Goal: Answer question/provide support: Share knowledge or assist other users

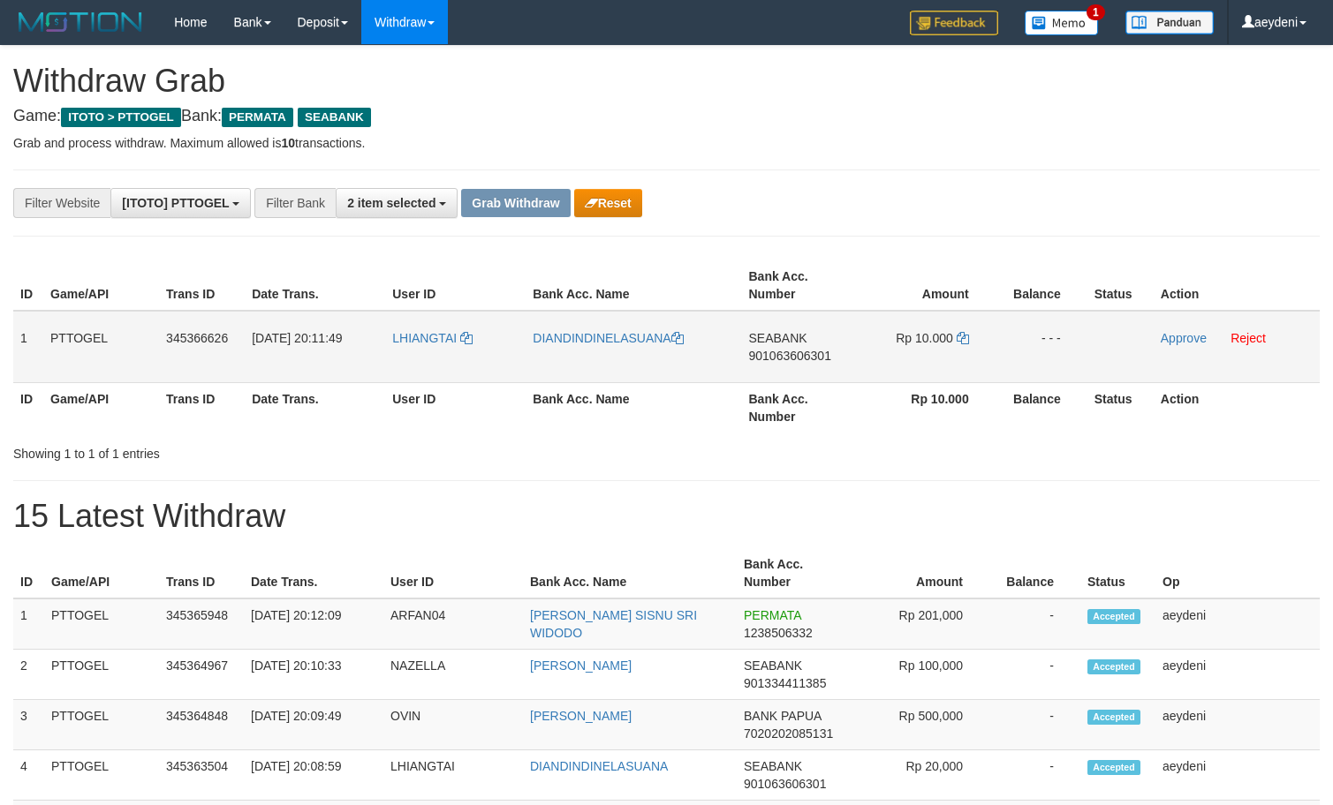
scroll to position [200, 0]
drag, startPoint x: 456, startPoint y: 369, endPoint x: 941, endPoint y: 371, distance: 484.9
click at [941, 371] on tr "1 PTTOGEL 345366626 01/10/2025 20:11:49 LHIANGTAI DIANDINDINELASUANA SEABANK 90…" at bounding box center [666, 347] width 1306 height 72
copy tr
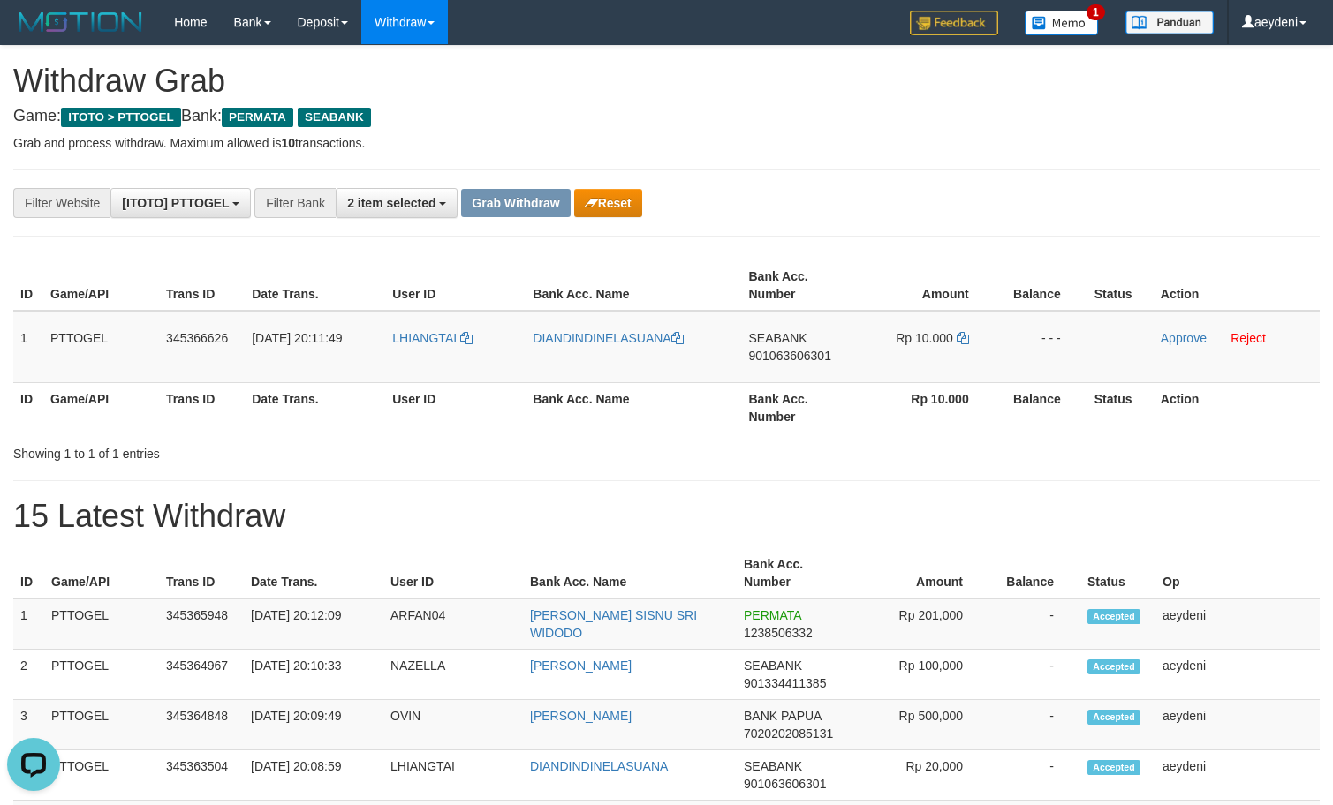
click at [777, 388] on th "Bank Acc. Number" at bounding box center [800, 407] width 116 height 50
click at [785, 376] on td "SEABANK 901063606301" at bounding box center [800, 347] width 116 height 72
copy span "901063606301"
click at [971, 342] on td "Rp 10.000" at bounding box center [927, 347] width 138 height 72
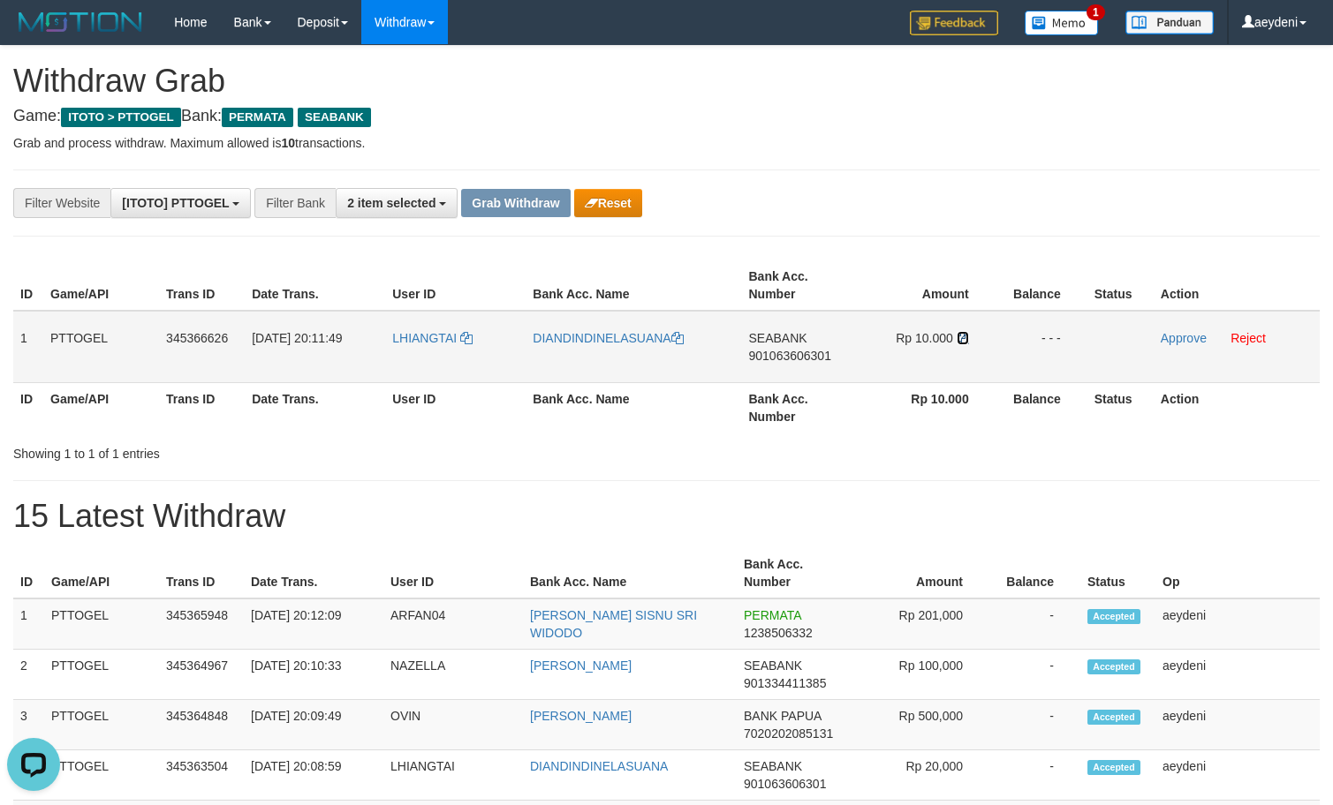
click at [968, 343] on icon at bounding box center [963, 338] width 12 height 12
click at [1187, 334] on link "Approve" at bounding box center [1184, 338] width 46 height 14
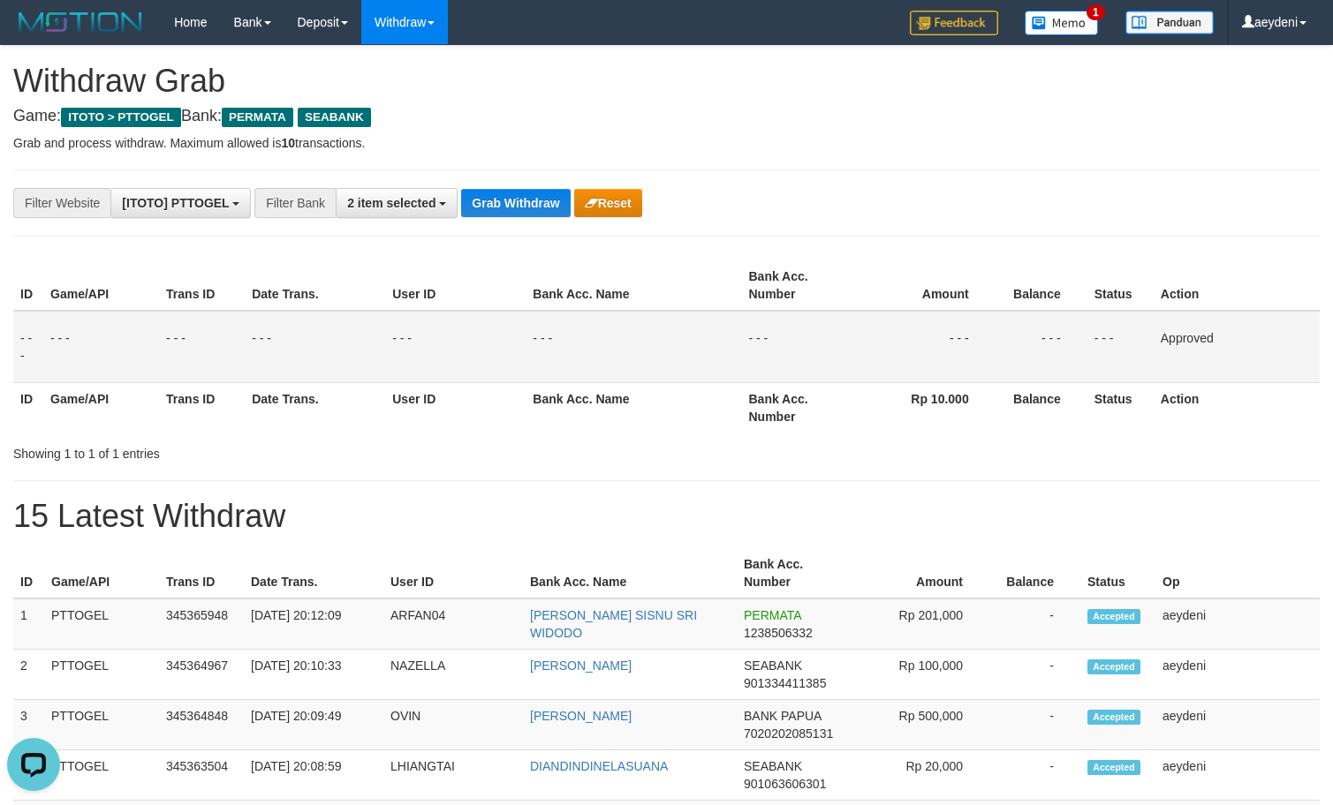
click at [522, 206] on button "Grab Withdraw" at bounding box center [515, 203] width 109 height 28
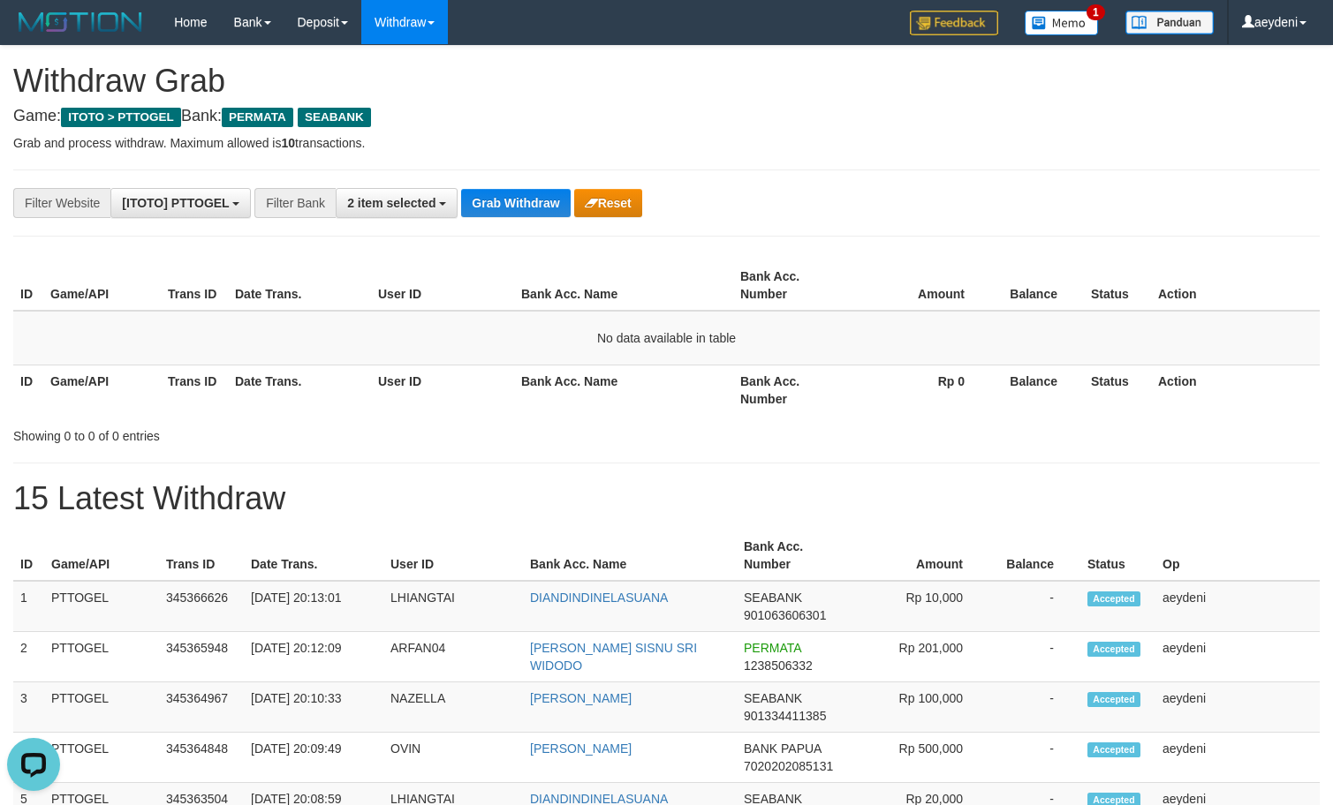
click at [765, 503] on h1 "15 Latest Withdraw" at bounding box center [666, 498] width 1306 height 35
click at [526, 209] on button "Grab Withdraw" at bounding box center [515, 203] width 109 height 28
click at [526, 208] on button "Grab Withdraw" at bounding box center [515, 203] width 109 height 28
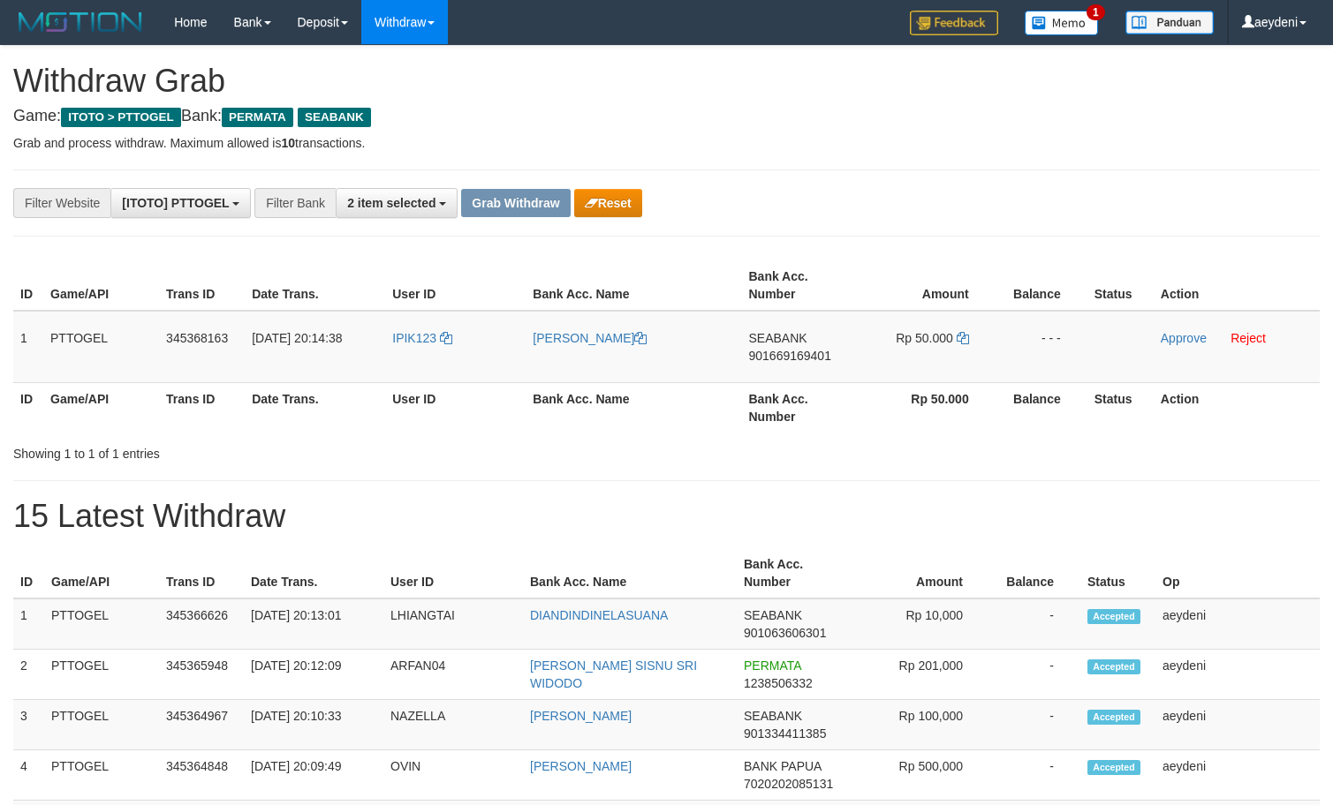
scroll to position [200, 0]
drag, startPoint x: 1017, startPoint y: 389, endPoint x: 917, endPoint y: 355, distance: 106.4
click at [921, 357] on tr "1 PTTOGEL 345368163 01/10/2025 20:14:38 IPIK123 SITI ROHMAH SEABANK 90166916940…" at bounding box center [666, 347] width 1306 height 72
click at [888, 355] on td "Rp 50.000" at bounding box center [927, 347] width 138 height 72
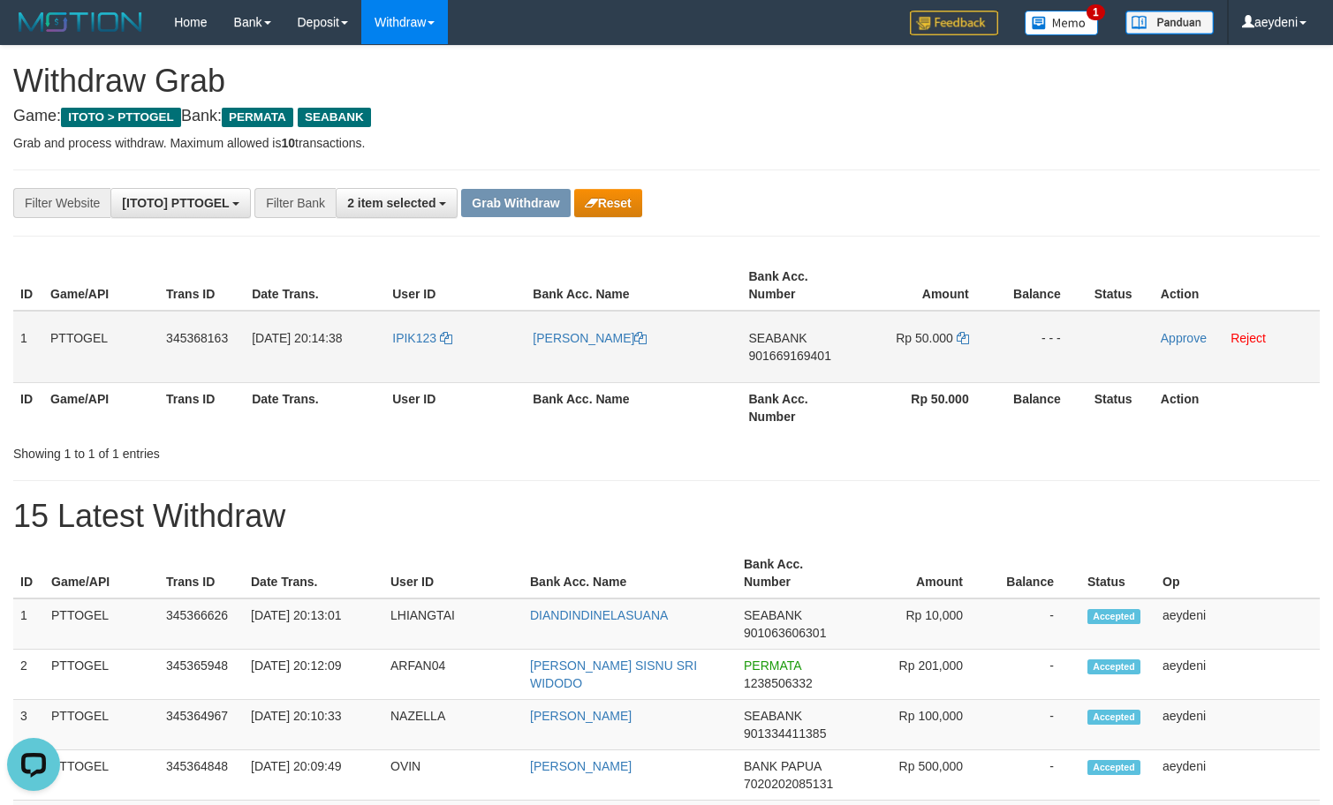
copy tr
drag, startPoint x: 660, startPoint y: 359, endPoint x: 926, endPoint y: 351, distance: 266.0
click at [926, 351] on tr "1 PTTOGEL 345368163 01/10/2025 20:14:38 IPIK123 SITI ROHMAH SEABANK 90166916940…" at bounding box center [666, 347] width 1306 height 72
click at [767, 369] on td "SEABANK 901669169401" at bounding box center [800, 347] width 116 height 72
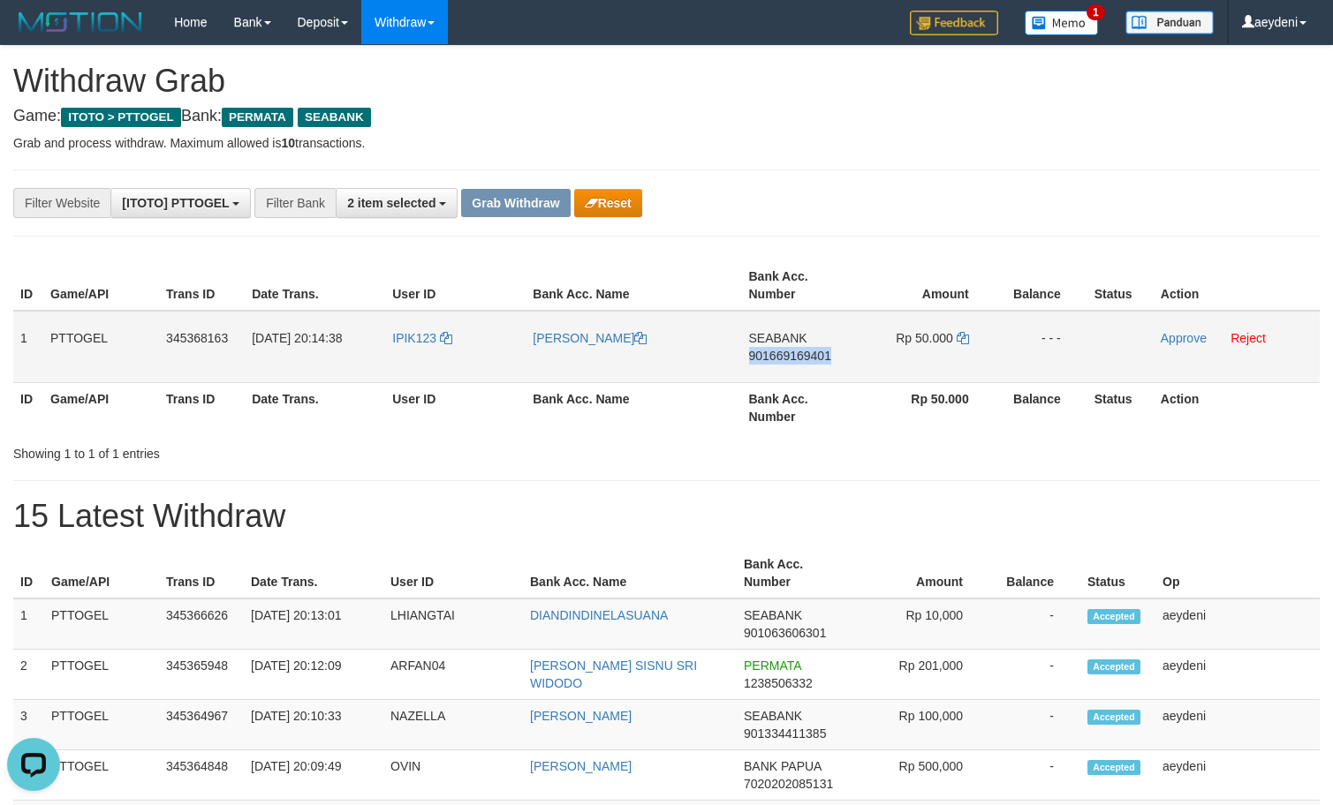
copy span "901669169401"
click at [767, 369] on td "SEABANK 901669169401" at bounding box center [800, 347] width 116 height 72
click at [968, 336] on icon at bounding box center [963, 338] width 12 height 12
copy span "901669169401"
click at [968, 336] on icon at bounding box center [963, 338] width 12 height 12
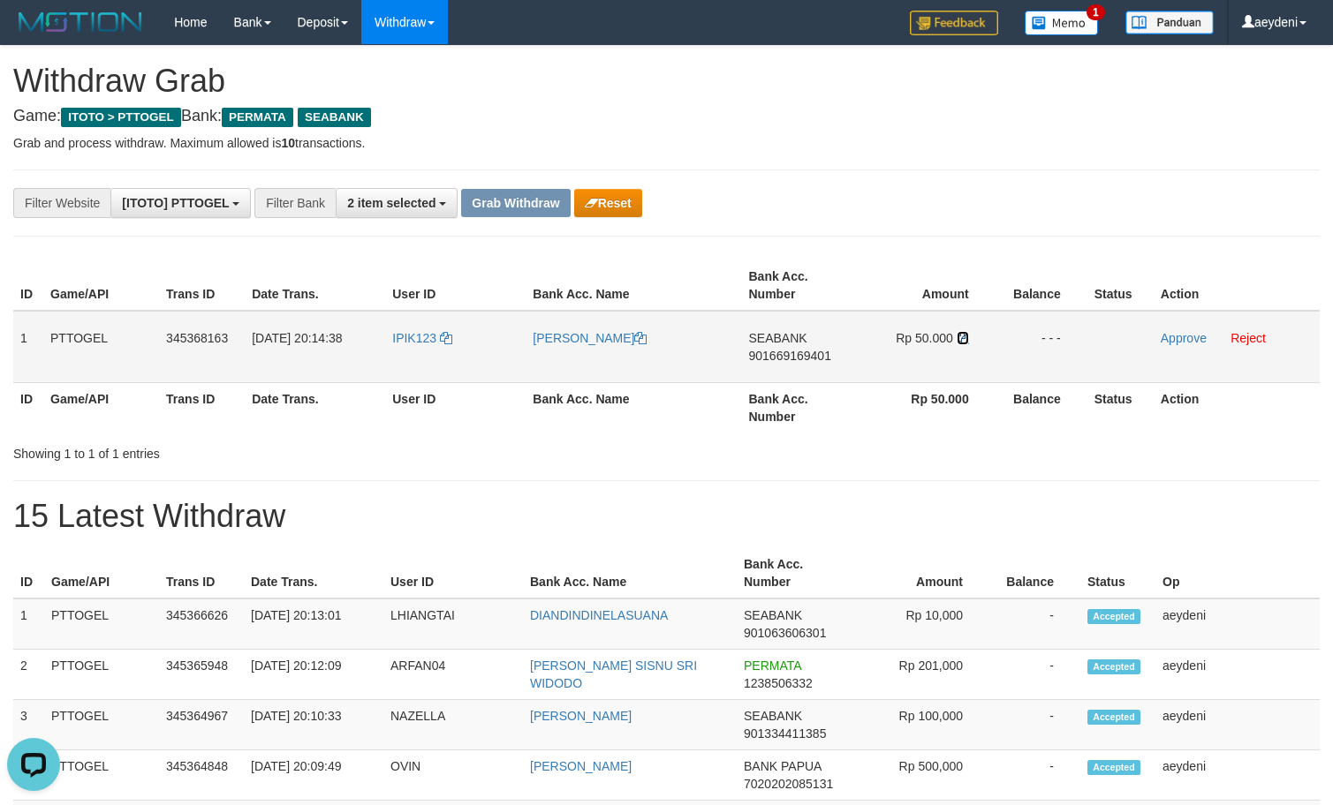
click at [968, 336] on icon at bounding box center [963, 338] width 12 height 12
click at [1192, 346] on td "Approve Reject" at bounding box center [1236, 347] width 166 height 72
click at [1194, 336] on link "Approve" at bounding box center [1184, 338] width 46 height 14
click at [537, 206] on button "Grab Withdraw" at bounding box center [515, 203] width 109 height 28
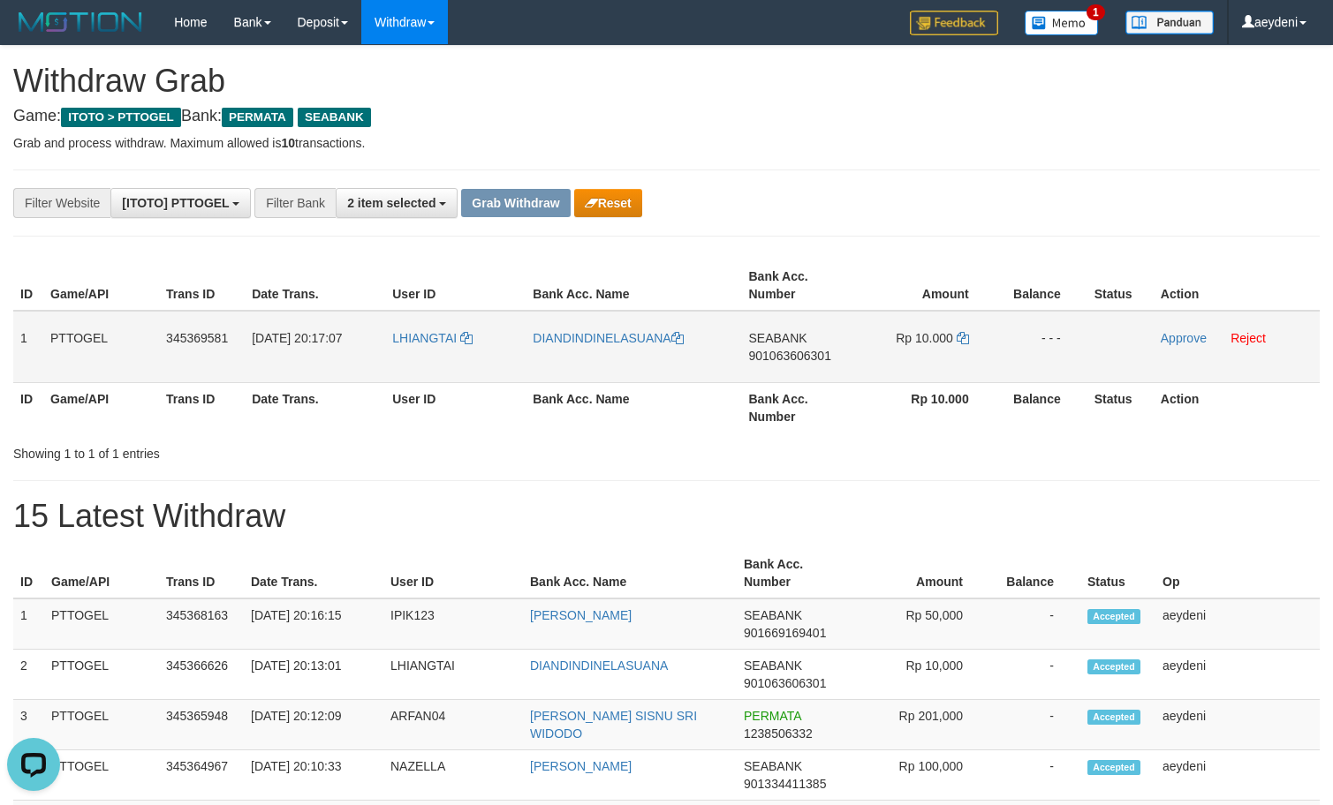
drag, startPoint x: 476, startPoint y: 348, endPoint x: 966, endPoint y: 351, distance: 490.2
click at [966, 351] on tr "1 PTTOGEL 345369581 [DATE] 20:17:07 [GEOGRAPHIC_DATA] DIANDINDINELASUANA SEABAN…" at bounding box center [666, 347] width 1306 height 72
click at [818, 374] on td "SEABANK 901063606301" at bounding box center [800, 347] width 116 height 72
copy span "901063606301"
click at [818, 374] on td "SEABANK 901063606301" at bounding box center [800, 347] width 116 height 72
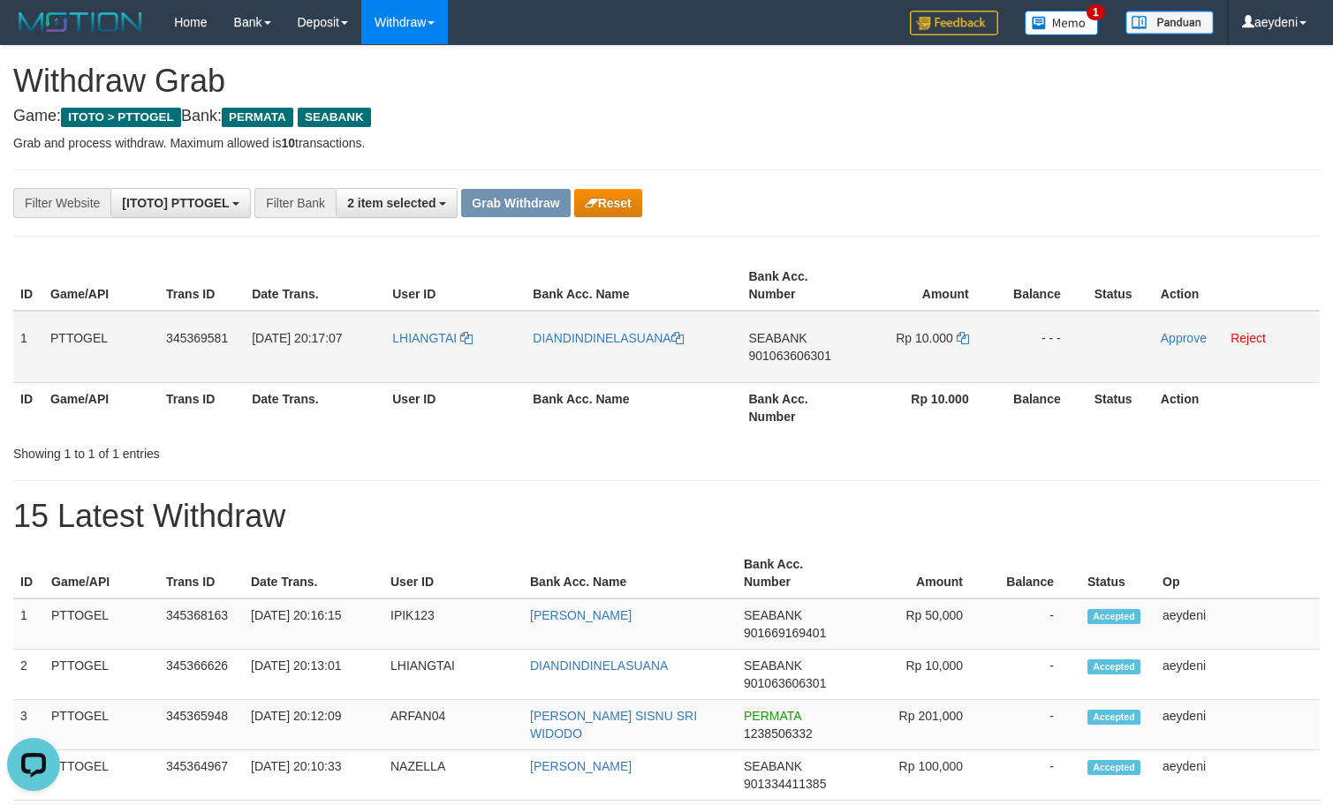
click at [756, 374] on td "SEABANK 901063606301" at bounding box center [800, 347] width 116 height 72
copy span "901063606301"
click at [957, 341] on icon at bounding box center [963, 338] width 12 height 12
copy span "901063606301"
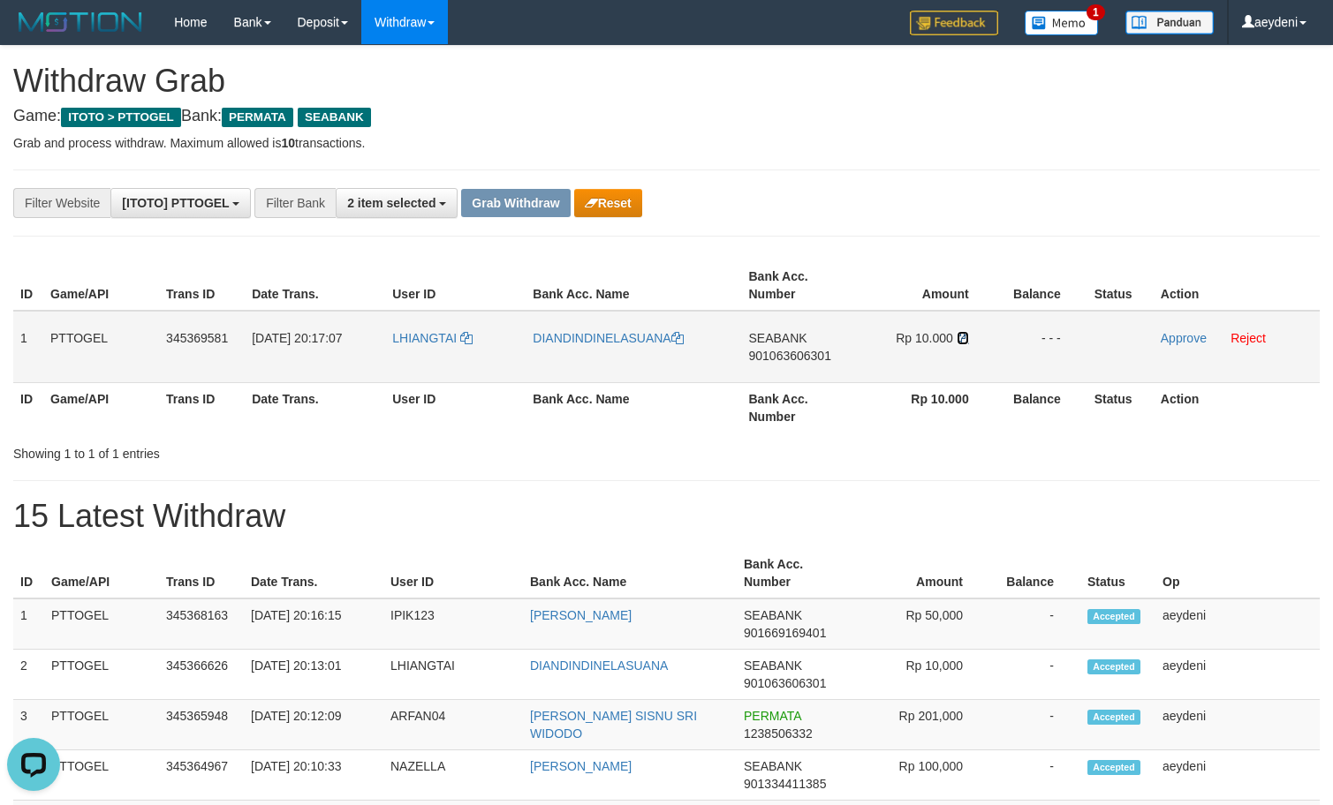
click at [957, 341] on icon at bounding box center [963, 338] width 12 height 12
click at [959, 341] on icon at bounding box center [963, 338] width 12 height 12
click at [1195, 340] on link "Approve" at bounding box center [1184, 338] width 46 height 14
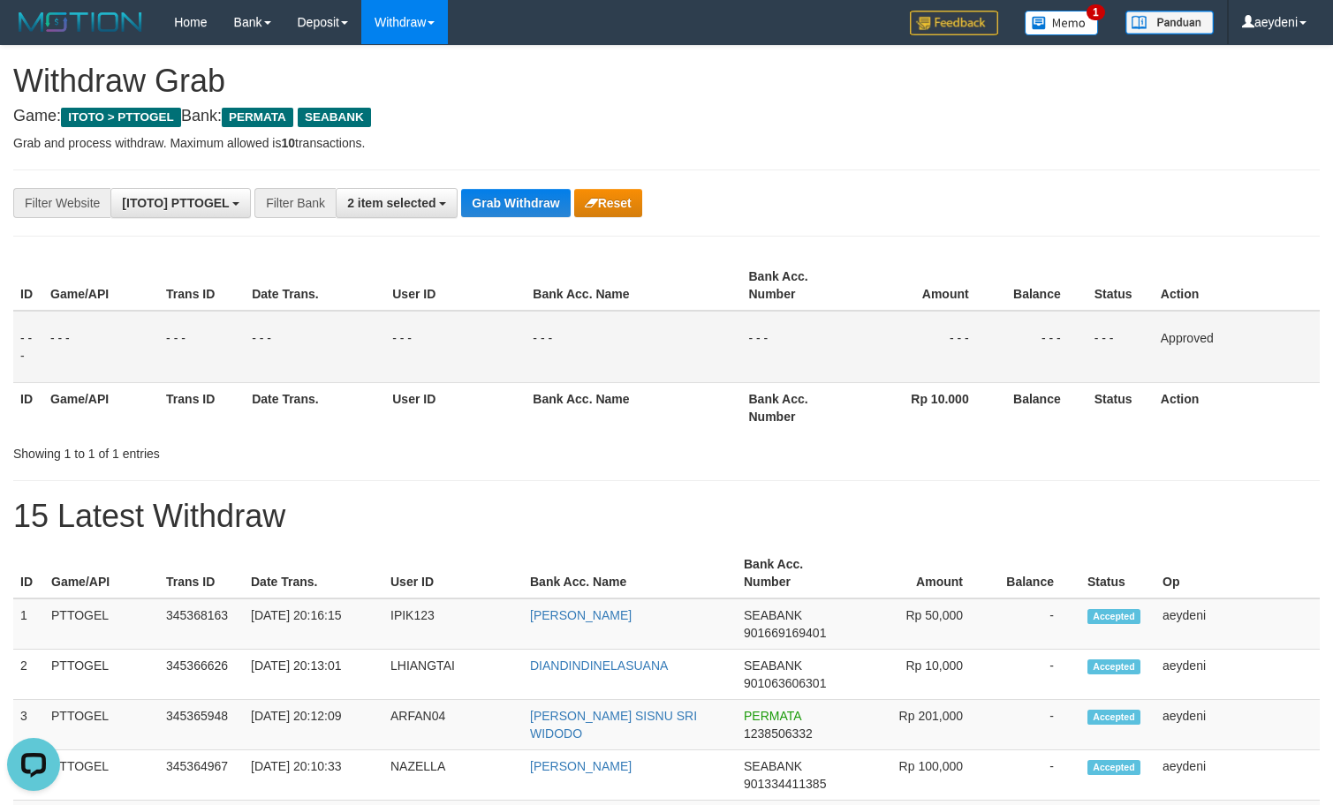
click at [746, 440] on div "Showing 1 to 1 of 1 entries" at bounding box center [666, 450] width 1333 height 25
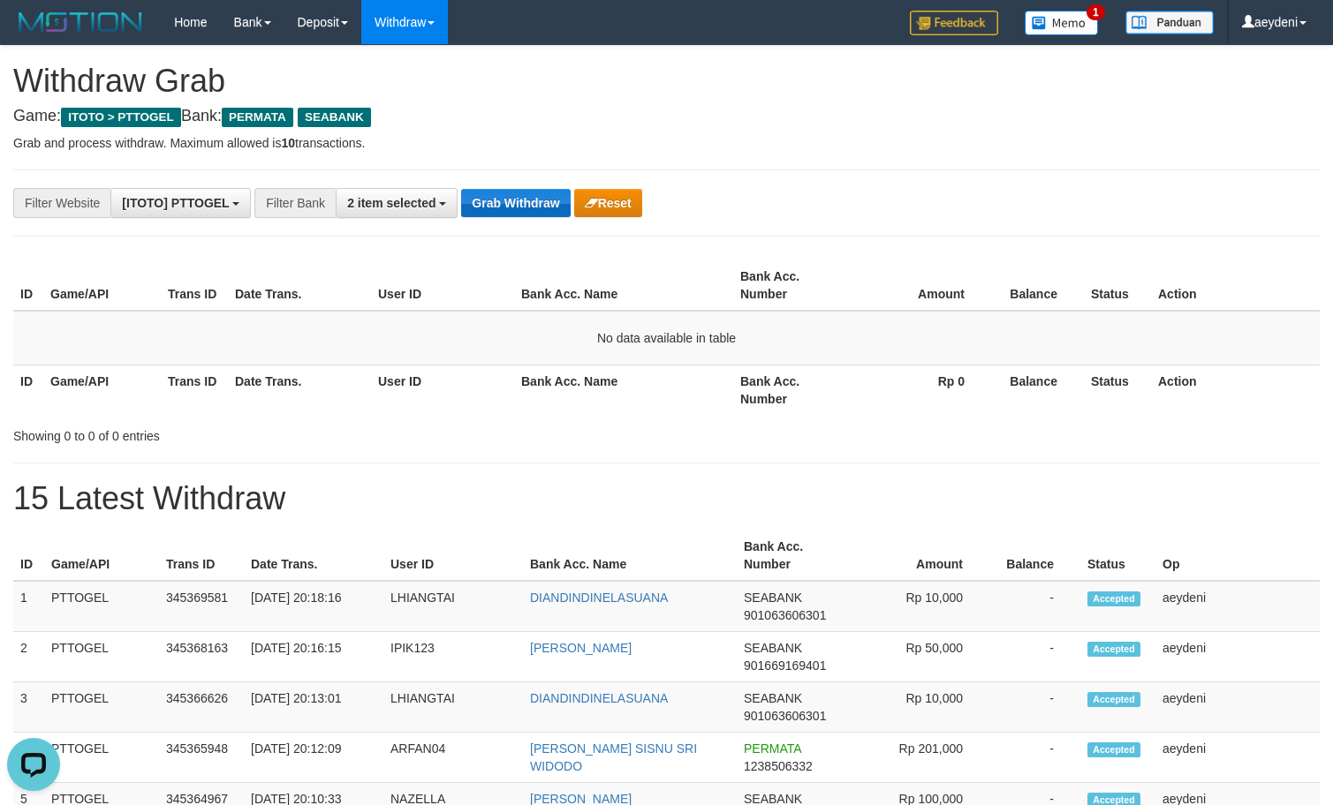
drag, startPoint x: 540, startPoint y: 225, endPoint x: 534, endPoint y: 206, distance: 20.1
click at [534, 206] on button "Grab Withdraw" at bounding box center [515, 203] width 109 height 28
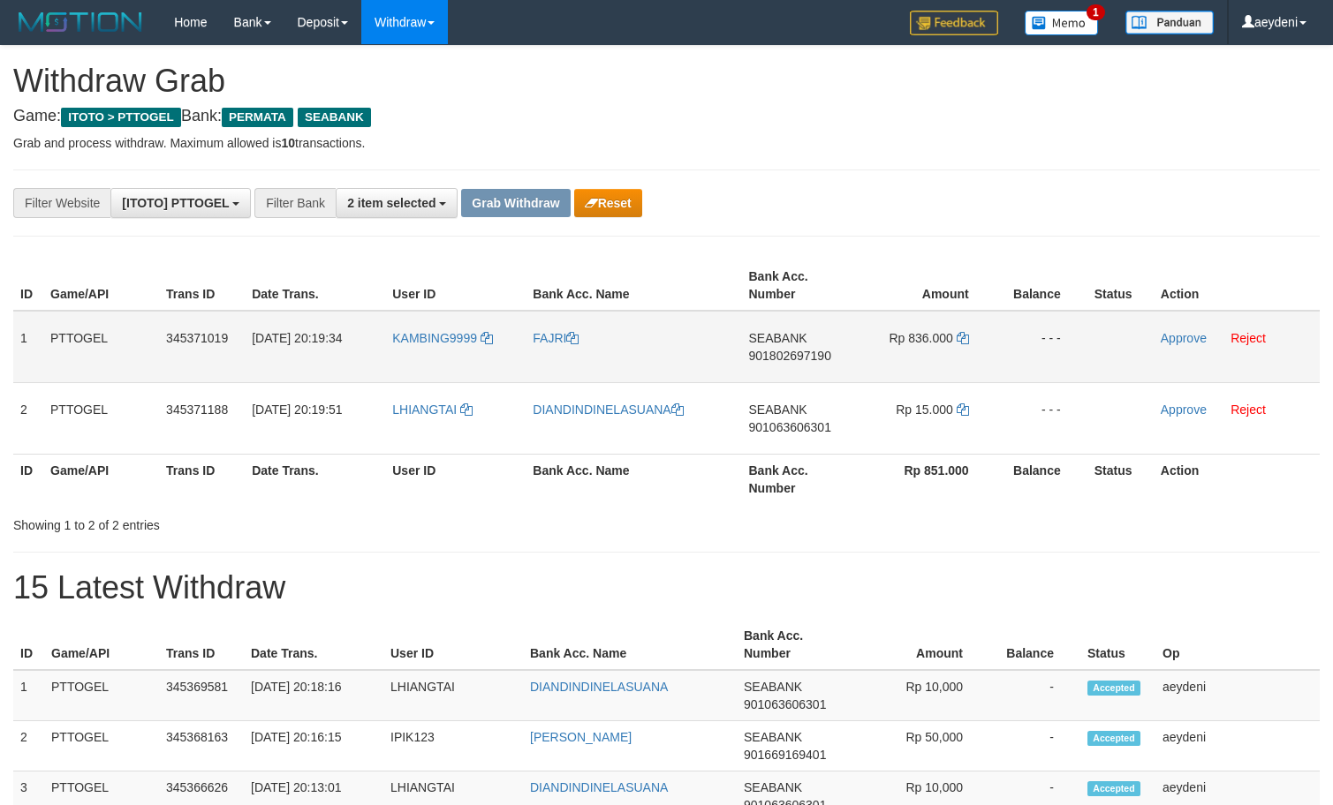
scroll to position [200, 0]
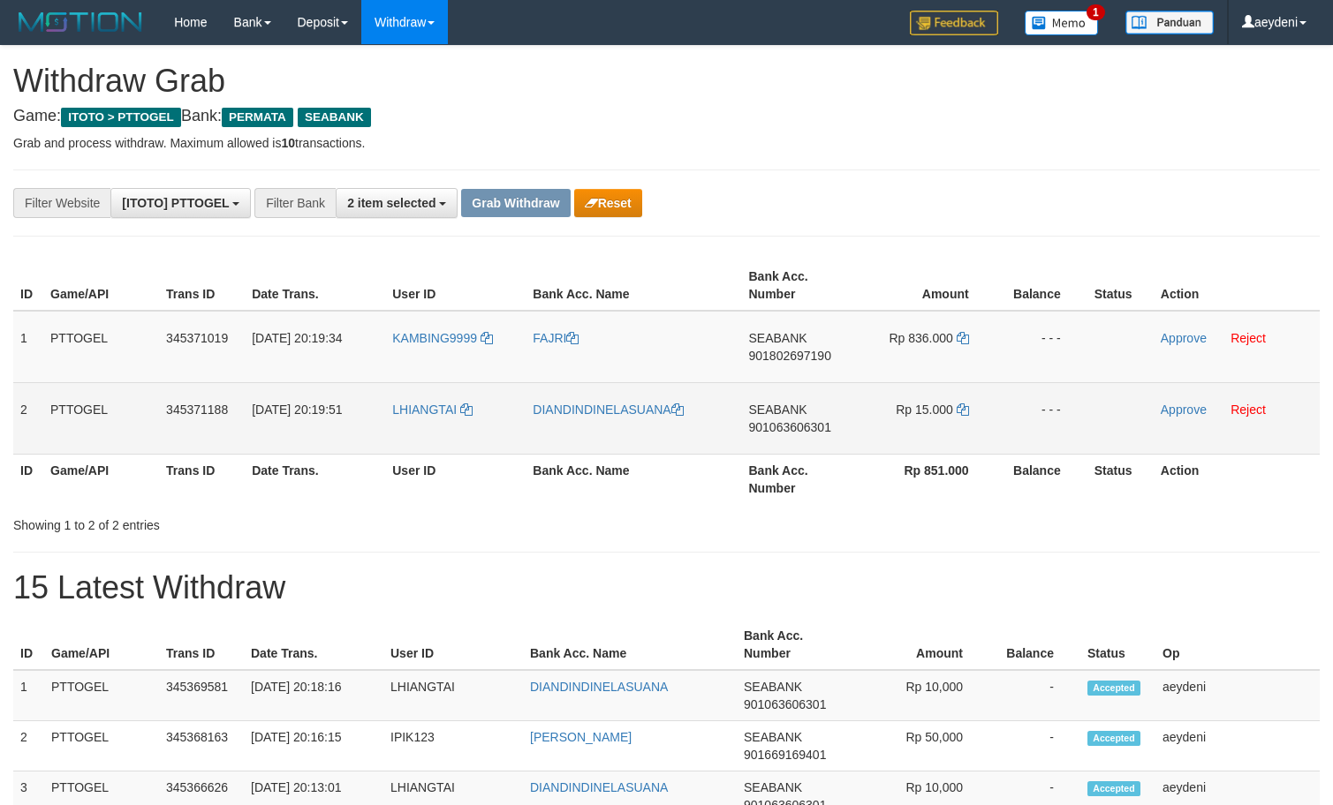
drag, startPoint x: 450, startPoint y: 369, endPoint x: 907, endPoint y: 440, distance: 462.0
click at [907, 440] on tbody "1 PTTOGEL 345371019 01/10/2025 20:19:34 KAMBING9999 FAJRI SEABANK 901802697190 …" at bounding box center [666, 383] width 1306 height 144
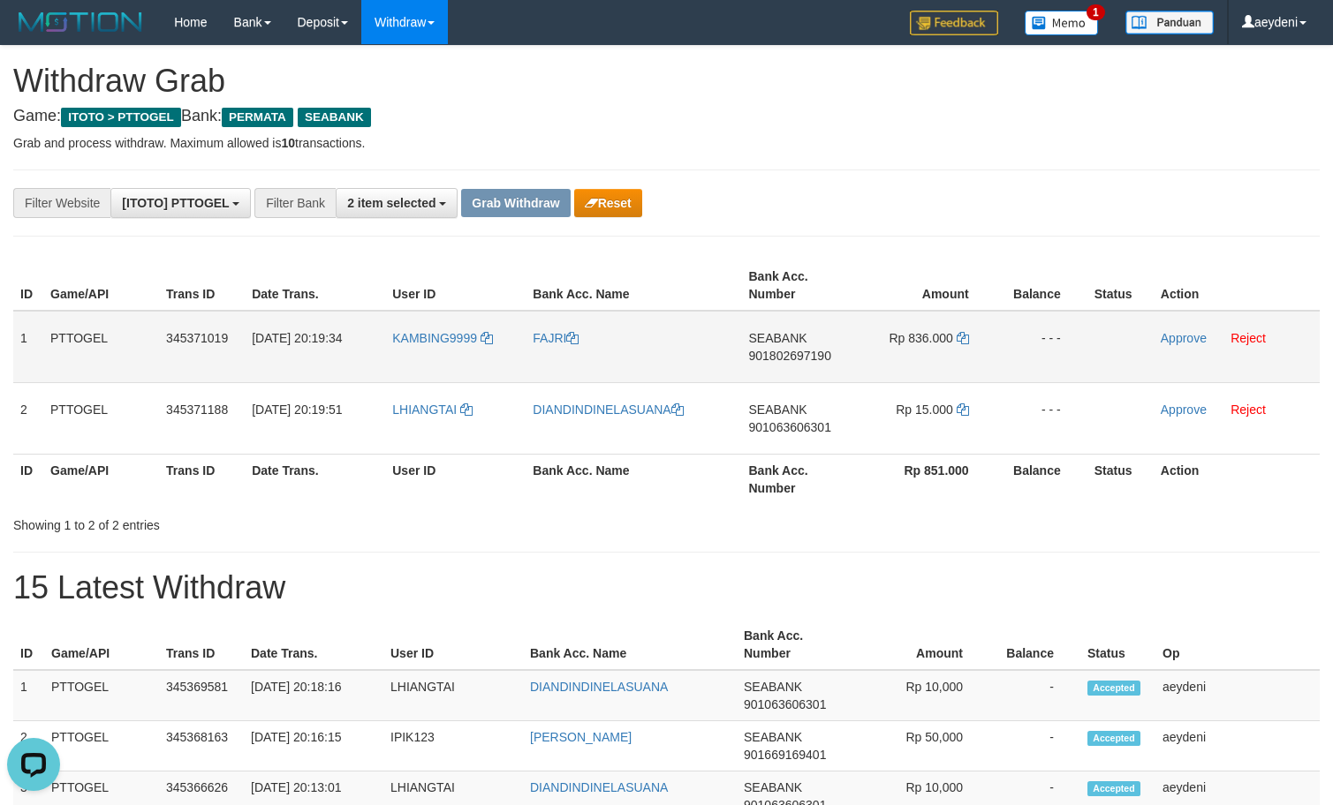
click at [759, 369] on td "SEABANK 901802697190" at bounding box center [800, 347] width 116 height 72
copy span "901802697190"
click at [759, 369] on td "SEABANK 901802697190" at bounding box center [800, 347] width 116 height 72
drag, startPoint x: 644, startPoint y: 314, endPoint x: 913, endPoint y: 314, distance: 269.4
click at [690, 314] on td "FAJRI" at bounding box center [634, 347] width 216 height 72
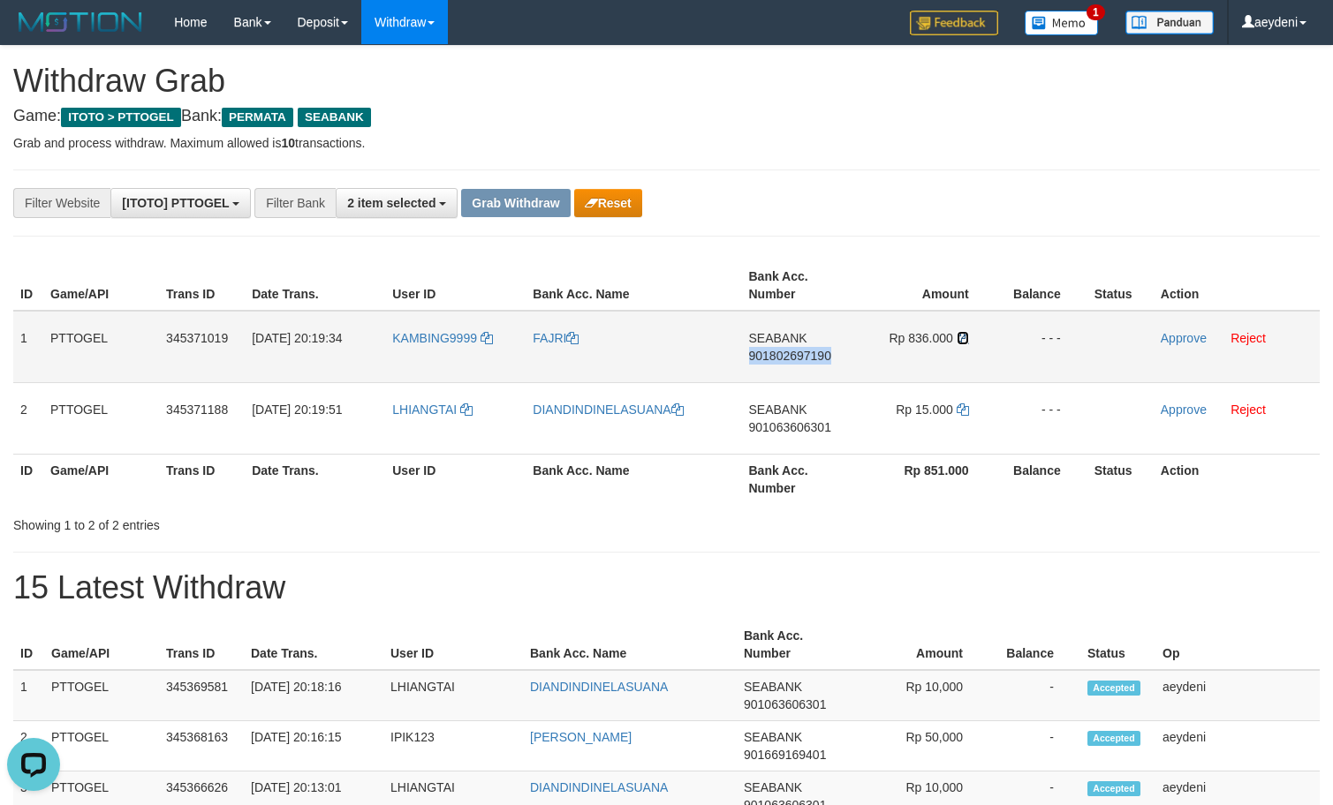
click at [965, 341] on link at bounding box center [963, 338] width 12 height 14
copy span "901802697190"
click at [965, 341] on icon at bounding box center [963, 338] width 12 height 12
click at [964, 340] on icon at bounding box center [963, 338] width 12 height 12
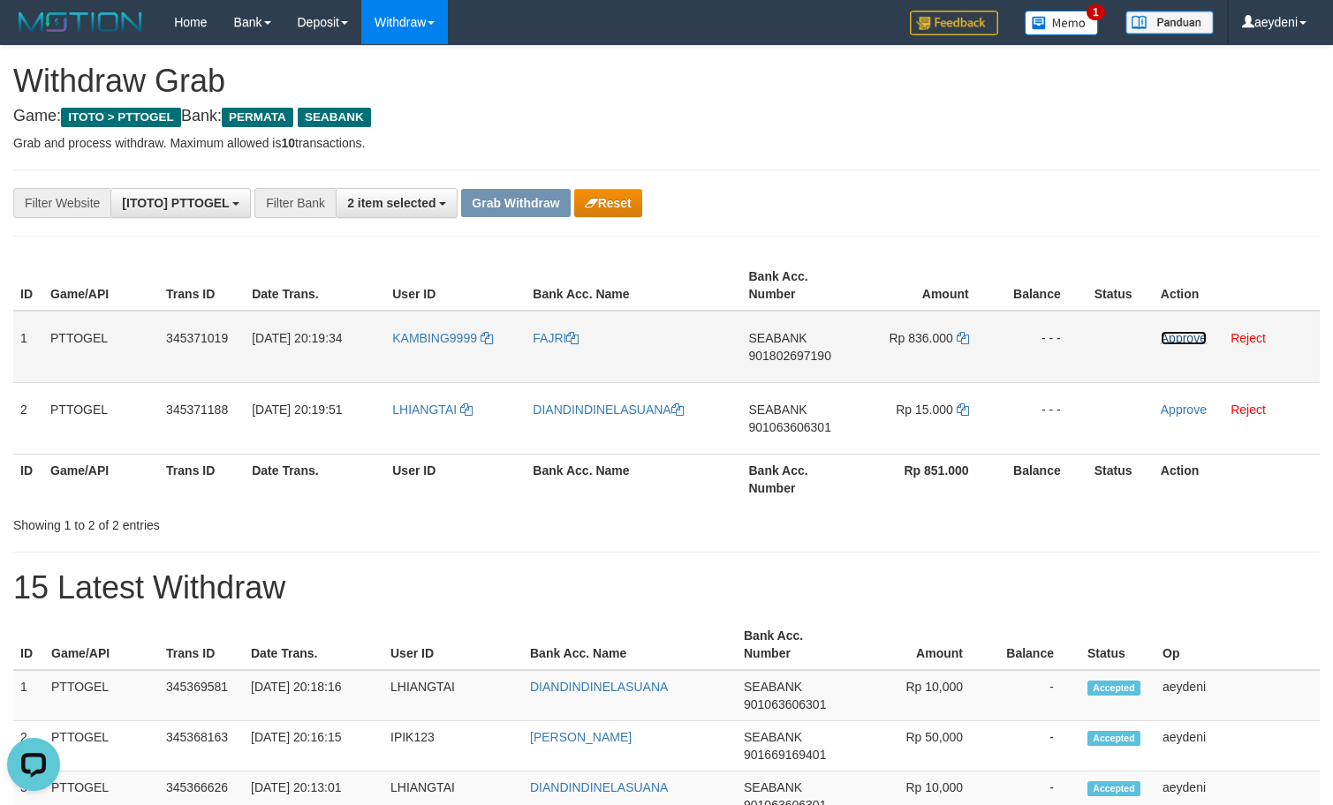
click at [1180, 340] on link "Approve" at bounding box center [1184, 338] width 46 height 14
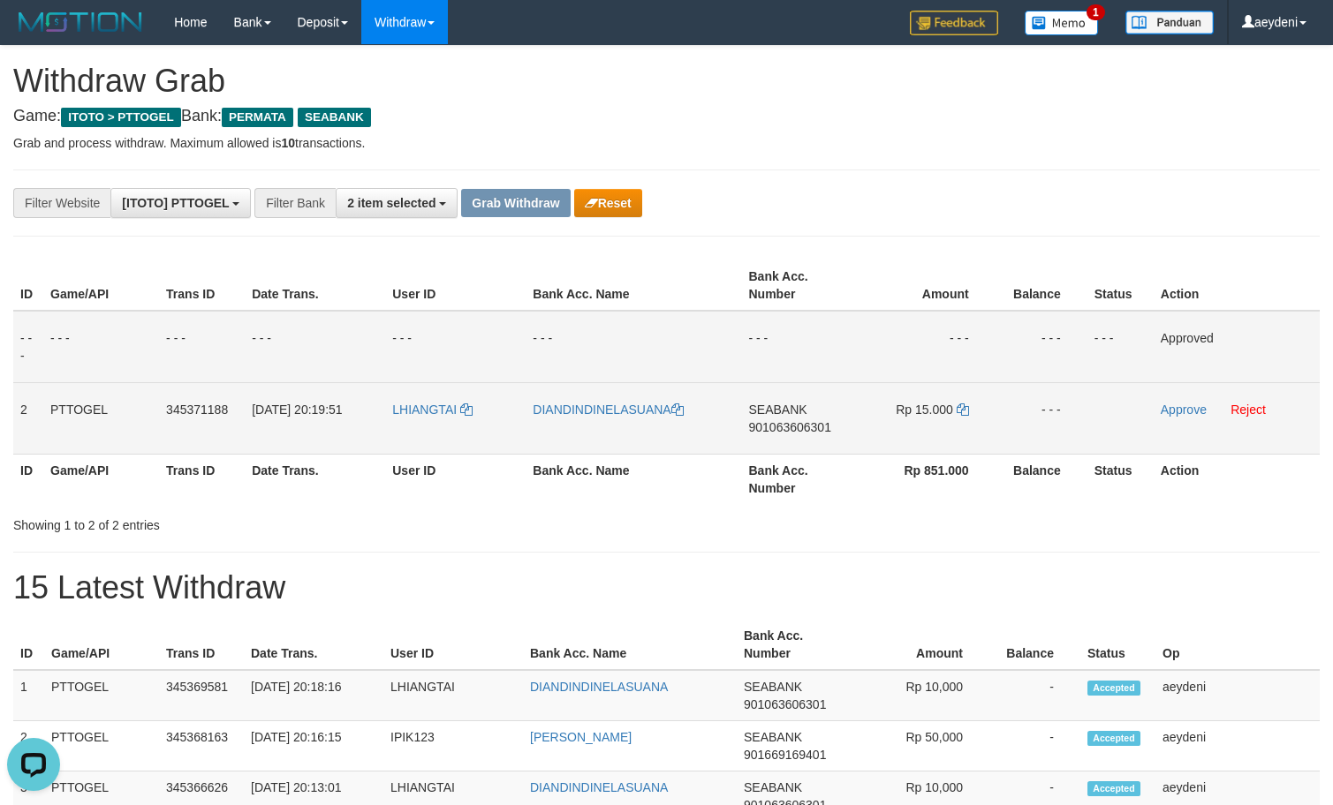
click at [774, 440] on td "SEABANK 901063606301" at bounding box center [800, 418] width 116 height 72
copy span "901063606301"
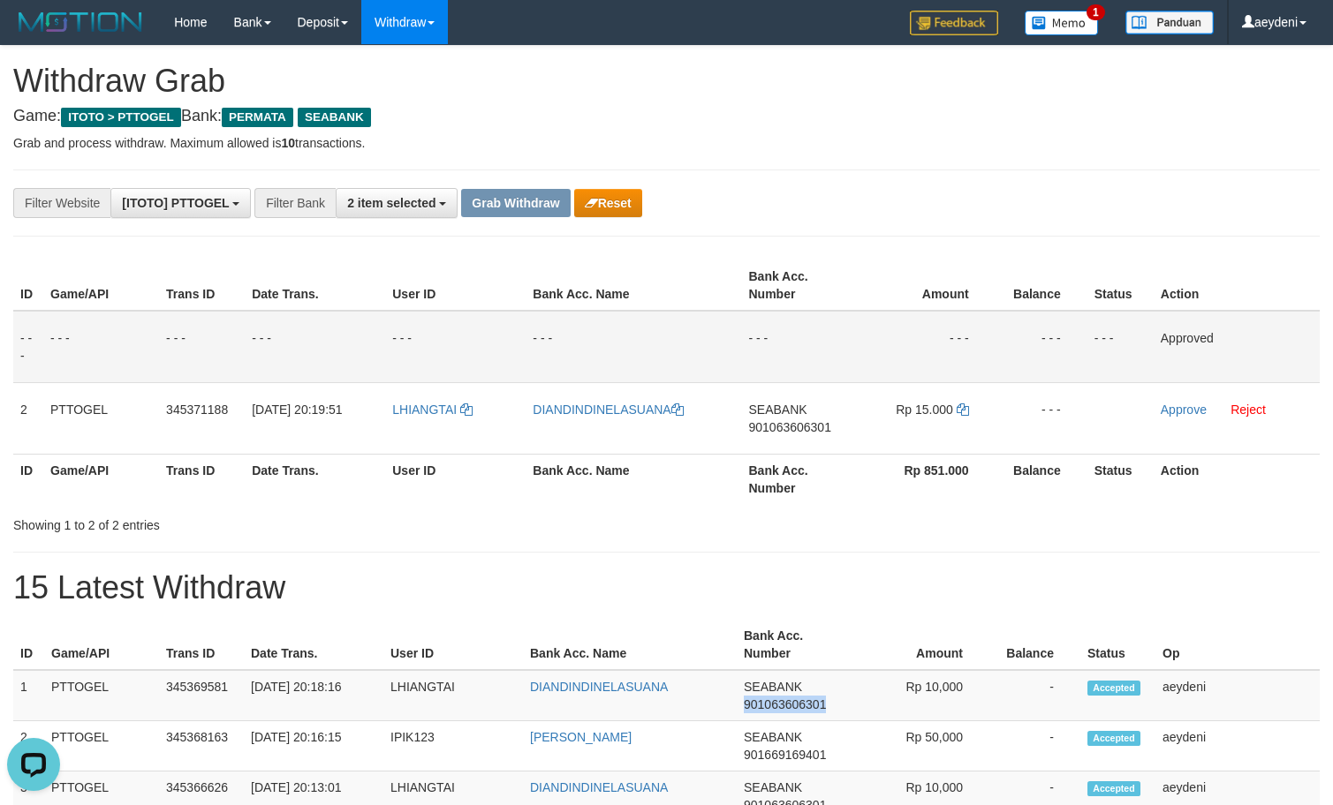
click at [731, 297] on th "Bank Acc. Name" at bounding box center [634, 286] width 216 height 50
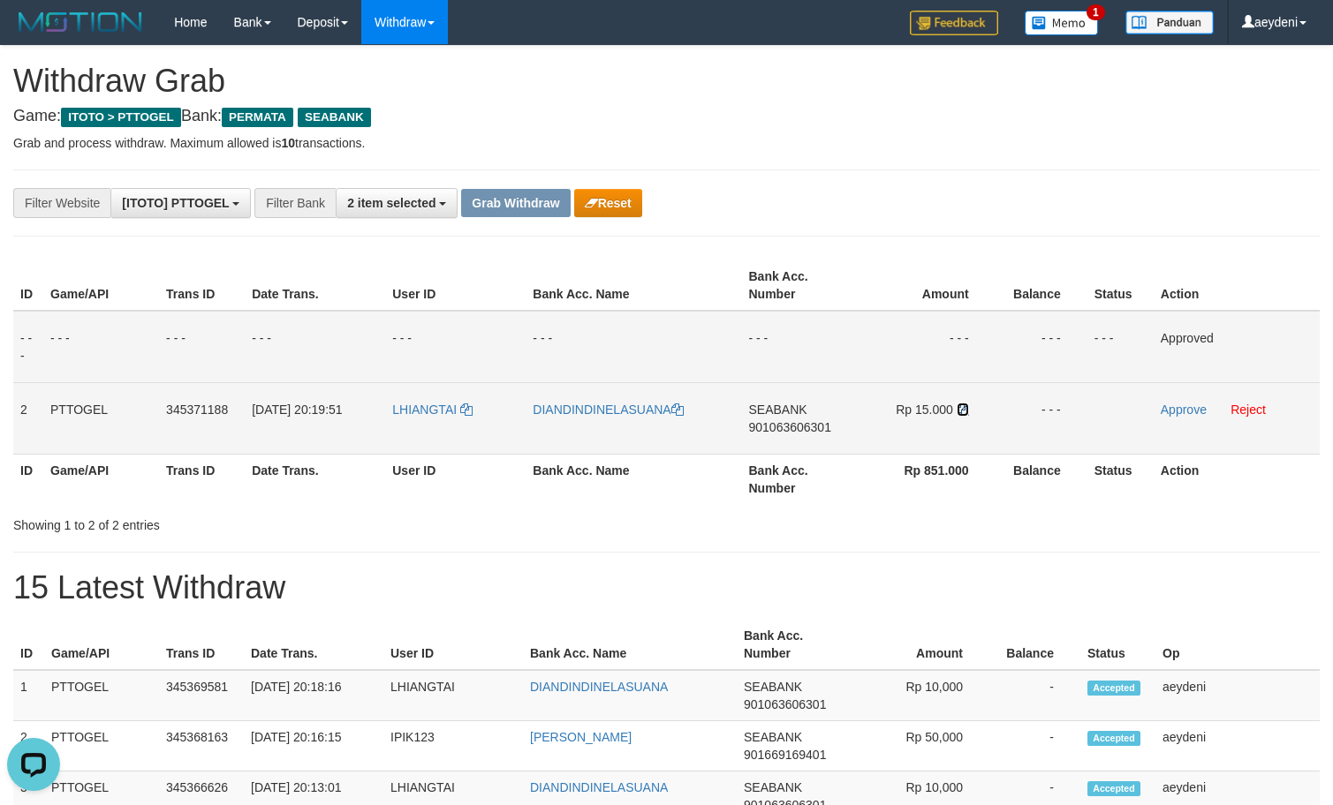
click at [963, 407] on icon at bounding box center [963, 410] width 12 height 12
click at [1189, 404] on link "Approve" at bounding box center [1184, 410] width 46 height 14
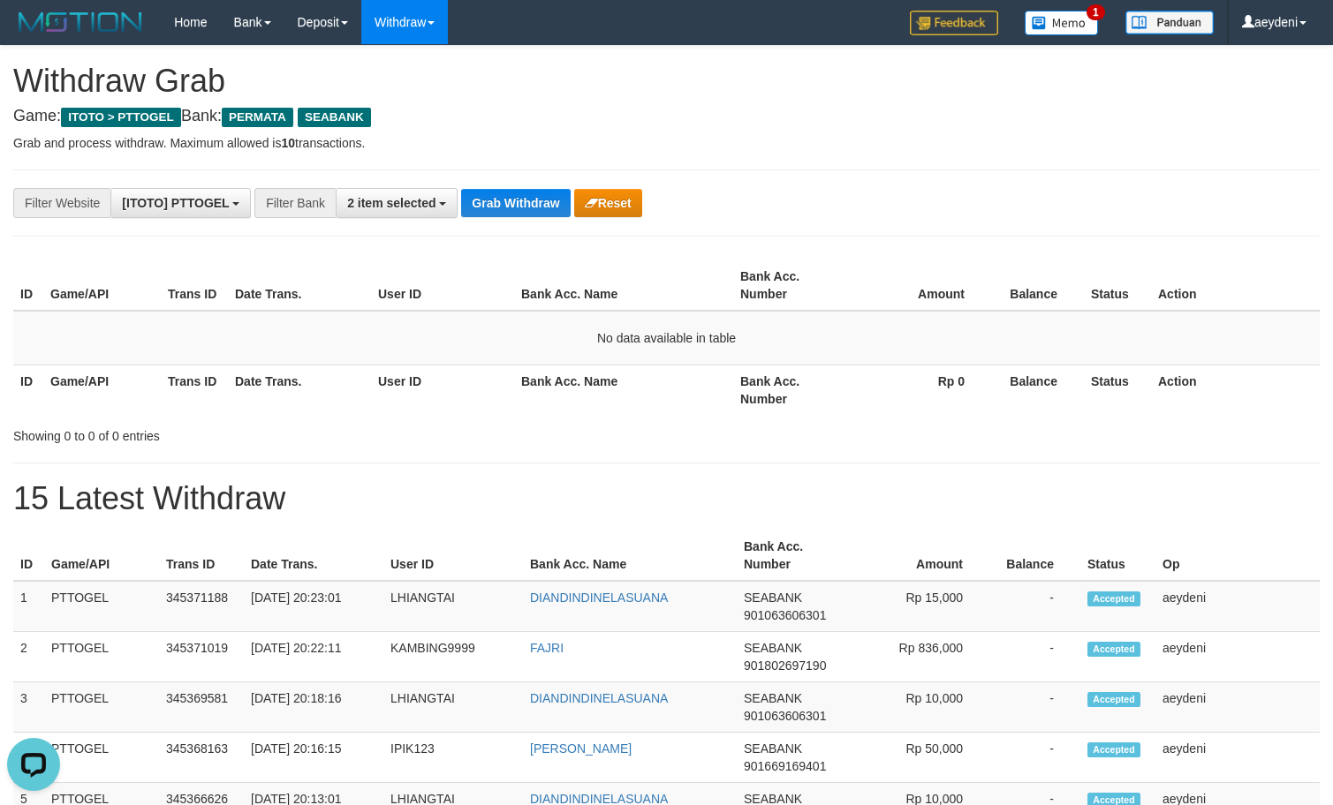
click at [520, 193] on button "Grab Withdraw" at bounding box center [515, 203] width 109 height 28
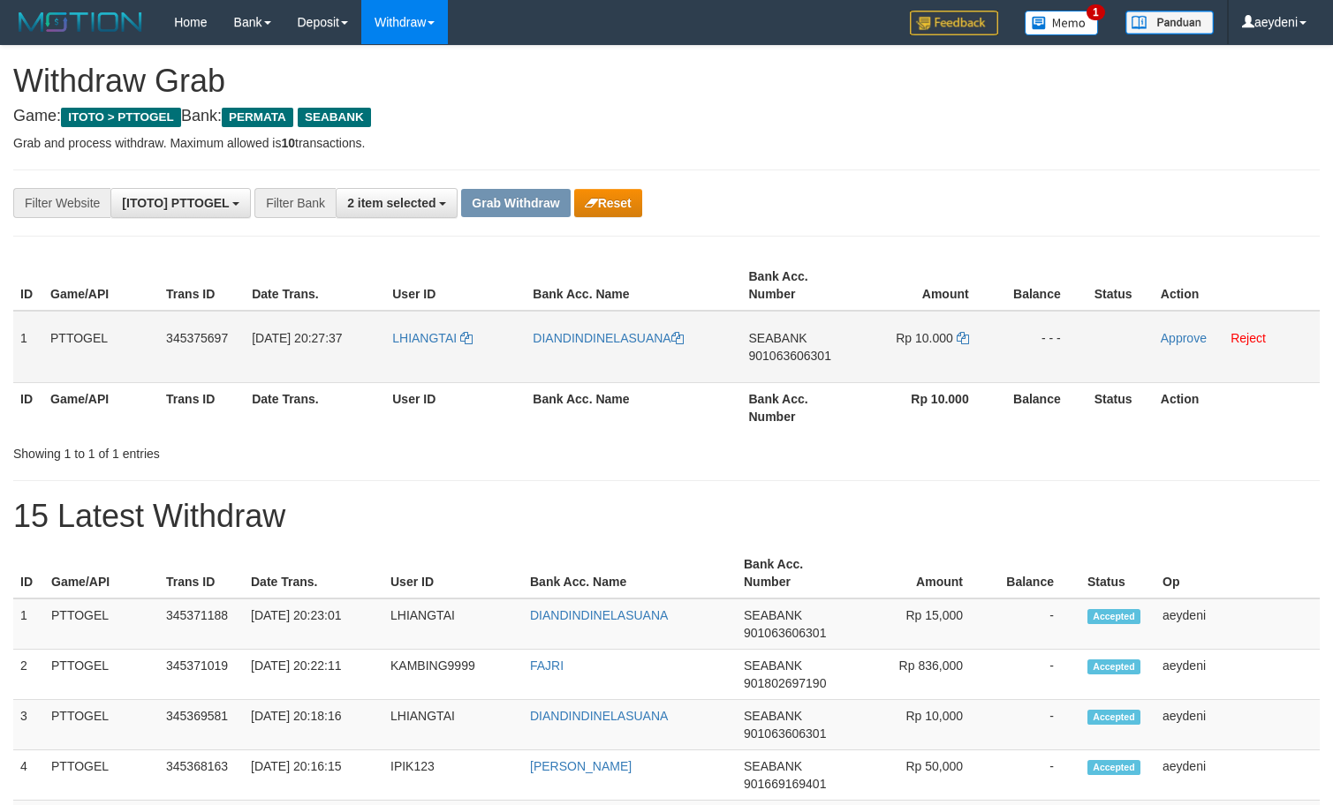
scroll to position [200, 0]
drag, startPoint x: 466, startPoint y: 358, endPoint x: 684, endPoint y: 379, distance: 219.2
click at [736, 358] on tr "1 PTTOGEL 345375697 01/10/2025 20:27:37 LHIANGTAI DIANDINDINELASUANA SEABANK 90…" at bounding box center [666, 347] width 1306 height 72
drag, startPoint x: 515, startPoint y: 356, endPoint x: 926, endPoint y: 329, distance: 412.5
click at [926, 329] on tr "1 PTTOGEL 345375697 01/10/2025 20:27:37 LHIANGTAI DIANDINDINELASUANA SEABANK 90…" at bounding box center [666, 347] width 1306 height 72
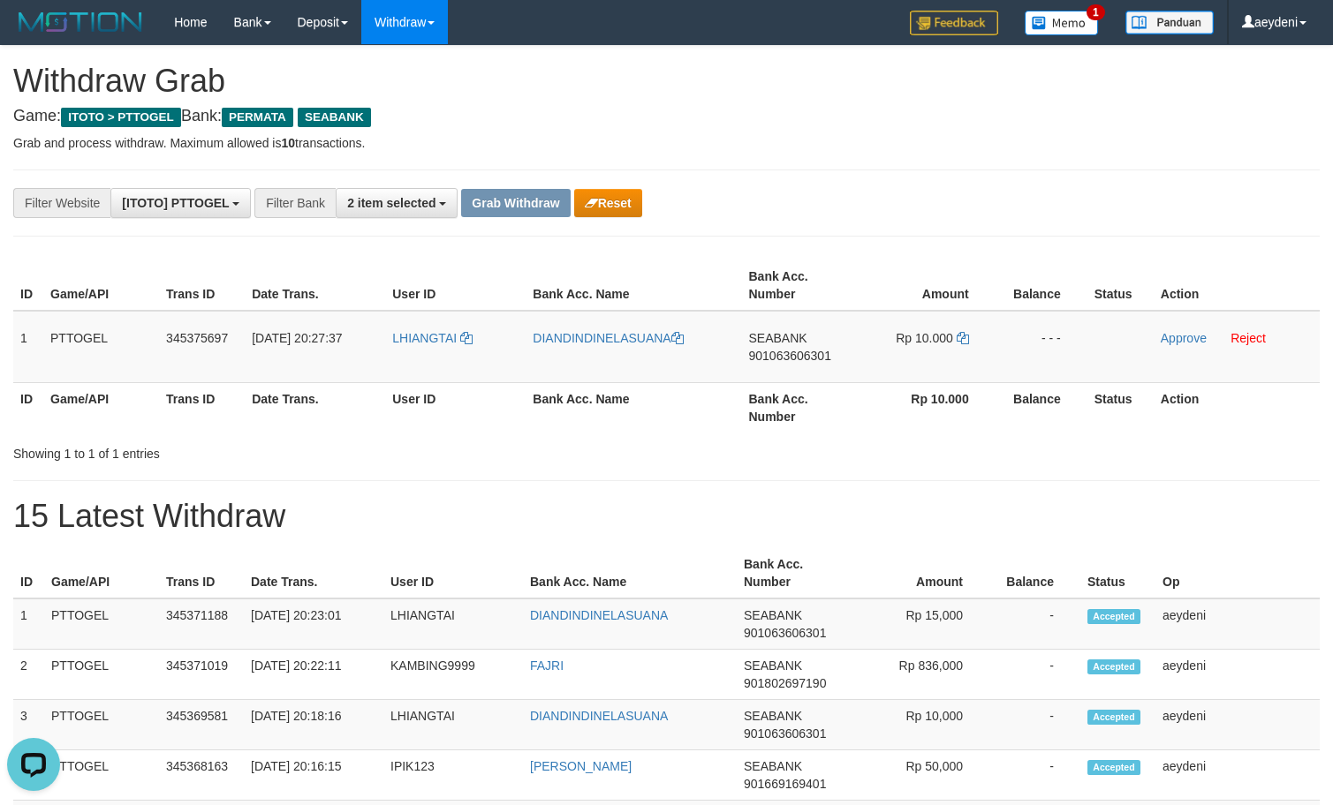
scroll to position [0, 0]
click at [776, 365] on td "SEABANK 901063606301" at bounding box center [800, 347] width 116 height 72
copy span "901063606301"
click at [962, 334] on icon at bounding box center [963, 338] width 12 height 12
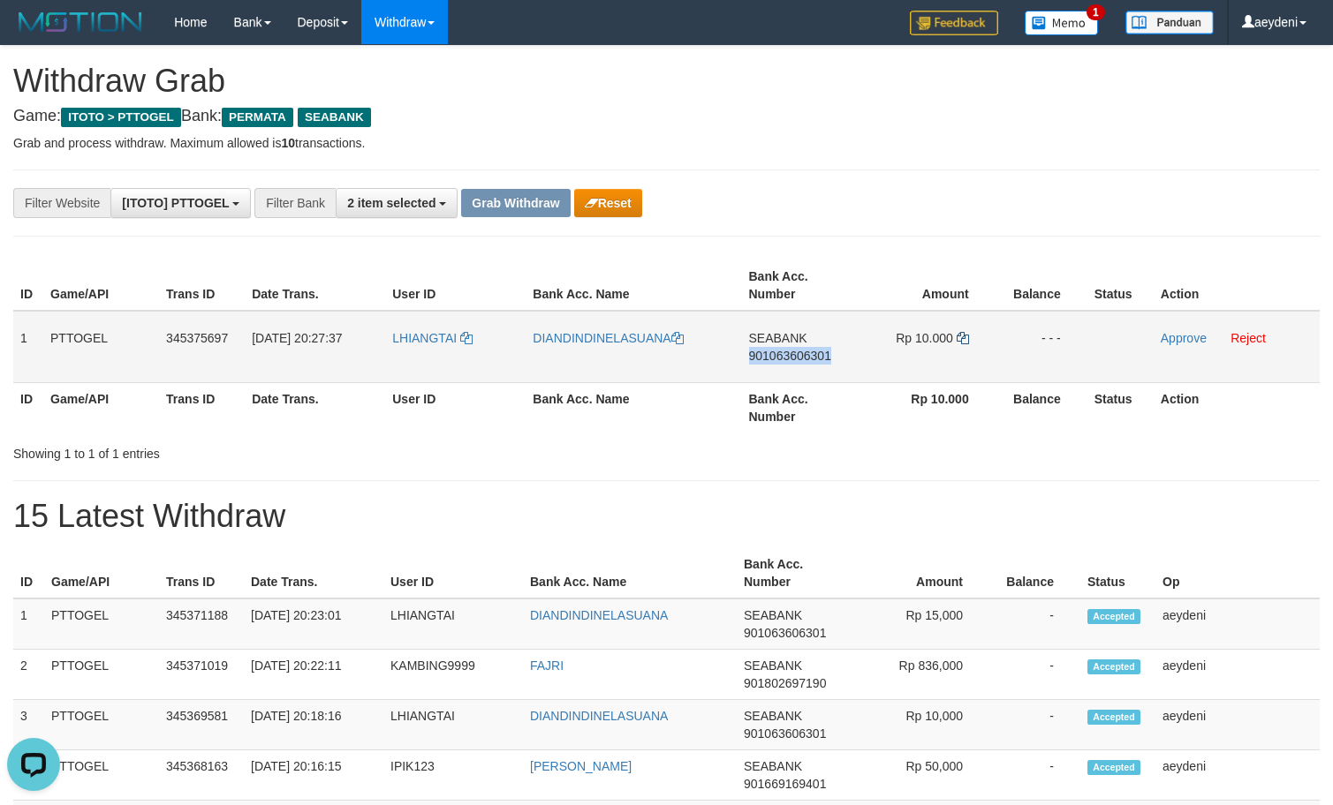
copy span "901063606301"
click at [962, 334] on icon at bounding box center [963, 338] width 12 height 12
drag, startPoint x: 962, startPoint y: 334, endPoint x: 1026, endPoint y: 329, distance: 64.6
click at [963, 333] on icon at bounding box center [963, 338] width 12 height 12
click at [1171, 330] on td "Approve Reject" at bounding box center [1236, 347] width 166 height 72
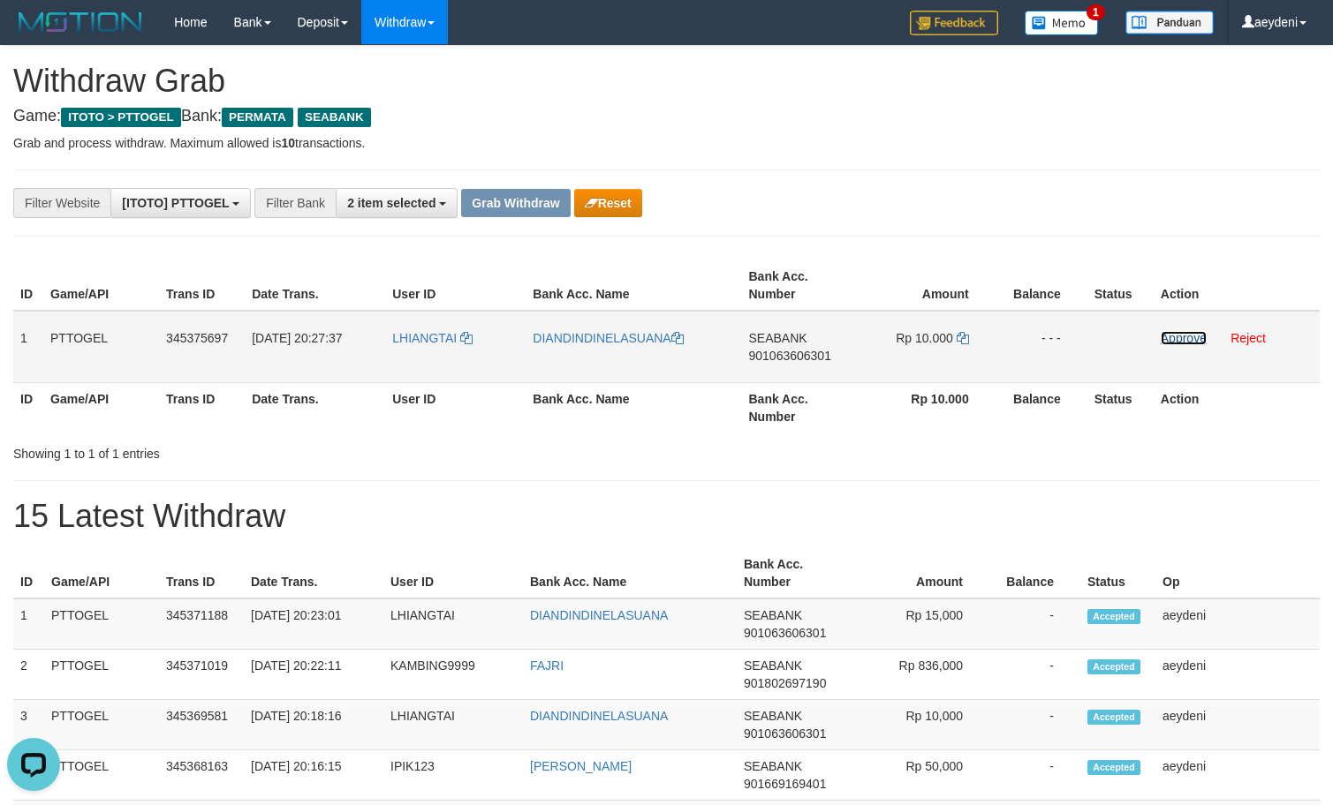
click at [1175, 341] on link "Approve" at bounding box center [1184, 338] width 46 height 14
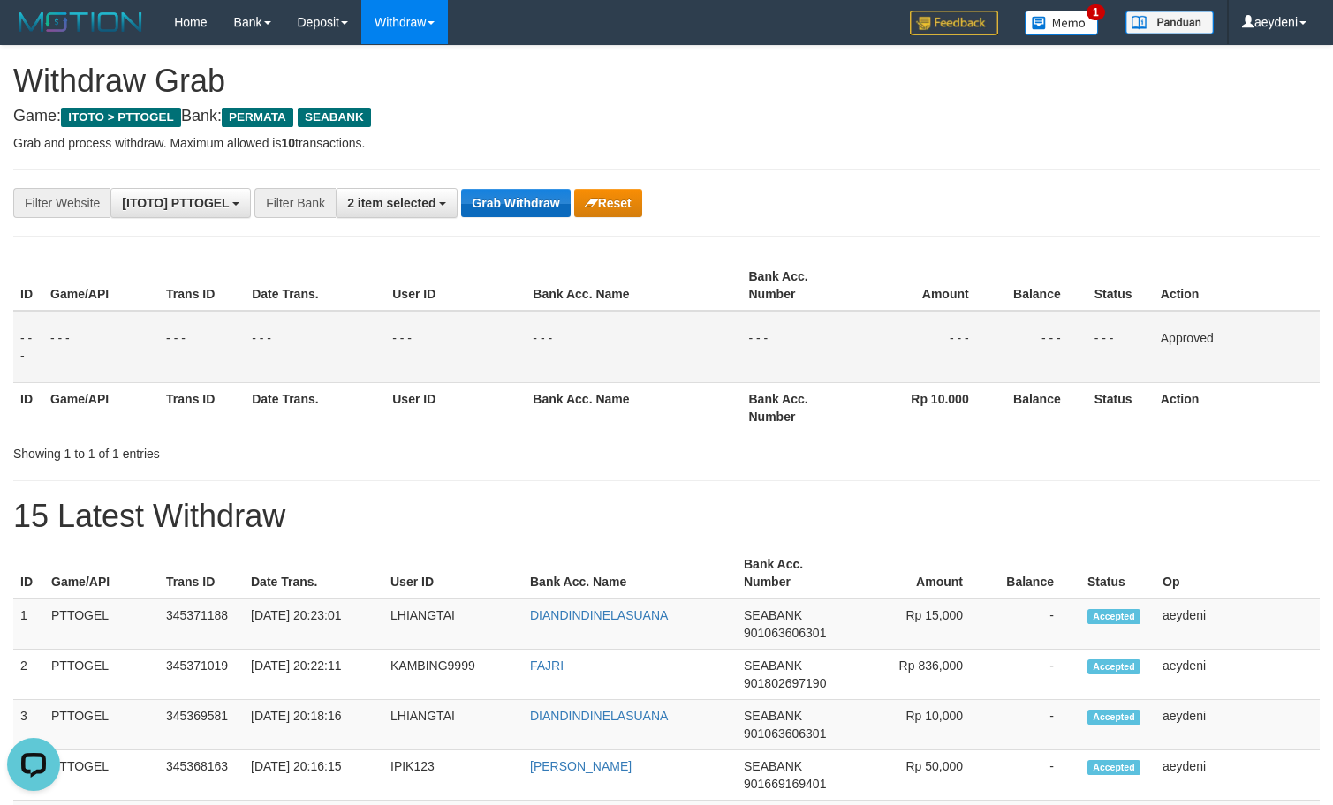
drag, startPoint x: 517, startPoint y: 229, endPoint x: 525, endPoint y: 214, distance: 17.0
drag, startPoint x: 525, startPoint y: 214, endPoint x: 522, endPoint y: 200, distance: 14.4
click at [525, 213] on button "Grab Withdraw" at bounding box center [515, 203] width 109 height 28
click at [522, 200] on button "Grab Withdraw" at bounding box center [515, 203] width 109 height 28
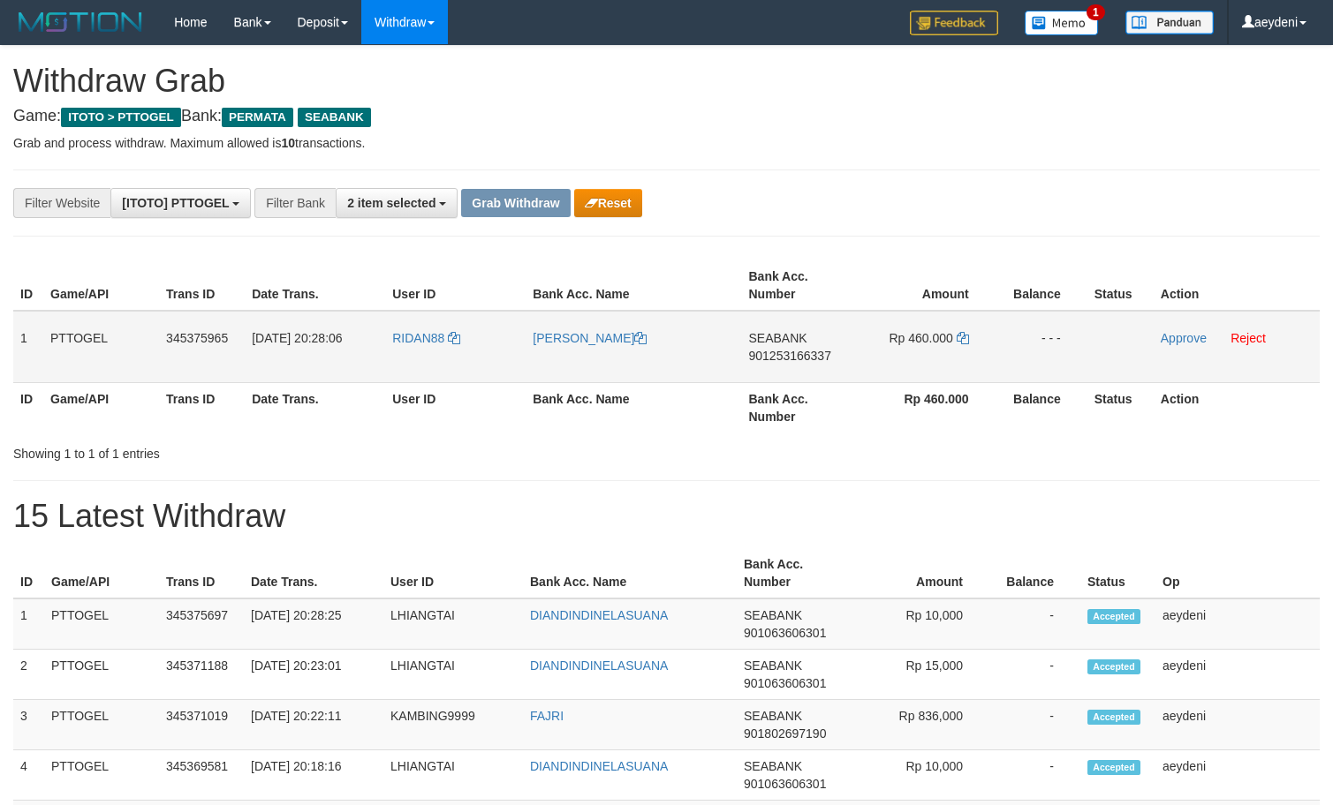
scroll to position [200, 0]
drag, startPoint x: 450, startPoint y: 378, endPoint x: 953, endPoint y: 360, distance: 503.7
click at [953, 360] on tr "1 PTTOGEL 345375965 01/10/2025 20:28:06 RIDAN88 MUHAMAD RIDAN SEABANK 901253166…" at bounding box center [666, 347] width 1306 height 72
click at [783, 371] on td "SEABANK 901253166337" at bounding box center [800, 347] width 116 height 72
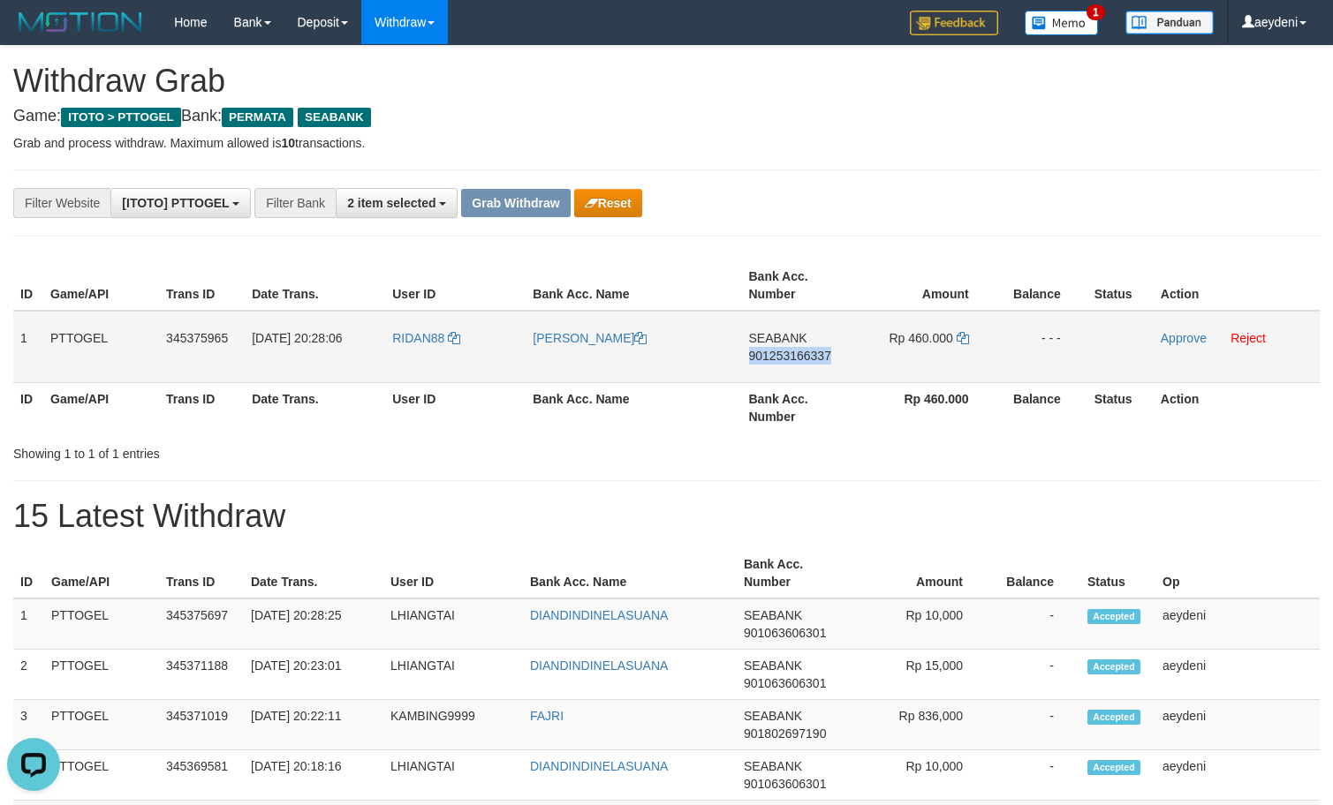
copy span "901253166337"
click at [783, 371] on td "SEABANK 901253166337" at bounding box center [800, 347] width 116 height 72
click at [961, 337] on icon at bounding box center [963, 338] width 12 height 12
copy span "901253166337"
click at [961, 337] on icon at bounding box center [963, 338] width 12 height 12
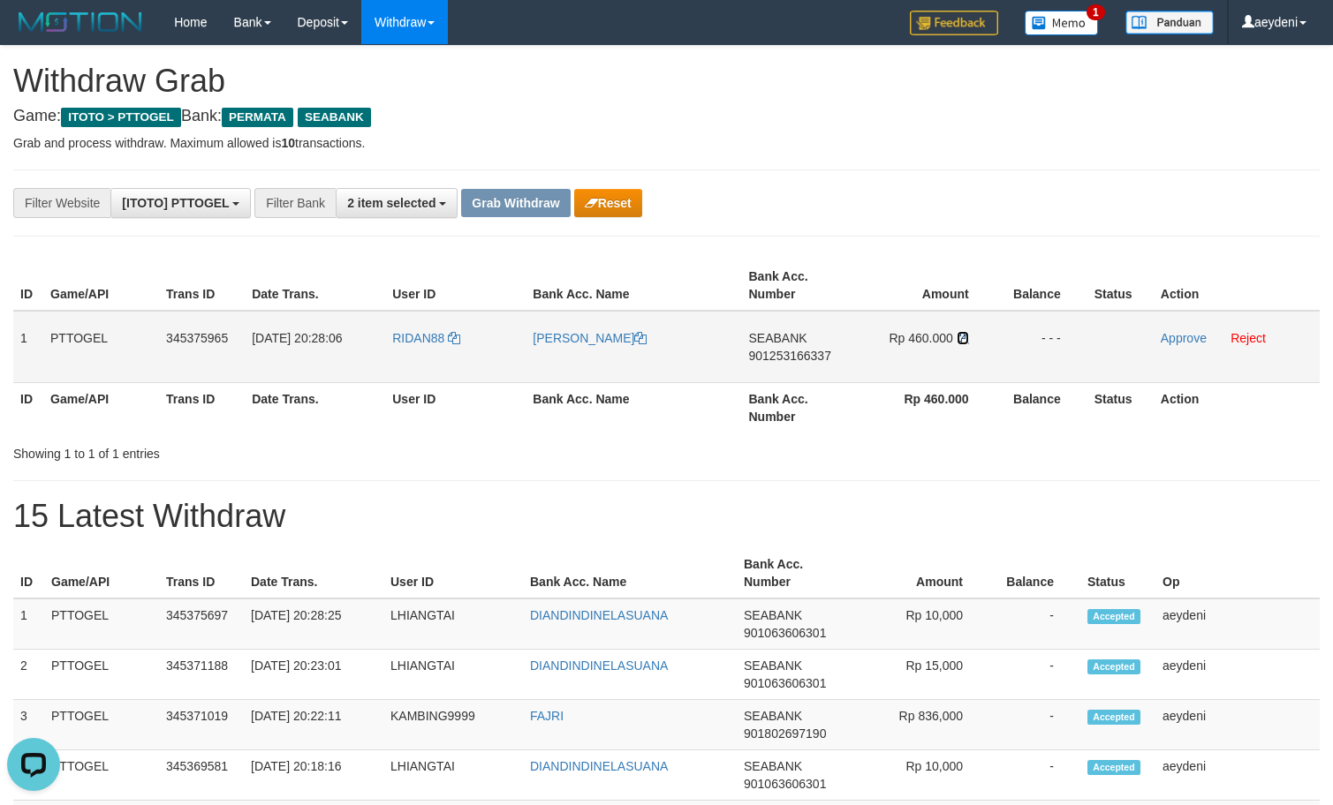
click at [961, 337] on icon at bounding box center [963, 338] width 12 height 12
click at [1181, 342] on link "Approve" at bounding box center [1184, 338] width 46 height 14
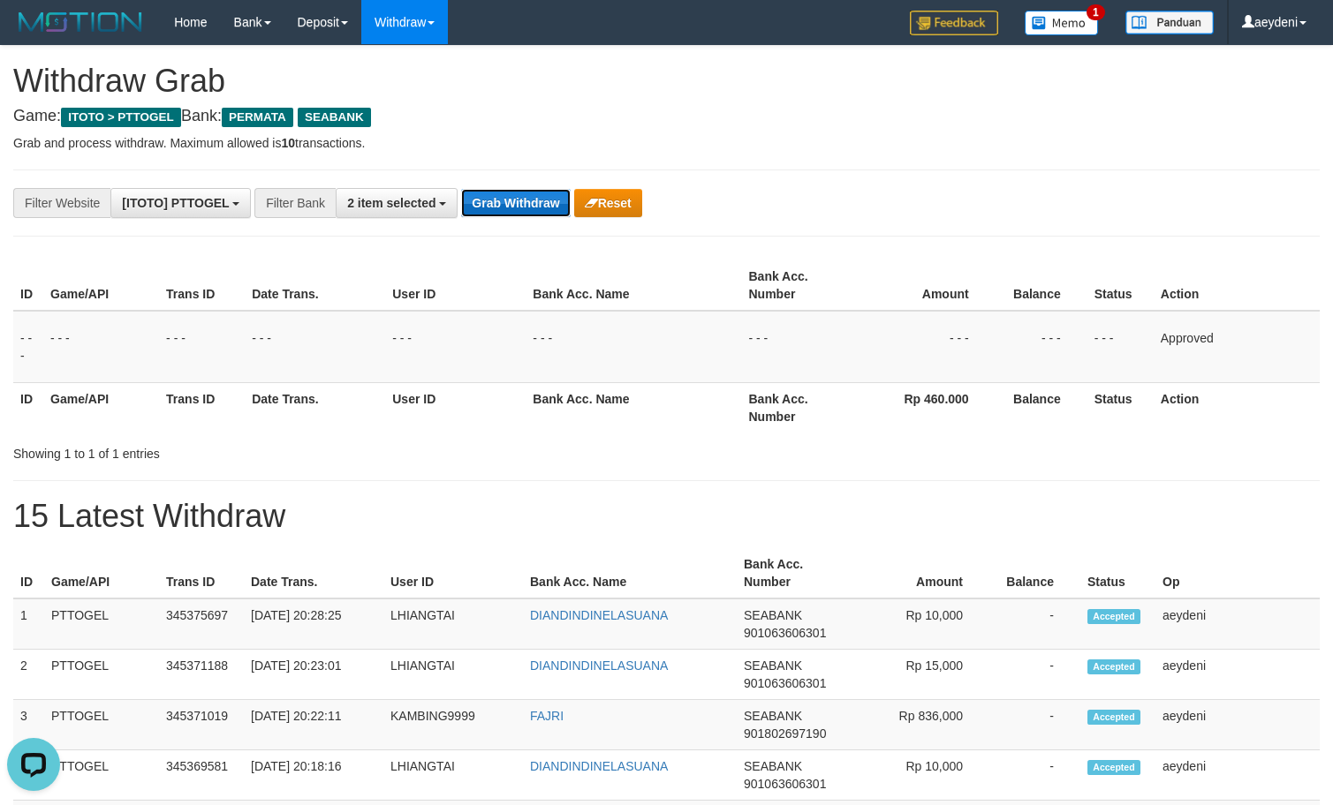
click at [535, 208] on button "Grab Withdraw" at bounding box center [515, 203] width 109 height 28
click at [533, 206] on button "Grab Withdraw" at bounding box center [515, 203] width 109 height 28
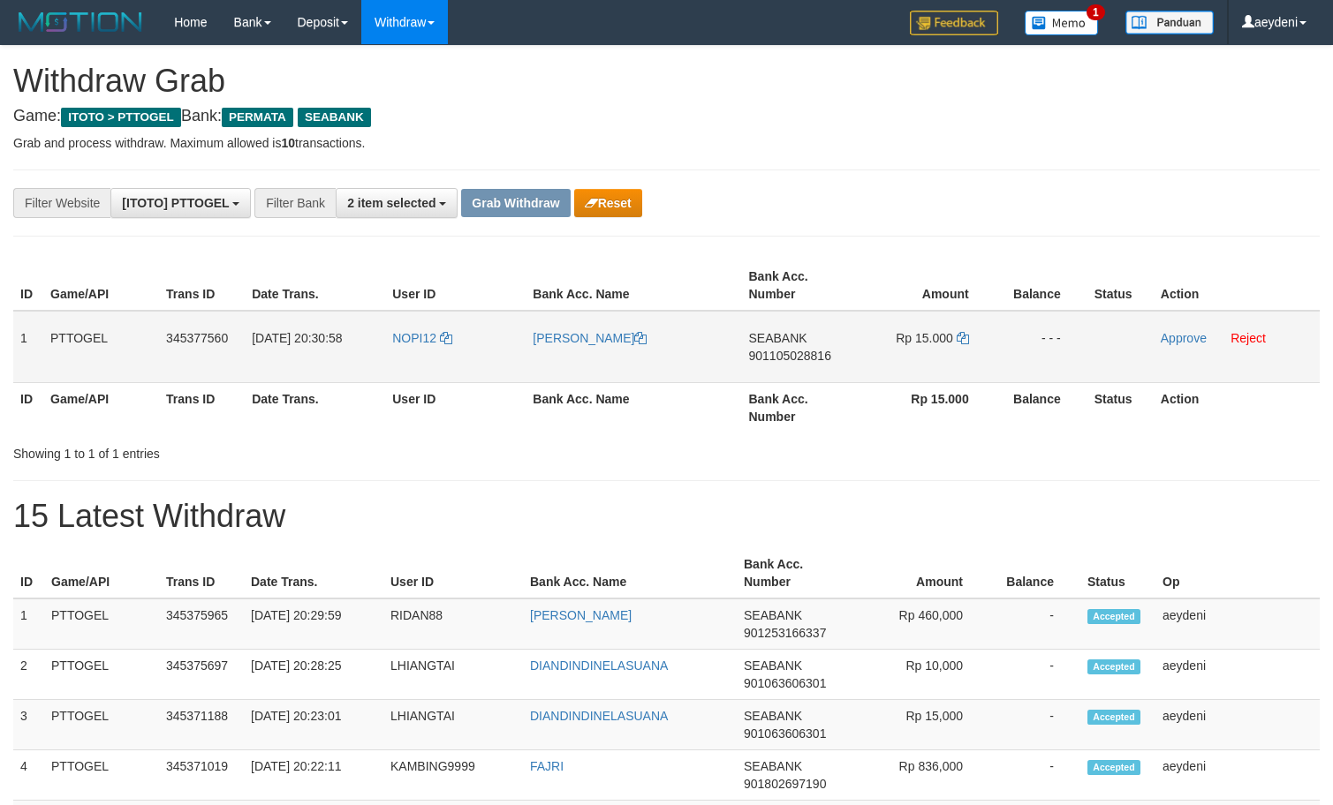
scroll to position [200, 0]
drag, startPoint x: 443, startPoint y: 362, endPoint x: 910, endPoint y: 330, distance: 467.4
click at [910, 330] on tr "1 PTTOGEL 345377560 [DATE] 20:30:58 NOPI12 [PERSON_NAME] SEABANK 901105028816 R…" at bounding box center [666, 347] width 1306 height 72
click at [771, 379] on td "SEABANK 901105028816" at bounding box center [800, 347] width 116 height 72
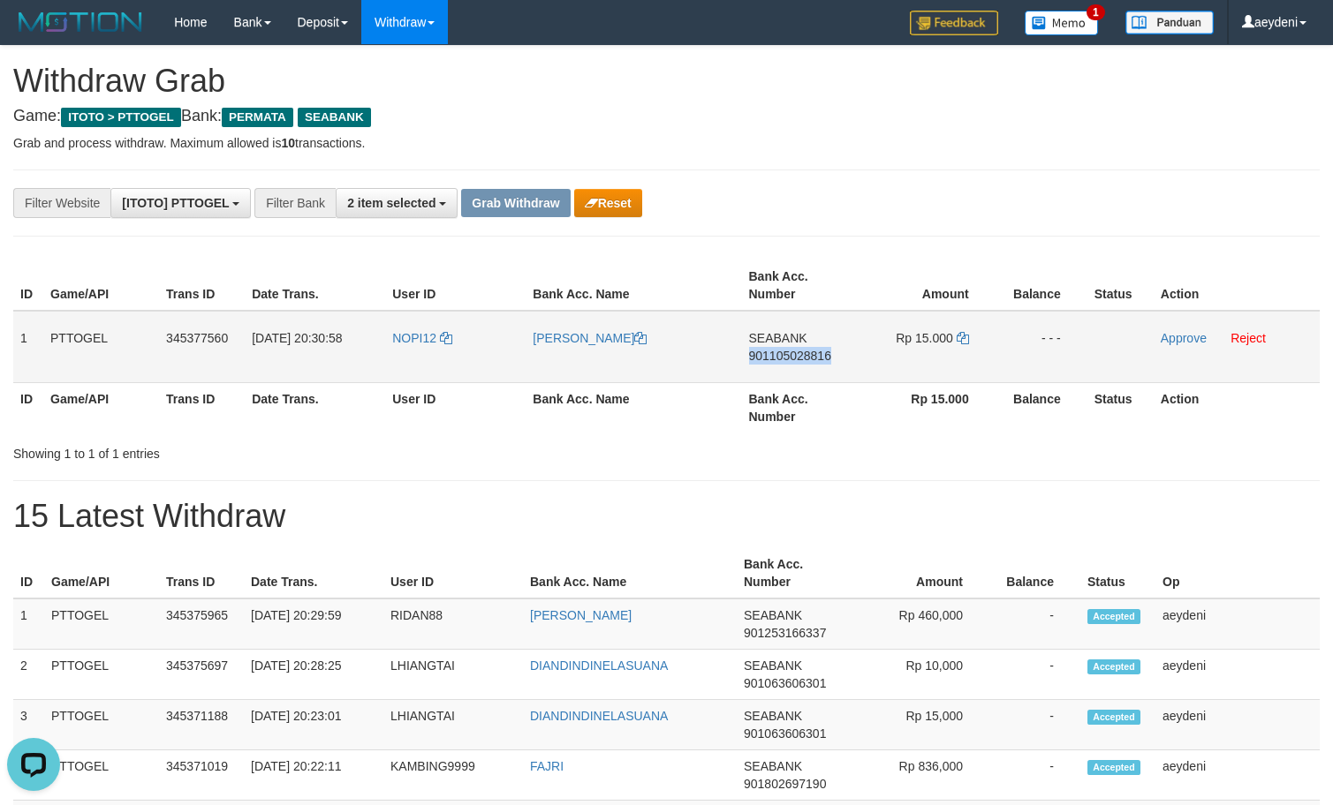
click at [771, 379] on td "SEABANK 901105028816" at bounding box center [800, 347] width 116 height 72
copy span "901105028816"
click at [961, 338] on icon at bounding box center [963, 338] width 12 height 12
copy span "901105028816"
click at [961, 338] on icon at bounding box center [963, 338] width 12 height 12
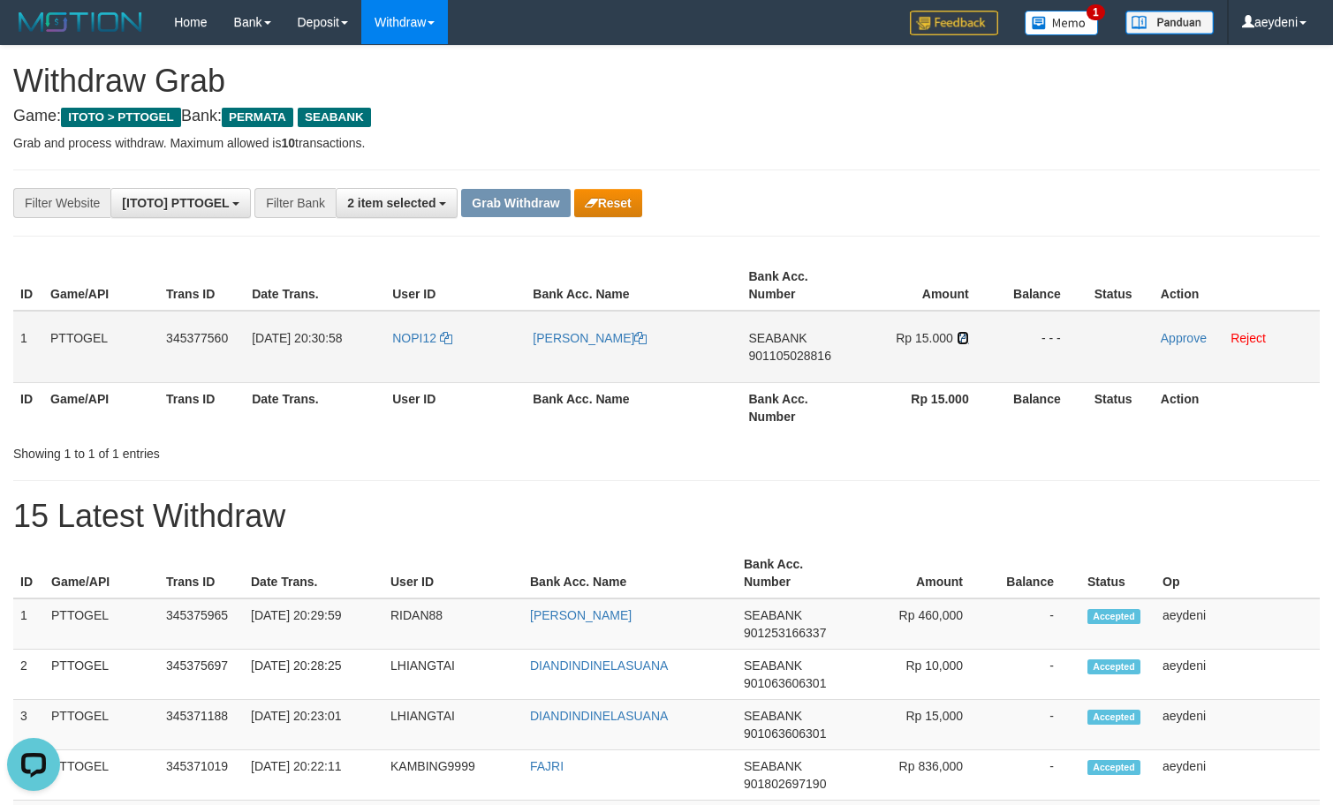
drag, startPoint x: 961, startPoint y: 338, endPoint x: 1207, endPoint y: 341, distance: 246.4
click at [964, 338] on icon at bounding box center [963, 338] width 12 height 12
click at [1193, 344] on link "Approve" at bounding box center [1184, 338] width 46 height 14
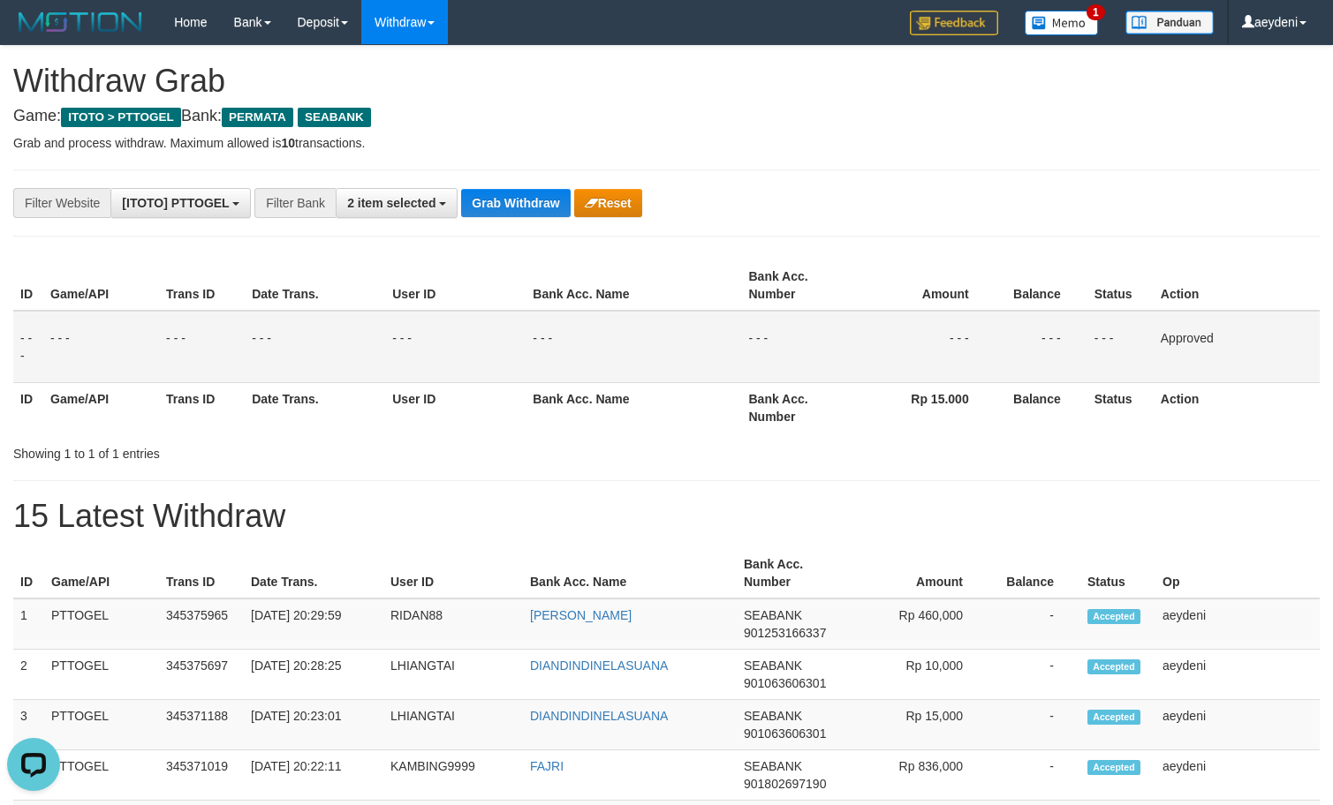
click at [749, 293] on th "Bank Acc. Number" at bounding box center [800, 286] width 116 height 50
click at [407, 193] on button "2 item selected" at bounding box center [397, 203] width 122 height 30
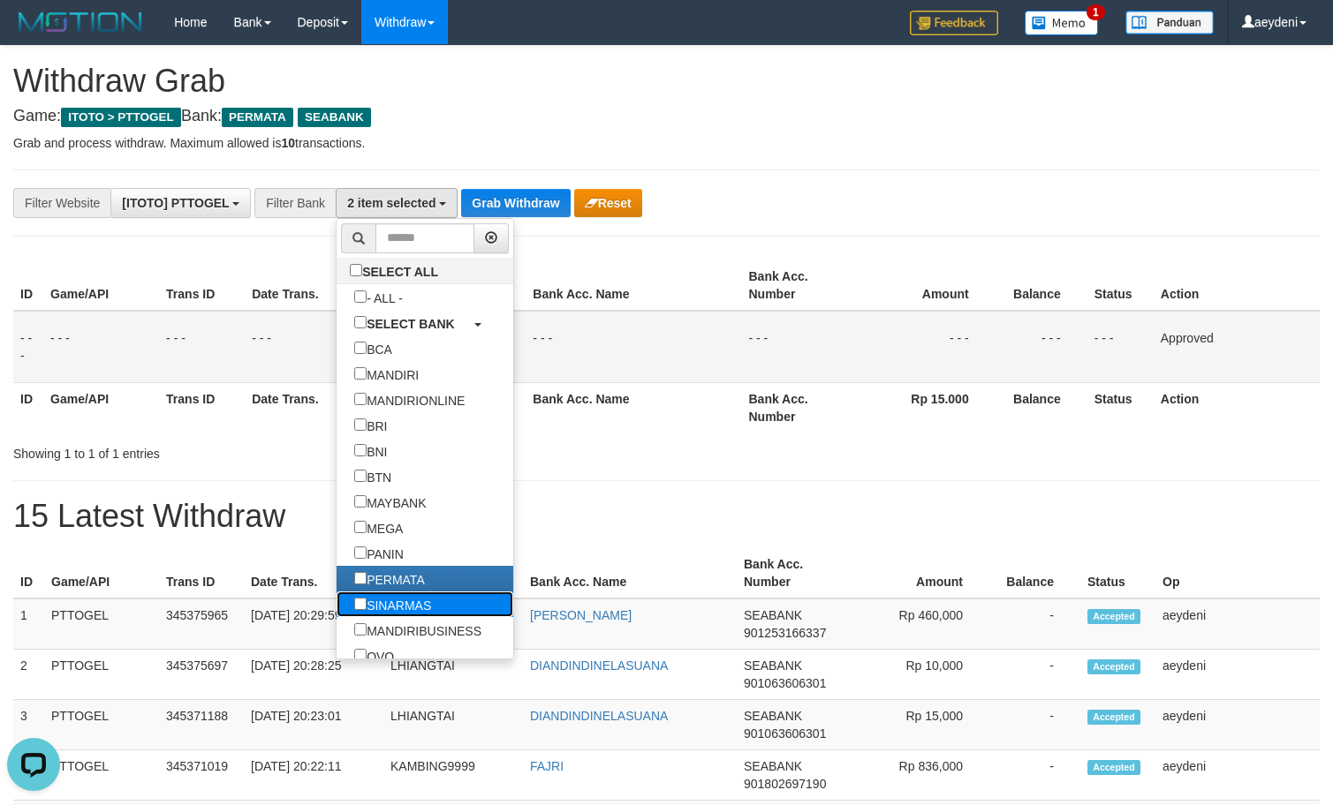
click at [336, 597] on label "SINARMAS" at bounding box center [392, 605] width 112 height 26
click at [525, 201] on button "Grab Withdraw" at bounding box center [515, 203] width 109 height 28
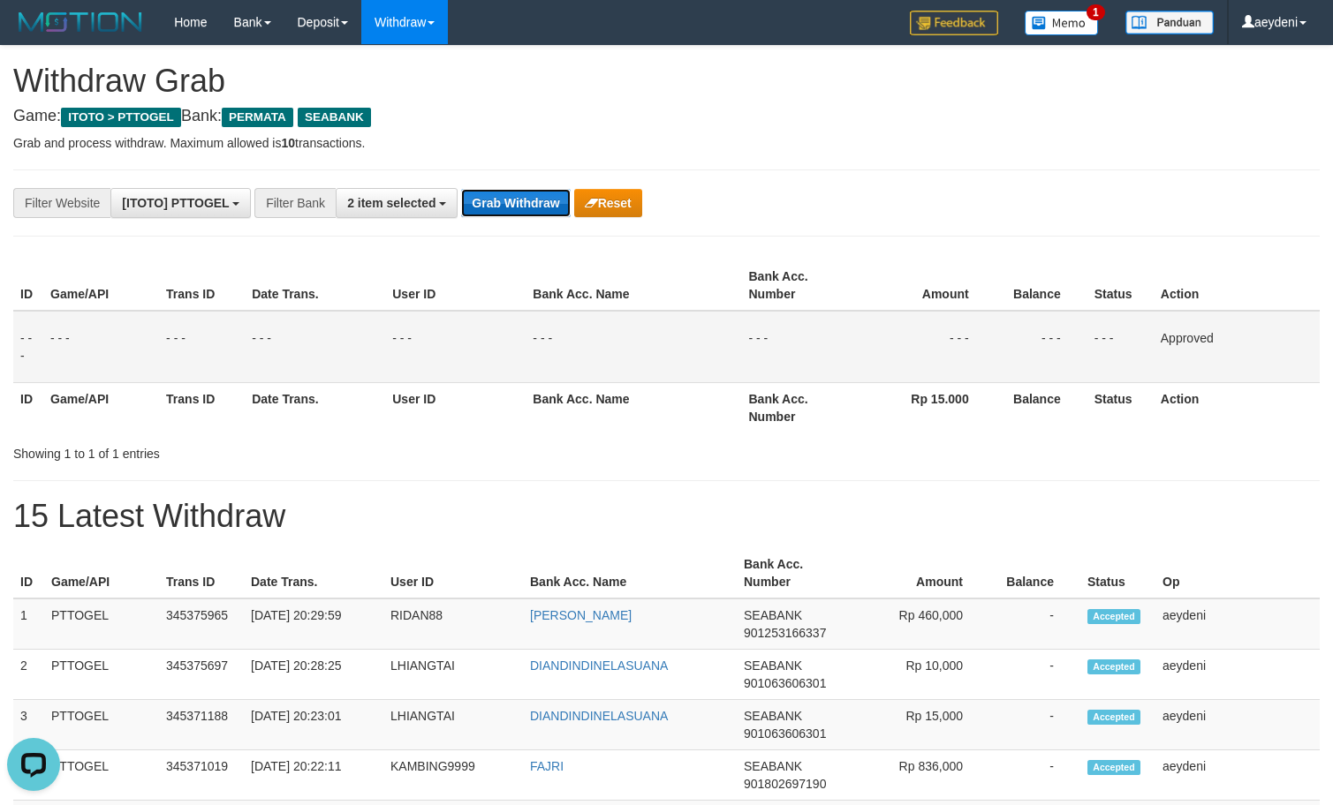
click at [525, 201] on button "Grab Withdraw" at bounding box center [515, 203] width 109 height 28
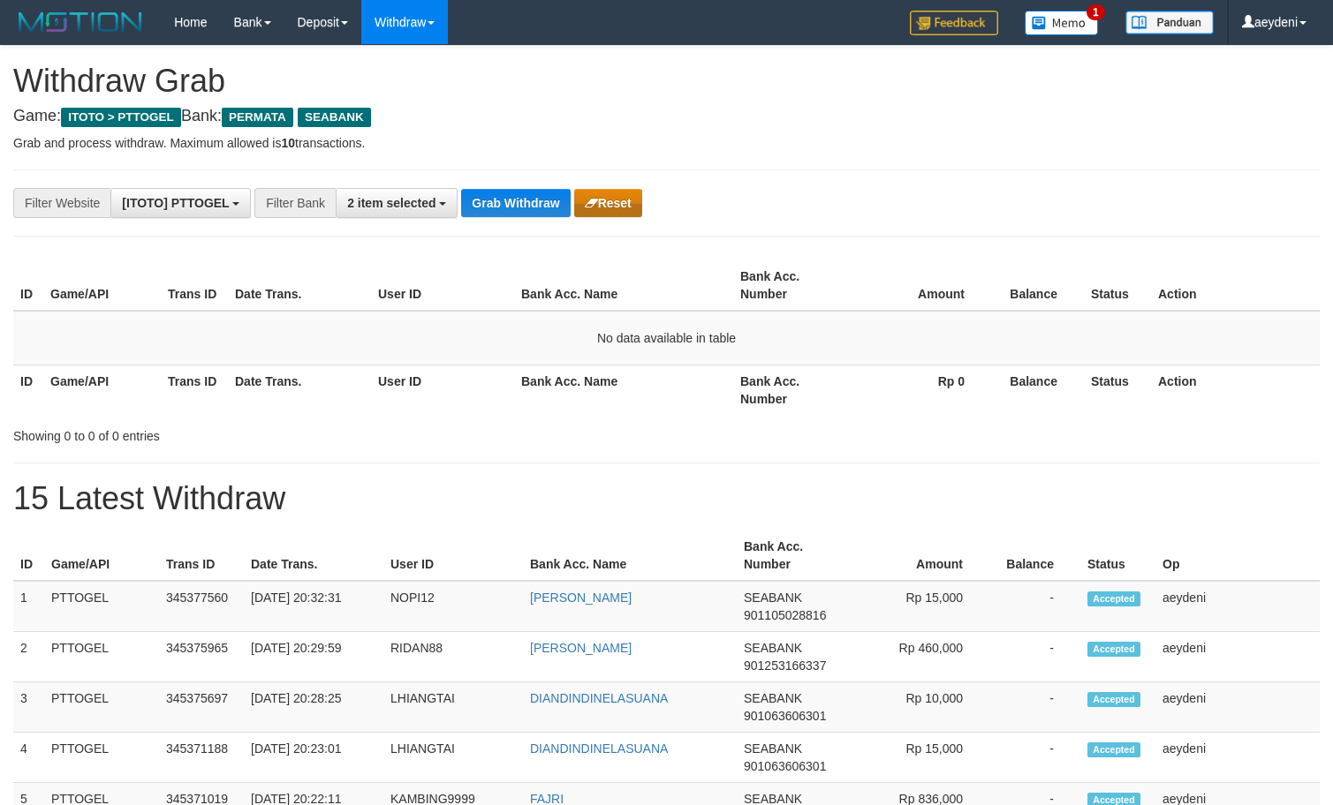
scroll to position [200, 0]
click at [523, 197] on button "Grab Withdraw" at bounding box center [515, 203] width 109 height 28
drag, startPoint x: 568, startPoint y: 202, endPoint x: 536, endPoint y: 204, distance: 31.8
click at [564, 203] on button "Grab Withdraw" at bounding box center [515, 203] width 109 height 28
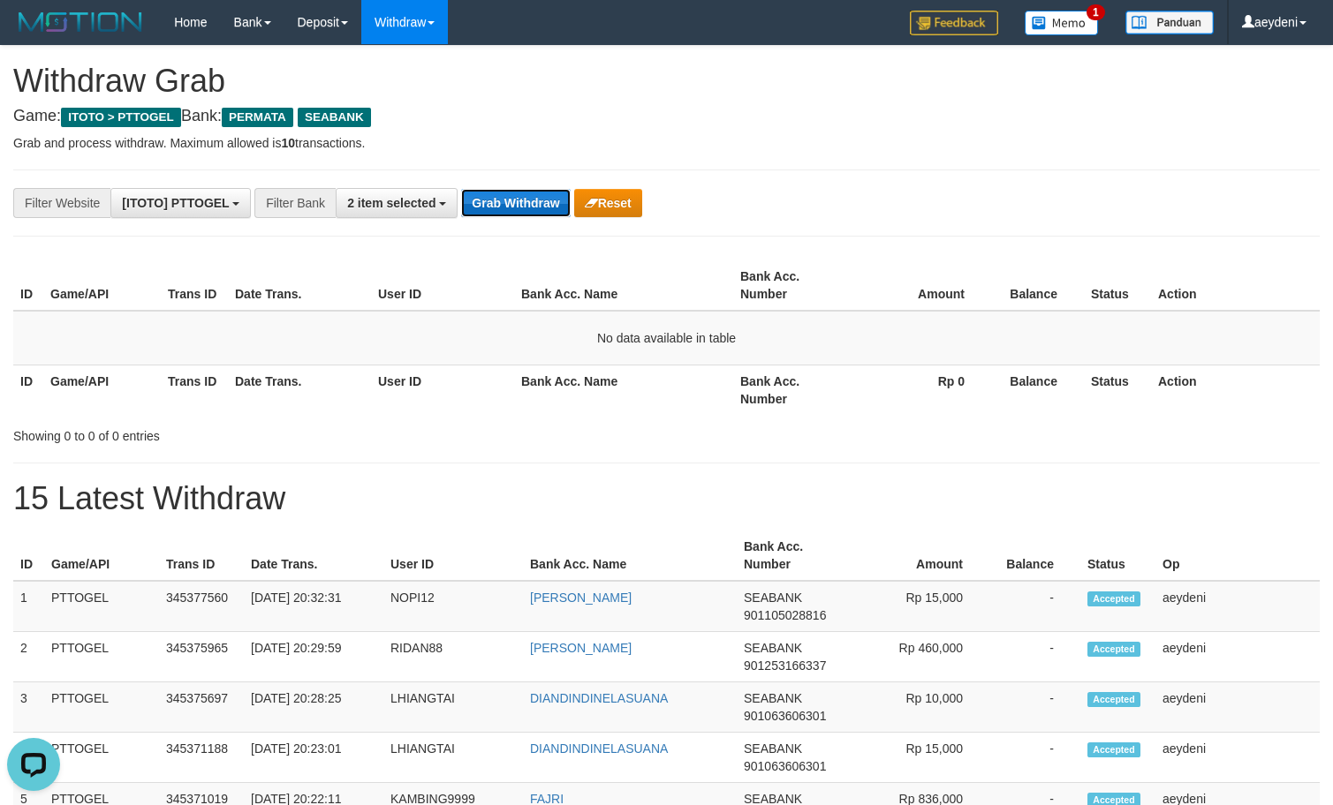
click at [536, 204] on button "Grab Withdraw" at bounding box center [515, 203] width 109 height 28
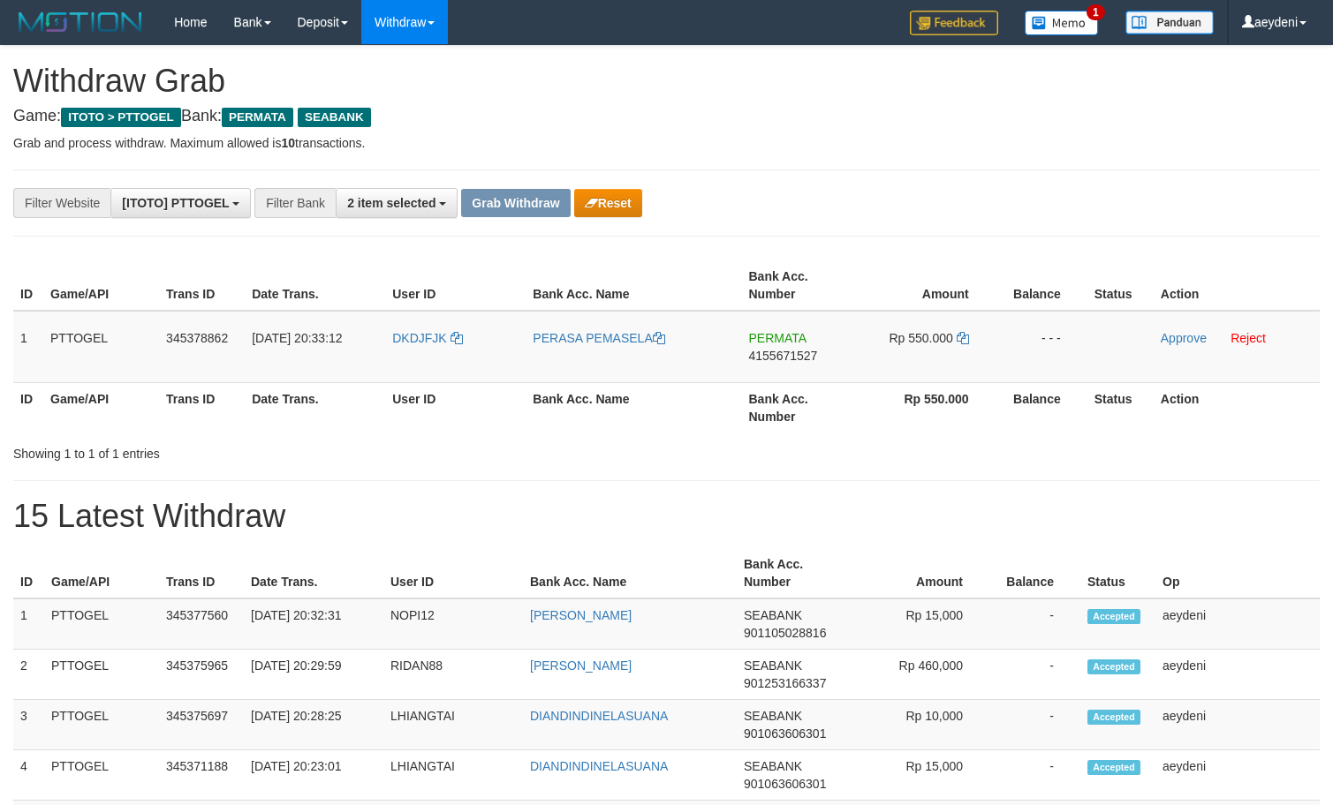
scroll to position [200, 0]
drag, startPoint x: 465, startPoint y: 366, endPoint x: 941, endPoint y: 356, distance: 475.3
click at [941, 356] on tr "1 PTTOGEL 345378862 [DATE] 20:33:12 DKDJFJK PERASA PEMASELA PERMATA 4155671527 …" at bounding box center [666, 347] width 1306 height 72
click at [774, 367] on td "PERMATA 4155671527" at bounding box center [800, 347] width 116 height 72
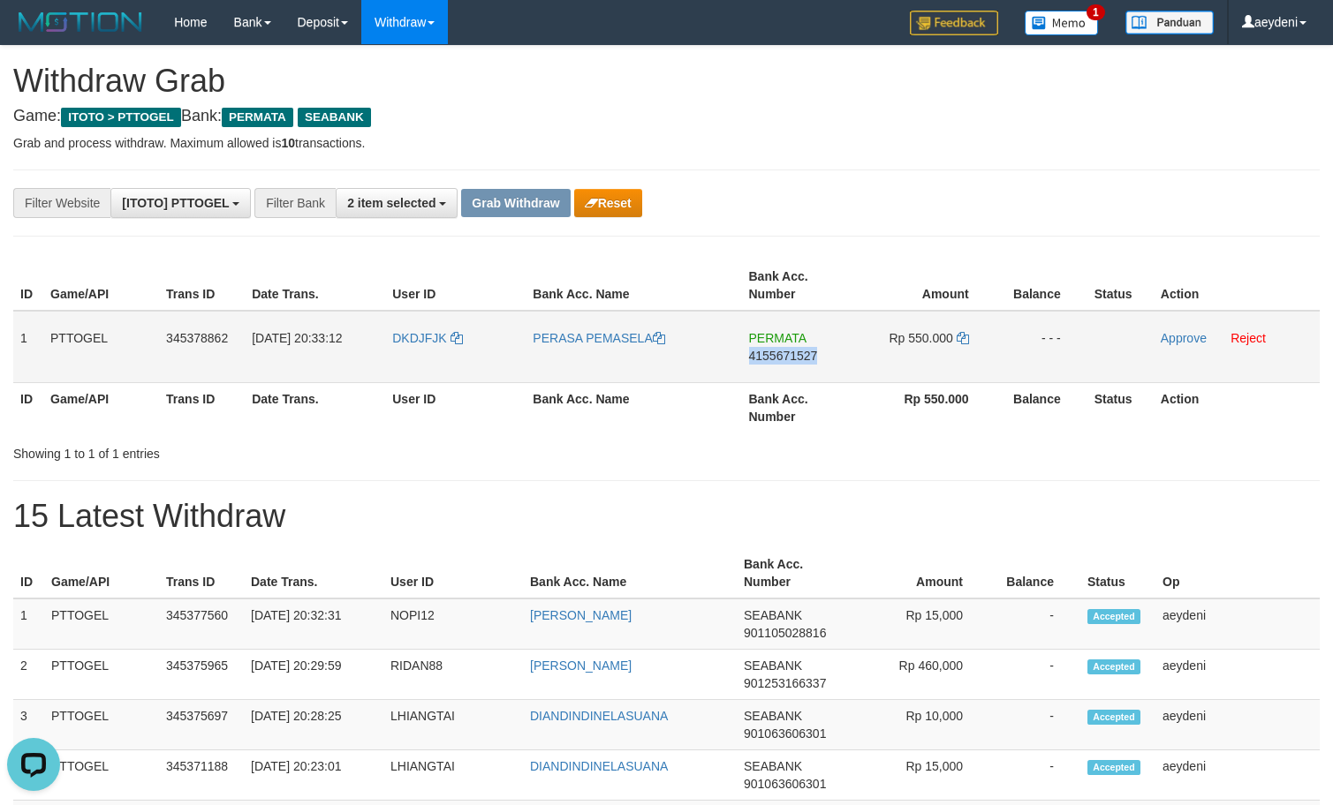
click at [774, 367] on td "PERMATA 4155671527" at bounding box center [800, 347] width 116 height 72
copy span "4155671527"
click at [956, 338] on td "Rp 550.000" at bounding box center [927, 347] width 138 height 72
click at [960, 338] on icon at bounding box center [963, 338] width 12 height 12
click at [968, 337] on icon at bounding box center [963, 338] width 12 height 12
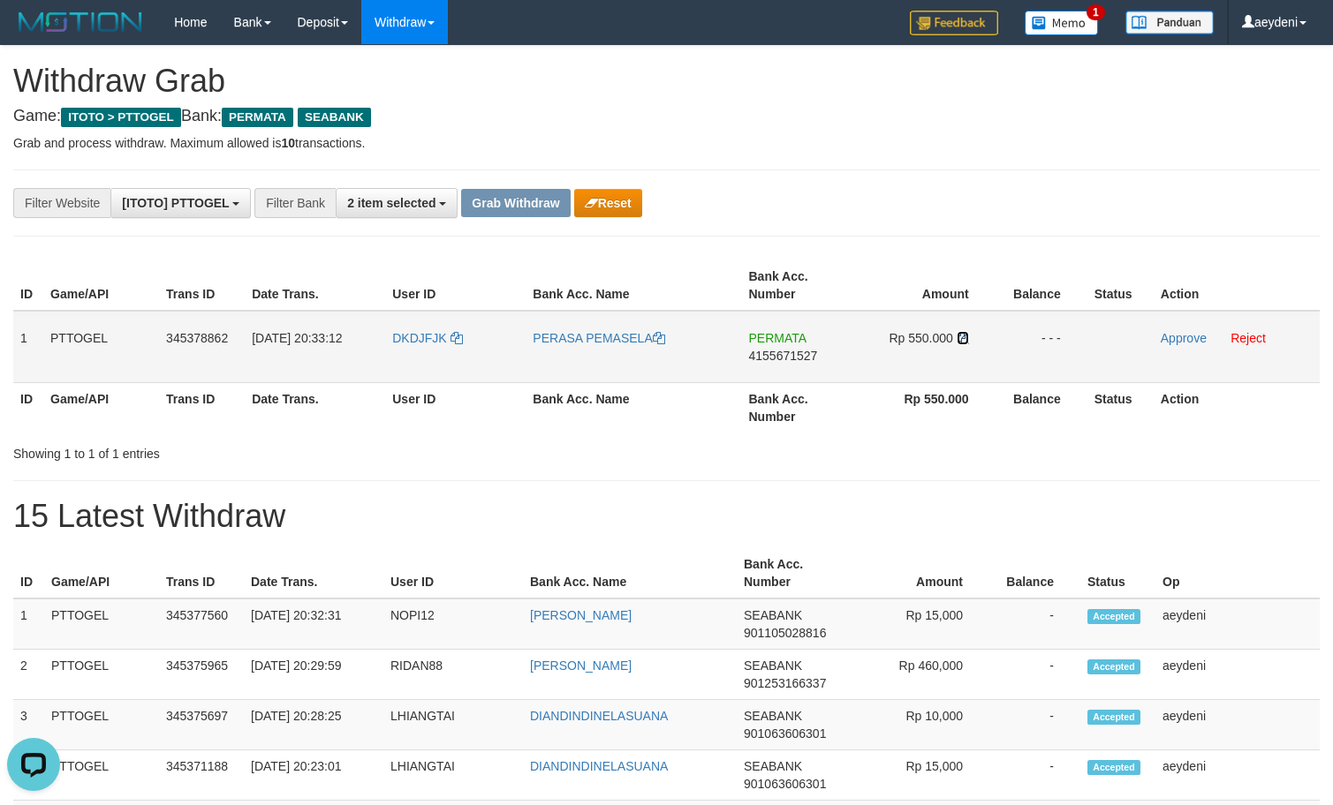
click at [968, 337] on icon at bounding box center [963, 338] width 12 height 12
click at [1176, 332] on link "Approve" at bounding box center [1184, 338] width 46 height 14
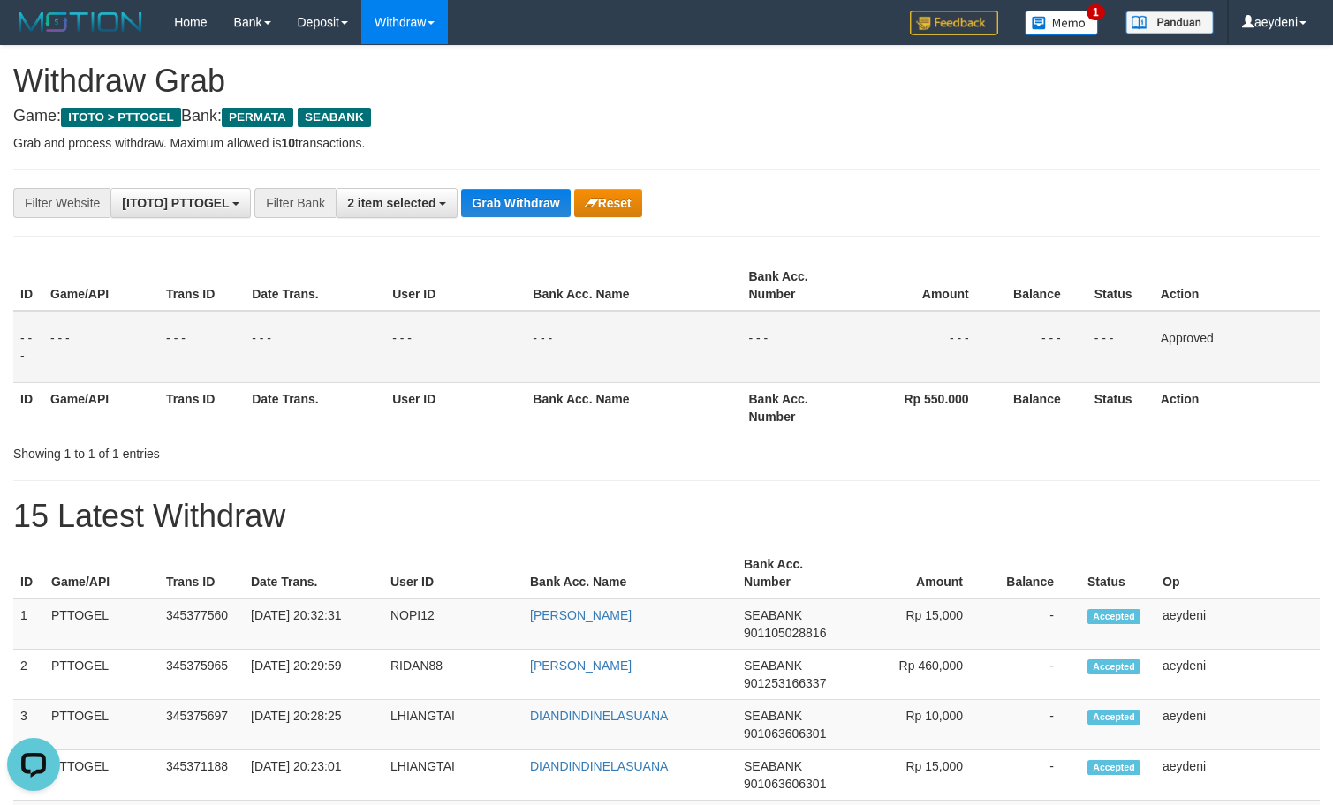
click at [548, 215] on button "Grab Withdraw" at bounding box center [515, 203] width 109 height 28
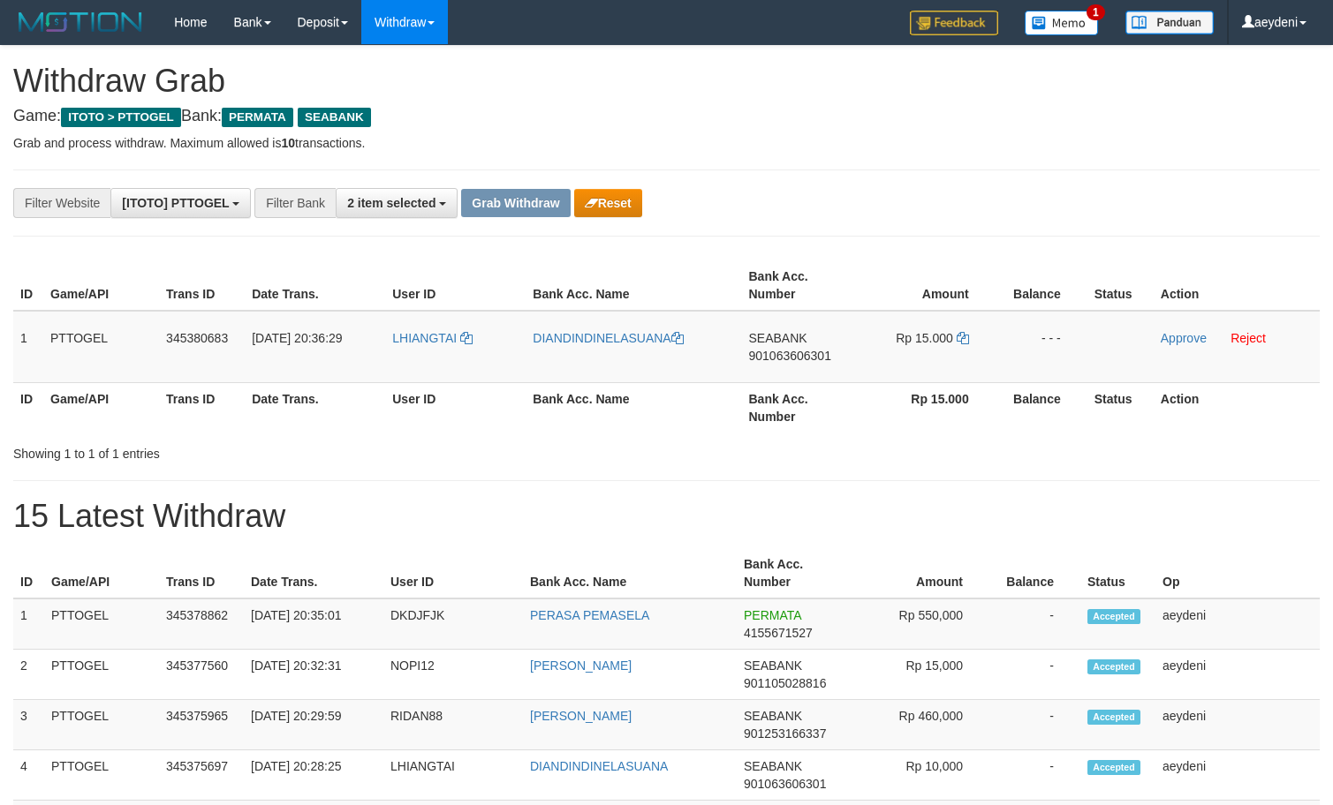
click at [726, 442] on div "Showing 1 to 1 of 1 entries" at bounding box center [666, 450] width 1333 height 25
drag, startPoint x: 430, startPoint y: 356, endPoint x: 893, endPoint y: 328, distance: 463.7
click at [893, 328] on tr "1 PTTOGEL 345380683 [DATE] 20:36:29 [GEOGRAPHIC_DATA] DIANDINDINELASUANA SEABAN…" at bounding box center [666, 347] width 1306 height 72
copy tr
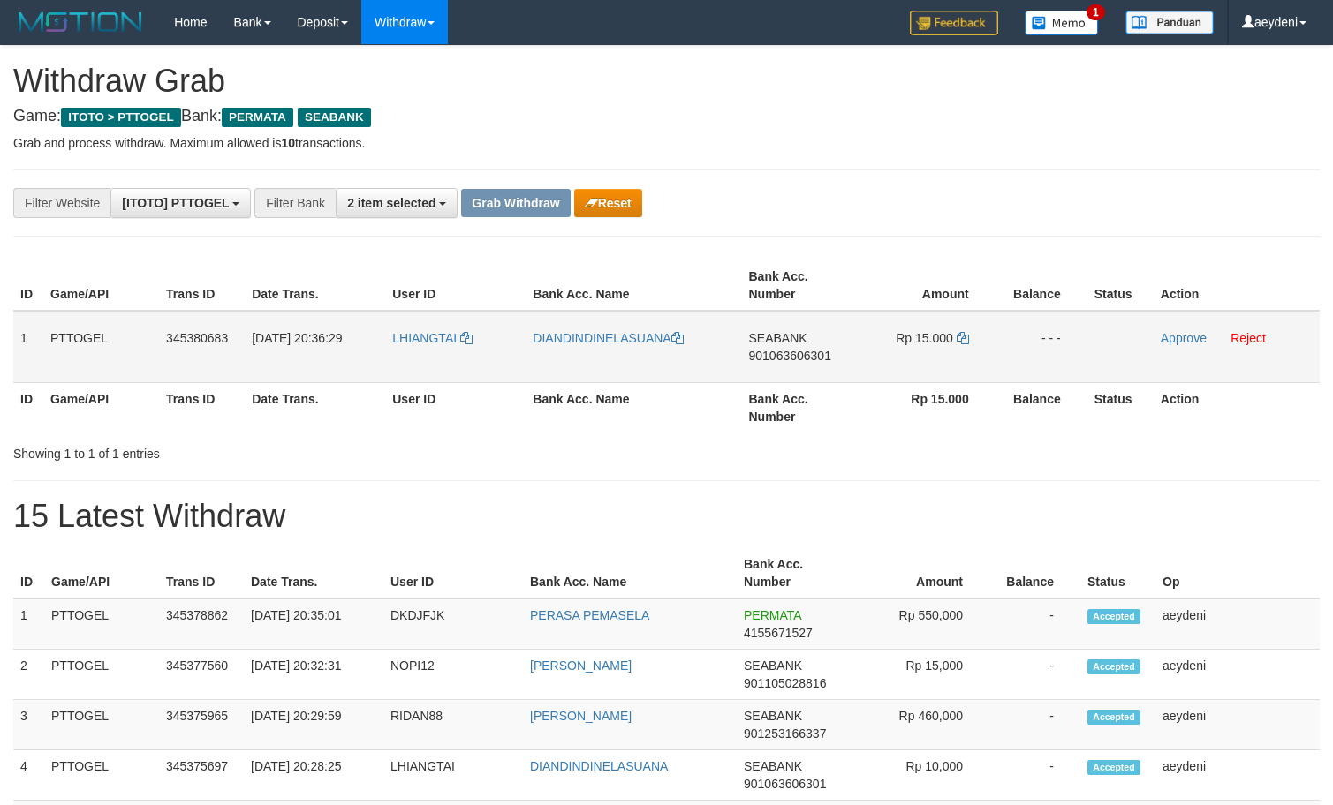
scroll to position [0, 0]
click at [777, 356] on span "901063606301" at bounding box center [790, 356] width 82 height 14
copy tr
click at [779, 377] on td "SEABANK 901063606301" at bounding box center [800, 347] width 116 height 72
copy span "901063606301"
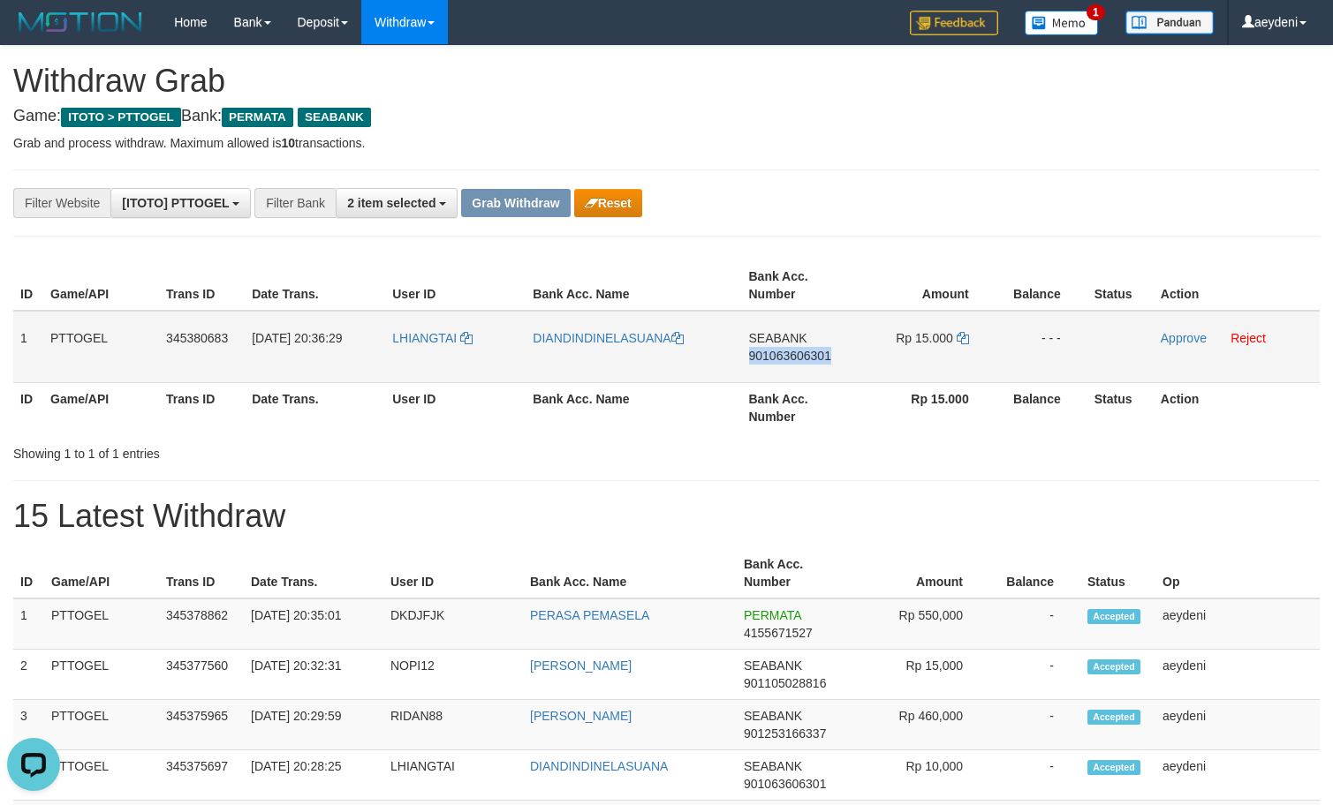
click at [779, 377] on td "SEABANK 901063606301" at bounding box center [800, 347] width 116 height 72
click at [967, 343] on icon at bounding box center [963, 338] width 12 height 12
copy span "901063606301"
click at [968, 342] on icon at bounding box center [963, 338] width 12 height 12
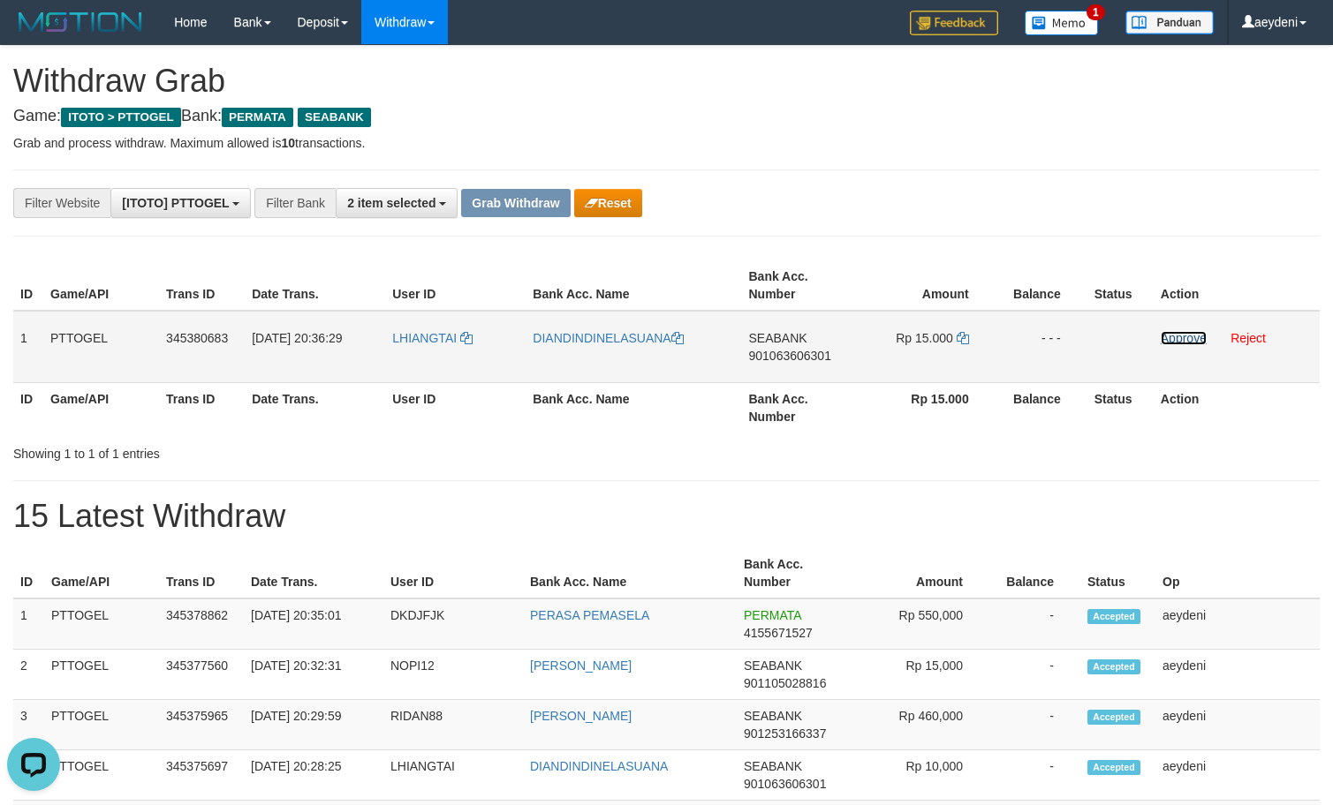
click at [1177, 340] on link "Approve" at bounding box center [1184, 338] width 46 height 14
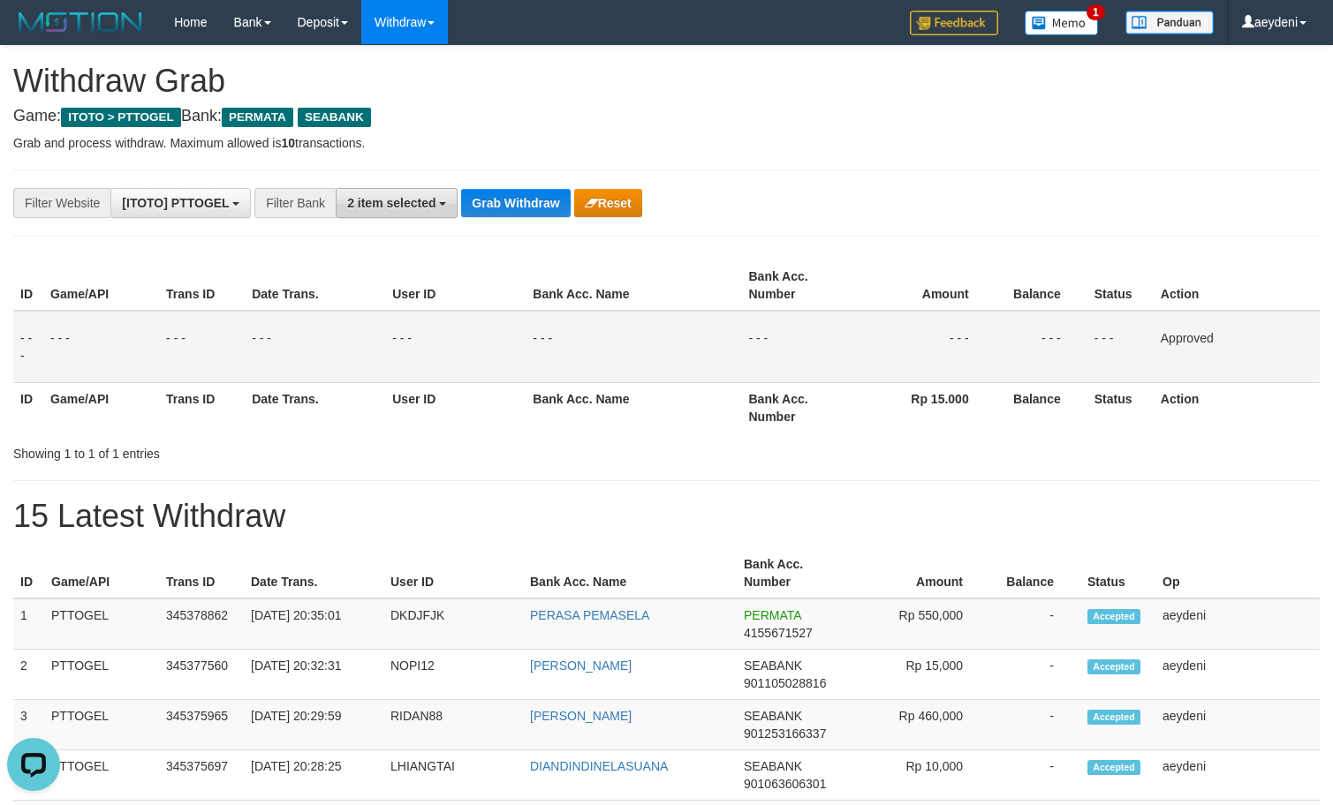
click at [415, 208] on span "2 item selected" at bounding box center [391, 203] width 88 height 14
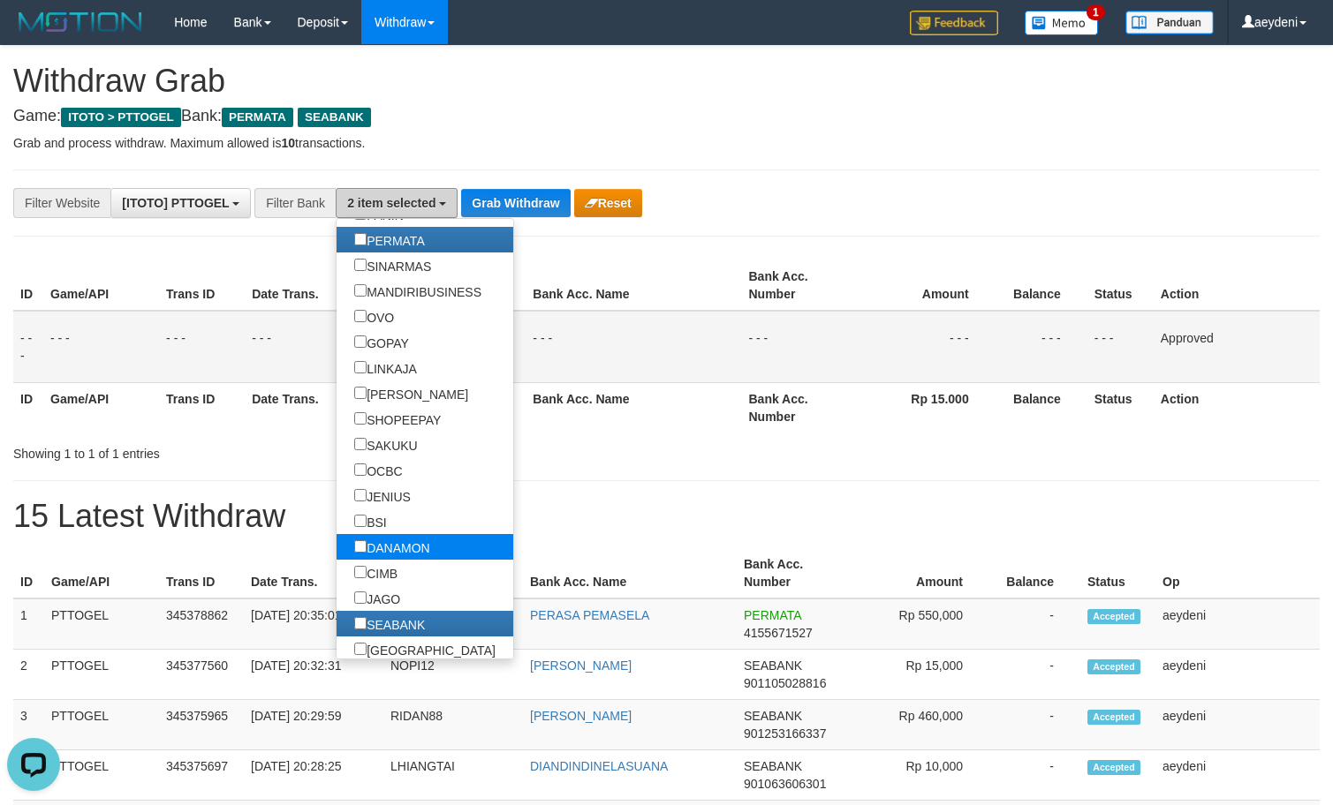
scroll to position [396, 0]
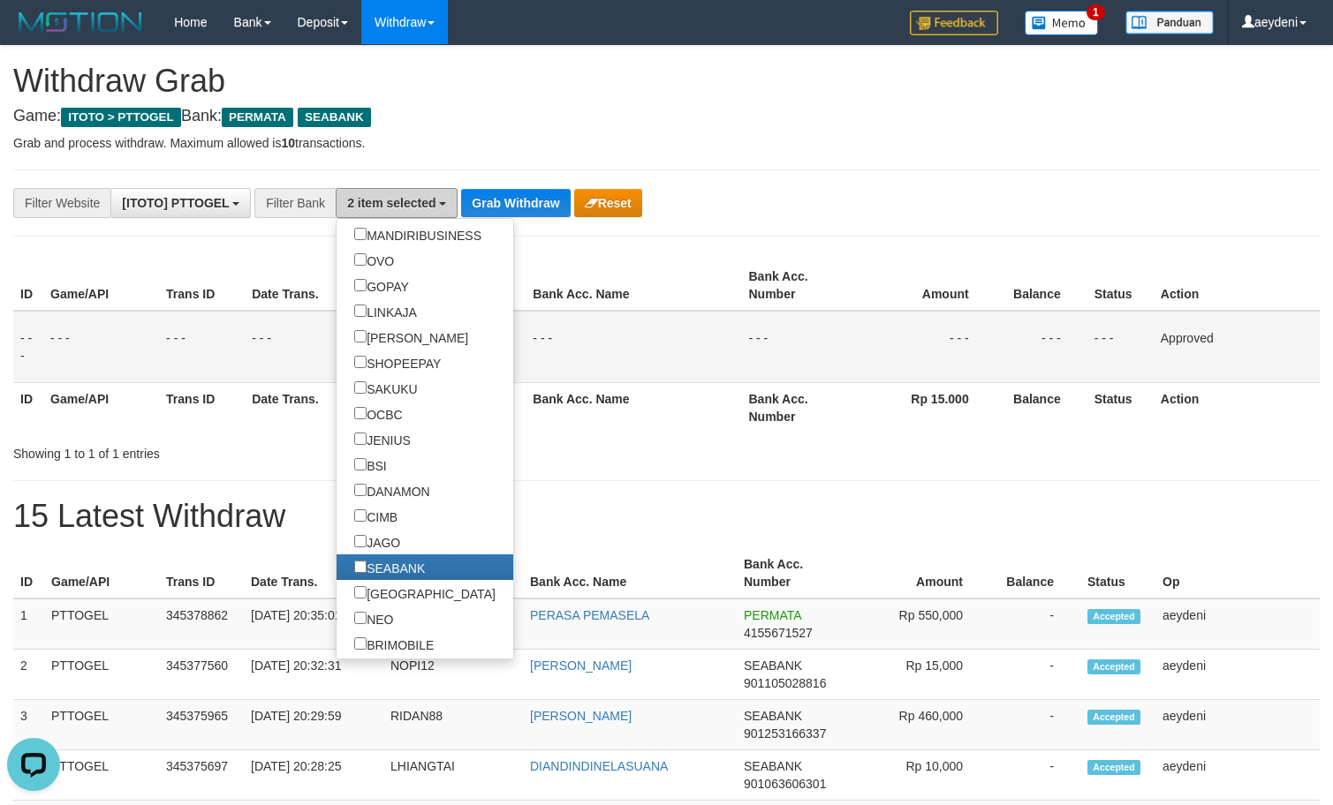
click at [428, 201] on span "2 item selected" at bounding box center [391, 203] width 88 height 14
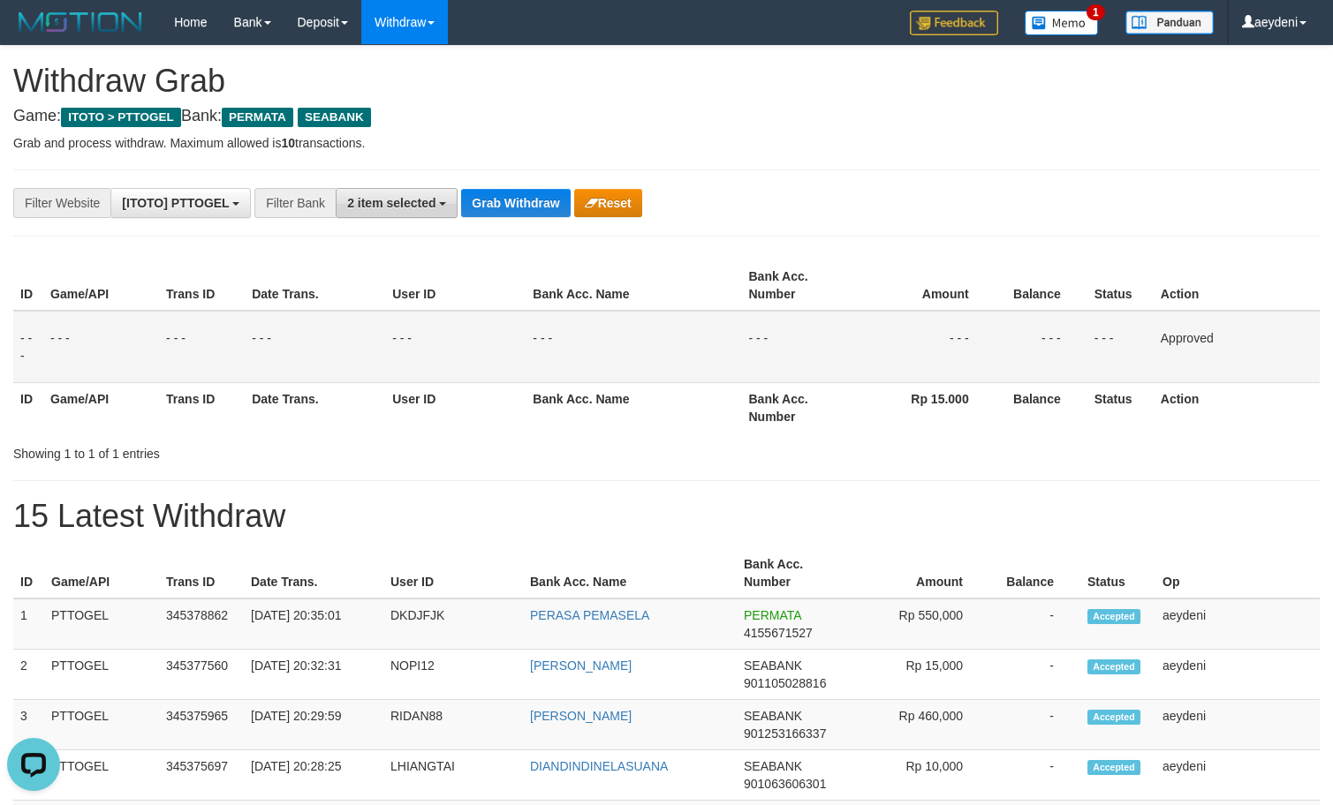
click at [428, 201] on span "2 item selected" at bounding box center [391, 203] width 88 height 14
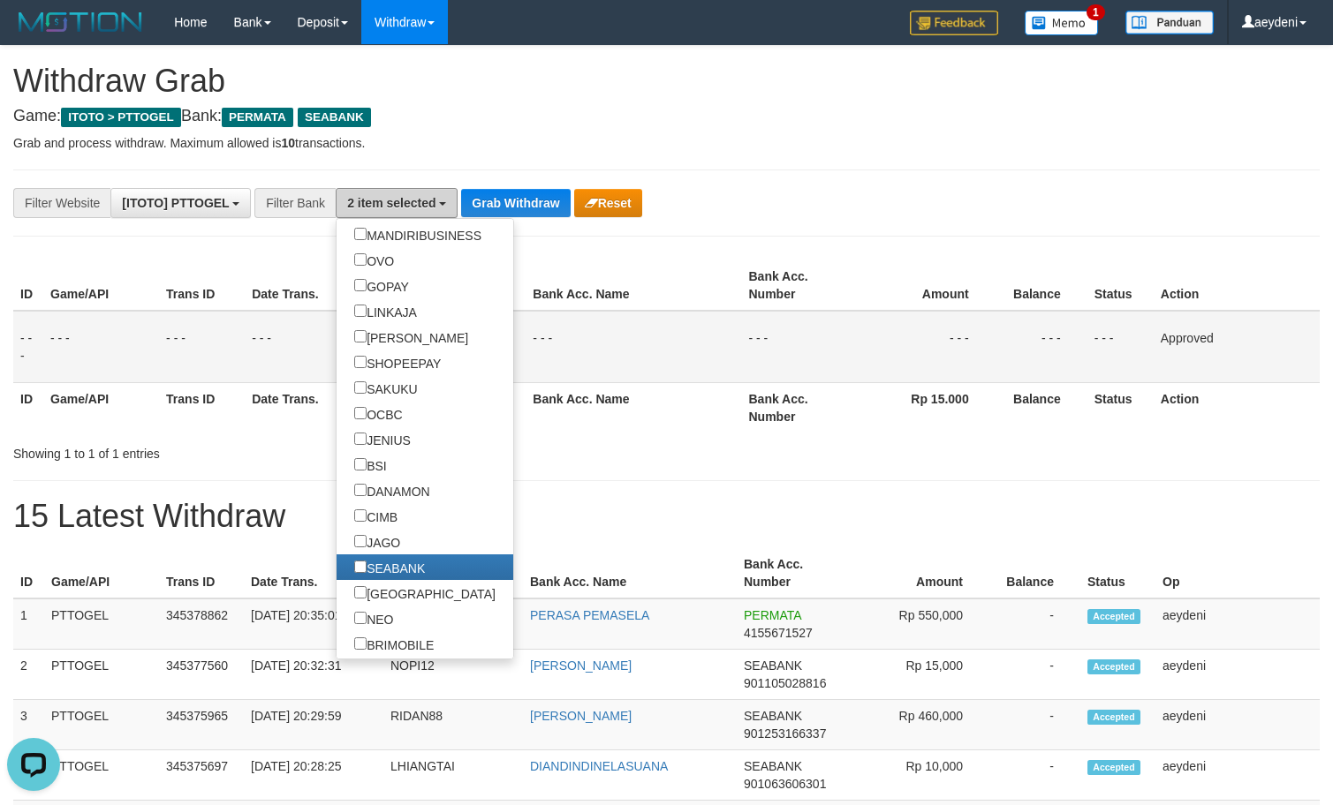
scroll to position [57, 0]
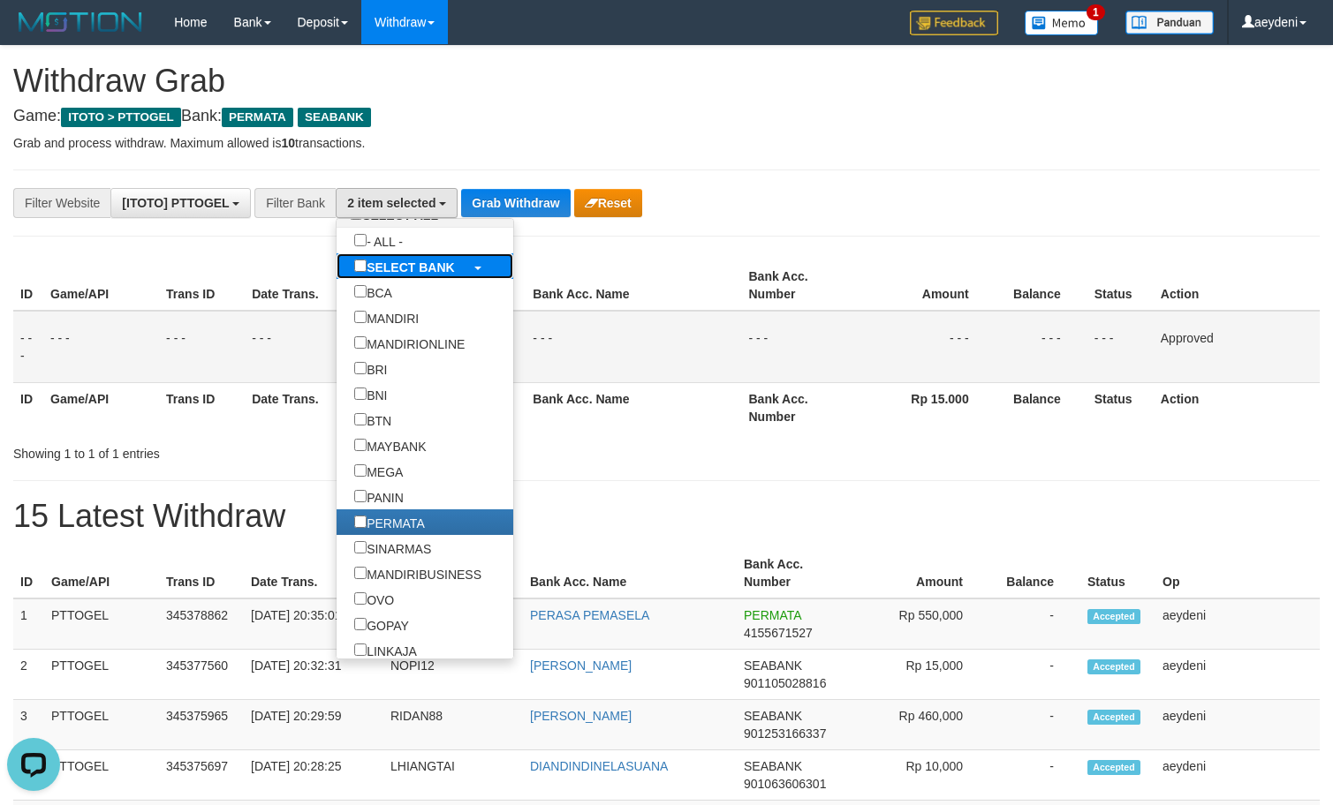
click at [367, 266] on b "SELECT BANK" at bounding box center [411, 268] width 88 height 14
select select "***"
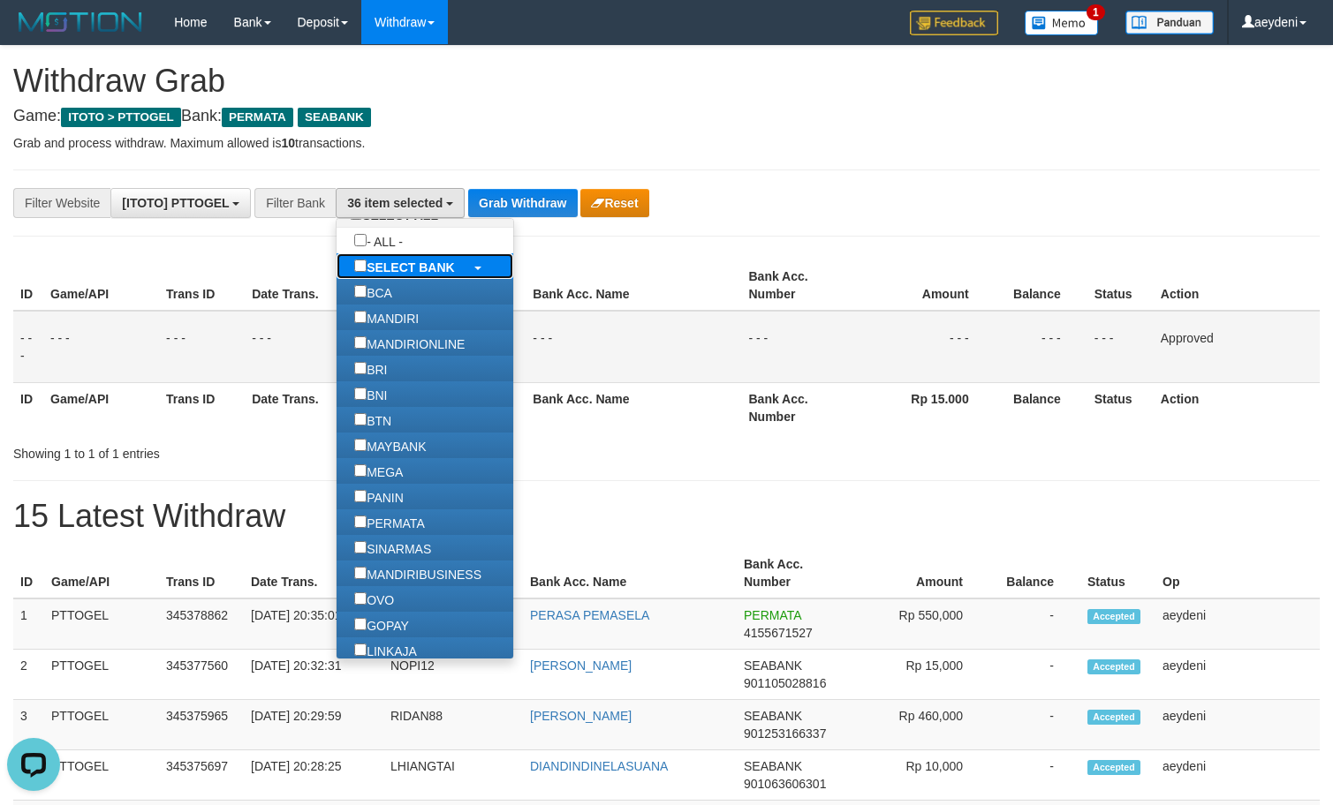
click at [367, 265] on b "SELECT BANK" at bounding box center [411, 268] width 88 height 14
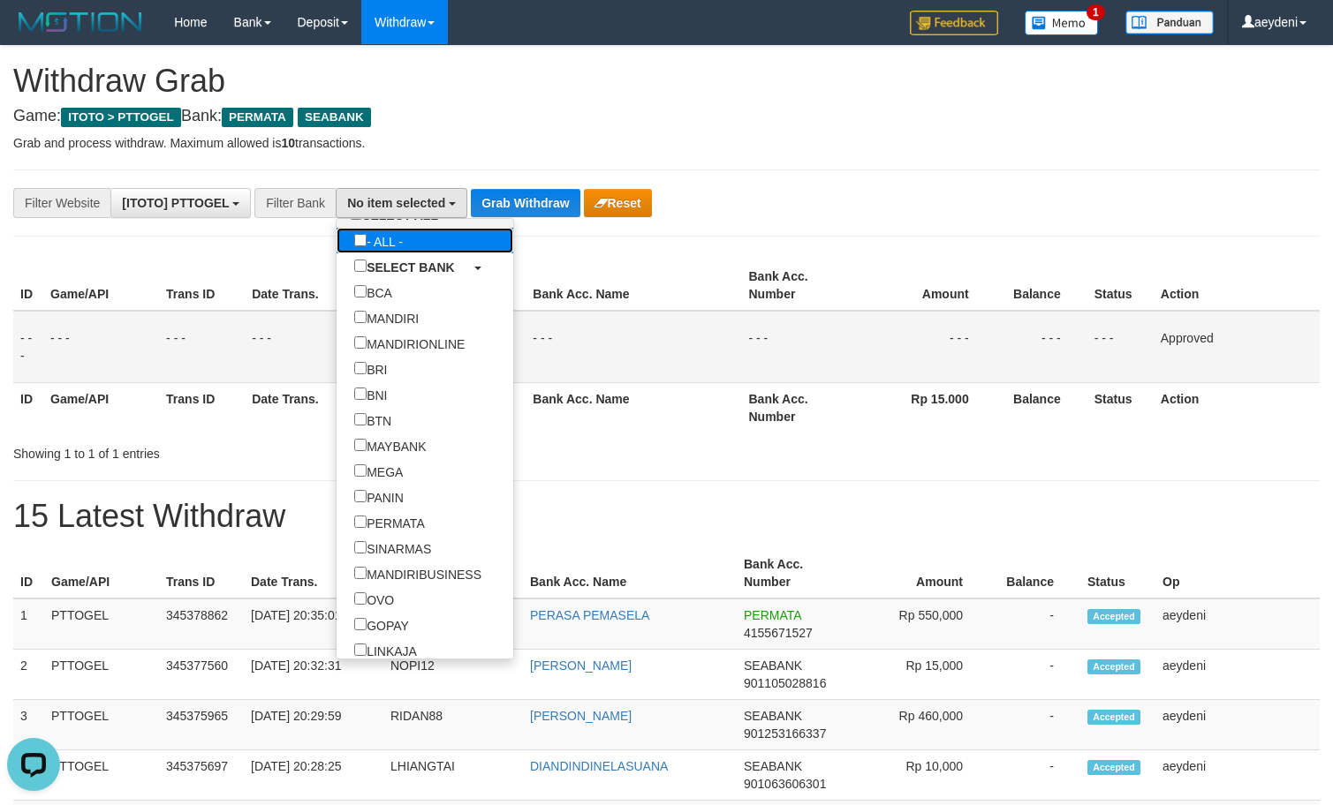
click at [336, 247] on label "- ALL -" at bounding box center [378, 241] width 84 height 26
select select "***"
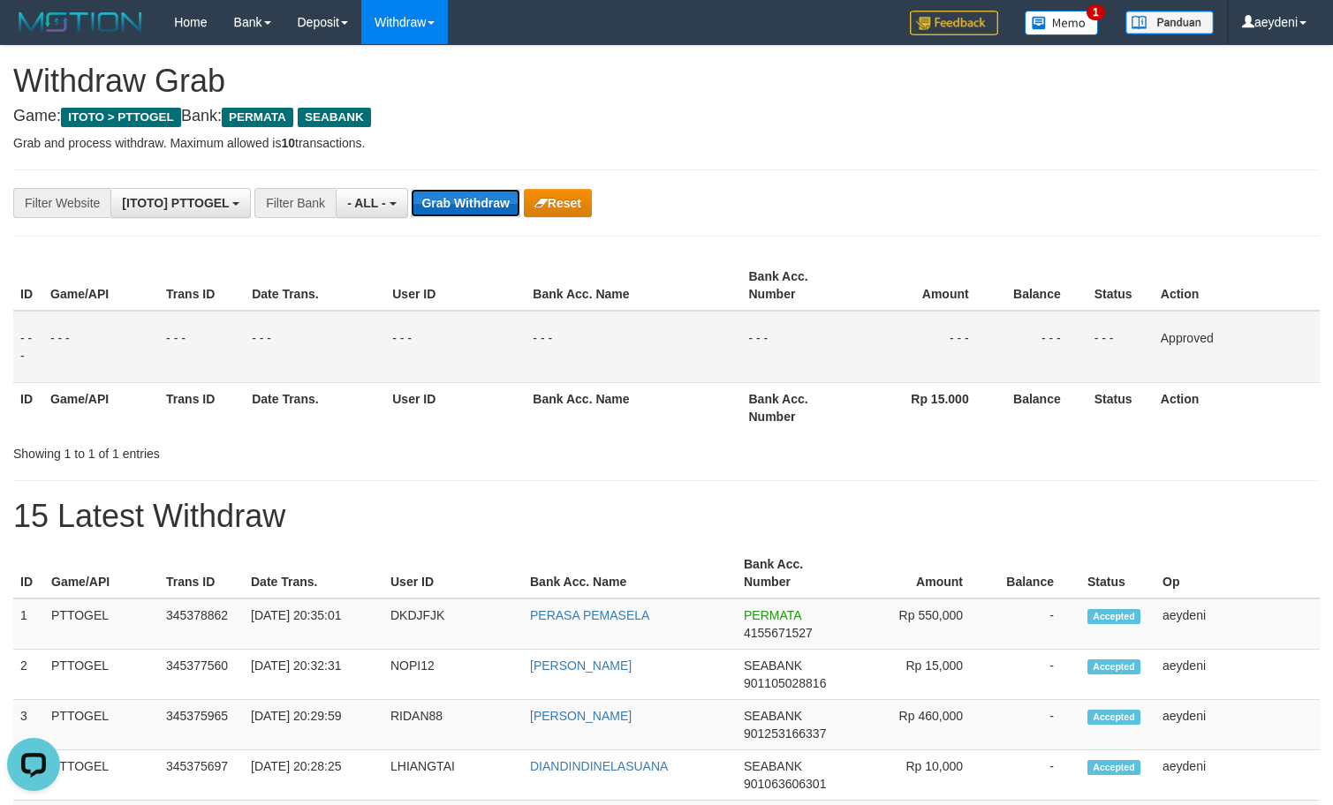
click at [493, 201] on button "Grab Withdraw" at bounding box center [465, 203] width 109 height 28
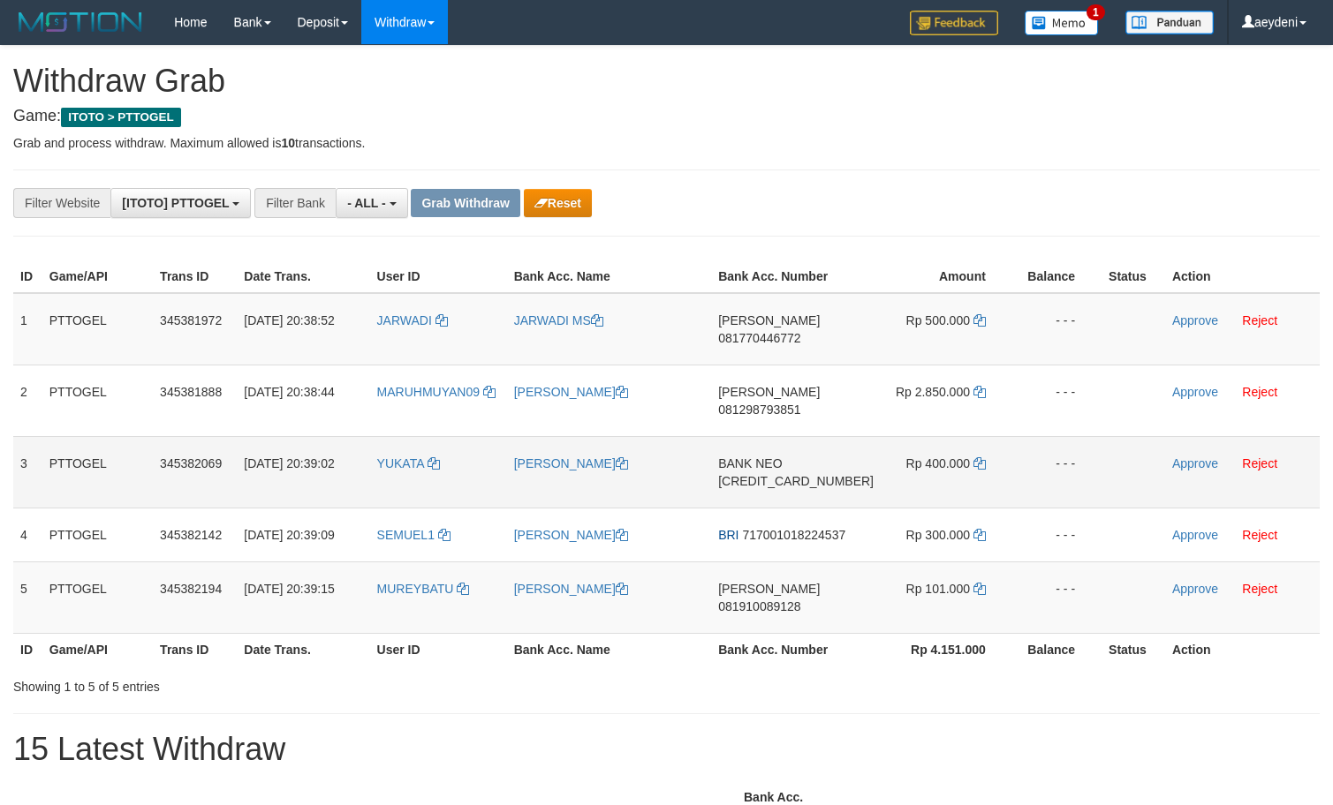
scroll to position [15, 0]
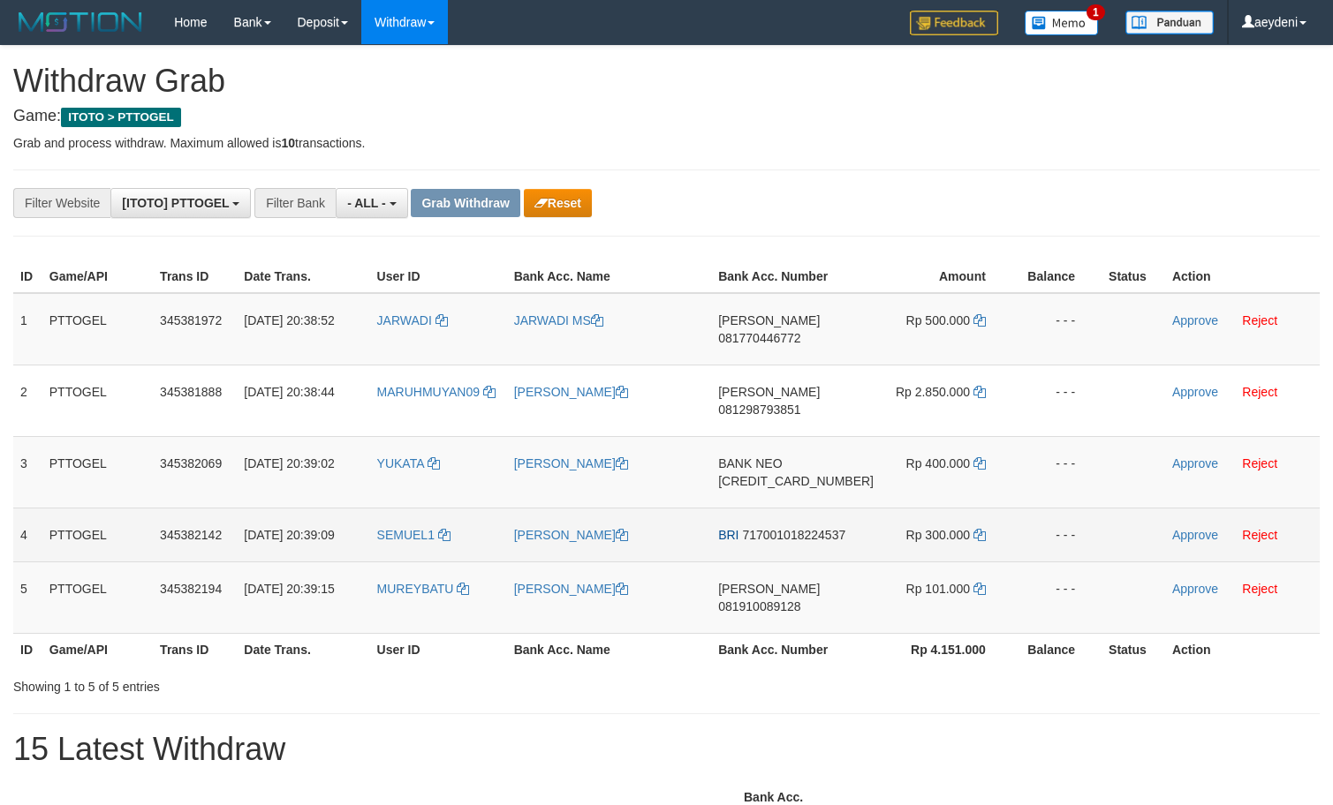
click at [463, 526] on td "SEMUEL1" at bounding box center [438, 535] width 137 height 54
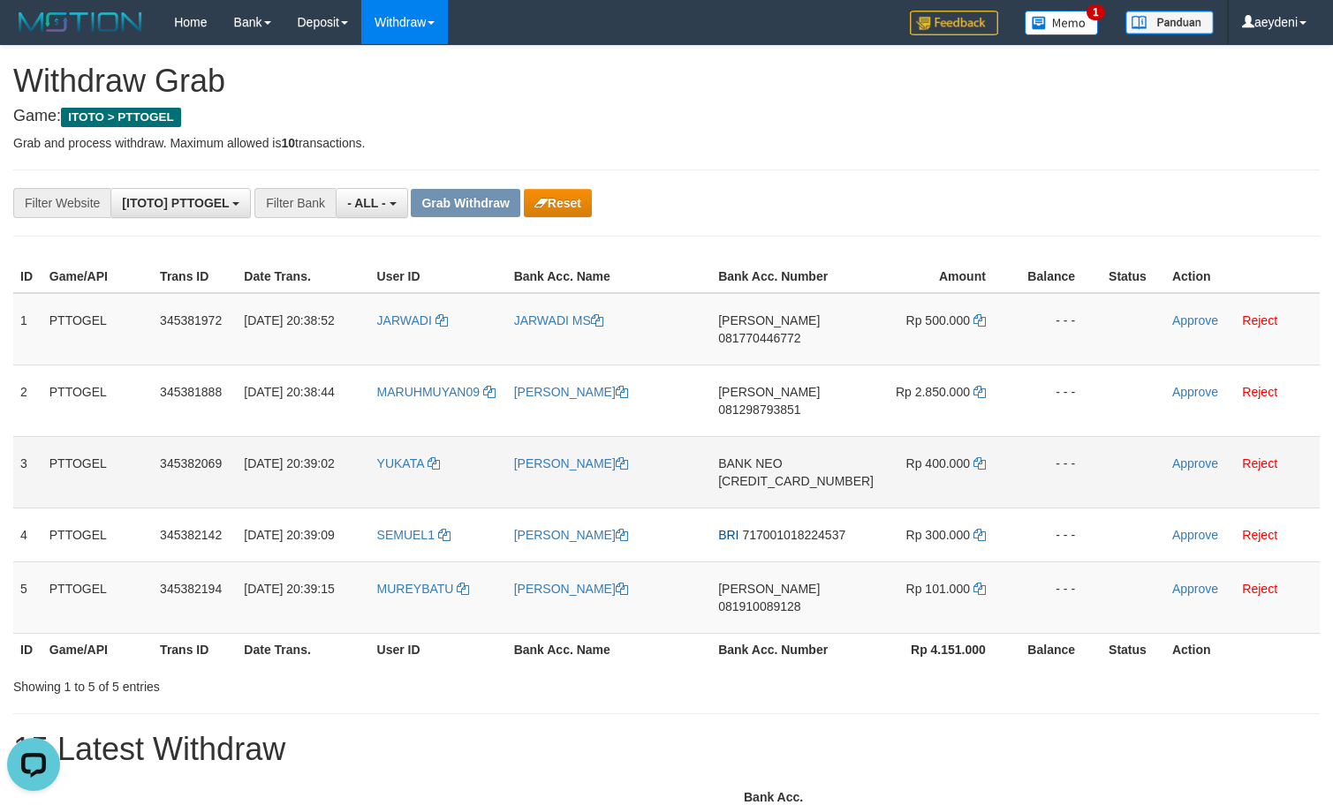
drag, startPoint x: 469, startPoint y: 458, endPoint x: 977, endPoint y: 447, distance: 508.0
click at [977, 447] on tr "3 PTTOGEL 345382069 [DATE] 20:39:02 [GEOGRAPHIC_DATA] [PERSON_NAME] BANK NEO [C…" at bounding box center [666, 472] width 1306 height 72
copy tr
click at [813, 460] on td "BANK NEO [CREDIT_CARD_NUMBER]" at bounding box center [796, 472] width 170 height 72
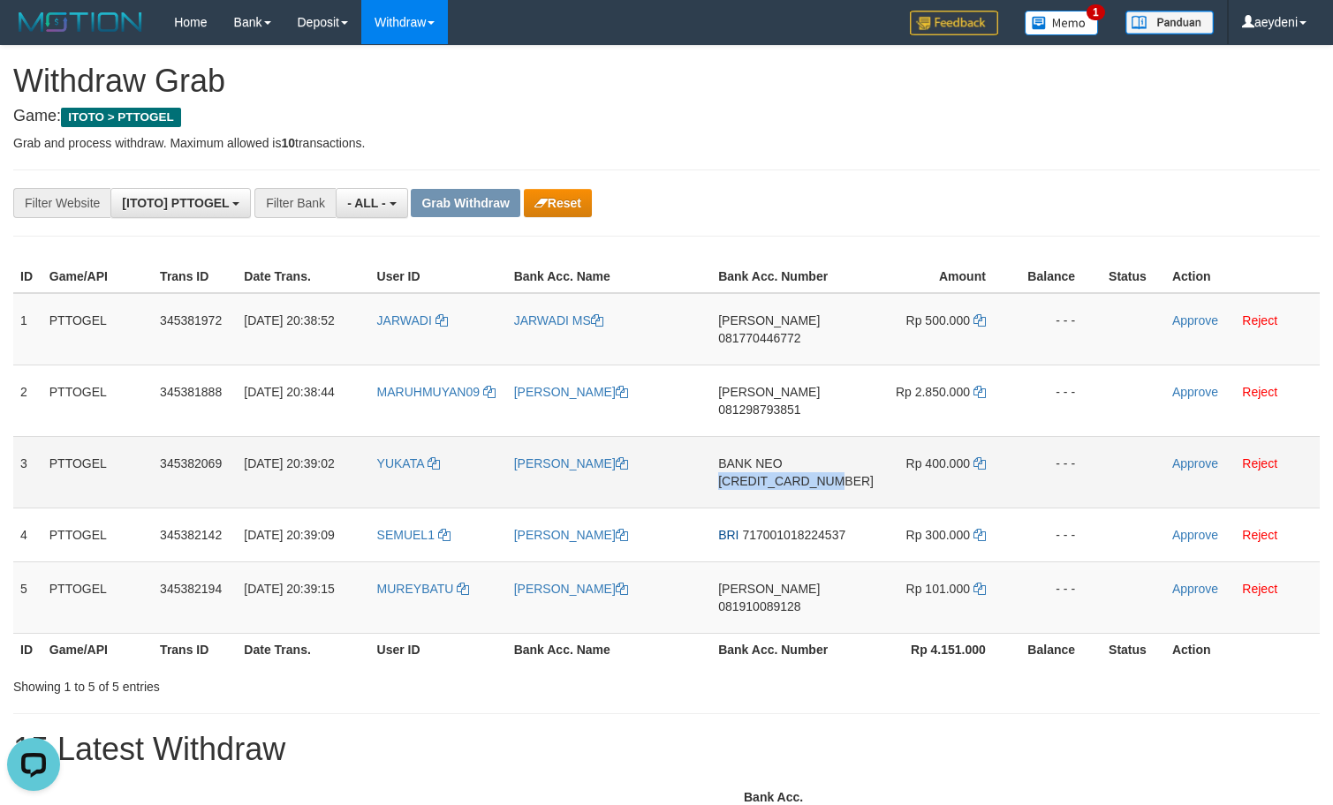
copy span "[CREDIT_CARD_NUMBER]"
click at [813, 460] on td "BANK NEO [CREDIT_CARD_NUMBER]" at bounding box center [796, 472] width 170 height 72
click at [904, 436] on td "Rp 400.000" at bounding box center [947, 472] width 132 height 72
drag, startPoint x: 865, startPoint y: 432, endPoint x: 972, endPoint y: 434, distance: 107.8
click at [869, 436] on tr "3 PTTOGEL 345382069 [DATE] 20:39:02 [GEOGRAPHIC_DATA] [PERSON_NAME] BANK NEO [C…" at bounding box center [666, 472] width 1306 height 72
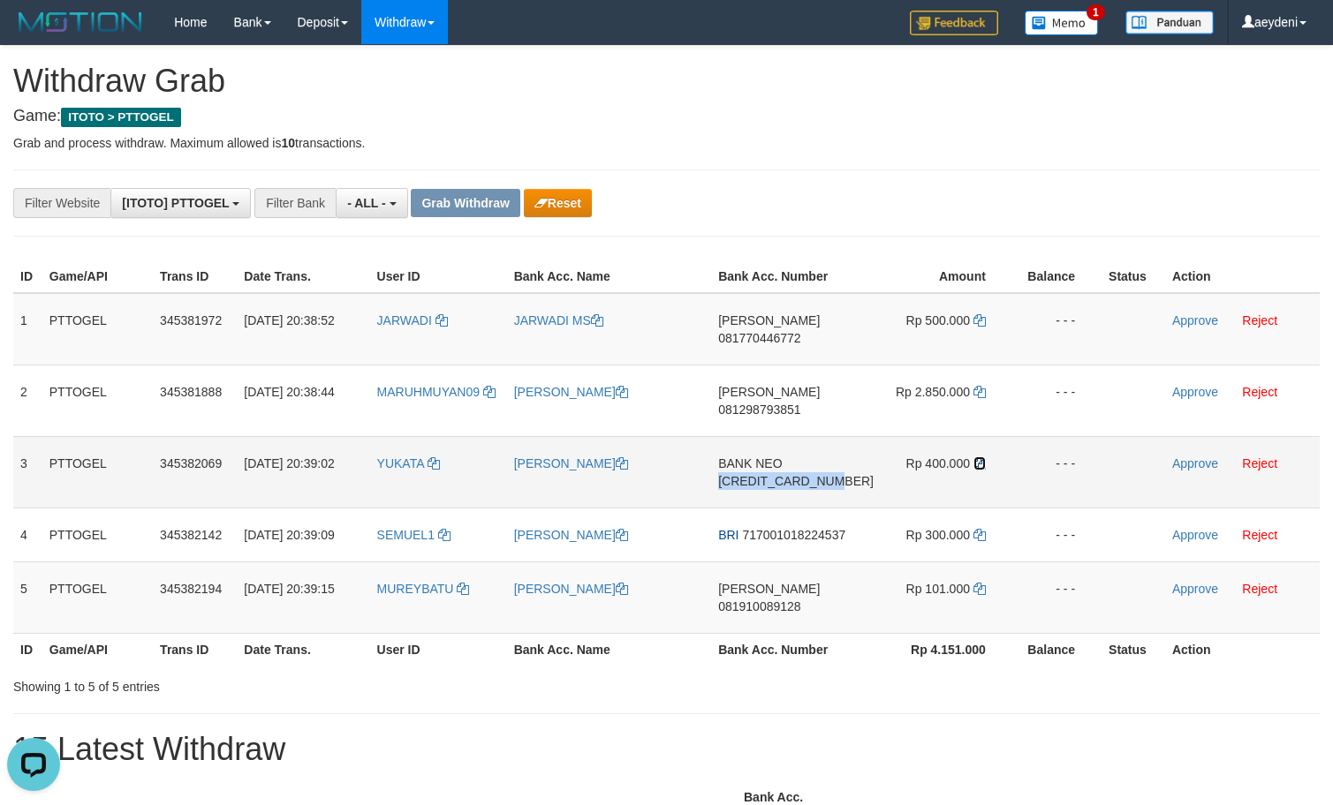
click at [973, 457] on icon at bounding box center [979, 463] width 12 height 12
copy span "[CREDIT_CARD_NUMBER]"
click at [973, 457] on icon at bounding box center [979, 463] width 12 height 12
drag, startPoint x: 971, startPoint y: 424, endPoint x: 1118, endPoint y: 431, distance: 147.7
click at [984, 436] on td "Rp 400.000" at bounding box center [947, 472] width 132 height 72
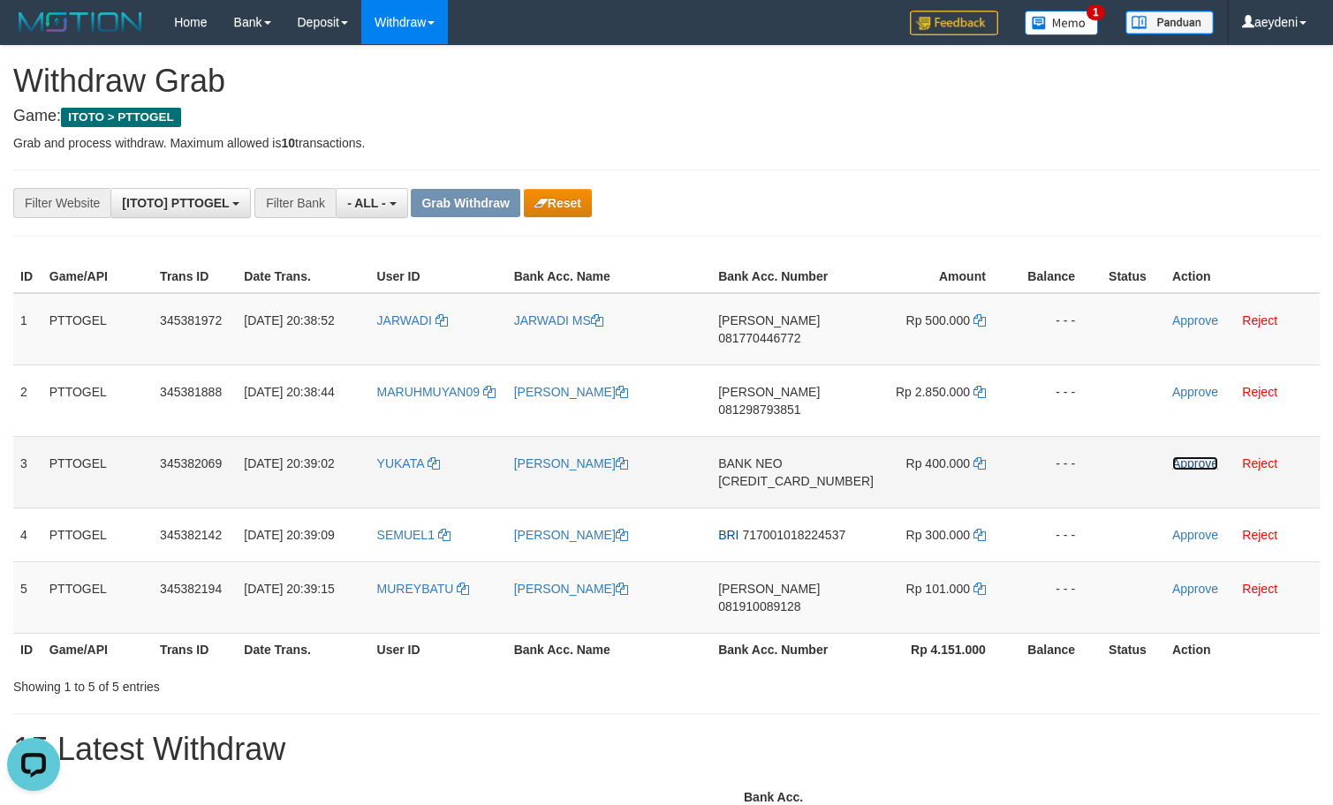
click at [1188, 457] on link "Approve" at bounding box center [1195, 464] width 46 height 14
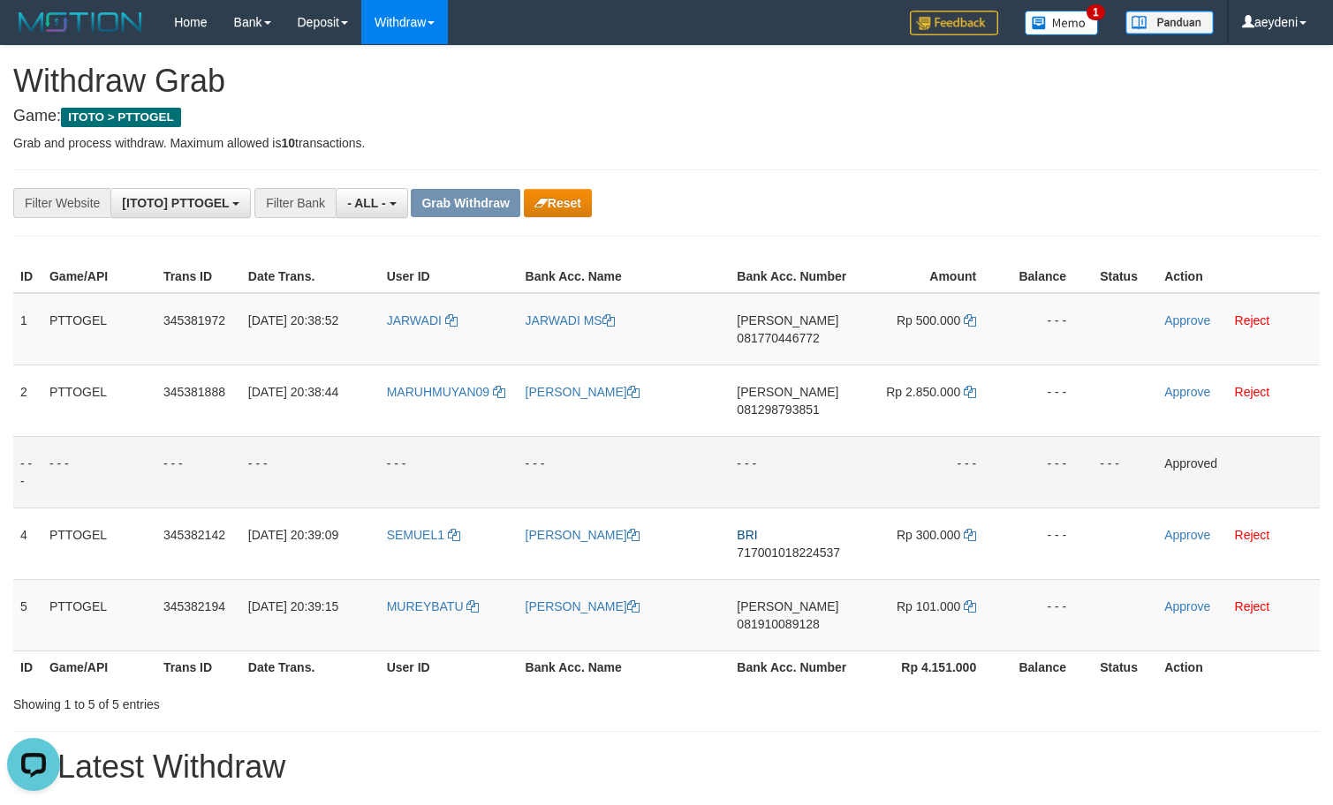
click at [834, 450] on td "- - -" at bounding box center [799, 472] width 138 height 72
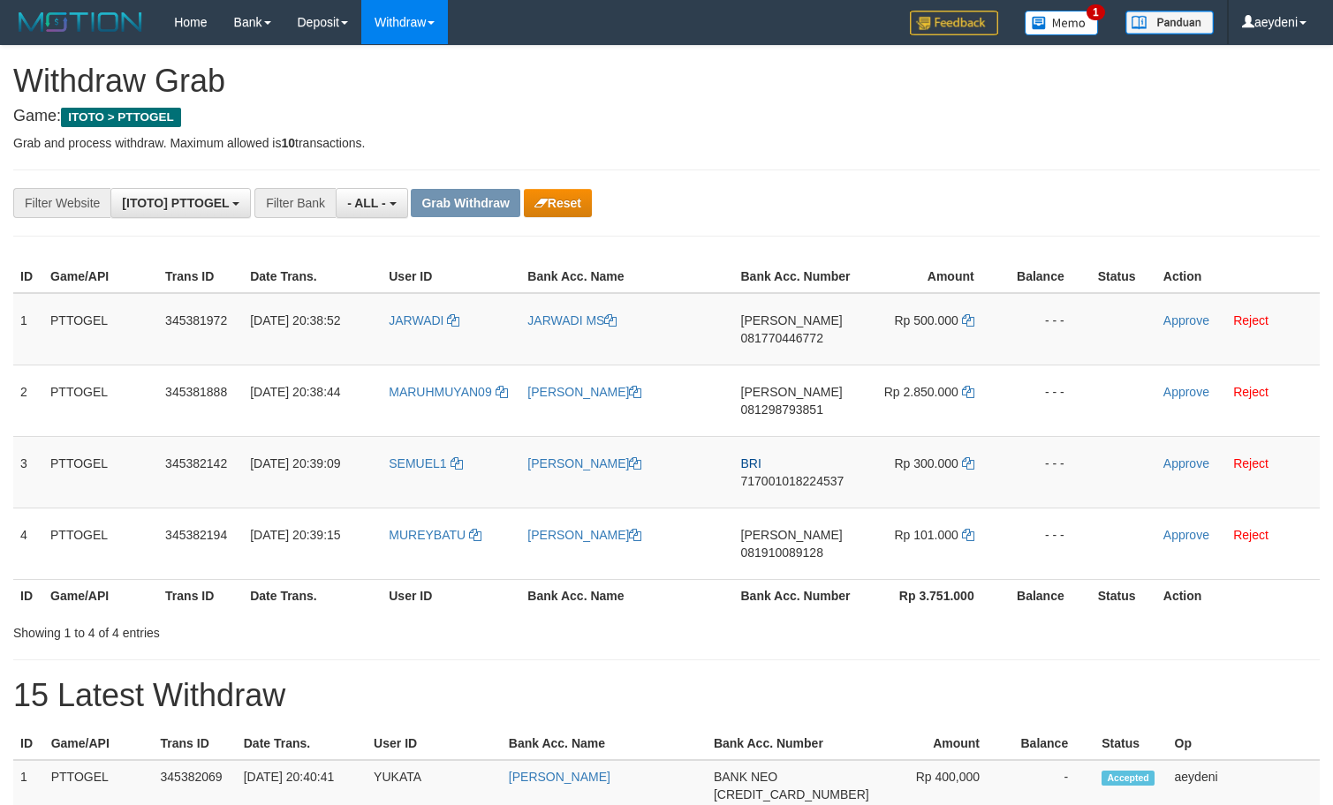
scroll to position [15, 0]
drag, startPoint x: 707, startPoint y: 764, endPoint x: 976, endPoint y: 715, distance: 273.7
click at [986, 773] on tr "1 PTTOGEL 345382069 [DATE] 20:40:41 YUKATA [PERSON_NAME] BANK NEO [CREDIT_CARD_…" at bounding box center [666, 785] width 1306 height 51
click at [590, 200] on button "Reset" at bounding box center [558, 203] width 68 height 28
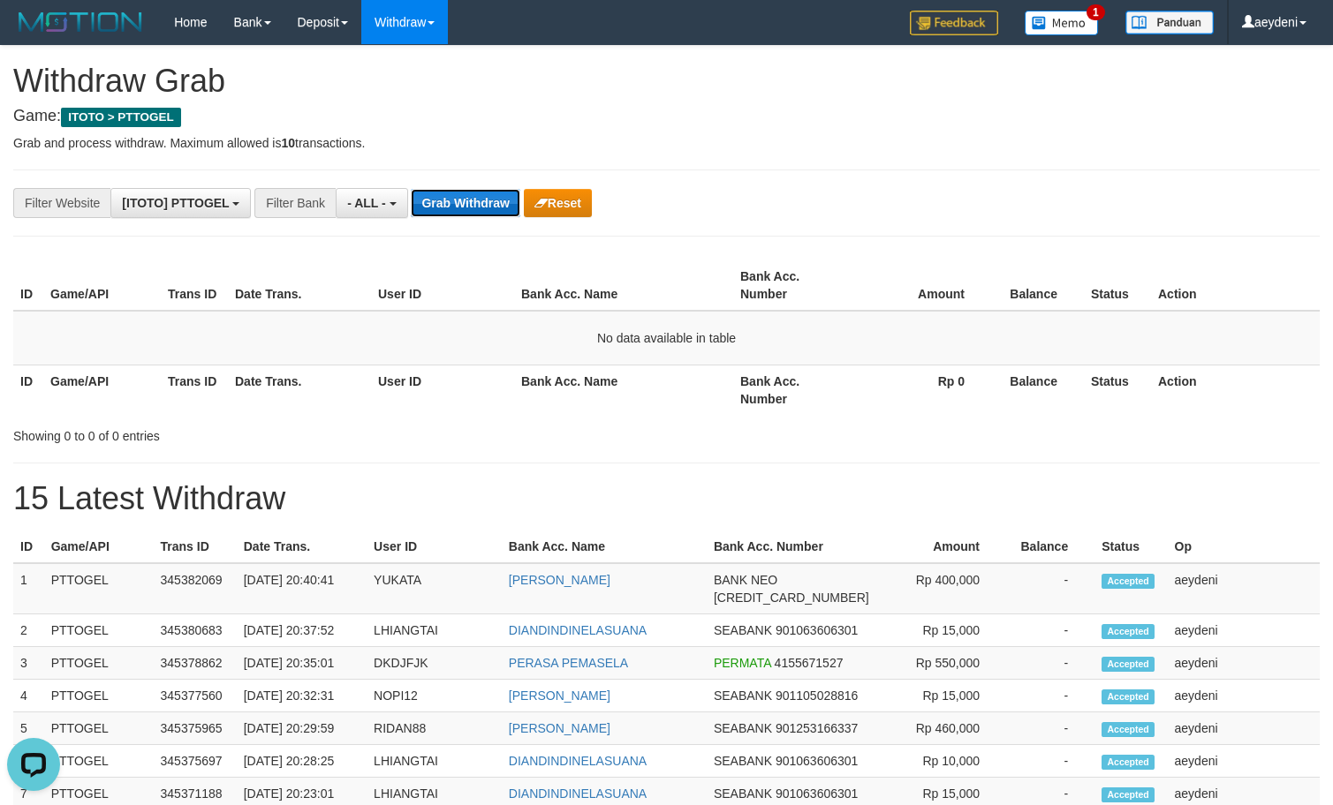
click at [478, 194] on button "Grab Withdraw" at bounding box center [465, 203] width 109 height 28
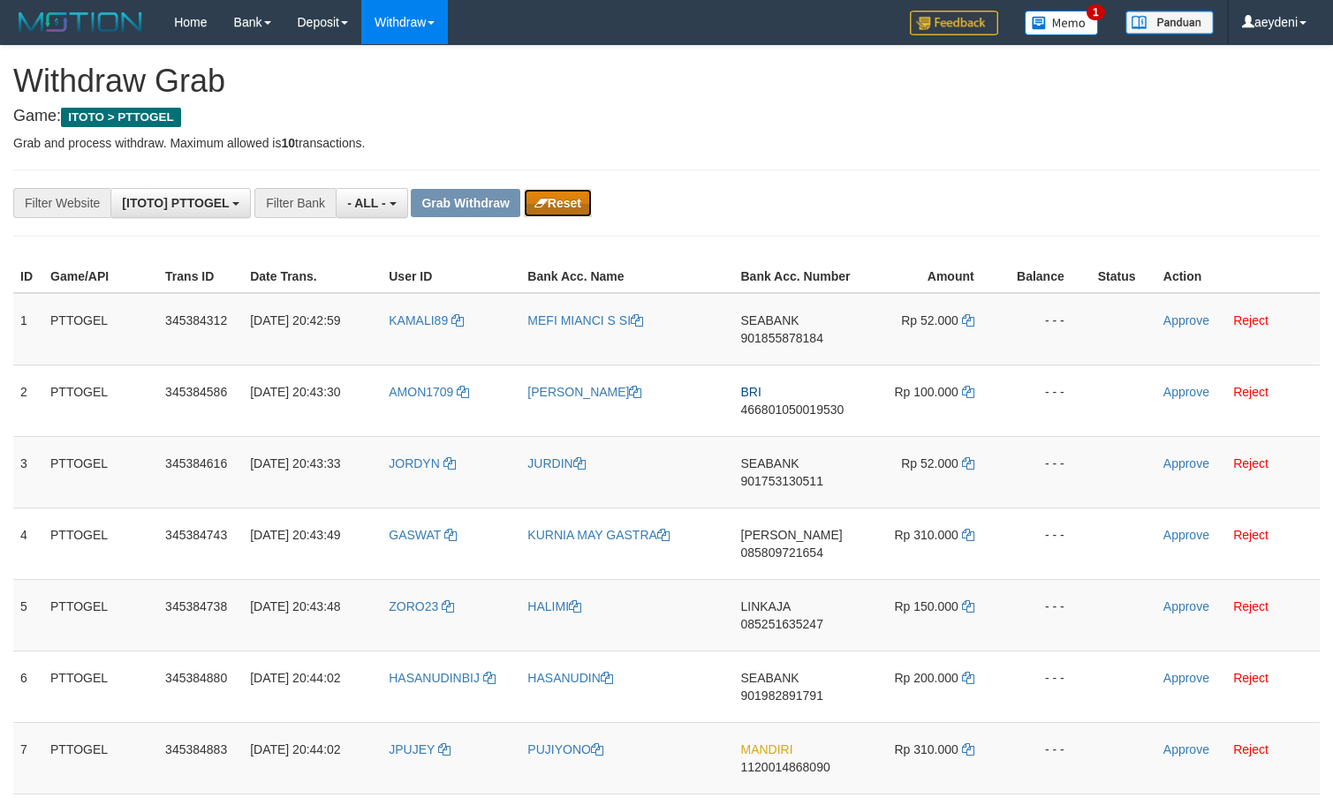
click at [592, 200] on button "Reset" at bounding box center [558, 203] width 68 height 28
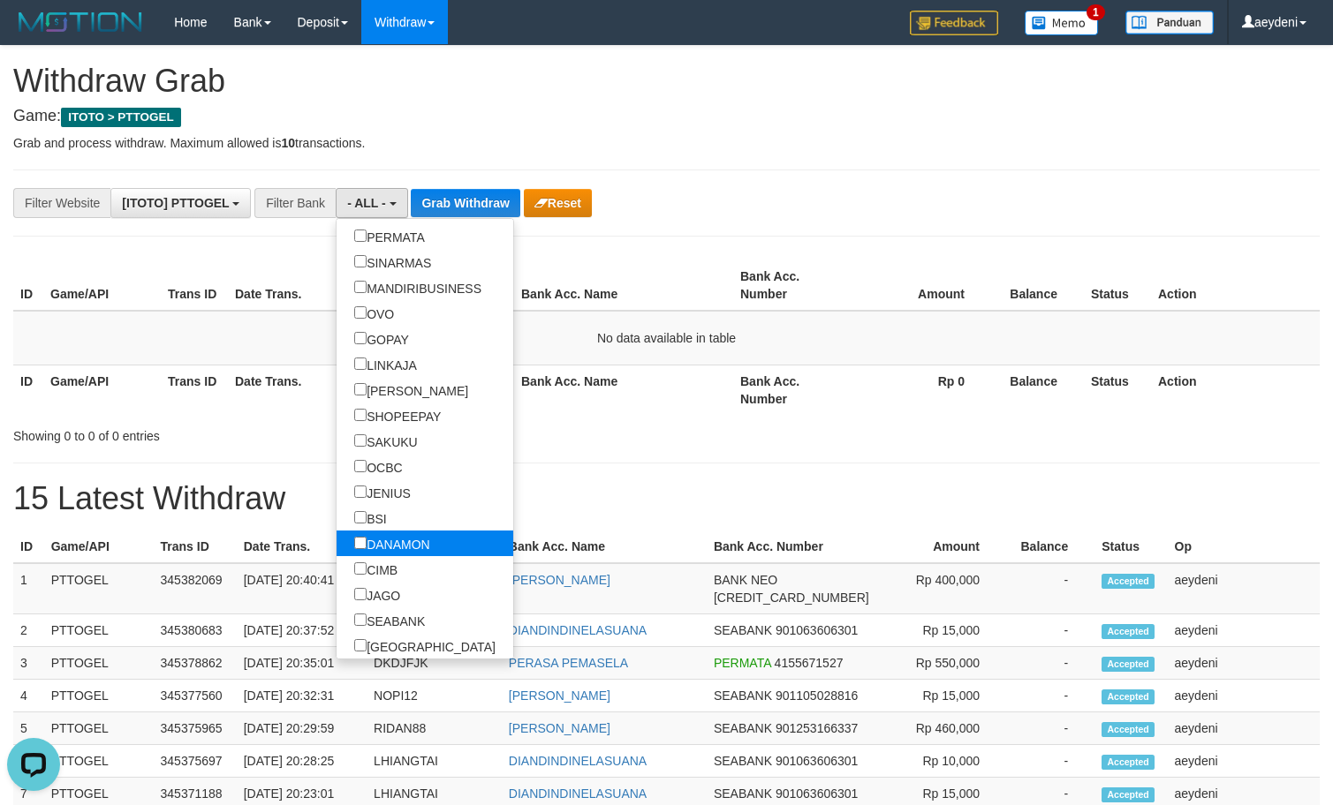
scroll to position [396, 0]
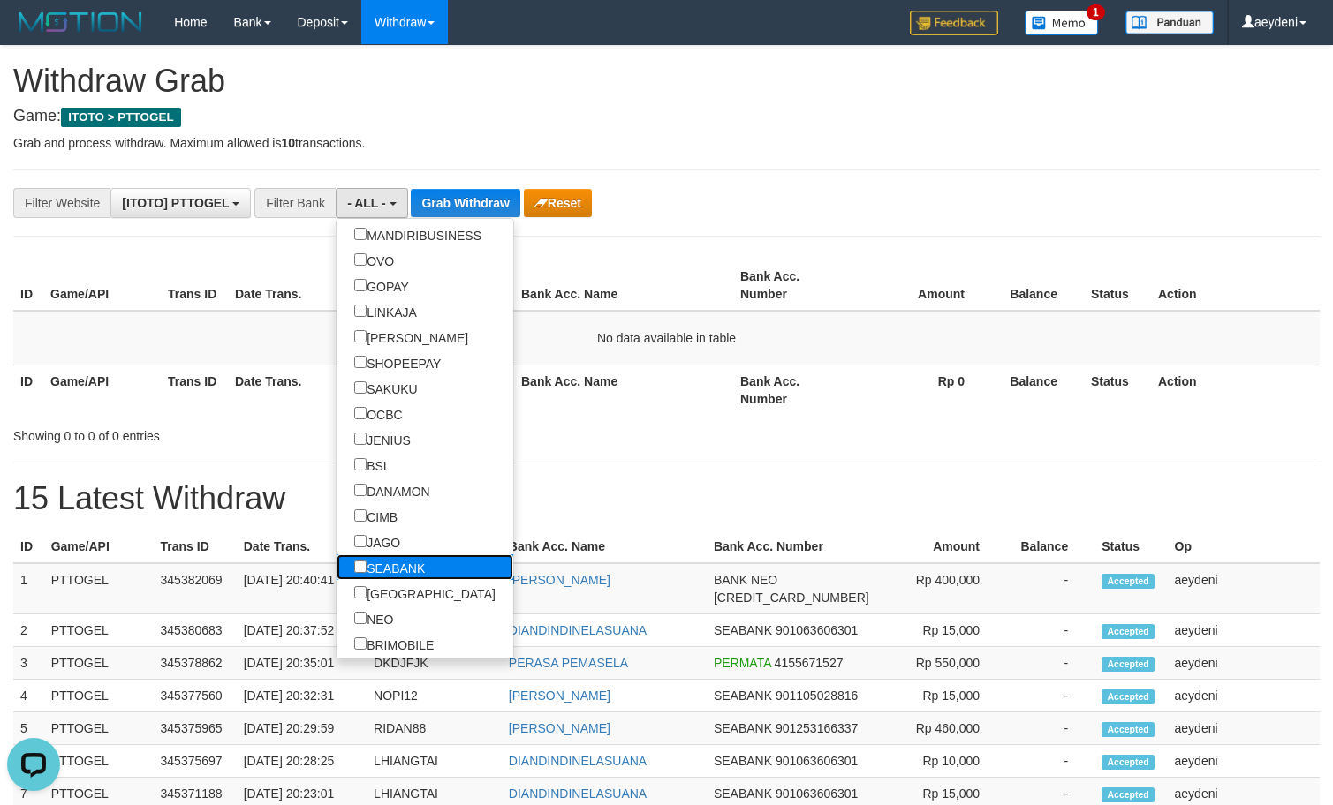
click at [336, 560] on label "SEABANK" at bounding box center [389, 568] width 106 height 26
select select "*******"
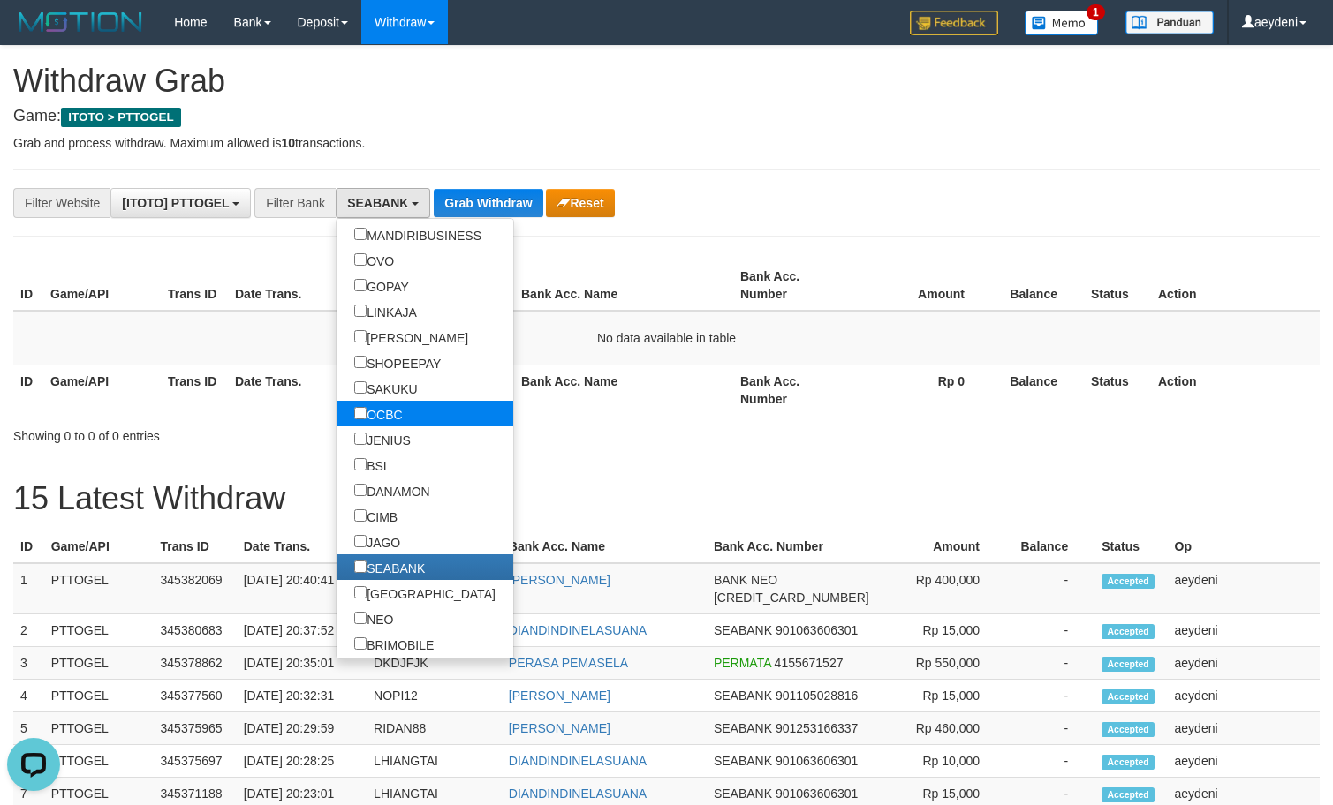
scroll to position [479, 0]
click at [503, 198] on button "Grab Withdraw" at bounding box center [488, 203] width 109 height 28
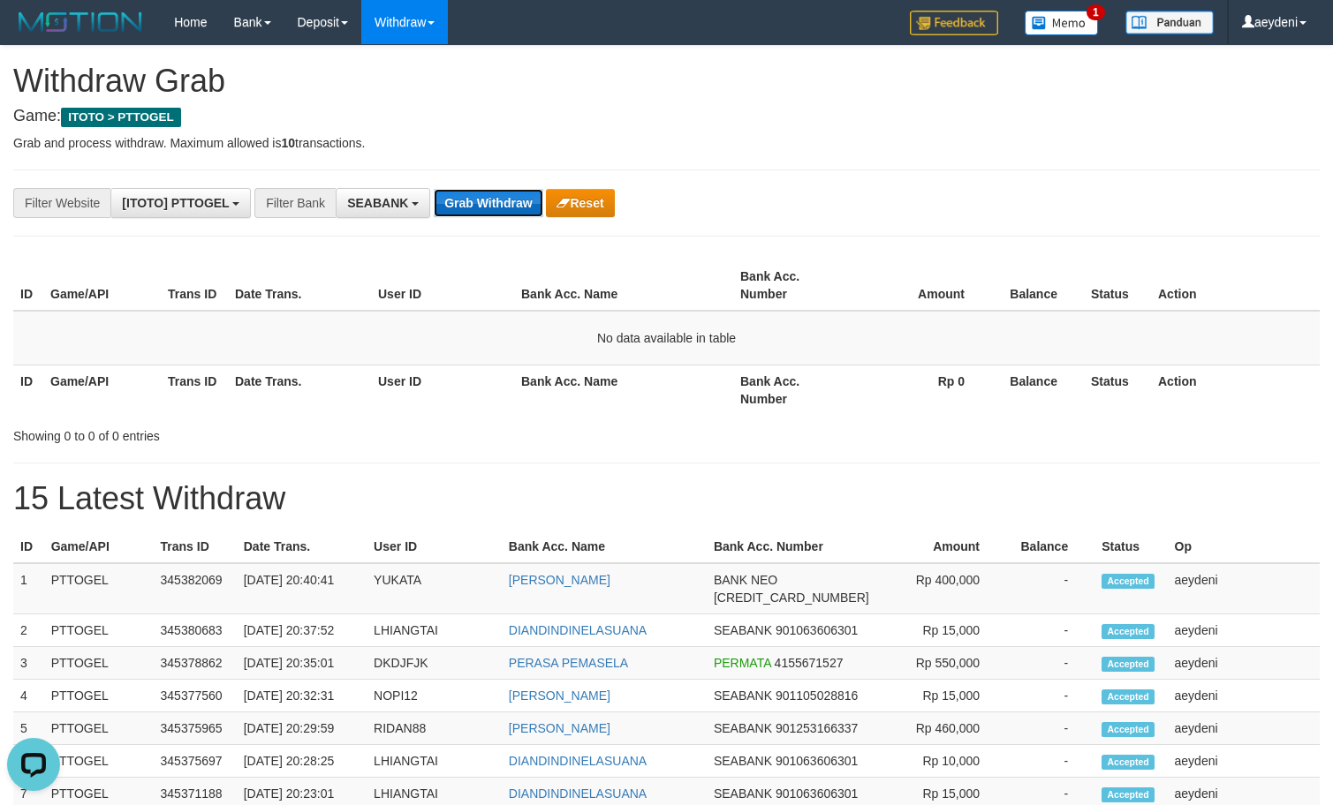
click at [503, 198] on button "Grab Withdraw" at bounding box center [488, 203] width 109 height 28
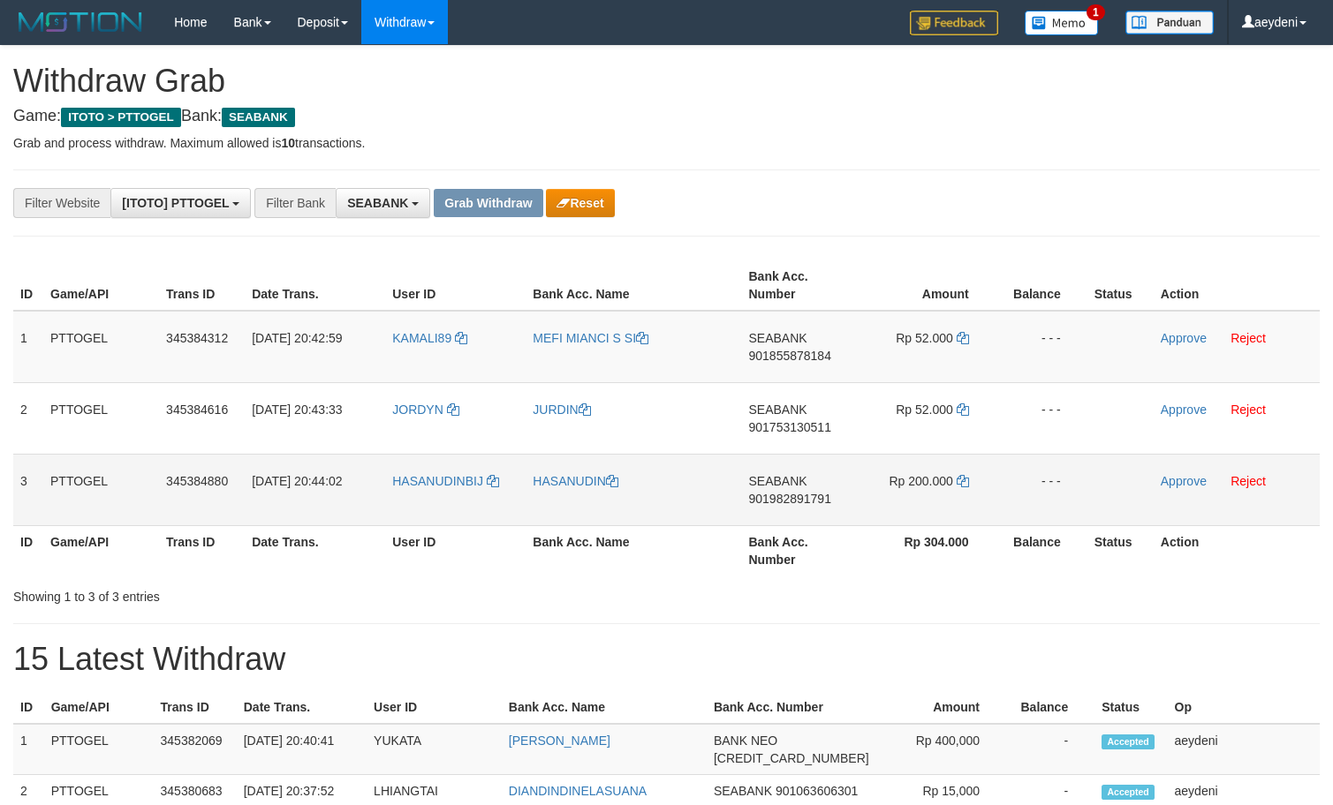
scroll to position [479, 0]
drag, startPoint x: 0, startPoint y: 0, endPoint x: 888, endPoint y: 484, distance: 1011.8
click at [889, 486] on tbody "1 PTTOGEL 345384312 [DATE] 20:42:59 KAMALI89 MEFI MIANCI S SI SEABANK 901855878…" at bounding box center [666, 419] width 1306 height 216
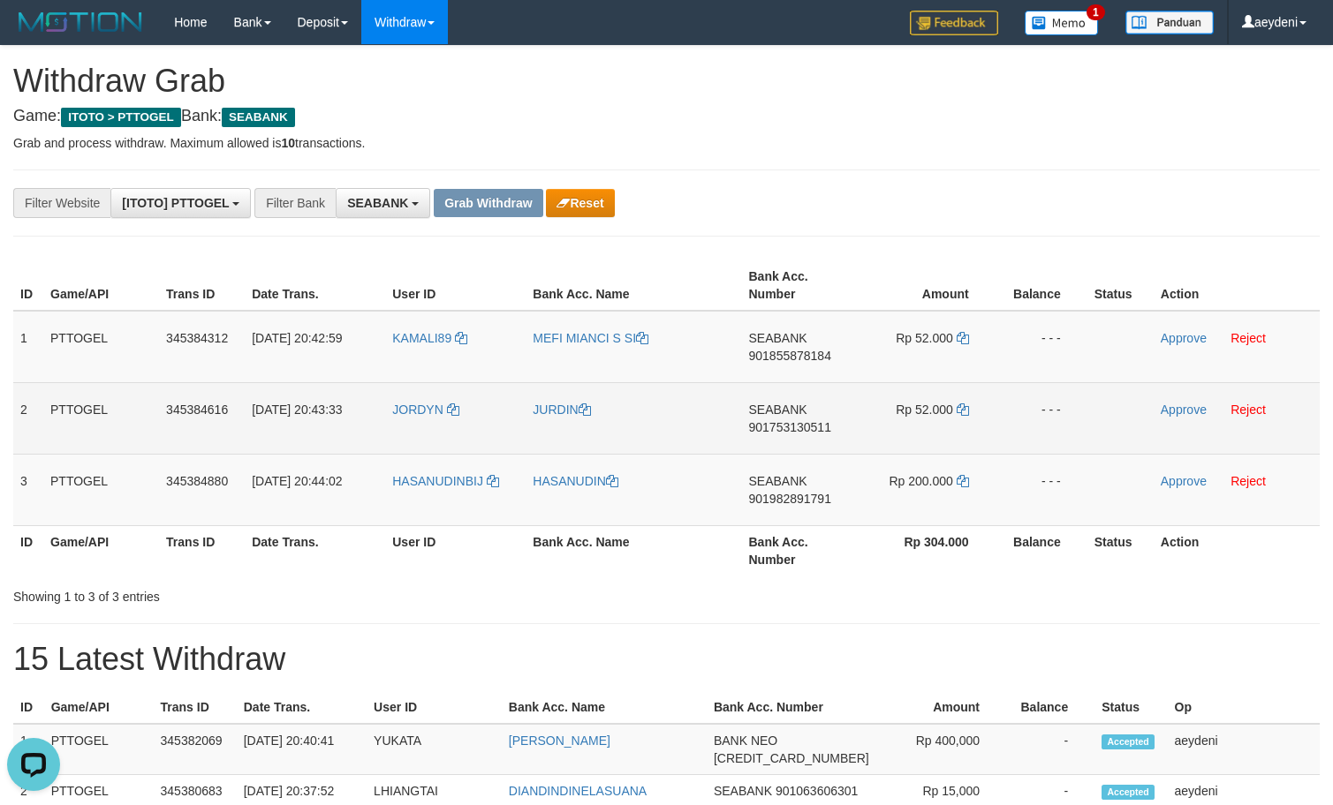
scroll to position [0, 0]
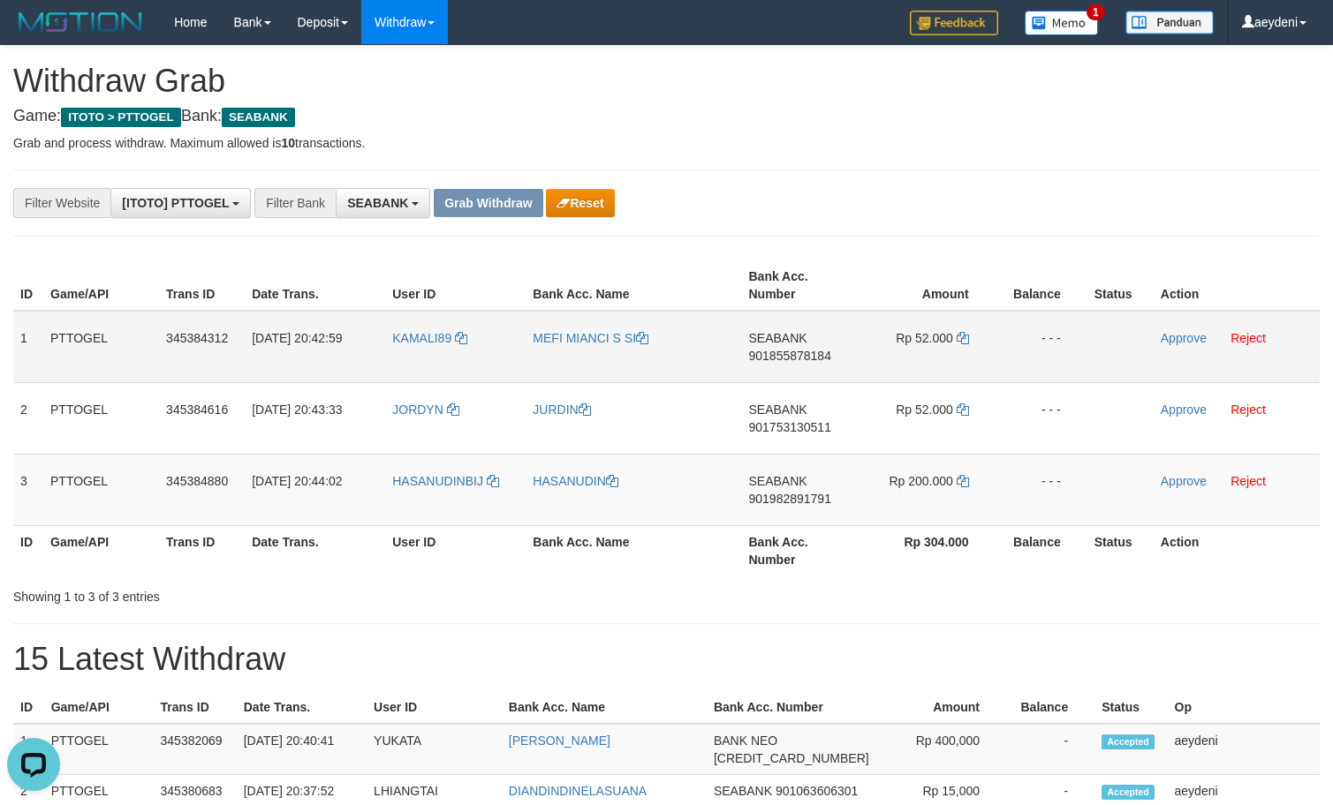
click at [786, 377] on td "SEABANK 901855878184" at bounding box center [800, 347] width 116 height 72
copy span "901855878184"
click at [788, 375] on td "SEABANK 901855878184" at bounding box center [800, 347] width 116 height 72
click at [959, 337] on icon at bounding box center [963, 338] width 12 height 12
copy span "901855878184"
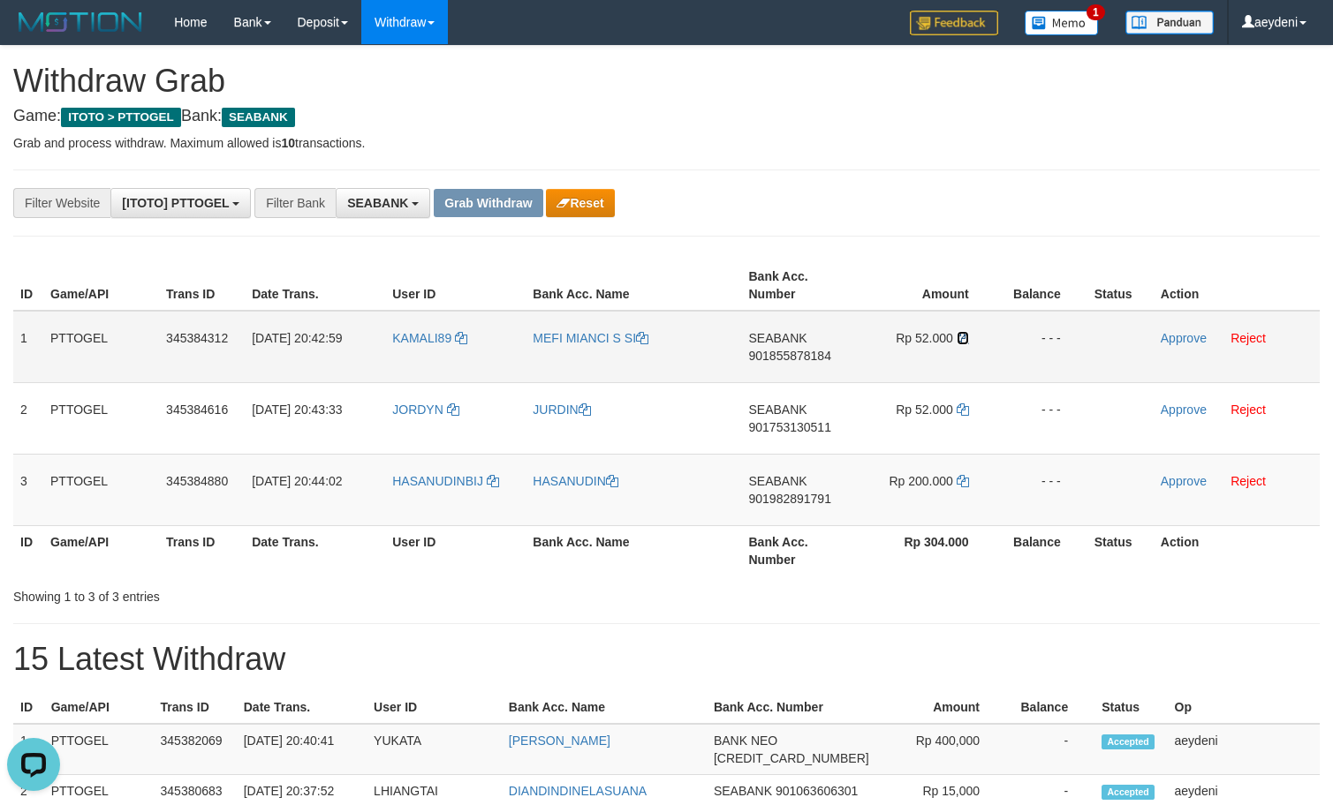
click at [959, 337] on icon at bounding box center [963, 338] width 12 height 12
click at [1200, 344] on link "Approve" at bounding box center [1184, 338] width 46 height 14
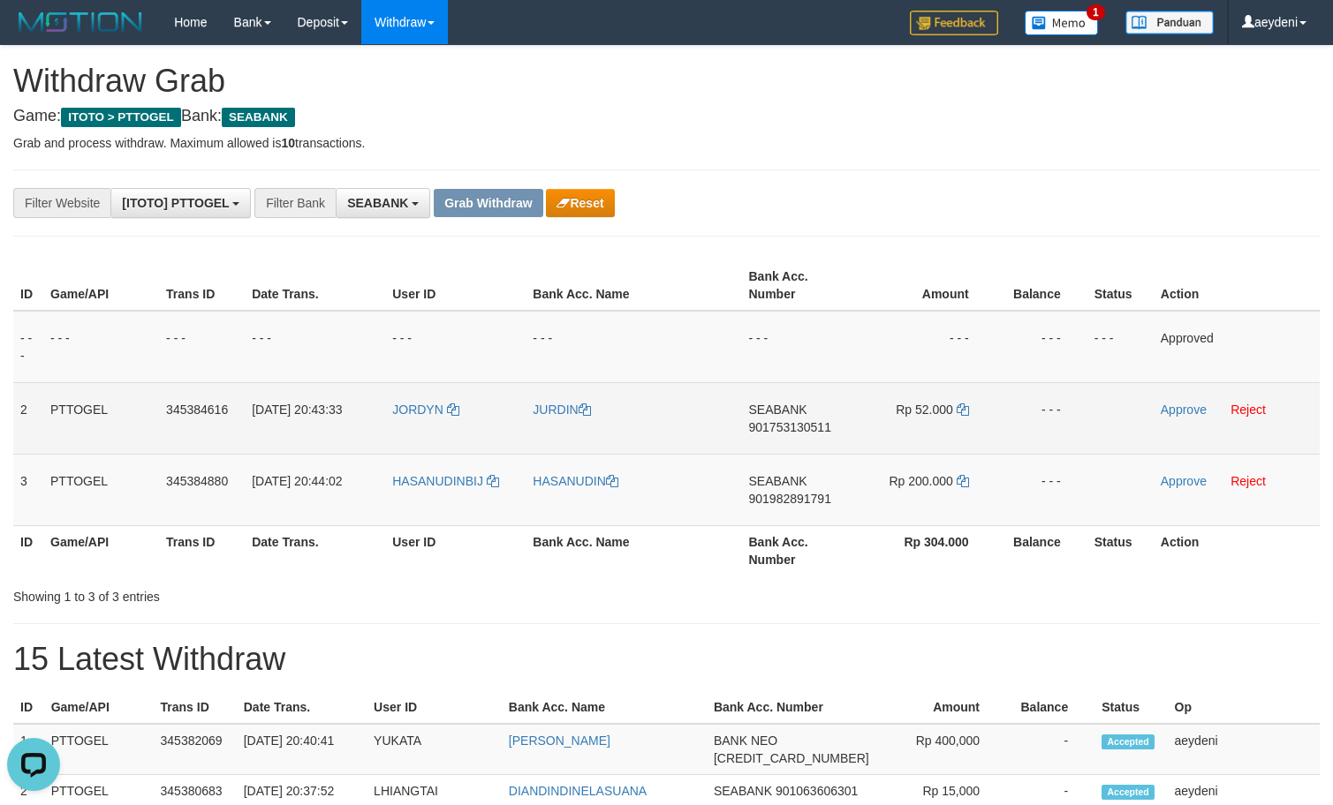
click at [762, 433] on span "901753130511" at bounding box center [790, 427] width 82 height 14
copy span "901753130511"
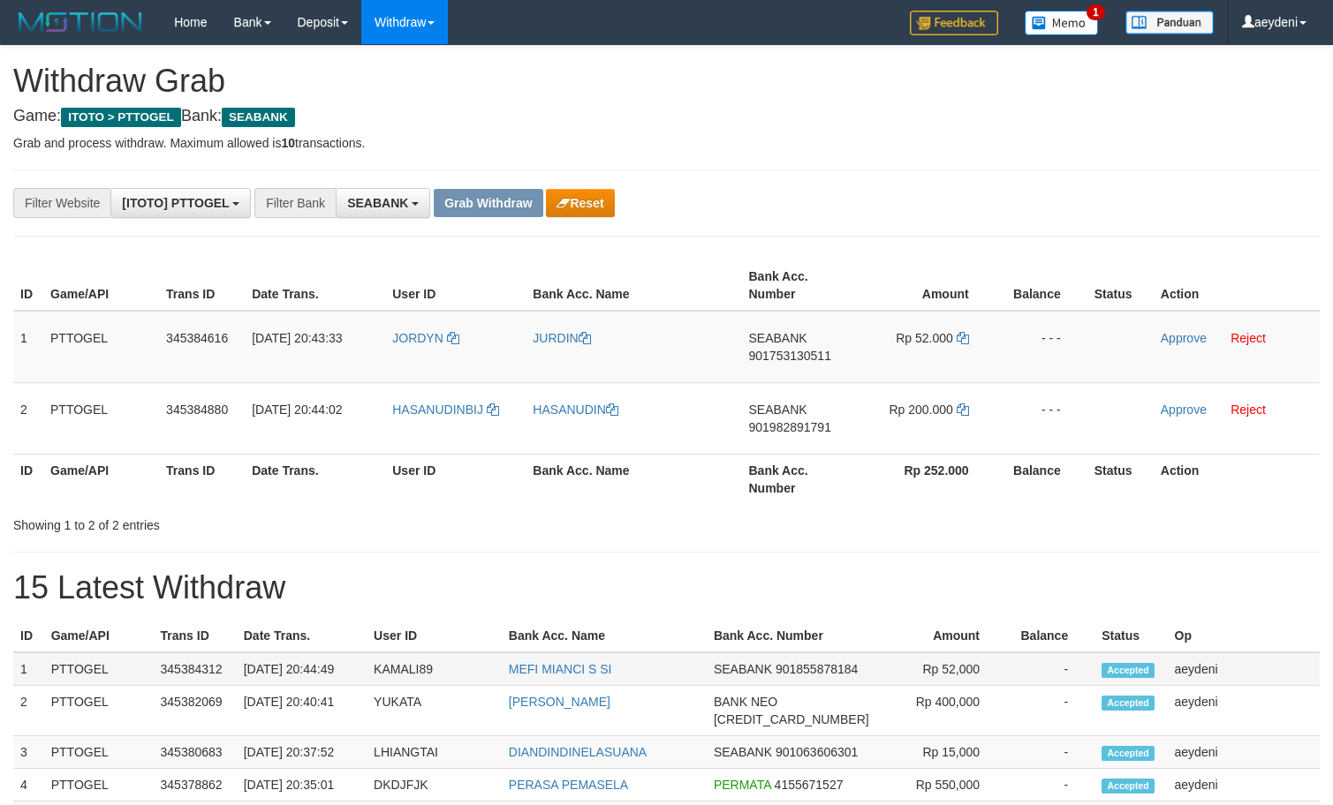
click at [1042, 675] on tr "1 PTTOGEL 345384312 [DATE] 20:44:49 KAMALI89 MEFI MIANCI S SI SEABANK 901855878…" at bounding box center [666, 670] width 1306 height 34
click at [807, 382] on td "SEABANK 901753130511" at bounding box center [800, 347] width 116 height 72
copy span "901753130511"
click at [964, 346] on td "Rp 52.000" at bounding box center [927, 347] width 138 height 72
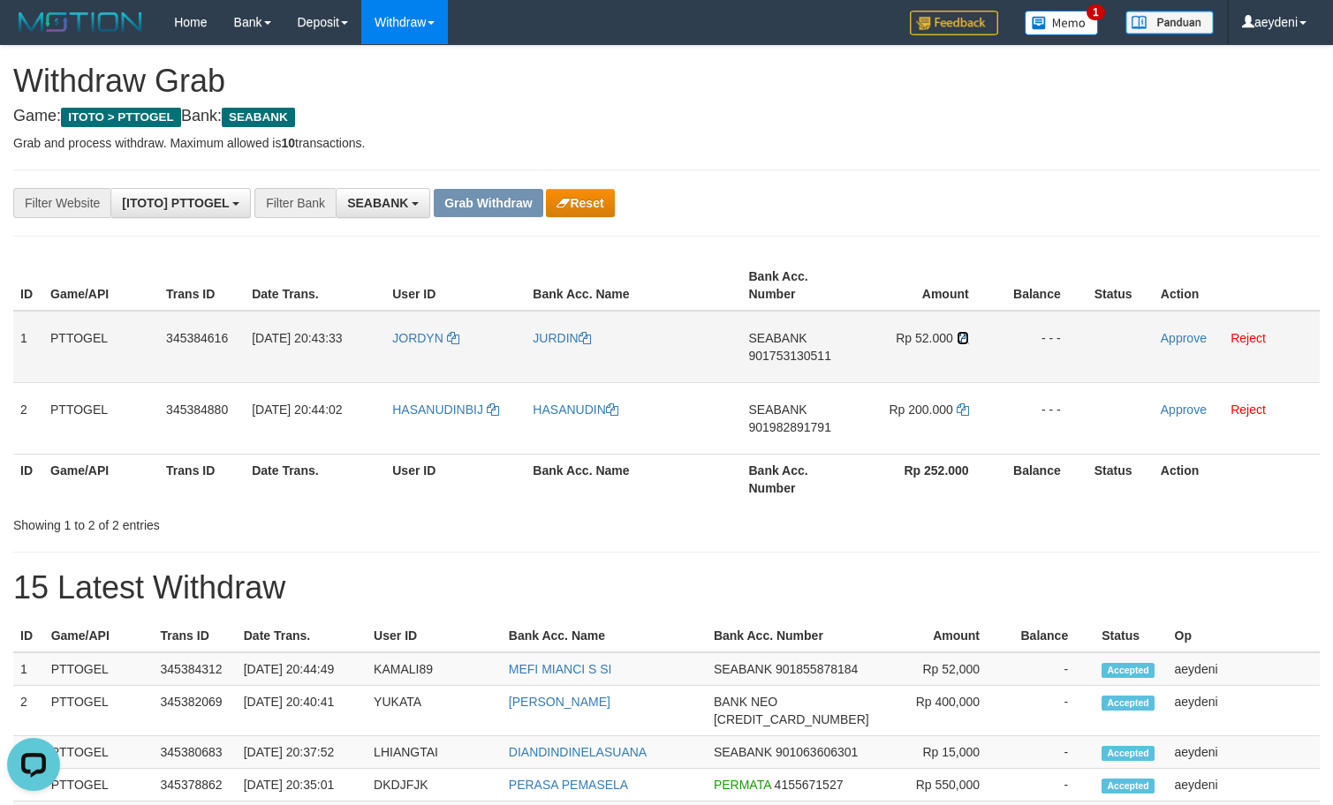
click at [964, 344] on icon at bounding box center [963, 338] width 12 height 12
drag, startPoint x: 964, startPoint y: 344, endPoint x: 1144, endPoint y: 343, distance: 179.3
click at [980, 343] on td "Rp 52.000" at bounding box center [927, 347] width 138 height 72
click at [1200, 342] on link "Approve" at bounding box center [1184, 338] width 46 height 14
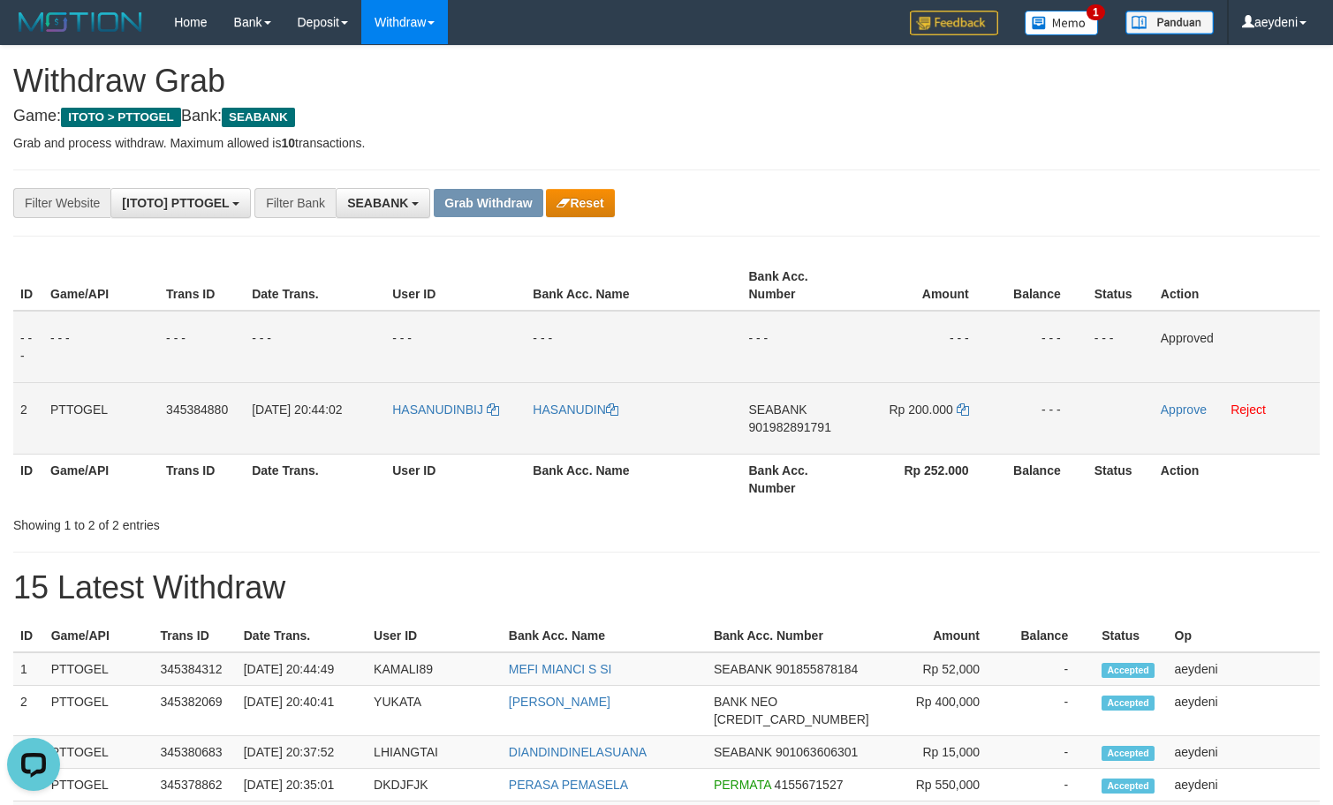
click at [790, 441] on td "SEABANK 901982891791" at bounding box center [800, 418] width 116 height 72
click at [789, 442] on td "SEABANK 901982891791" at bounding box center [800, 418] width 116 height 72
copy tr
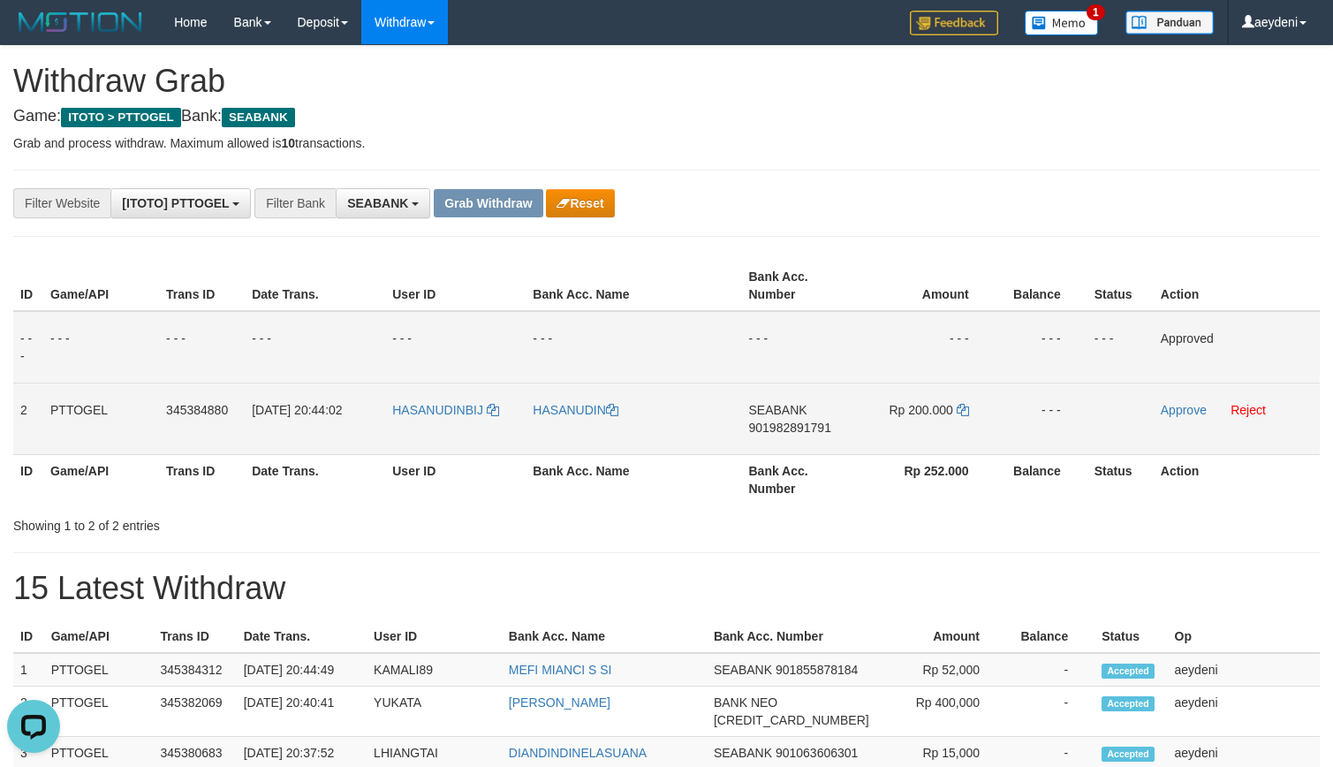
click at [794, 474] on table "ID Game/API Trans ID Date Trans. User ID Bank Acc. Name Bank Acc. Number Amount…" at bounding box center [666, 383] width 1306 height 244
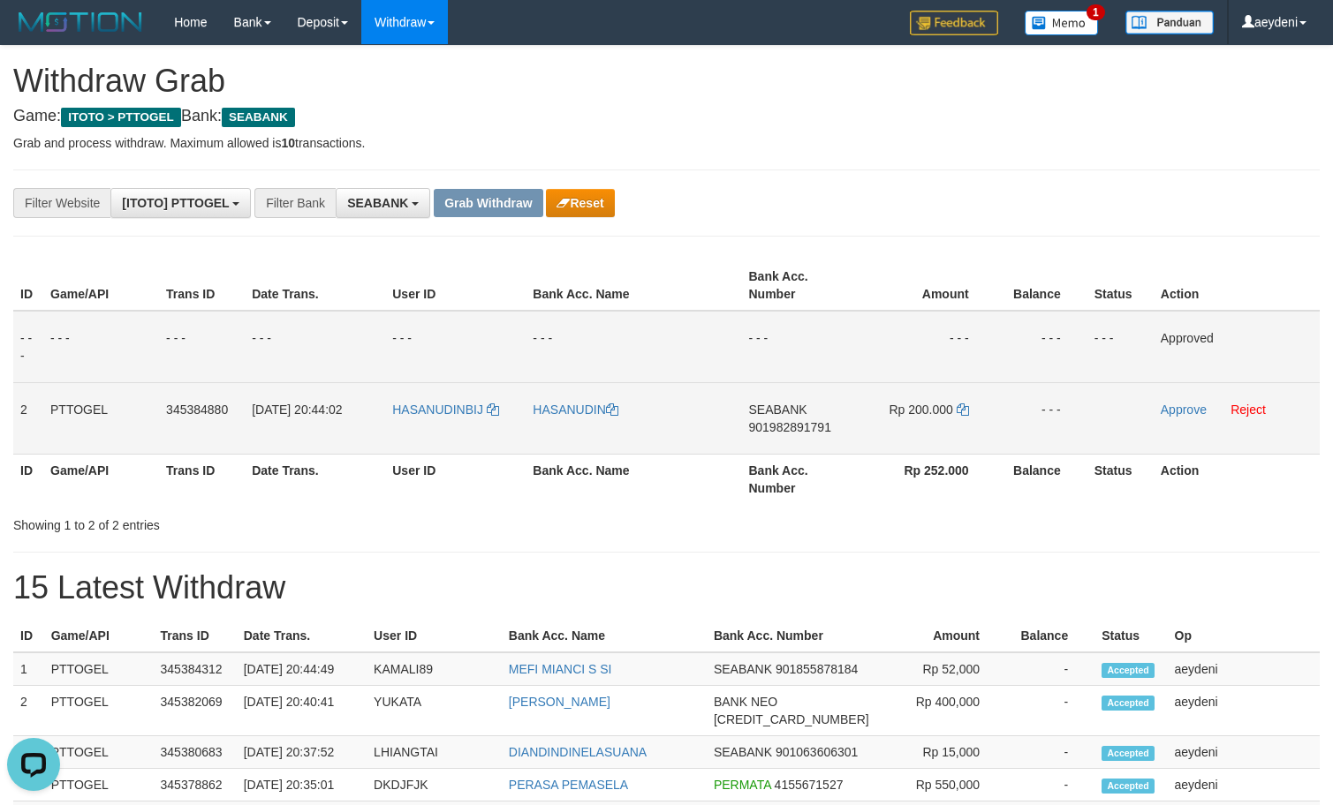
click at [805, 432] on span "901982891791" at bounding box center [790, 427] width 82 height 14
click at [805, 443] on td "SEABANK 901982891791" at bounding box center [800, 418] width 116 height 72
copy span "901982891791"
click at [971, 413] on td "Rp 200.000" at bounding box center [927, 418] width 138 height 72
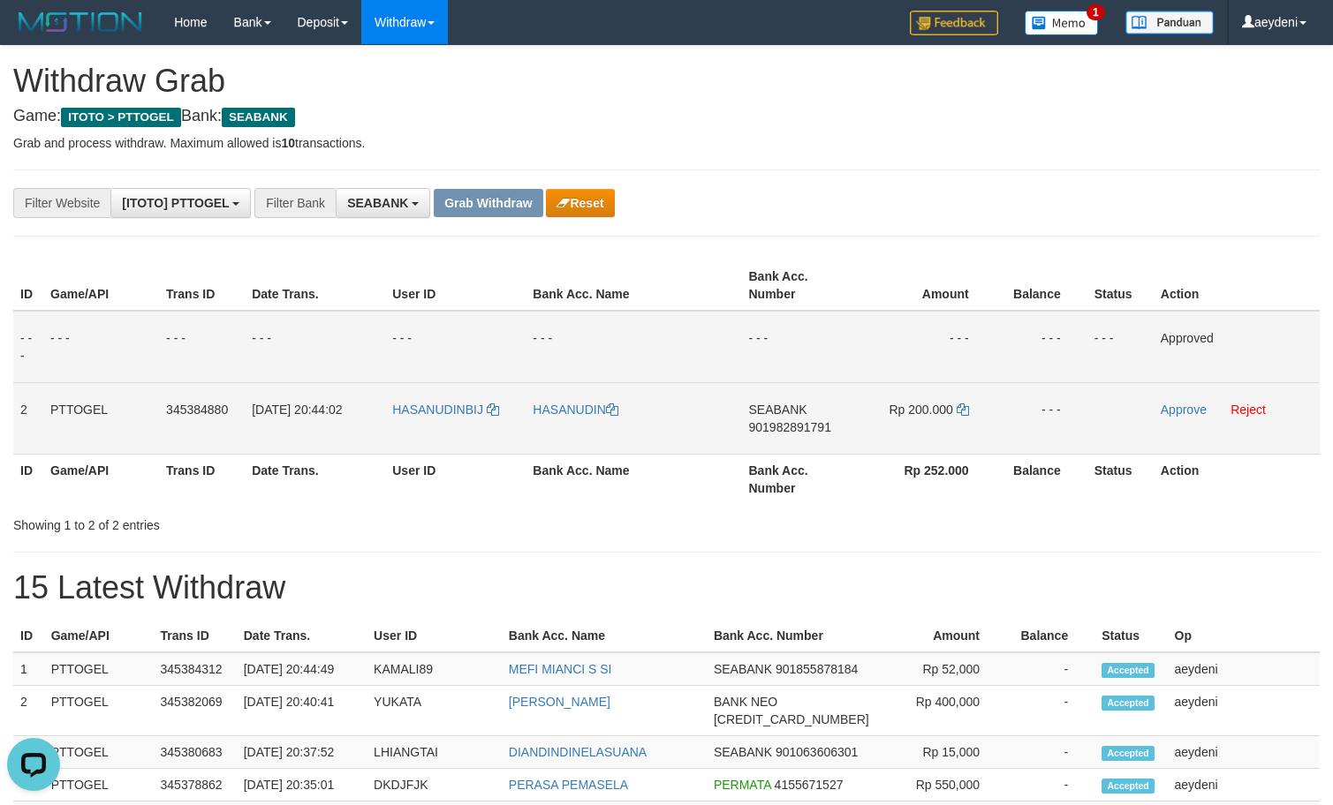
click at [970, 414] on td "Rp 200.000" at bounding box center [927, 418] width 138 height 72
click at [964, 414] on icon at bounding box center [963, 410] width 12 height 12
copy td "Rp 200.000"
click at [964, 414] on icon at bounding box center [963, 410] width 12 height 12
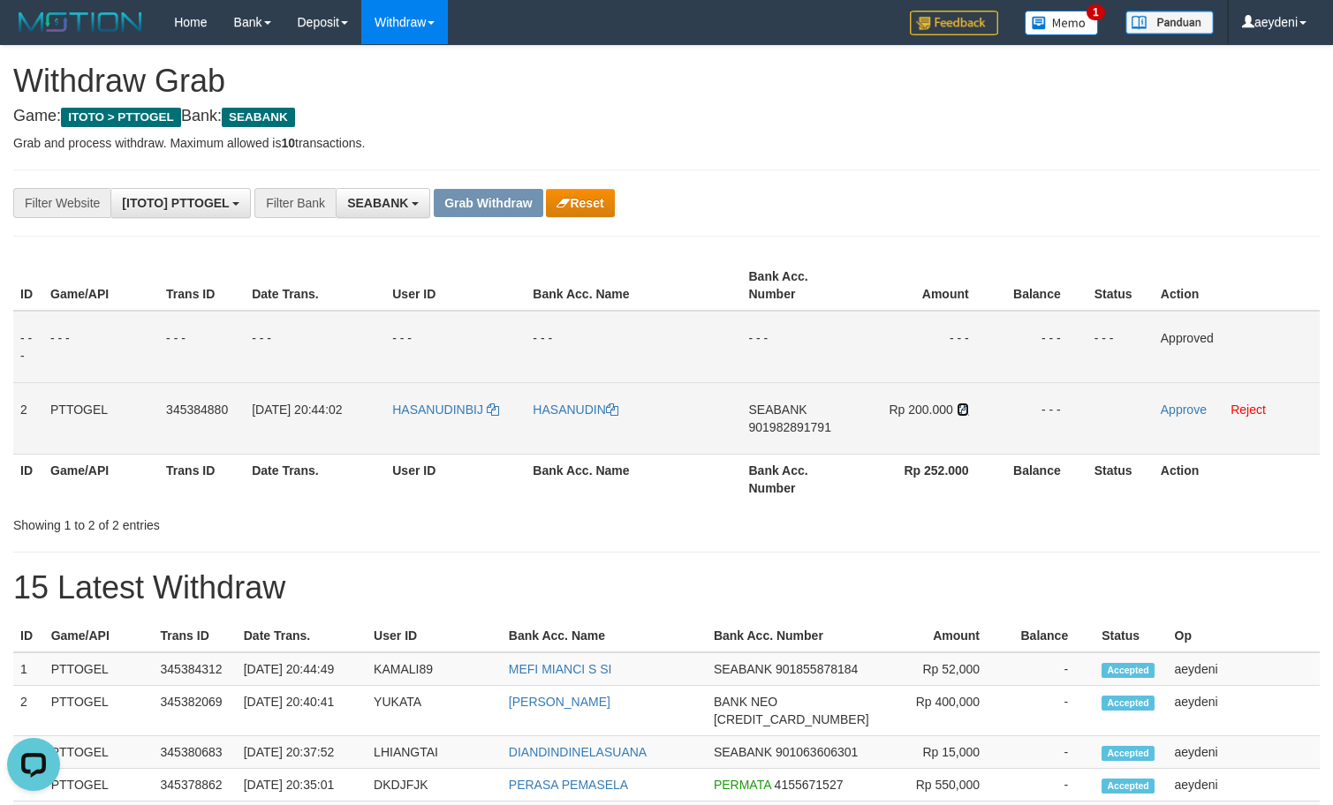
click at [964, 414] on icon at bounding box center [963, 410] width 12 height 12
drag, startPoint x: 964, startPoint y: 414, endPoint x: 1098, endPoint y: 402, distance: 133.9
click at [968, 412] on icon at bounding box center [963, 410] width 12 height 12
click at [1197, 417] on td "Approve Reject" at bounding box center [1236, 418] width 166 height 72
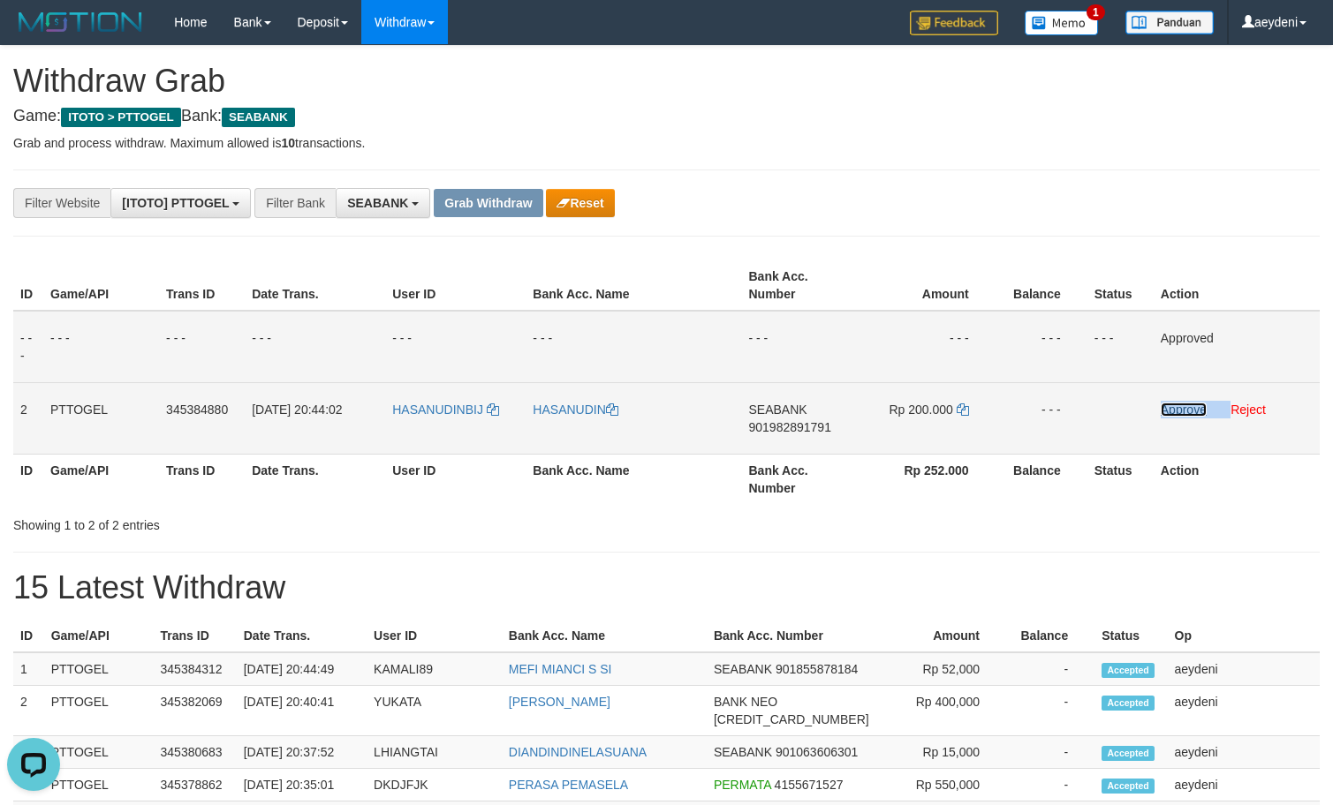
click at [1185, 409] on link "Approve" at bounding box center [1184, 410] width 46 height 14
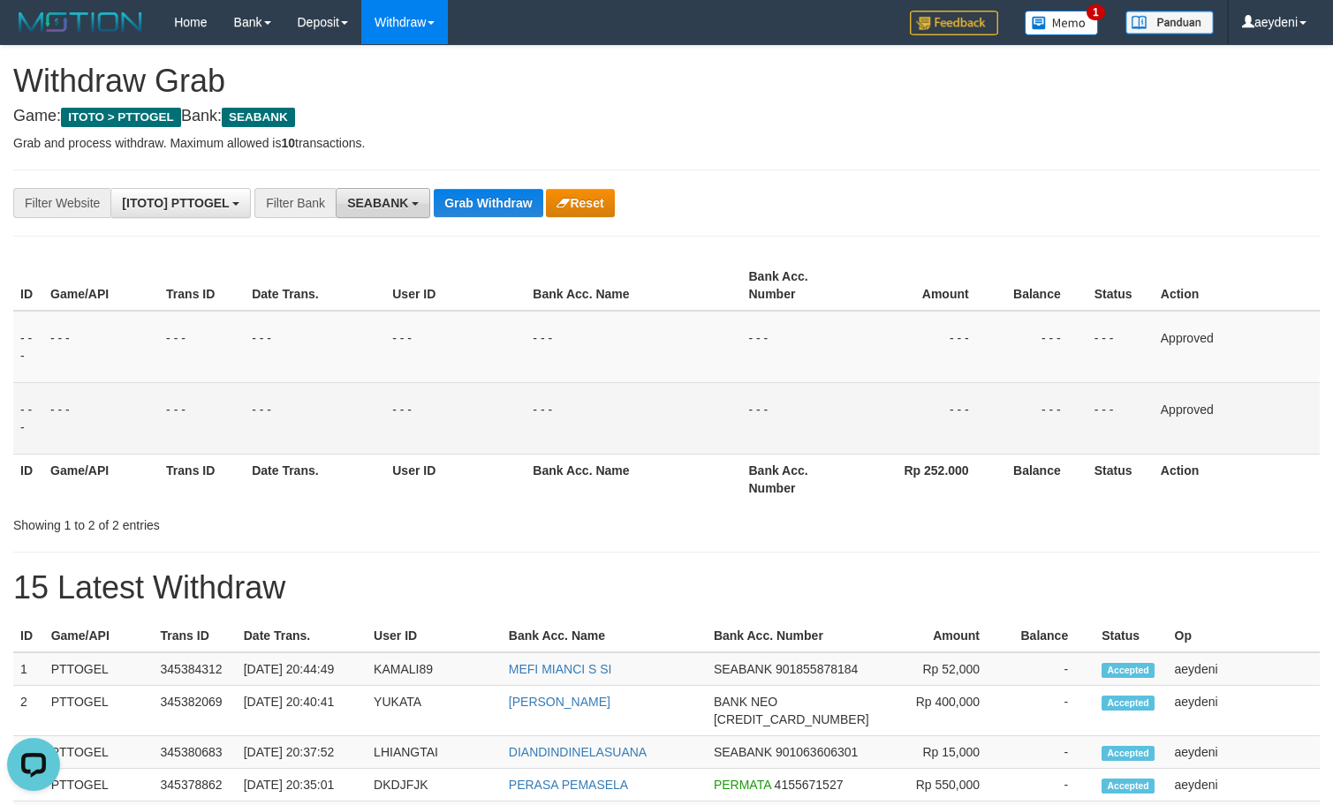
click at [389, 207] on span "SEABANK" at bounding box center [377, 203] width 61 height 14
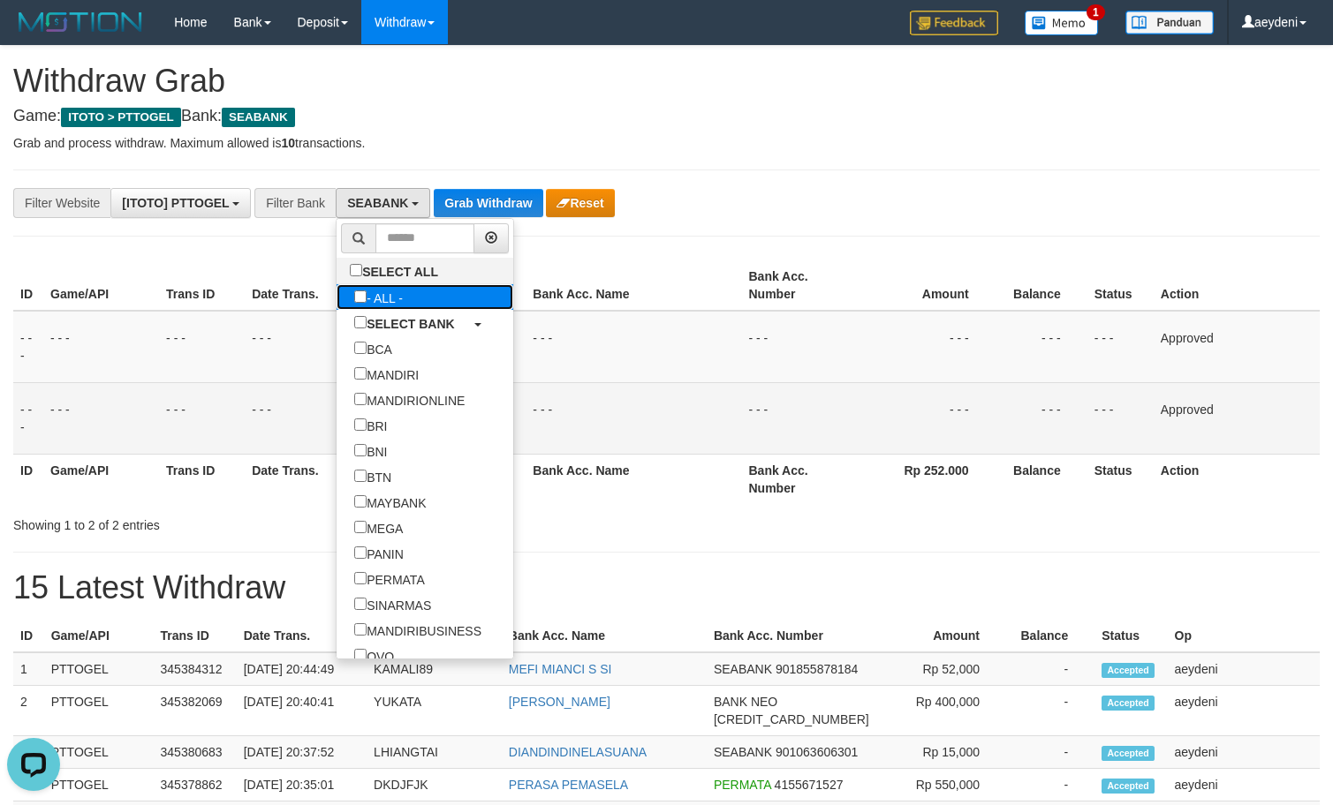
click at [336, 299] on label "- ALL -" at bounding box center [378, 297] width 84 height 26
select select "***"
click at [518, 204] on button "Grab Withdraw" at bounding box center [465, 203] width 109 height 28
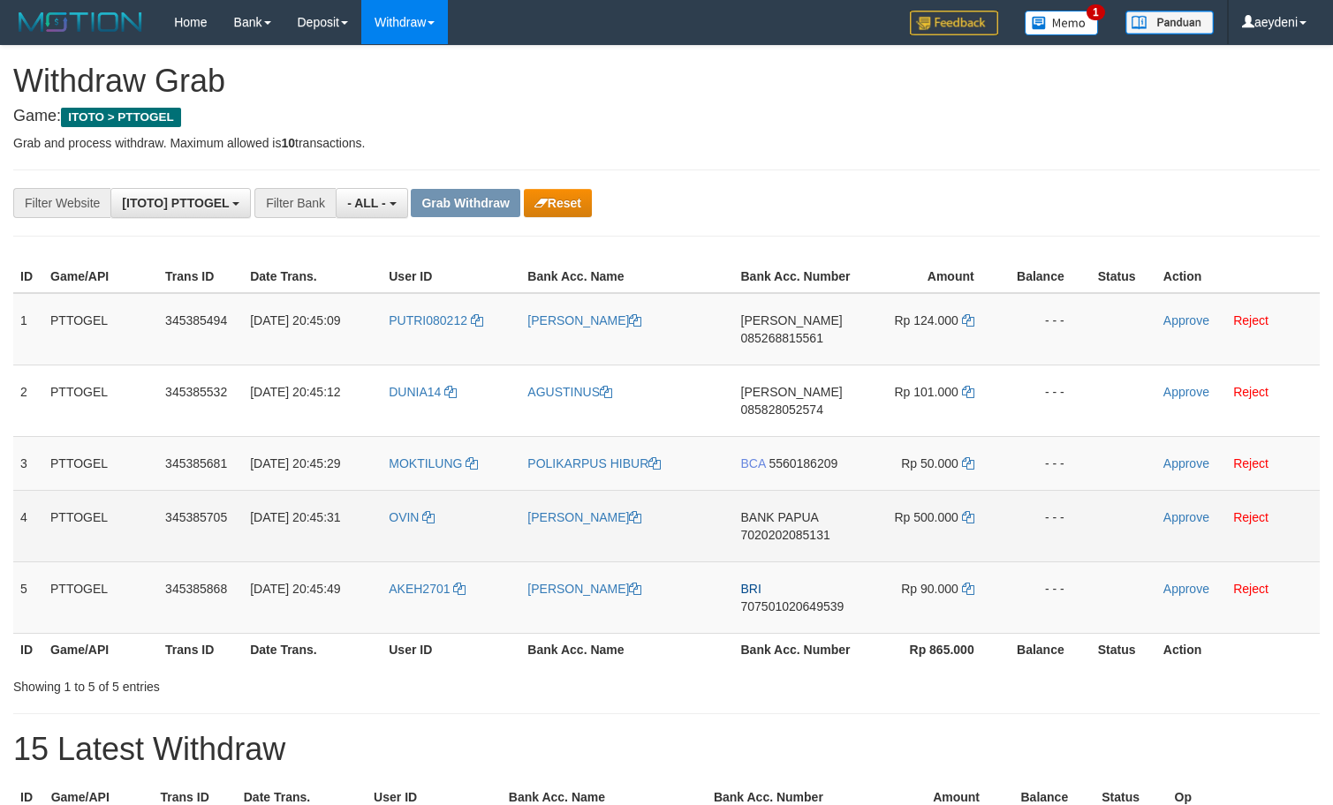
scroll to position [15, 0]
drag, startPoint x: 843, startPoint y: 391, endPoint x: 644, endPoint y: 525, distance: 239.3
click at [799, 491] on tbody "1 PTTOGEL 345385494 [DATE] 20:45:09 PUTRI080212 [PERSON_NAME] [PERSON_NAME] 085…" at bounding box center [666, 463] width 1306 height 341
click at [643, 527] on td "[PERSON_NAME]" at bounding box center [626, 526] width 213 height 72
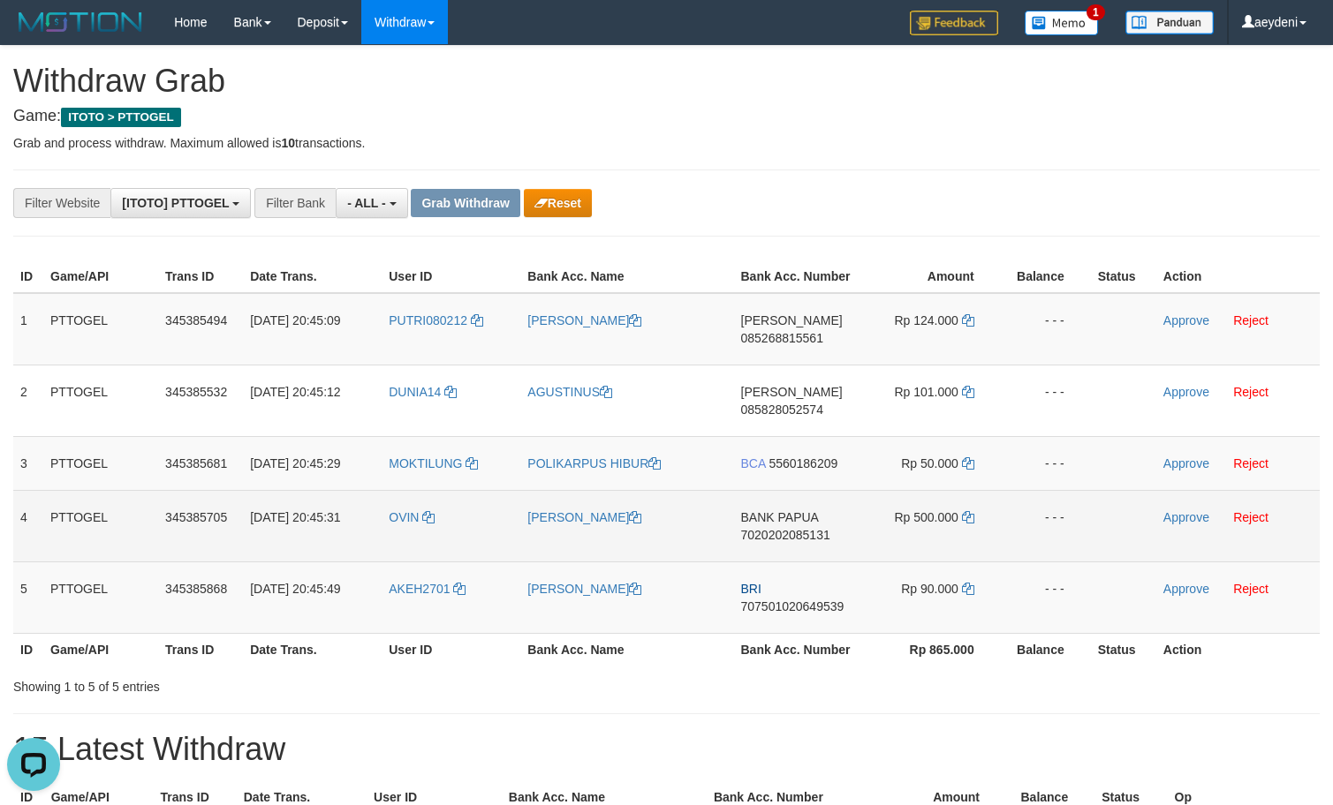
drag, startPoint x: 652, startPoint y: 536, endPoint x: 985, endPoint y: 527, distance: 333.1
click at [985, 527] on tr "4 PTTOGEL 345385705 [DATE] 20:45:31 OVIN OVI SIRINGON BANK PAPUA 7020202085131 …" at bounding box center [666, 526] width 1306 height 72
copy tr
click at [740, 542] on td "BANK PAPUA 7020202085131" at bounding box center [799, 526] width 131 height 72
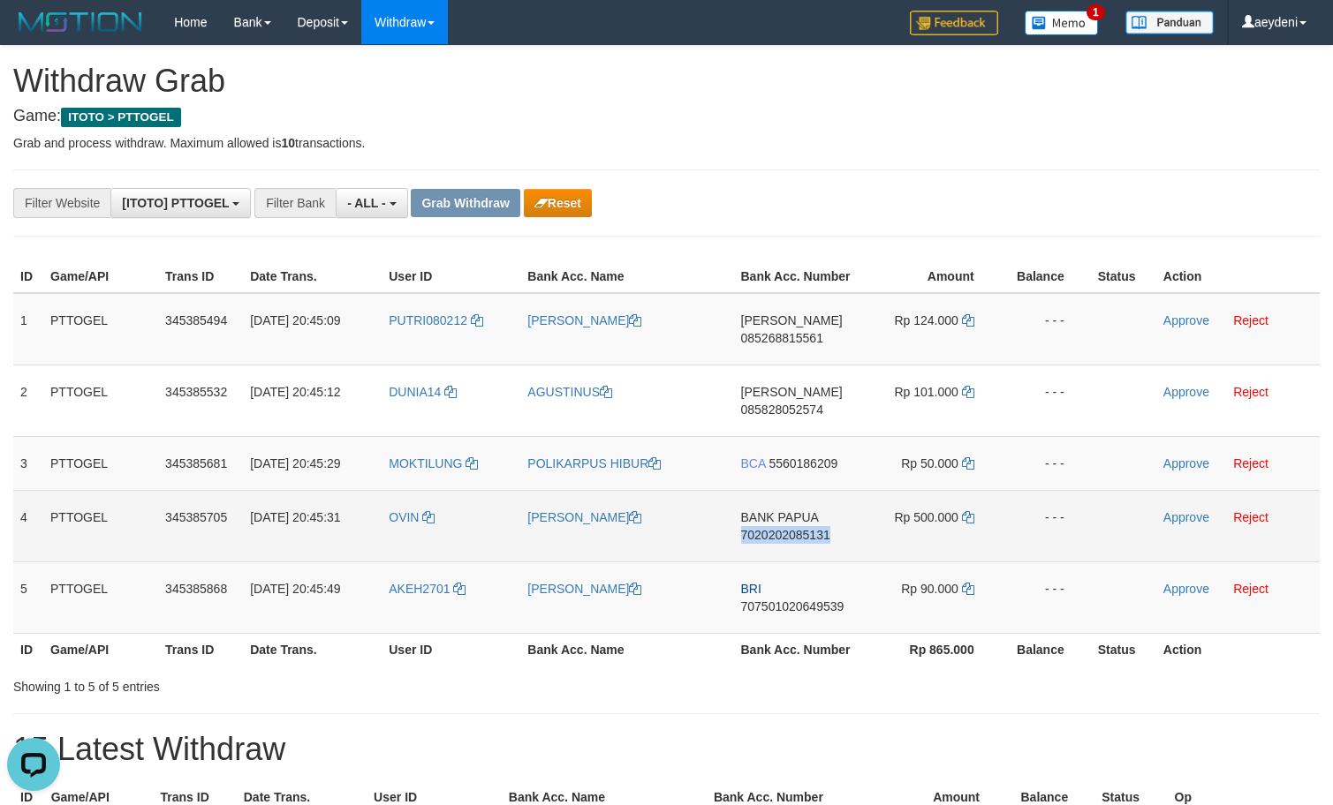
copy span "7020202085131"
click at [966, 524] on link at bounding box center [968, 517] width 12 height 14
copy span "7020202085131"
click at [966, 524] on link at bounding box center [968, 517] width 12 height 14
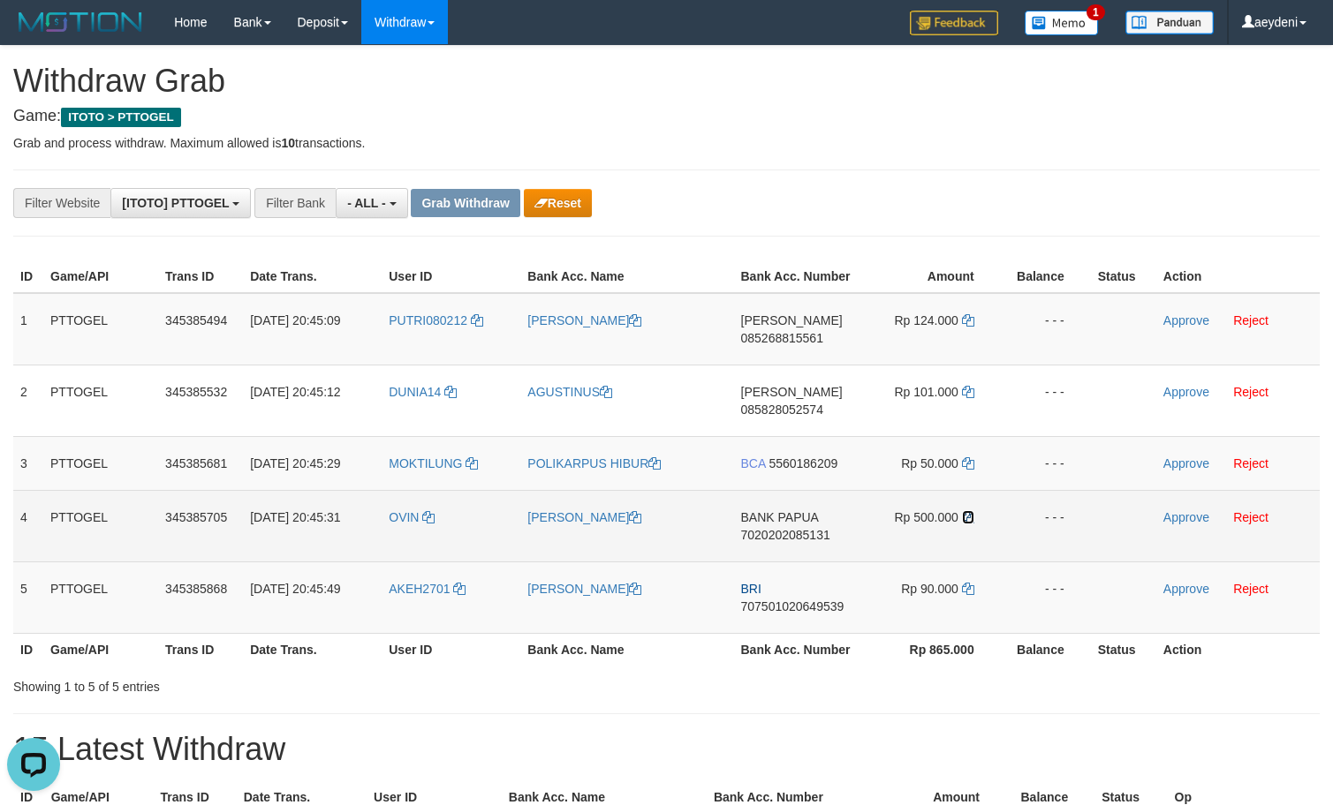
drag, startPoint x: 966, startPoint y: 524, endPoint x: 982, endPoint y: 524, distance: 15.9
click at [972, 524] on link at bounding box center [968, 517] width 12 height 14
click at [1190, 525] on td "Approve Reject" at bounding box center [1237, 526] width 163 height 72
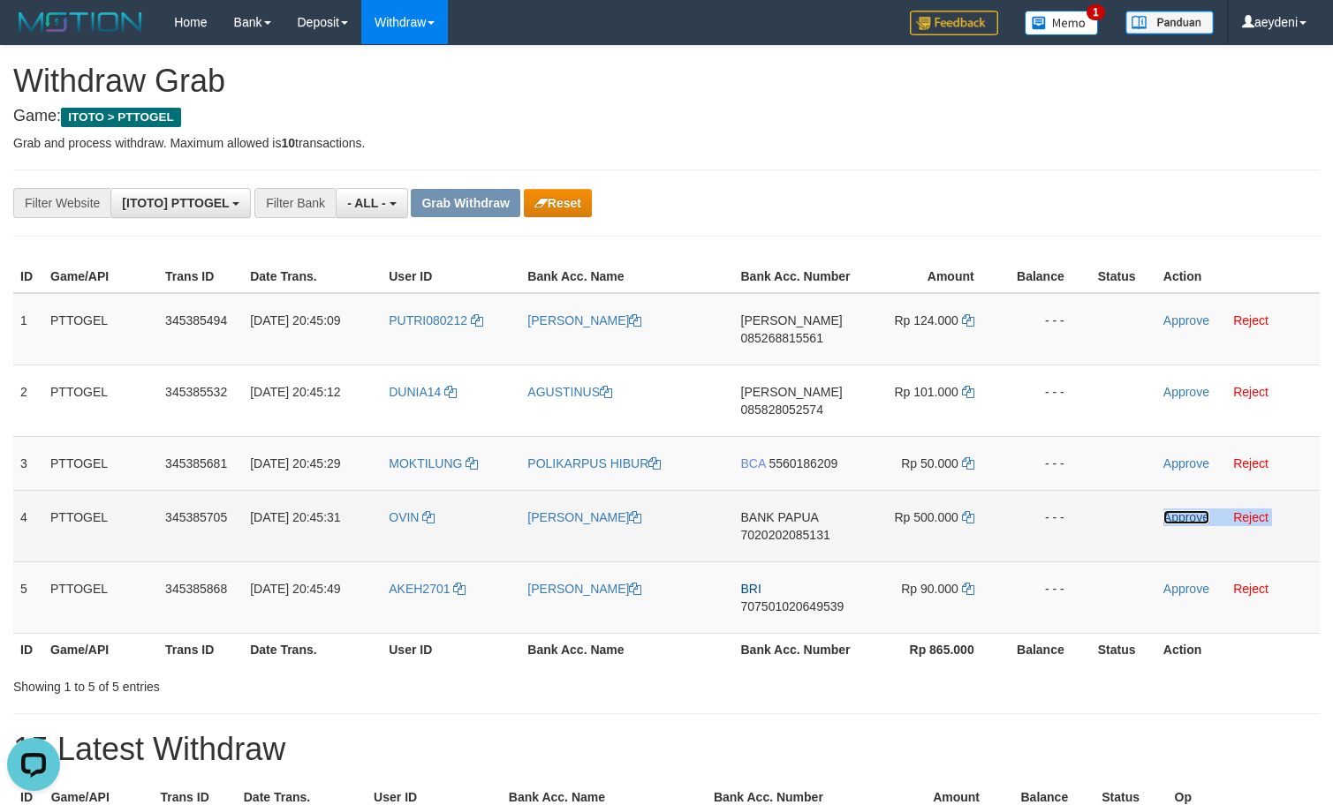
click at [1189, 516] on link "Approve" at bounding box center [1186, 517] width 46 height 14
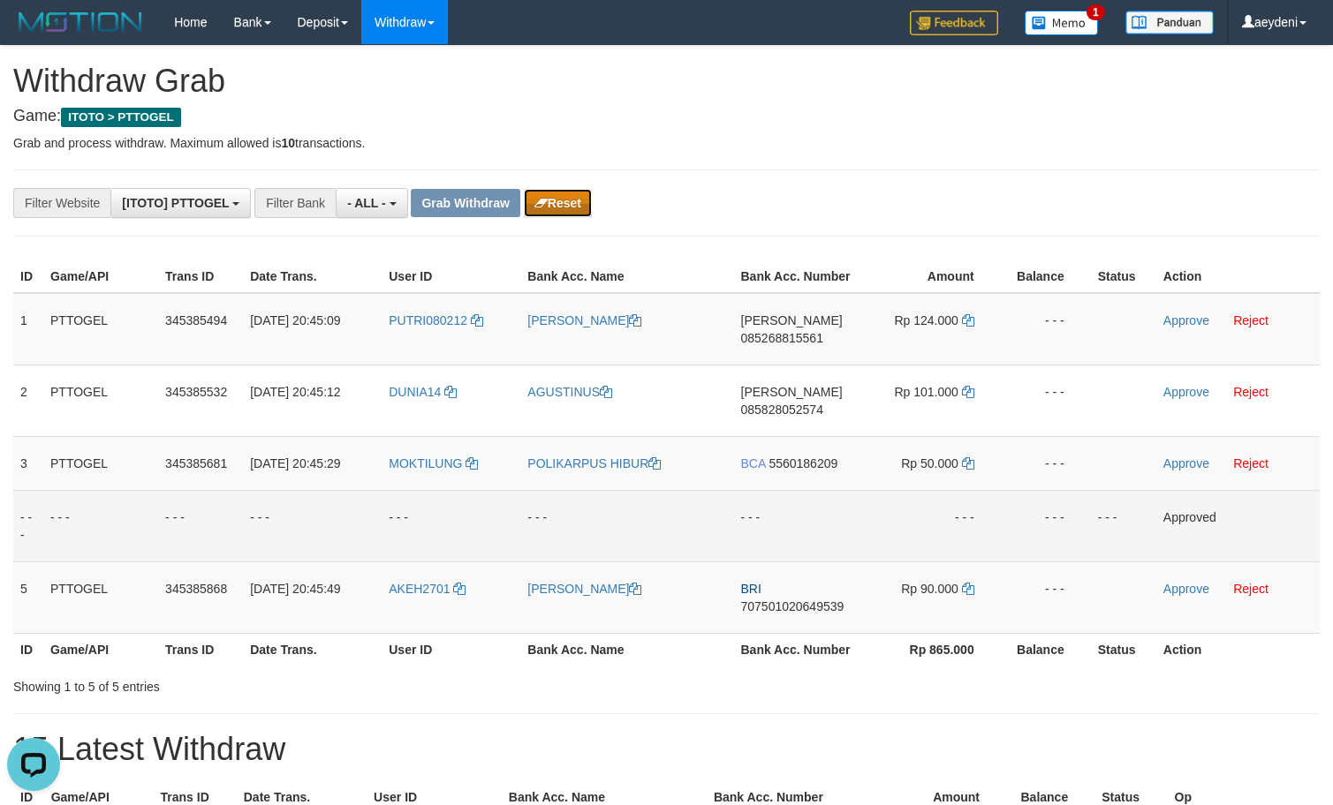
click at [577, 207] on button "Reset" at bounding box center [558, 203] width 68 height 28
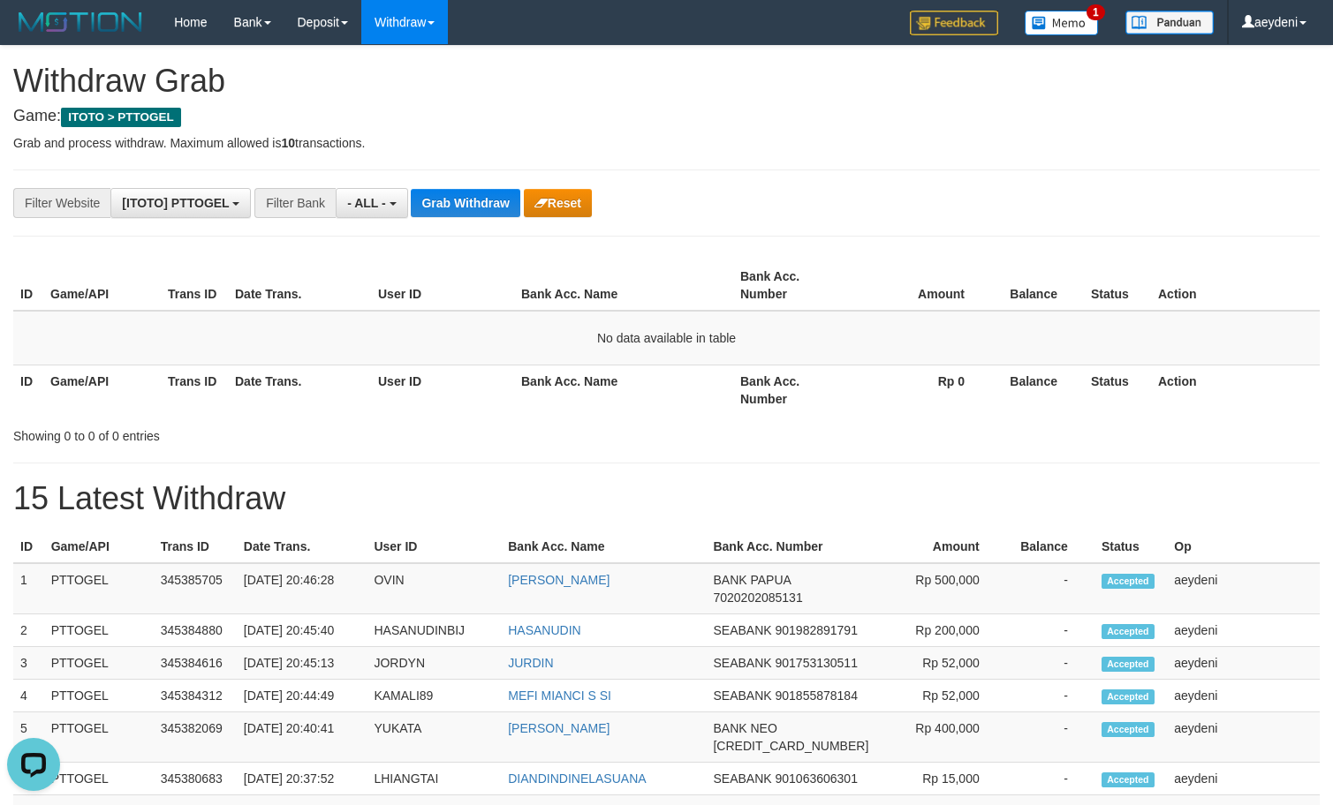
click at [408, 185] on div "**********" at bounding box center [666, 780] width 1333 height 1468
click at [423, 186] on div "**********" at bounding box center [666, 780] width 1333 height 1468
click at [426, 186] on div "**********" at bounding box center [666, 780] width 1333 height 1468
click at [437, 202] on button "Grab Withdraw" at bounding box center [465, 203] width 109 height 28
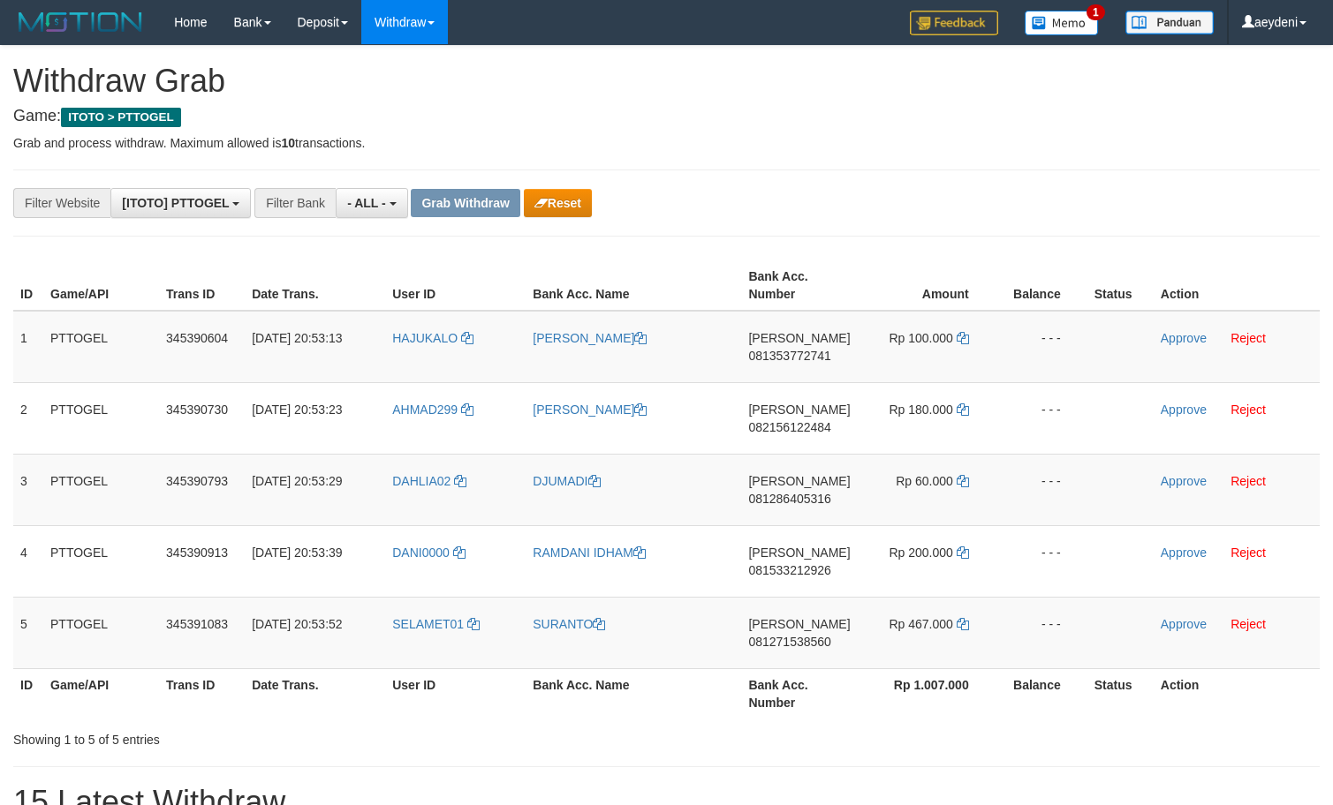
scroll to position [15, 0]
click at [577, 199] on button "Reset" at bounding box center [558, 203] width 68 height 28
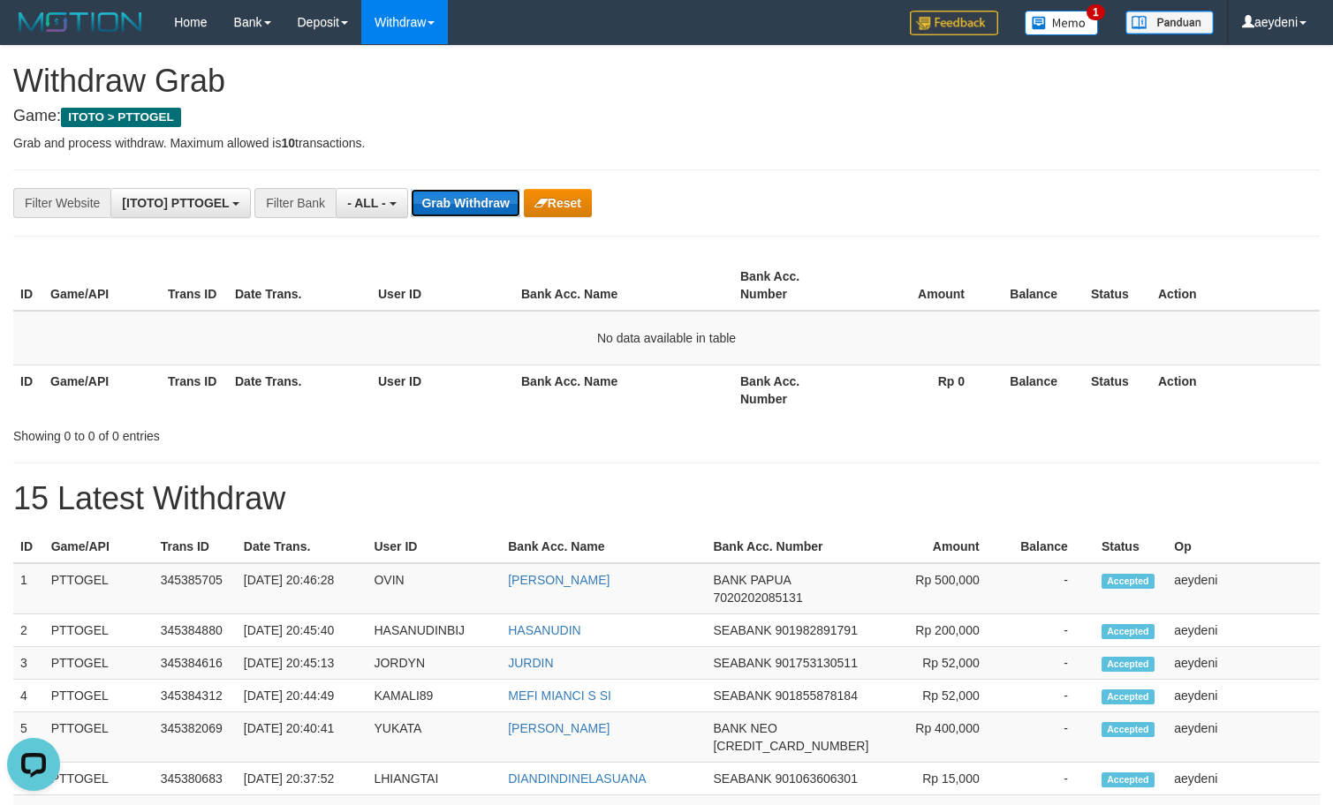
click at [502, 211] on button "Grab Withdraw" at bounding box center [465, 203] width 109 height 28
click at [492, 215] on button "Grab Withdraw" at bounding box center [465, 203] width 109 height 28
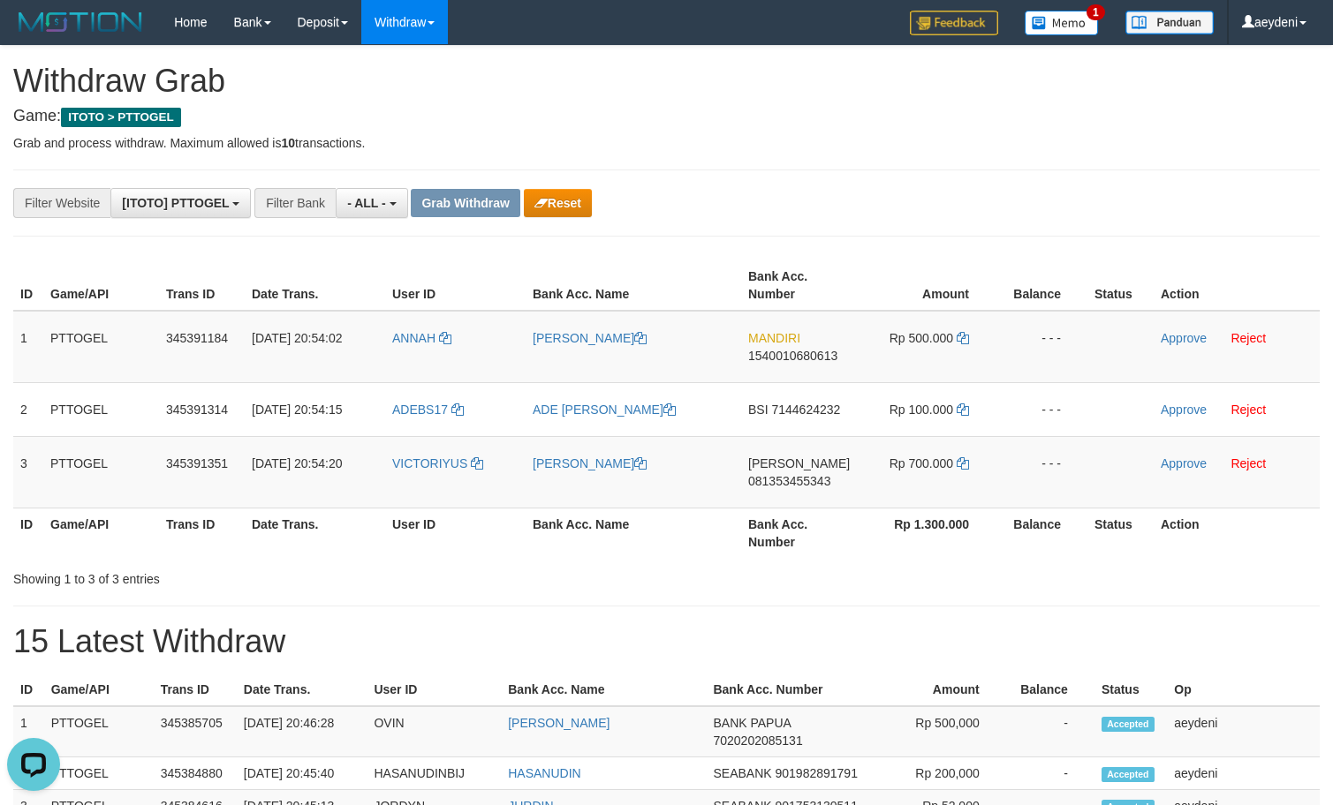
click at [775, 209] on div "**********" at bounding box center [555, 203] width 1111 height 30
drag, startPoint x: 414, startPoint y: 374, endPoint x: 651, endPoint y: 363, distance: 237.0
click at [647, 365] on tr "1 PTTOGEL 345391184 [DATE] 20:54:02 [PERSON_NAME] MATUAN MANDIRI 1540010680613 …" at bounding box center [666, 347] width 1306 height 72
click at [579, 199] on button "Reset" at bounding box center [558, 203] width 68 height 28
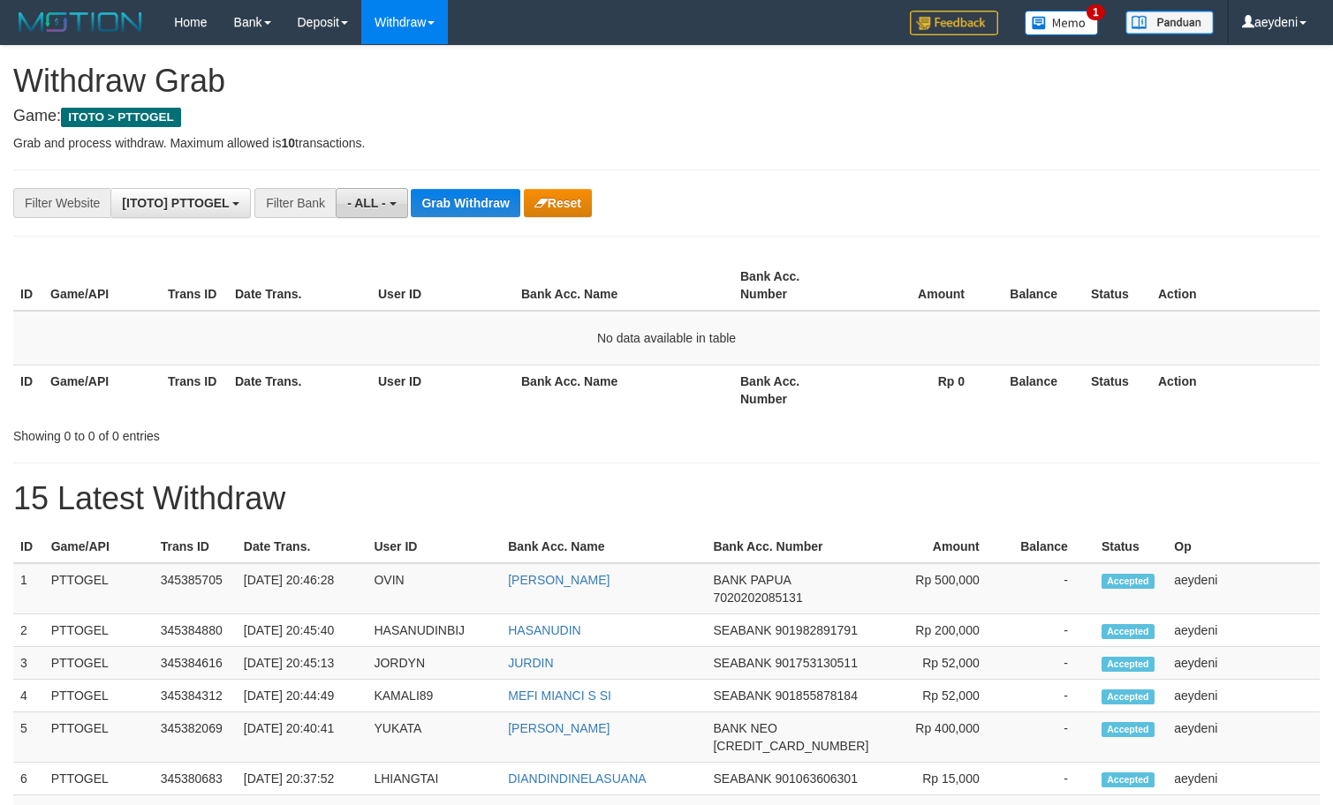
scroll to position [15, 0]
click at [365, 207] on span "- ALL -" at bounding box center [366, 203] width 39 height 14
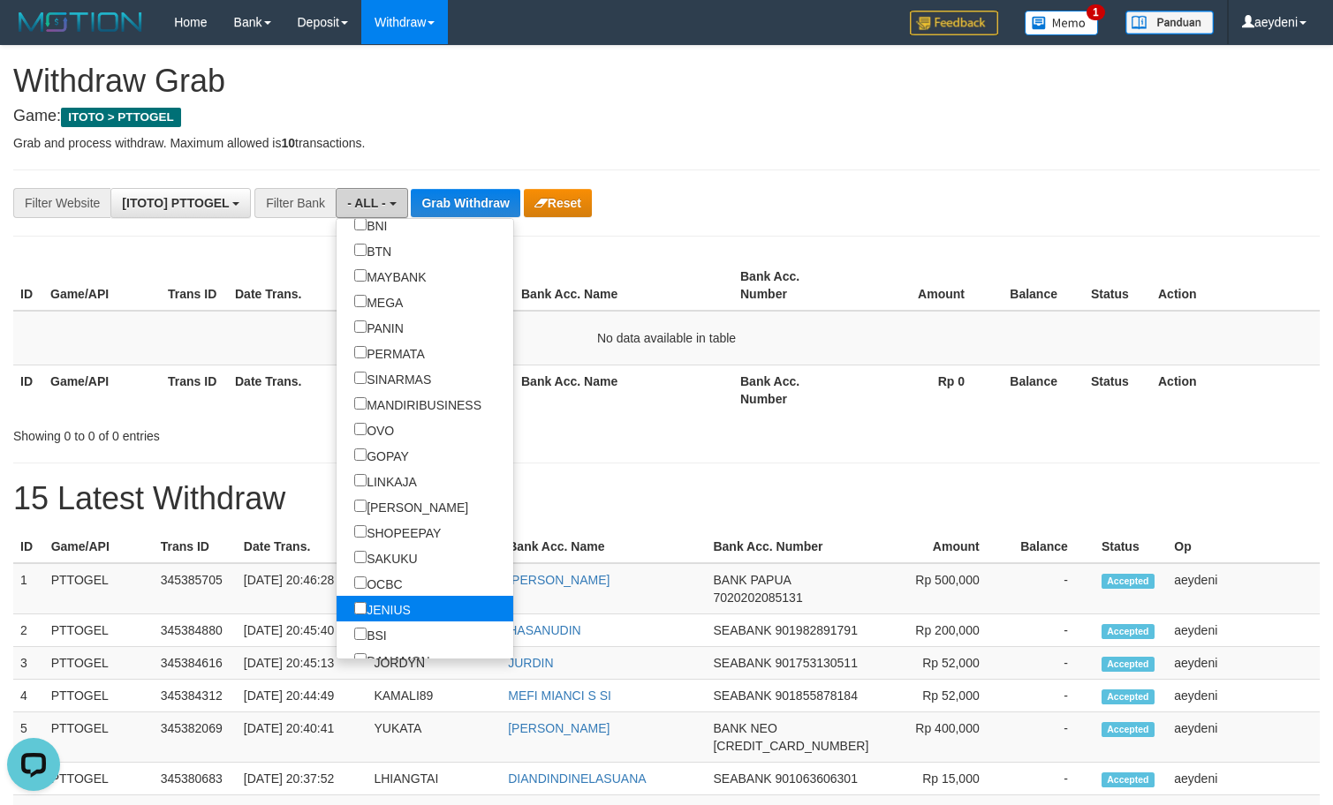
scroll to position [283, 0]
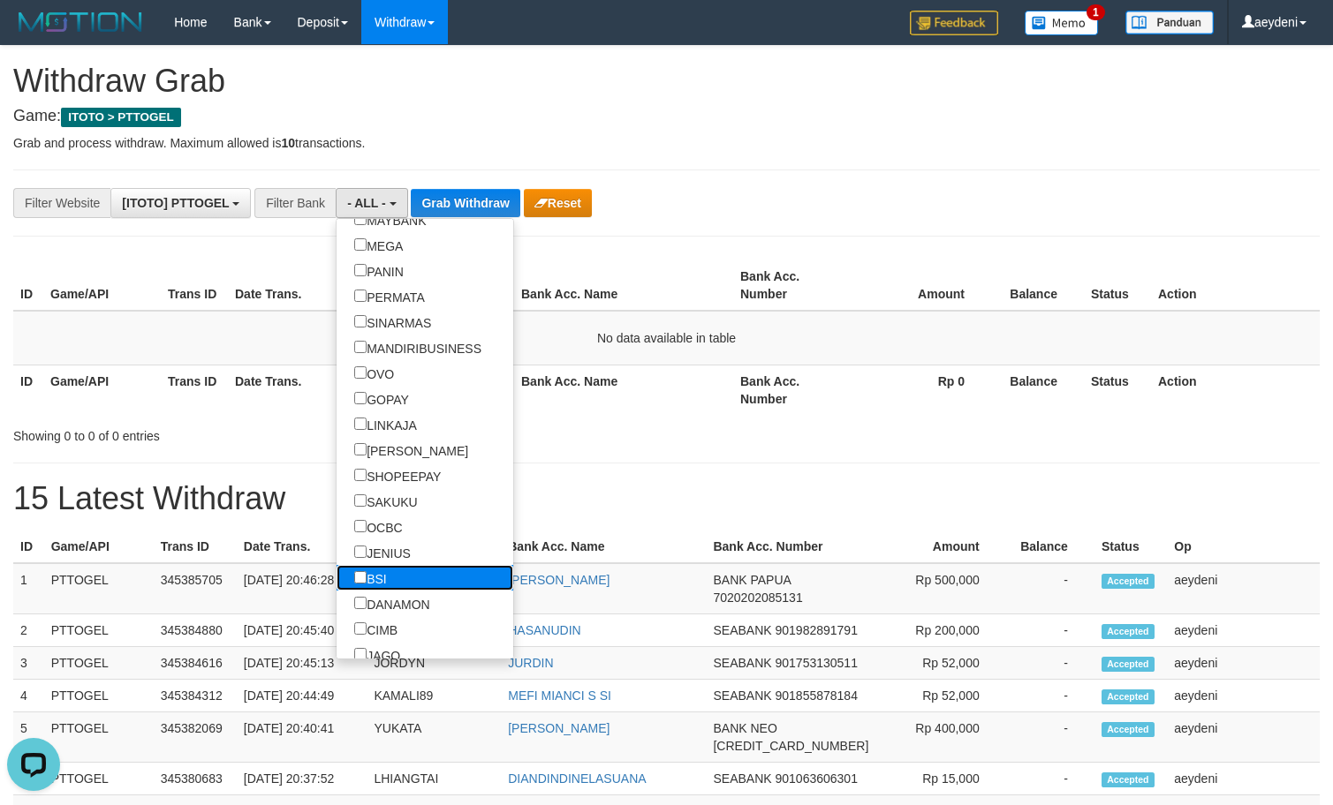
click at [336, 565] on label "BSI" at bounding box center [370, 578] width 68 height 26
select select "***"
drag, startPoint x: 569, startPoint y: 452, endPoint x: 570, endPoint y: 435, distance: 17.7
click at [570, 435] on div "**********" at bounding box center [666, 780] width 1333 height 1468
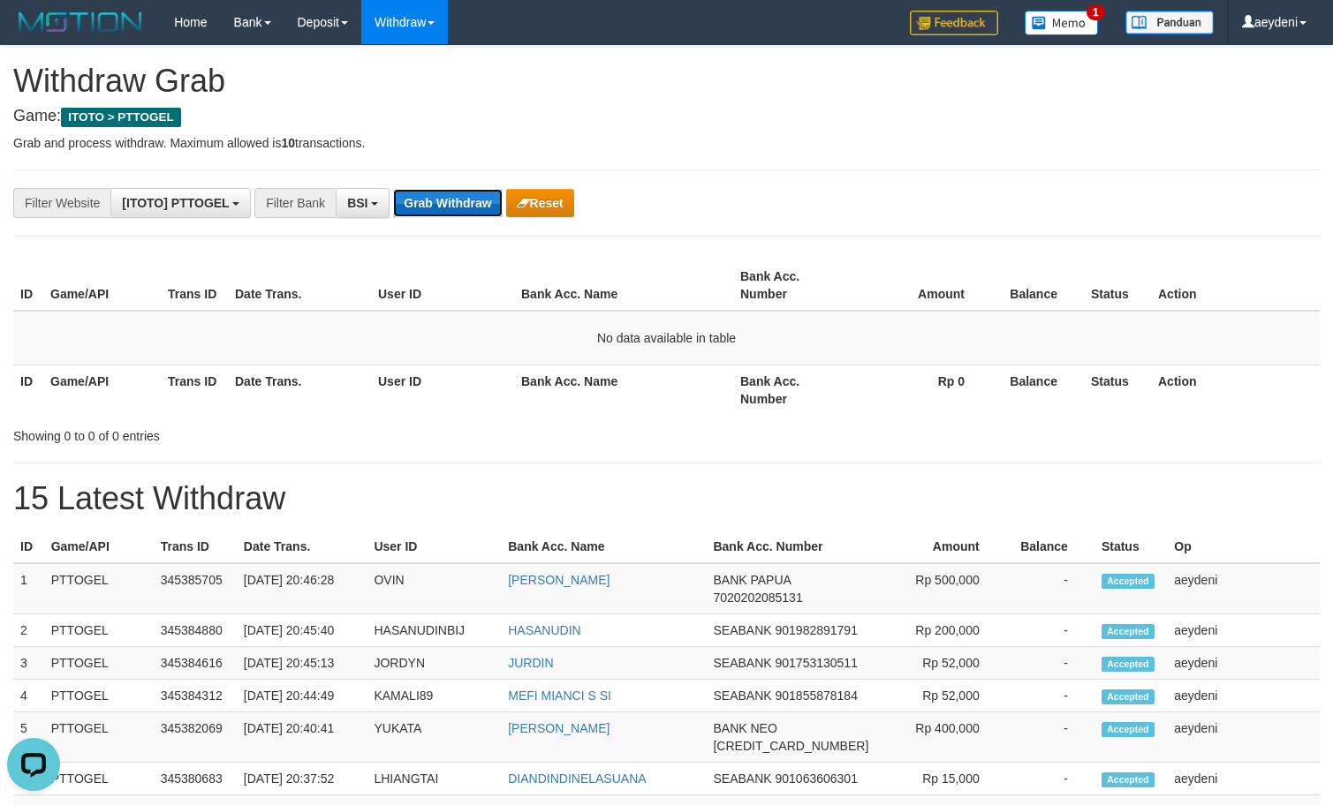
drag, startPoint x: 450, startPoint y: 191, endPoint x: 452, endPoint y: 203, distance: 12.6
click at [450, 192] on button "Grab Withdraw" at bounding box center [447, 203] width 109 height 28
click at [452, 203] on button "Grab Withdraw" at bounding box center [447, 203] width 109 height 28
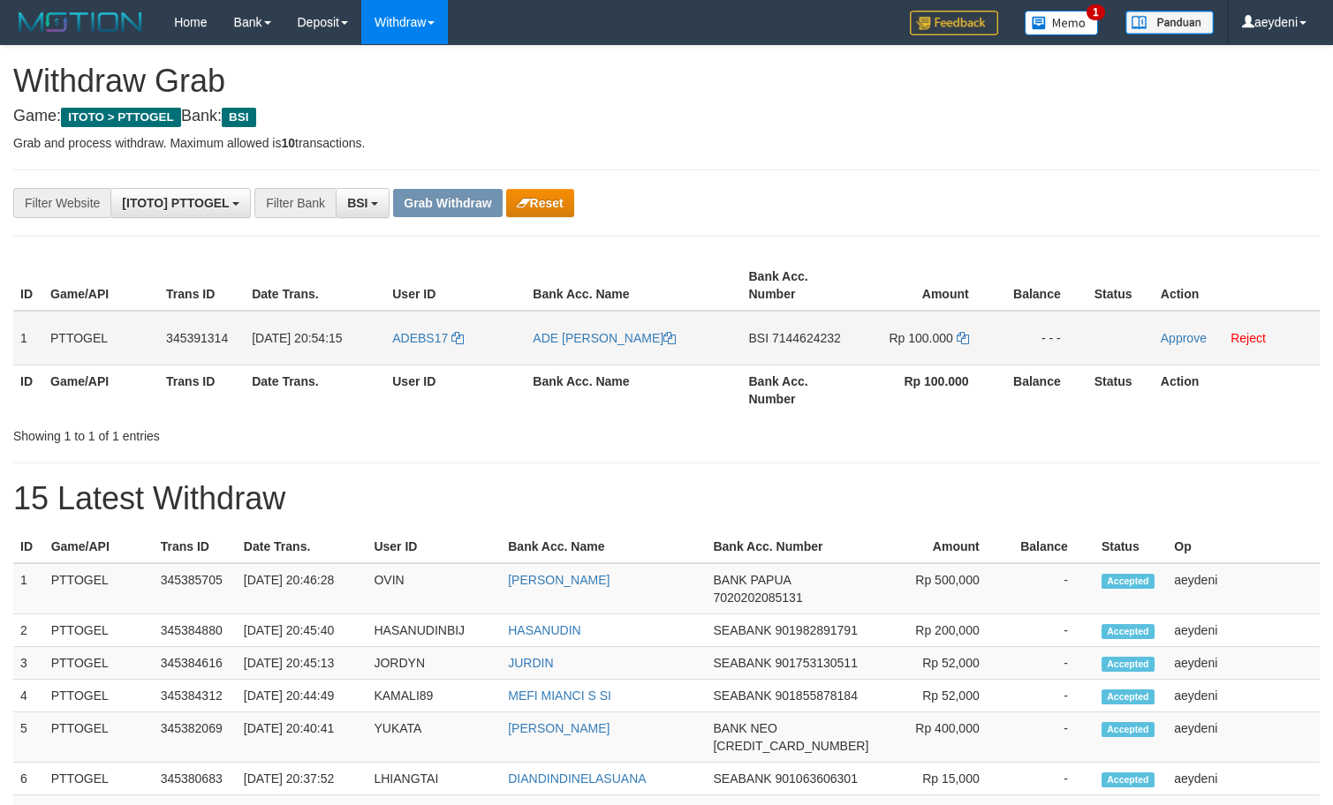
scroll to position [405, 0]
drag, startPoint x: 418, startPoint y: 354, endPoint x: 932, endPoint y: 332, distance: 514.5
click at [932, 332] on tr "1 PTTOGEL 345391314 01/10/2025 20:54:15 ADEBS17 ADE BAGUS SUMANTRA BSI 71446242…" at bounding box center [666, 338] width 1306 height 55
click at [790, 369] on th "Bank Acc. Number" at bounding box center [800, 390] width 116 height 50
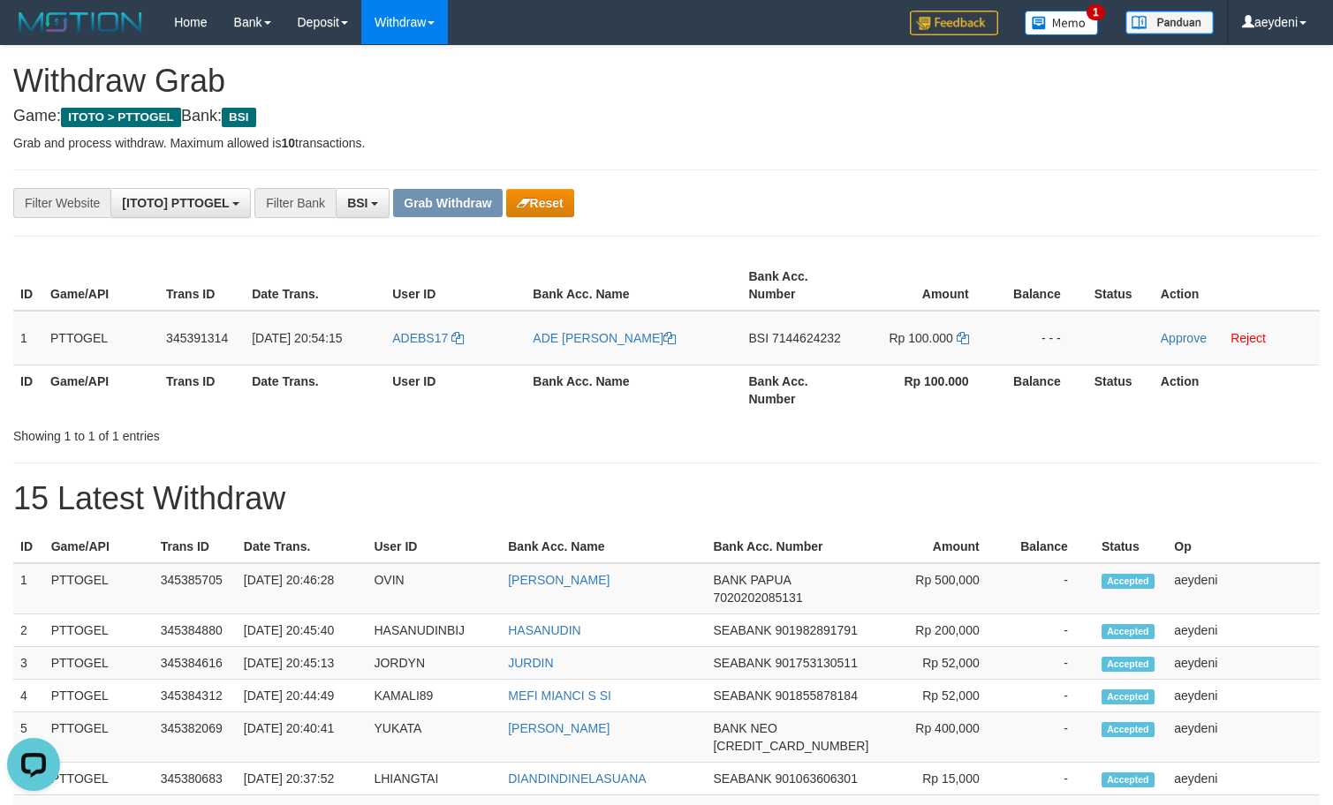
click at [794, 369] on th "Bank Acc. Number" at bounding box center [800, 390] width 116 height 50
click at [800, 357] on td "BSI 7144624232" at bounding box center [800, 338] width 116 height 55
copy td "7144624232"
click at [711, 281] on th "Bank Acc. Name" at bounding box center [634, 286] width 216 height 50
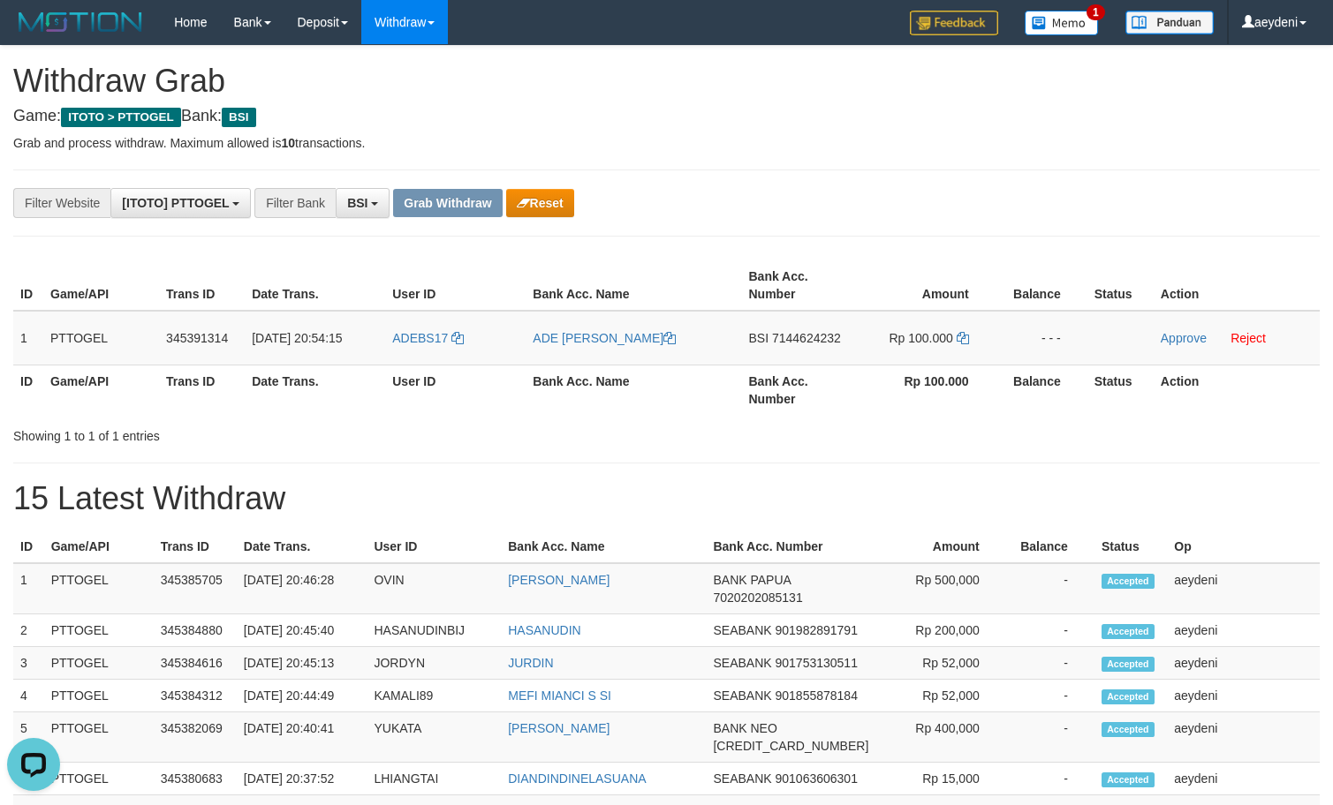
click at [873, 258] on div "ID Game/API Trans ID Date Trans. User ID Bank Acc. Name Bank Acc. Number Amount…" at bounding box center [666, 337] width 1333 height 165
click at [936, 283] on th "Amount" at bounding box center [927, 286] width 138 height 50
click at [961, 336] on icon at bounding box center [963, 338] width 12 height 12
copy td "7144624232"
click at [961, 336] on icon at bounding box center [963, 338] width 12 height 12
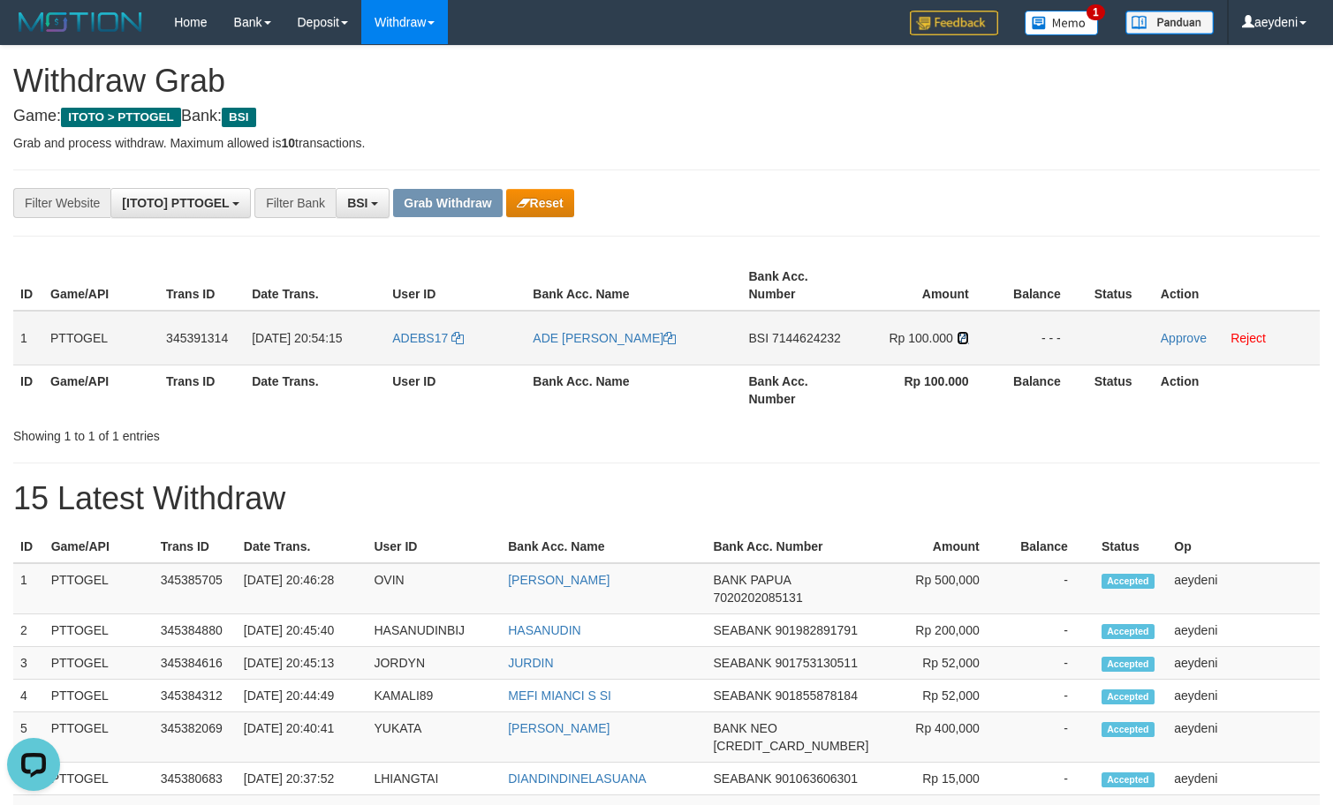
click at [961, 336] on icon at bounding box center [963, 338] width 12 height 12
click at [1163, 336] on link "Approve" at bounding box center [1184, 338] width 46 height 14
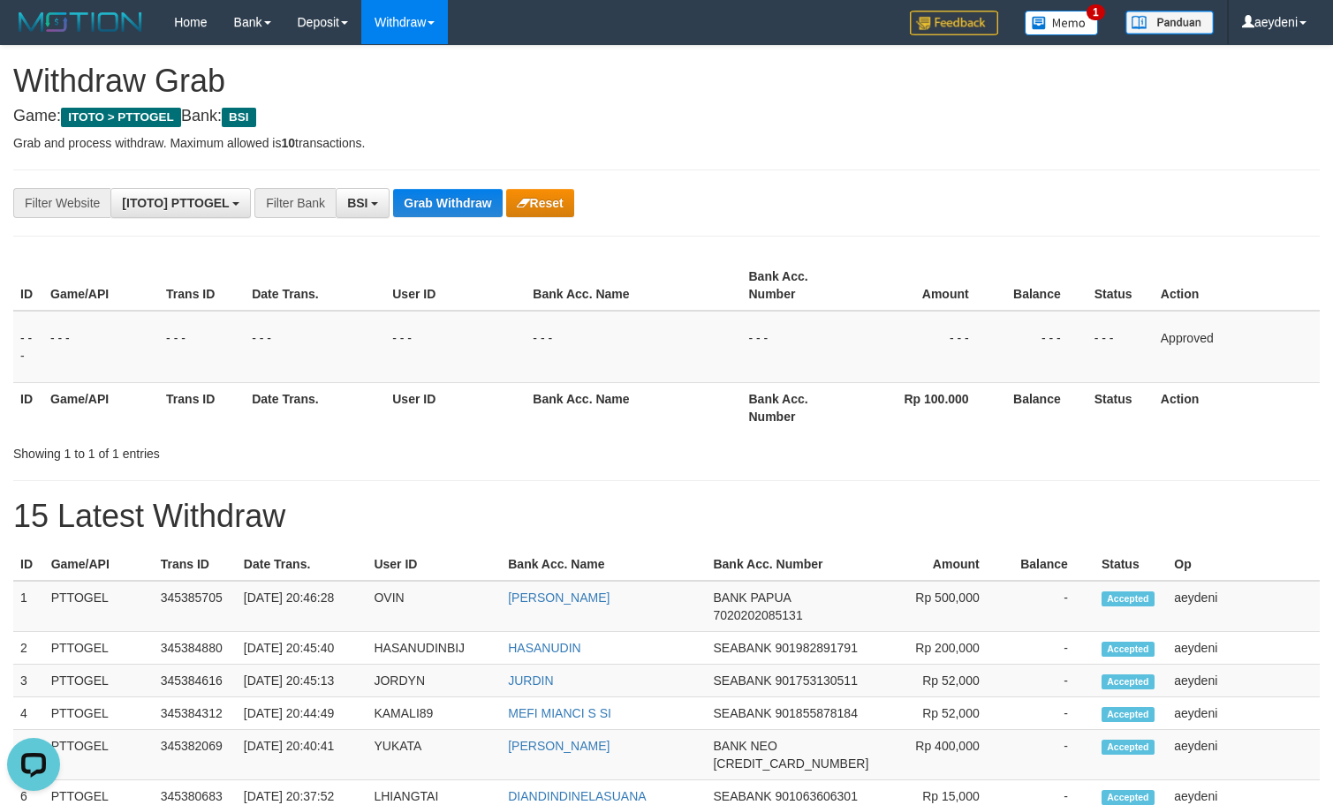
click at [401, 163] on div "**********" at bounding box center [666, 789] width 1333 height 1486
click at [370, 212] on button "BSI" at bounding box center [363, 203] width 54 height 30
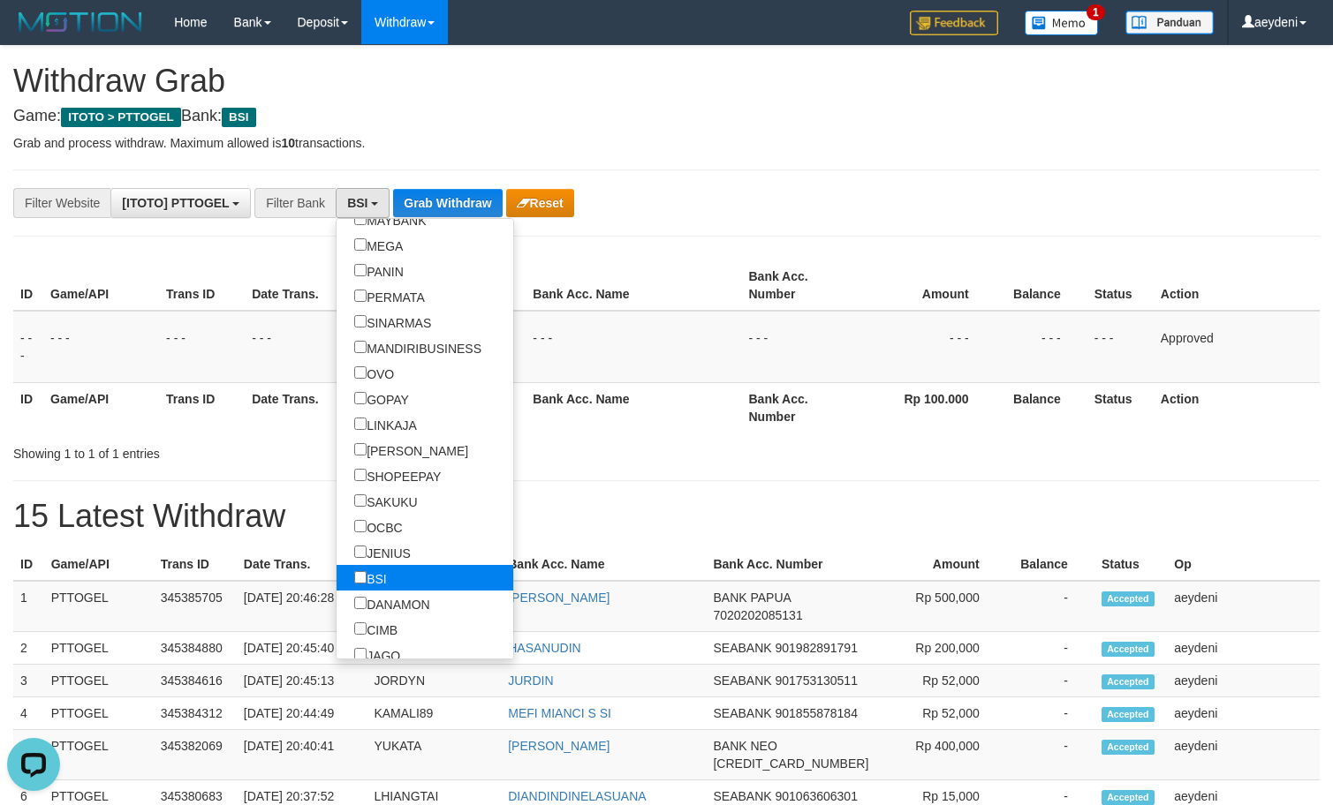
click at [336, 577] on label "BSI" at bounding box center [370, 578] width 68 height 26
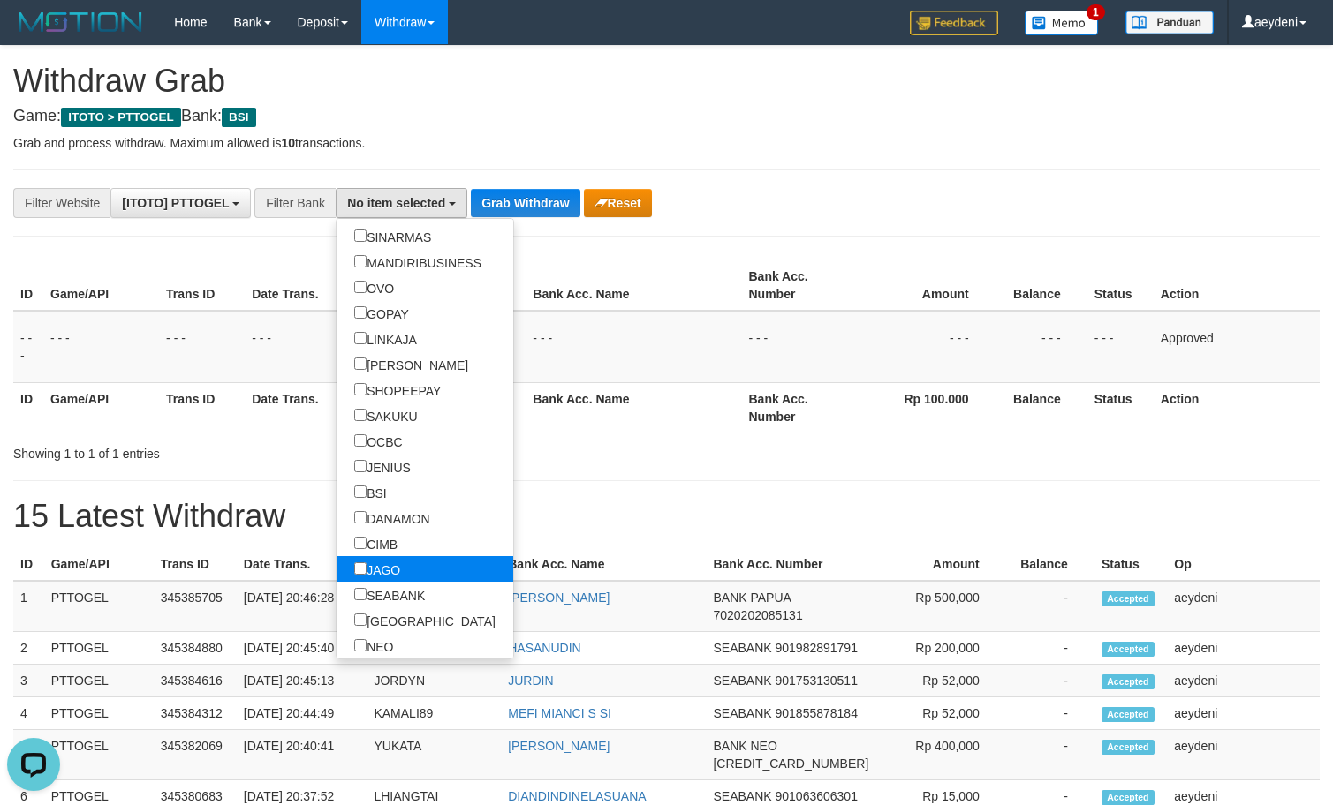
scroll to position [396, 0]
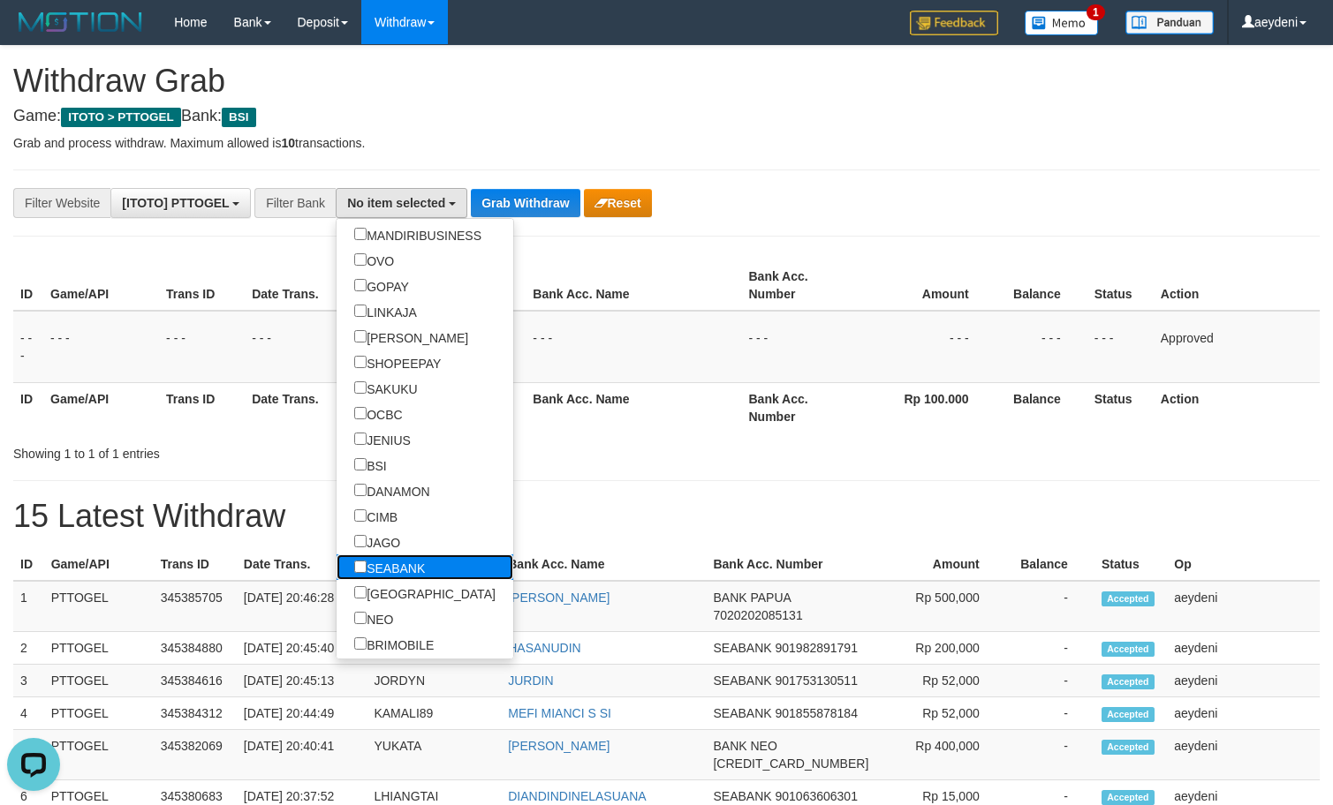
click at [336, 559] on label "SEABANK" at bounding box center [389, 568] width 106 height 26
select select "*******"
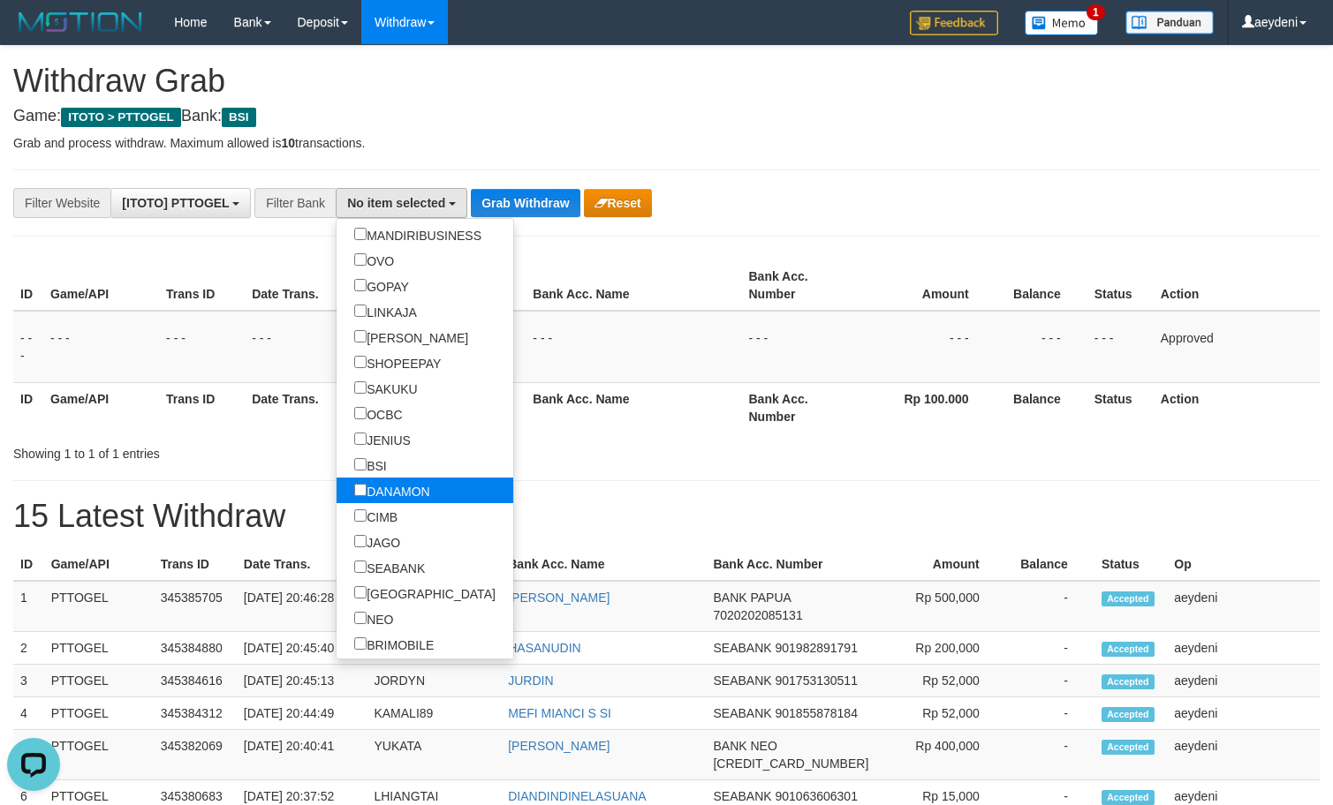
scroll to position [479, 0]
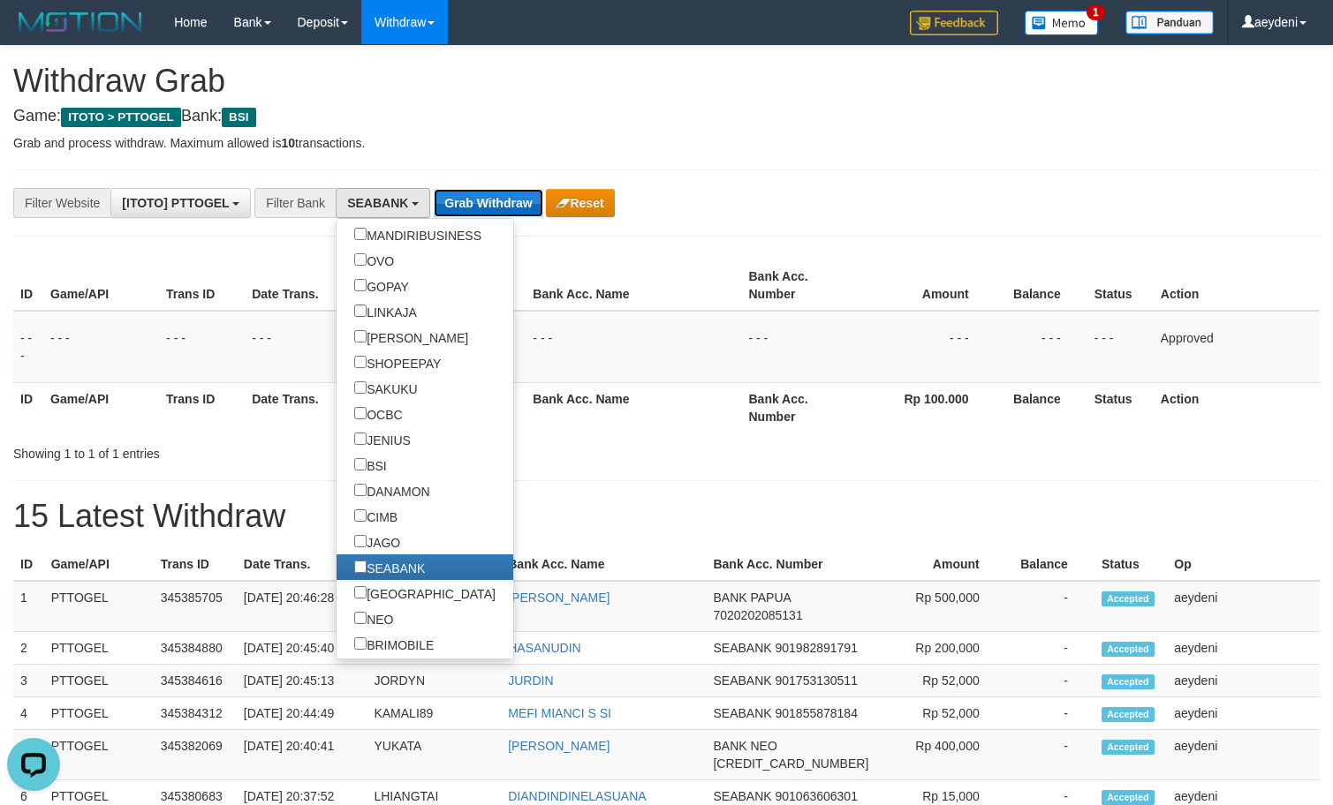
click at [517, 205] on button "Grab Withdraw" at bounding box center [488, 203] width 109 height 28
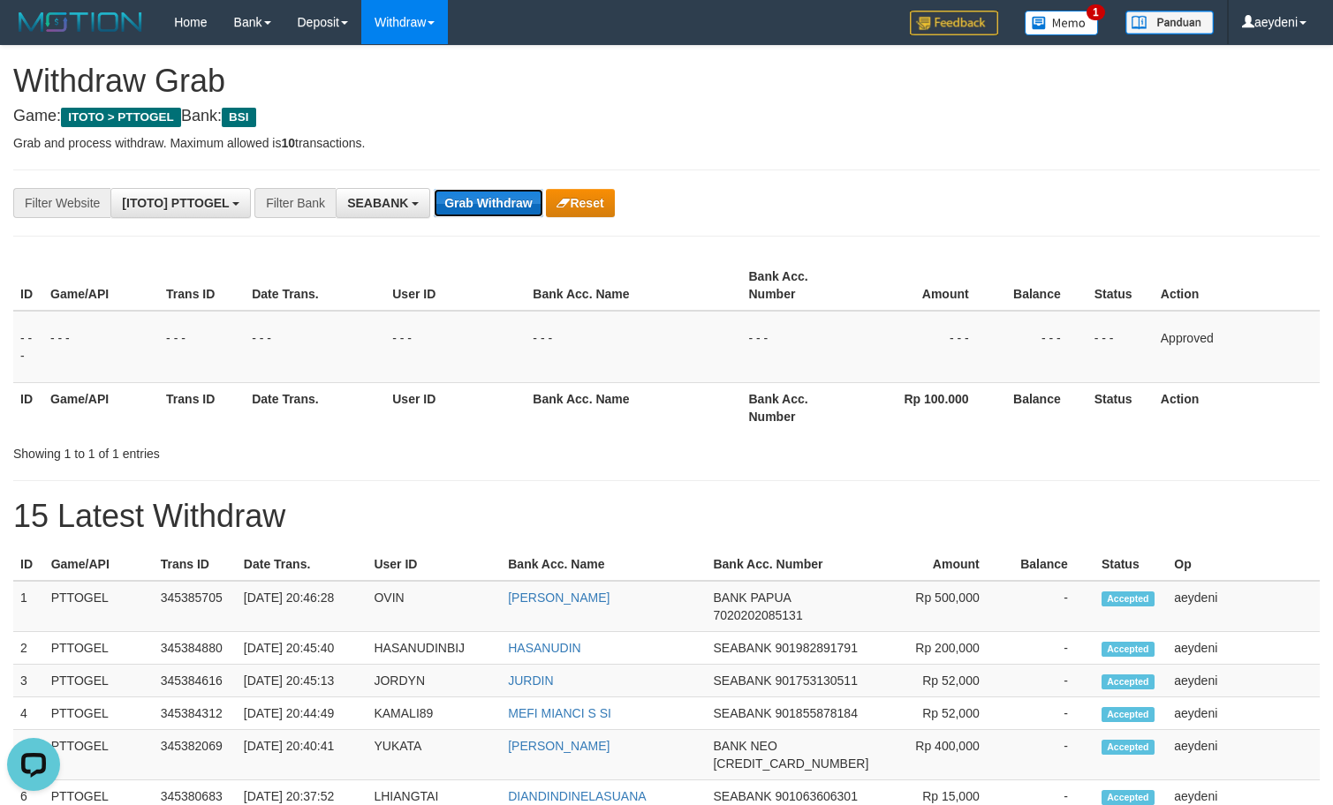
click at [517, 205] on button "Grab Withdraw" at bounding box center [488, 203] width 109 height 28
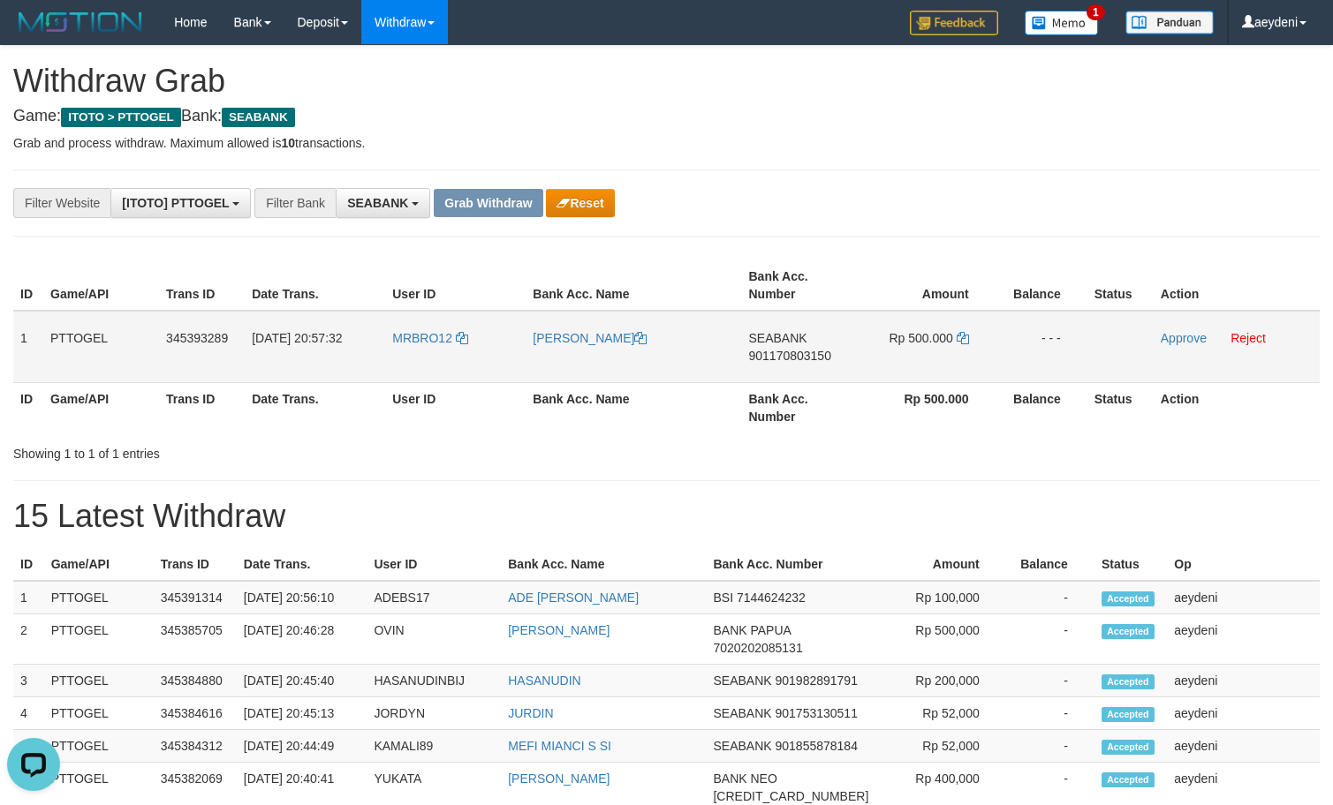
drag, startPoint x: 457, startPoint y: 382, endPoint x: 926, endPoint y: 344, distance: 471.4
click at [926, 344] on tr "1 PTTOGEL 345393289 [DATE] 20:57:32 MRBRO12 [PERSON_NAME] SEABANK 901170803150 …" at bounding box center [666, 347] width 1306 height 72
click at [759, 363] on td "SEABANK 901170803150" at bounding box center [800, 347] width 116 height 72
click at [770, 370] on td "SEABANK 901170803150" at bounding box center [800, 347] width 116 height 72
copy span "901170803150"
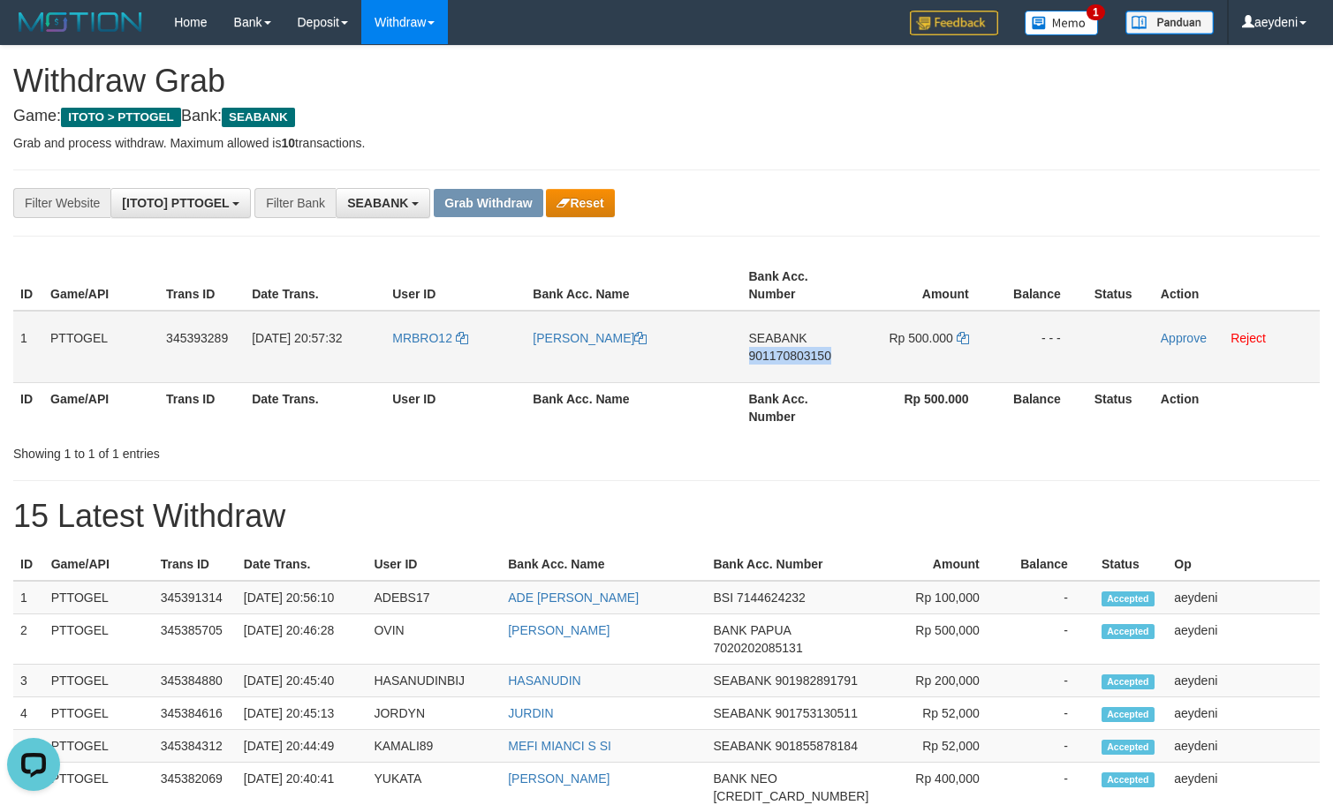
click at [770, 370] on td "SEABANK 901170803150" at bounding box center [800, 347] width 116 height 72
click at [965, 343] on icon at bounding box center [963, 338] width 12 height 12
copy span "901170803150"
click at [965, 343] on icon at bounding box center [963, 338] width 12 height 12
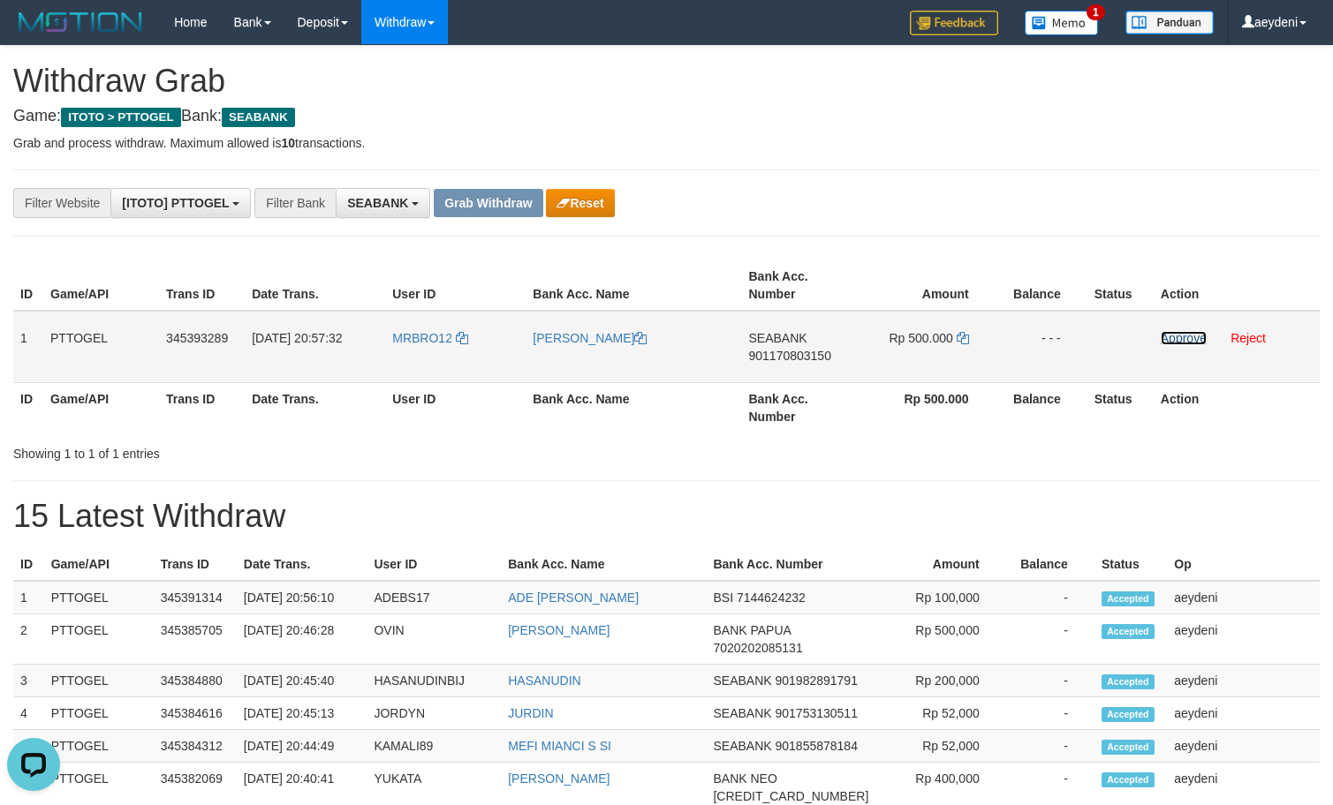
click at [1166, 332] on link "Approve" at bounding box center [1184, 338] width 46 height 14
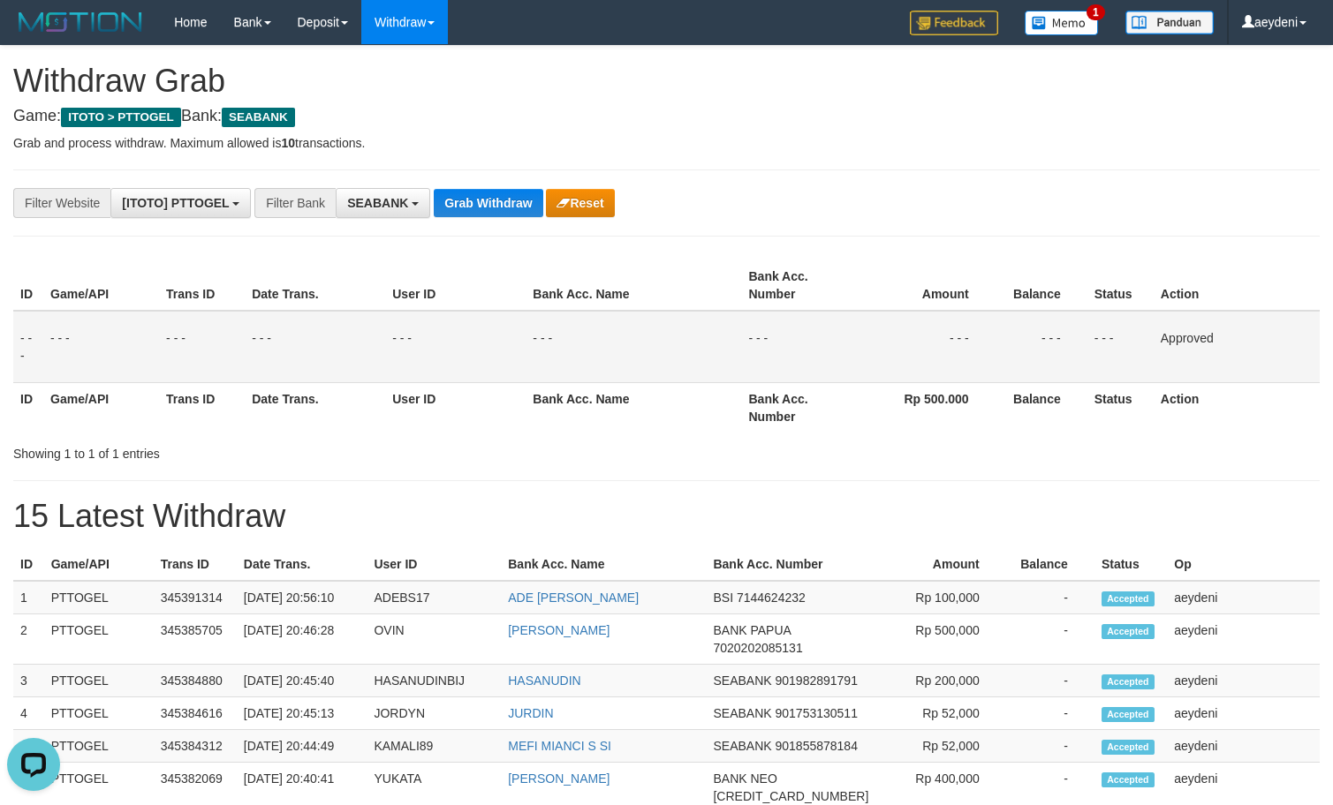
drag, startPoint x: 723, startPoint y: 432, endPoint x: 732, endPoint y: 430, distance: 9.0
click at [728, 432] on th "Bank Acc. Name" at bounding box center [634, 407] width 216 height 50
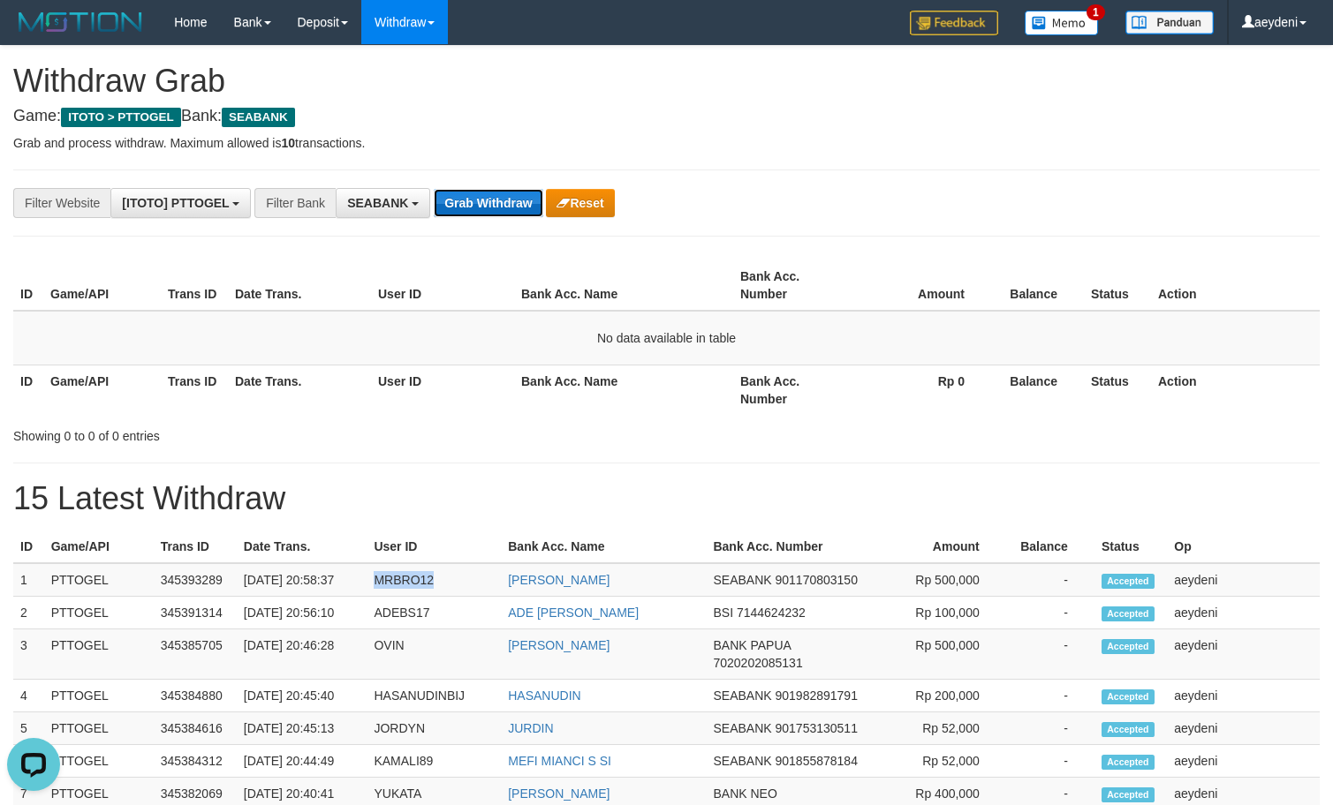
click at [444, 195] on button "Grab Withdraw" at bounding box center [488, 203] width 109 height 28
click at [445, 195] on button "Grab Withdraw" at bounding box center [488, 203] width 109 height 28
click at [497, 192] on button "Grab Withdraw" at bounding box center [488, 203] width 109 height 28
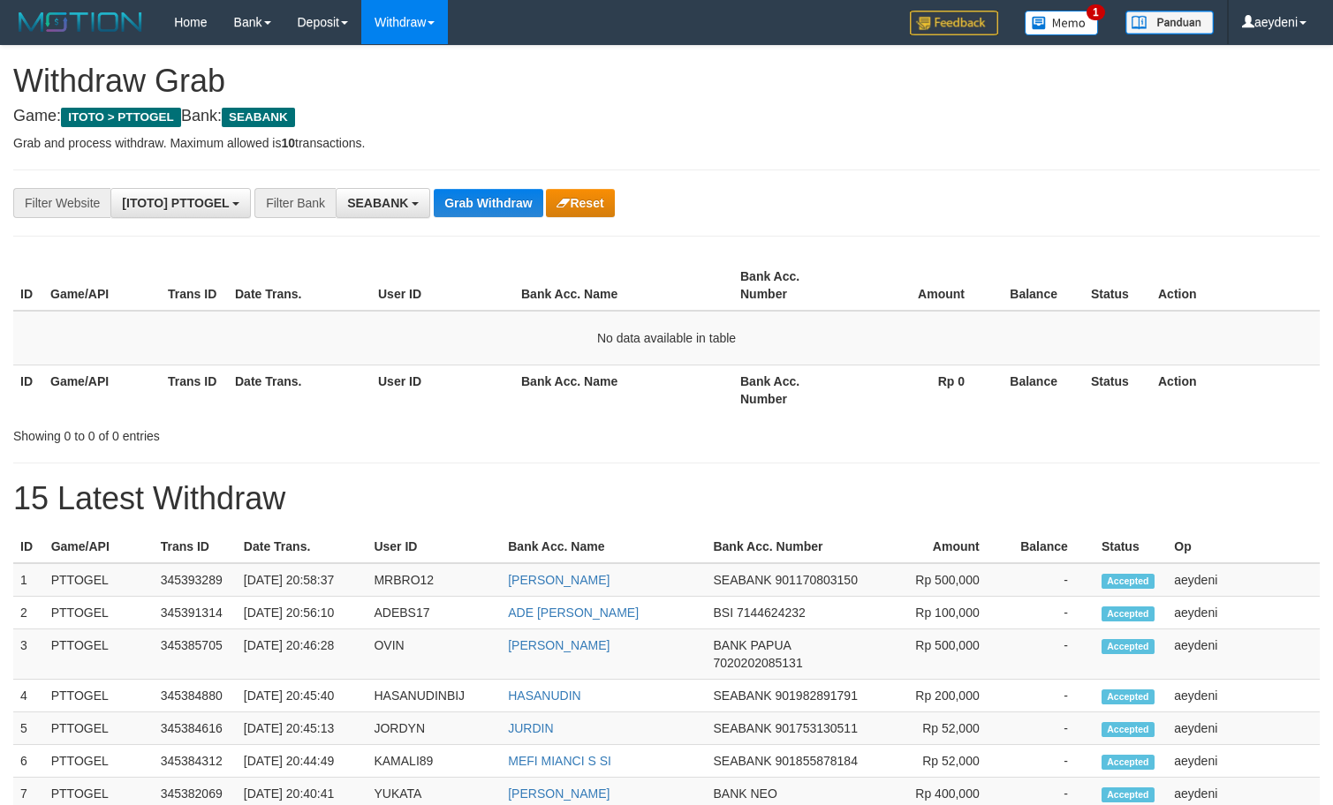
click at [413, 222] on div "**********" at bounding box center [666, 780] width 1333 height 1468
click at [405, 209] on span "SEABANK" at bounding box center [377, 203] width 61 height 14
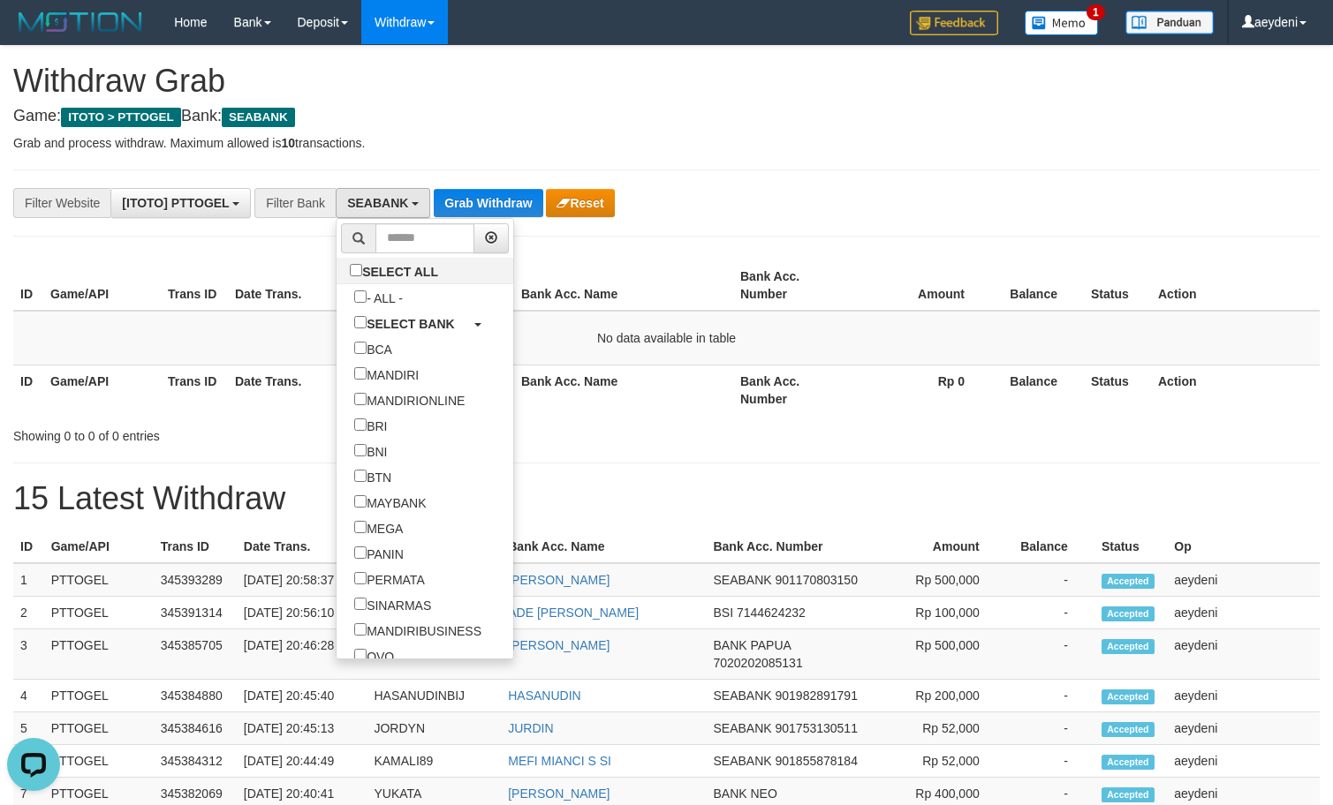
scroll to position [0, 0]
click at [450, 195] on button "Grab Withdraw" at bounding box center [488, 203] width 109 height 28
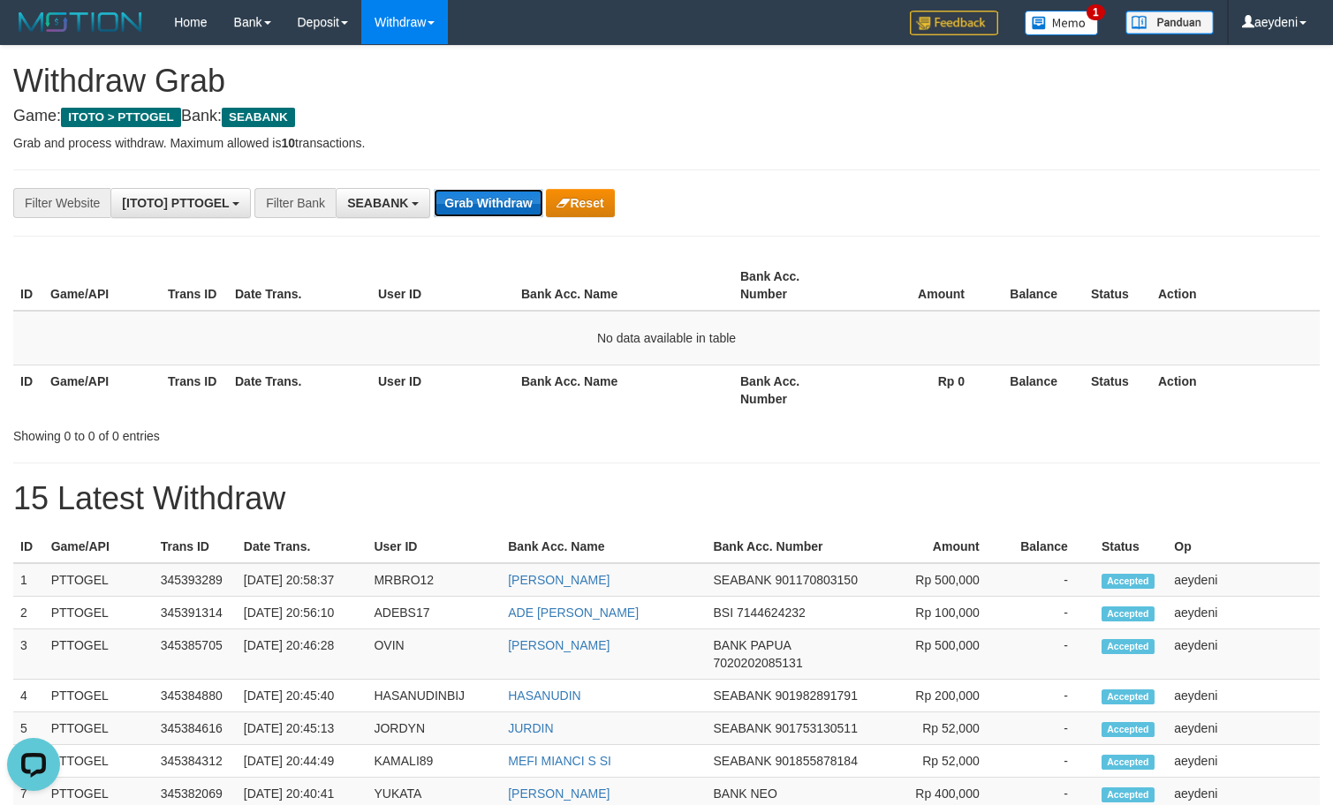
click at [450, 195] on button "Grab Withdraw" at bounding box center [488, 203] width 109 height 28
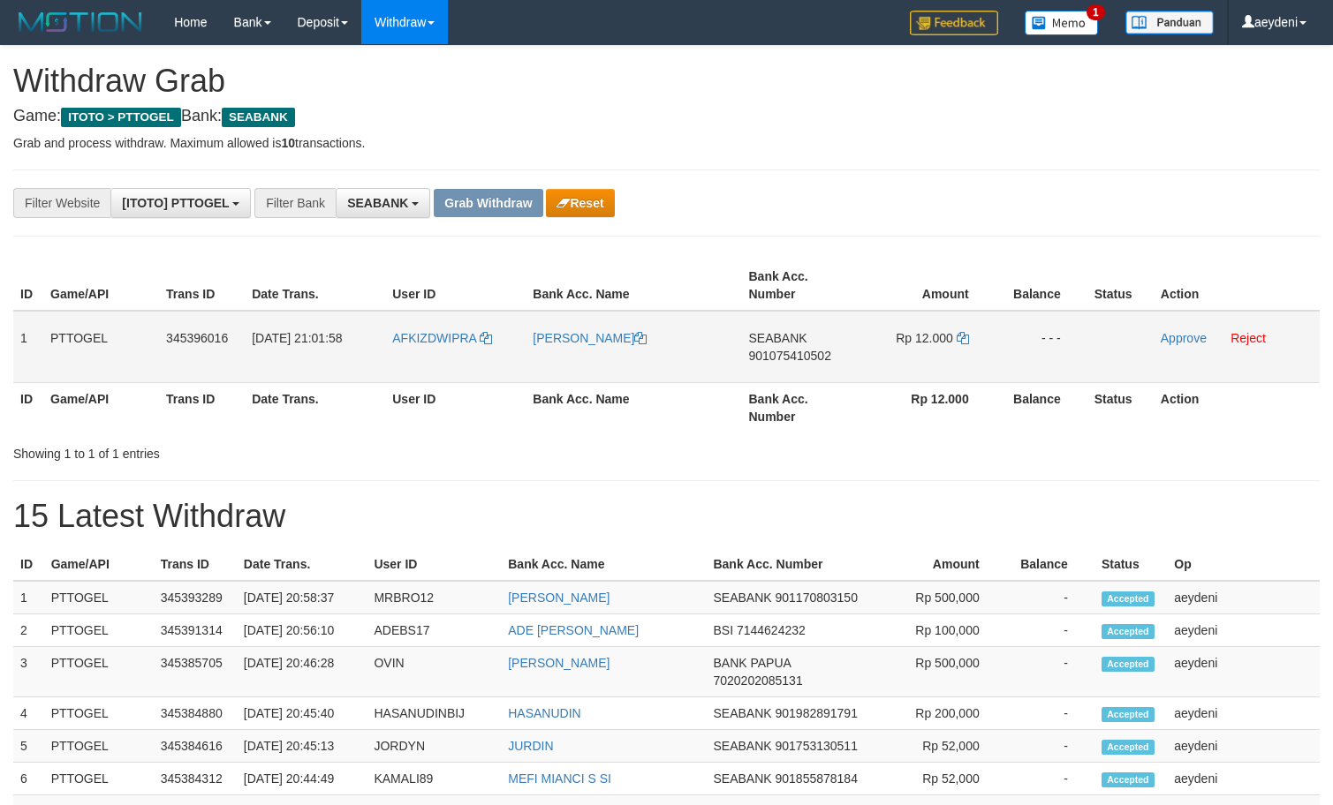
scroll to position [479, 0]
drag, startPoint x: 1040, startPoint y: 362, endPoint x: 924, endPoint y: 353, distance: 116.0
click at [924, 353] on tr "1 PTTOGEL 345396016 01/10/2025 21:01:58 AFKIZDWIPRA DEDI IRAWAN SEABANK 9010754…" at bounding box center [666, 347] width 1306 height 72
click at [813, 382] on td "SEABANK 901075410502" at bounding box center [800, 347] width 116 height 72
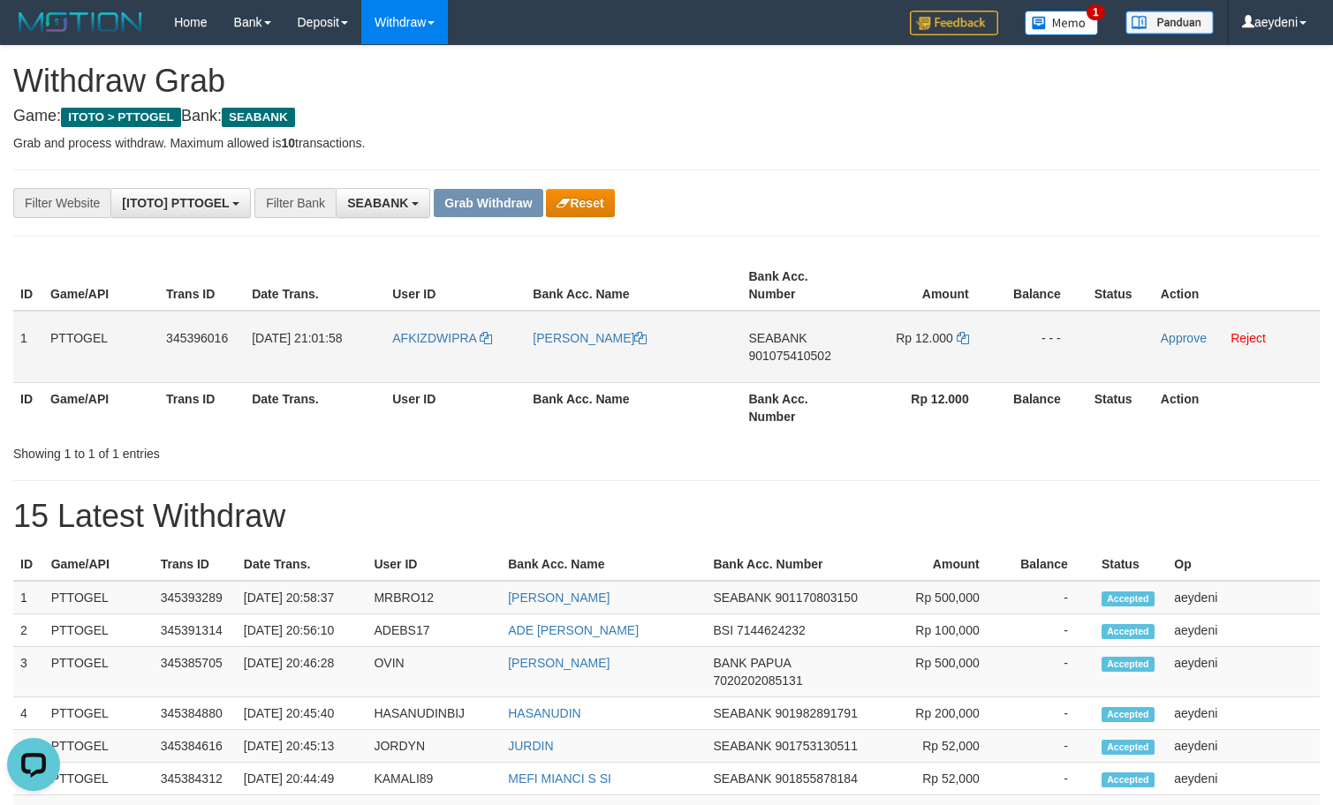
click at [815, 367] on td "SEABANK 901075410502" at bounding box center [800, 347] width 116 height 72
copy span "901075410502"
click at [962, 336] on icon at bounding box center [963, 338] width 12 height 12
copy span "901075410502"
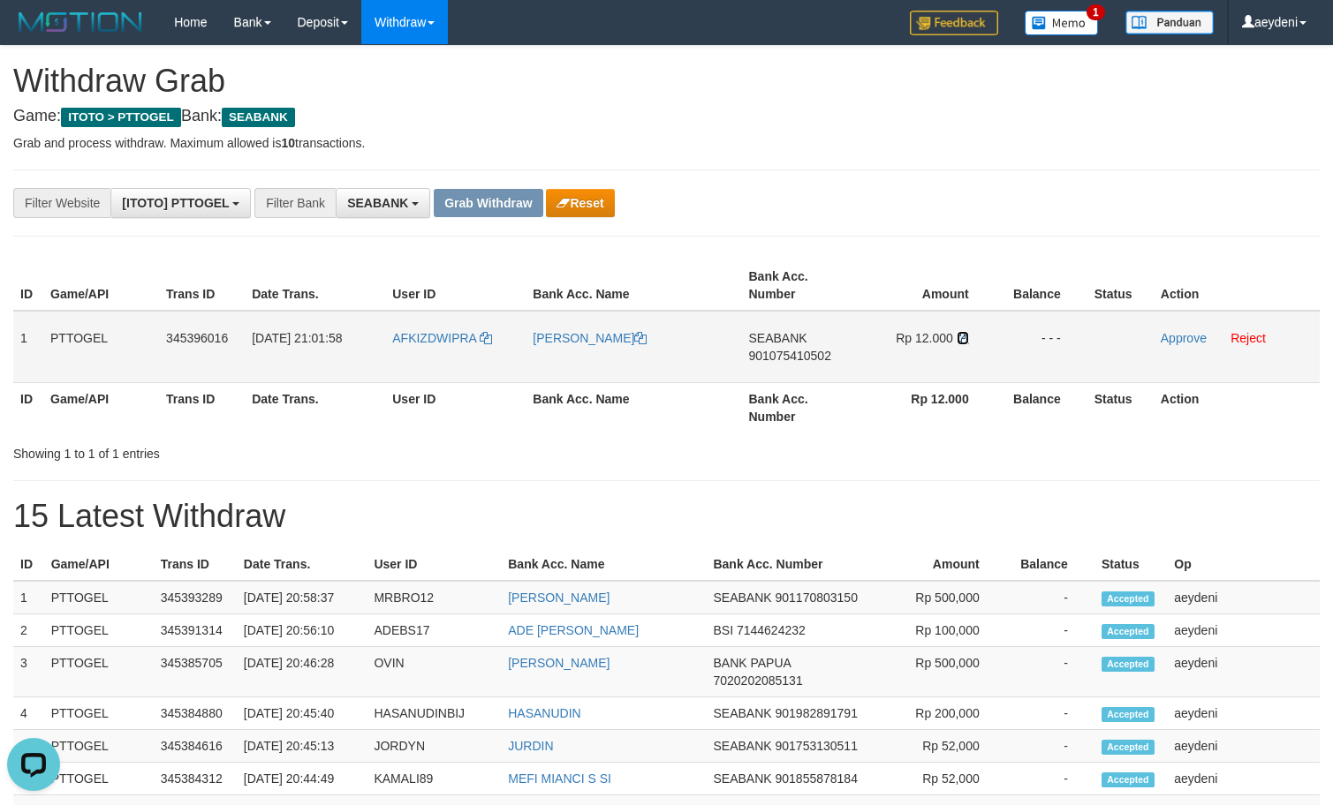
click at [962, 336] on icon at bounding box center [963, 338] width 12 height 12
click at [1173, 332] on link "Approve" at bounding box center [1184, 338] width 46 height 14
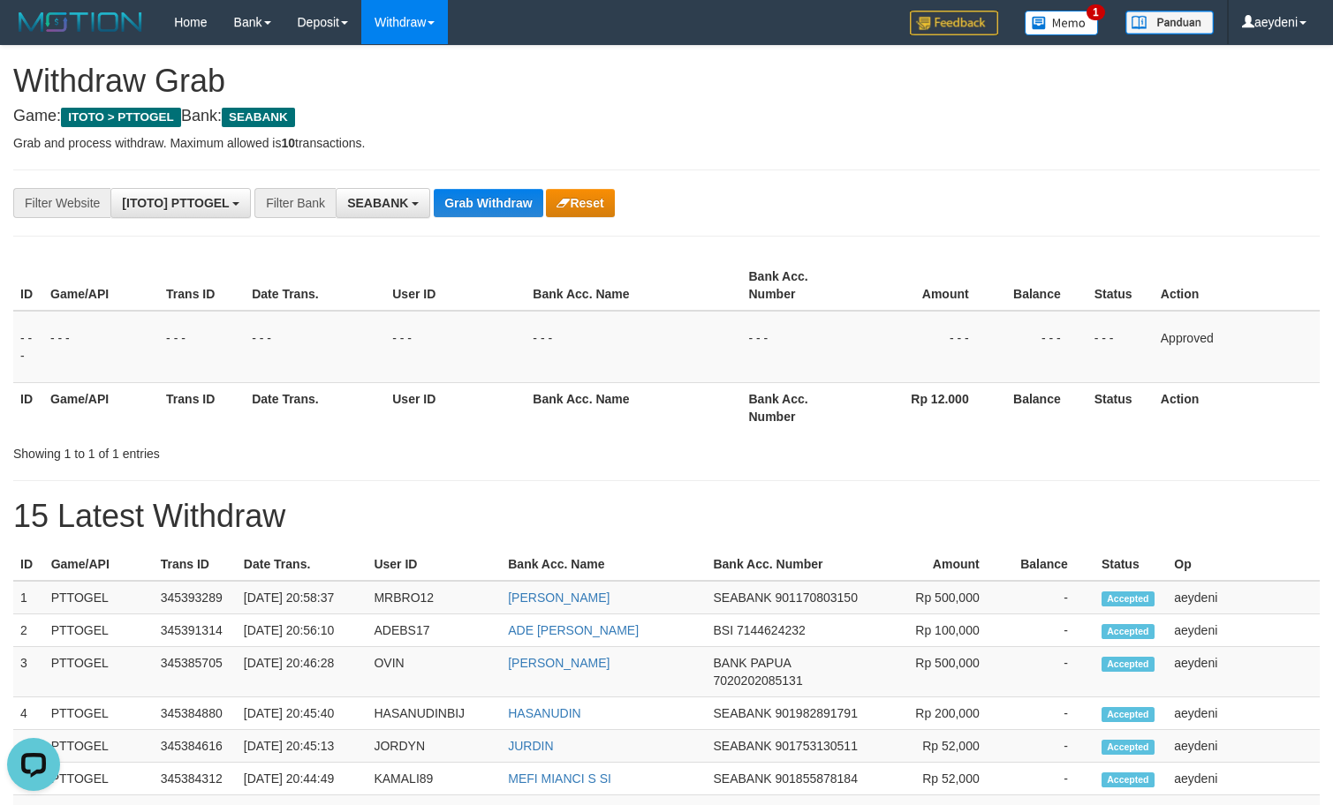
click at [696, 435] on div "ID Game/API Trans ID Date Trans. User ID Bank Acc. Name Bank Acc. Number Amount…" at bounding box center [666, 346] width 1333 height 183
click at [692, 435] on div "ID Game/API Trans ID Date Trans. User ID Bank Acc. Name Bank Acc. Number Amount…" at bounding box center [666, 346] width 1333 height 183
drag, startPoint x: 692, startPoint y: 435, endPoint x: 709, endPoint y: 431, distance: 18.0
click at [704, 433] on div "ID Game/API Trans ID Date Trans. User ID Bank Acc. Name Bank Acc. Number Amount…" at bounding box center [666, 346] width 1333 height 183
drag, startPoint x: 709, startPoint y: 431, endPoint x: 742, endPoint y: 423, distance: 33.6
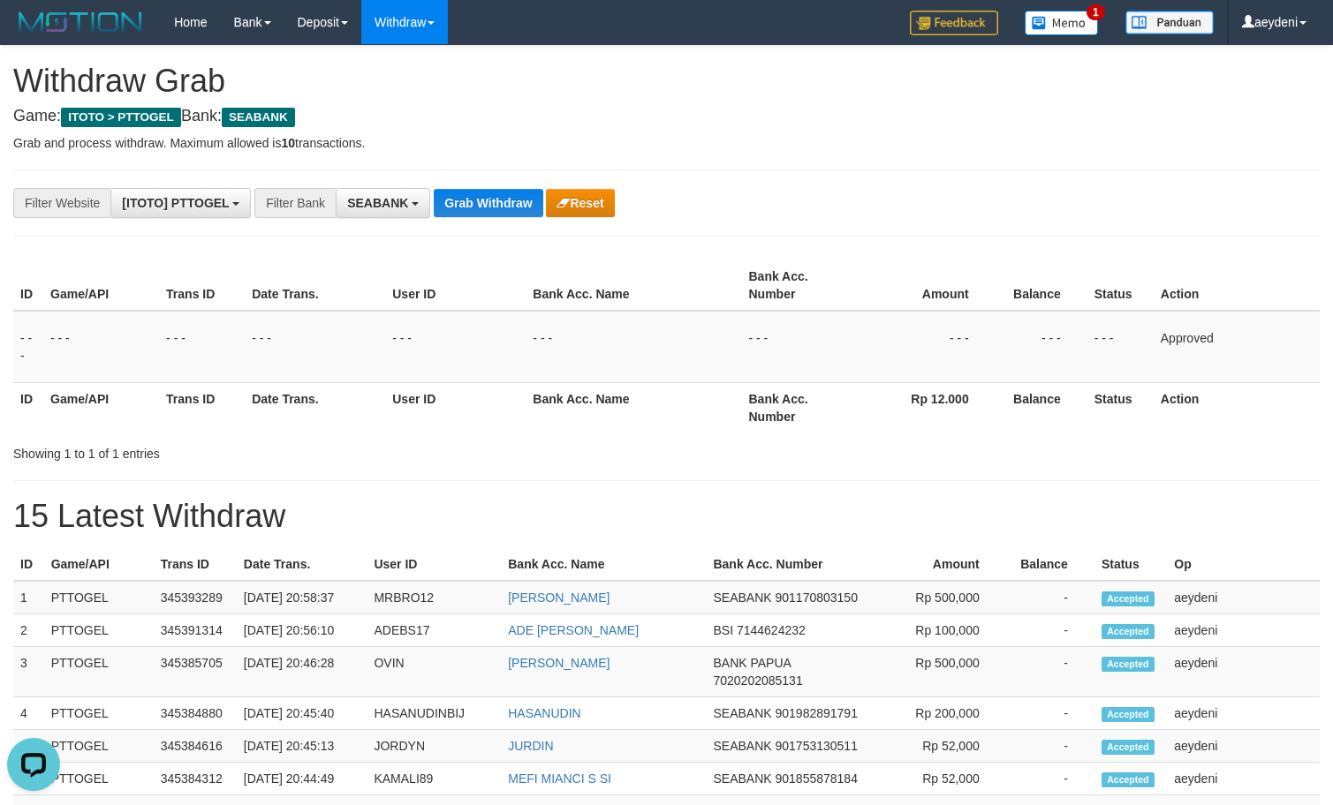
click at [725, 431] on th "Bank Acc. Name" at bounding box center [634, 407] width 216 height 50
click at [742, 423] on th "Bank Acc. Number" at bounding box center [800, 407] width 116 height 50
click at [745, 420] on th "Bank Acc. Number" at bounding box center [800, 407] width 116 height 50
click at [746, 419] on th "Bank Acc. Number" at bounding box center [800, 407] width 116 height 50
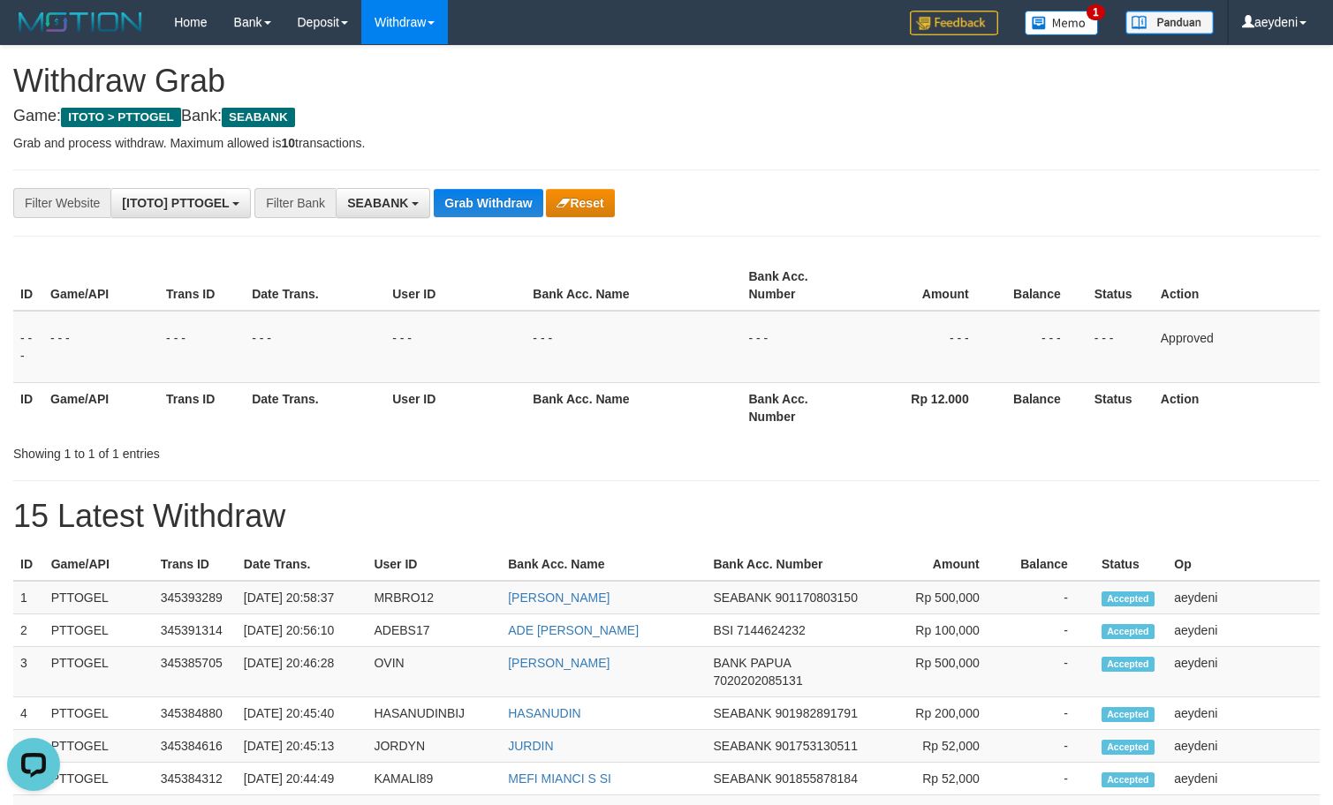
click at [750, 419] on th "Bank Acc. Number" at bounding box center [800, 407] width 116 height 50
click at [752, 419] on th "Bank Acc. Number" at bounding box center [800, 407] width 116 height 50
drag, startPoint x: 733, startPoint y: 424, endPoint x: 802, endPoint y: 537, distance: 132.4
click at [799, 530] on div "**********" at bounding box center [666, 789] width 1333 height 1486
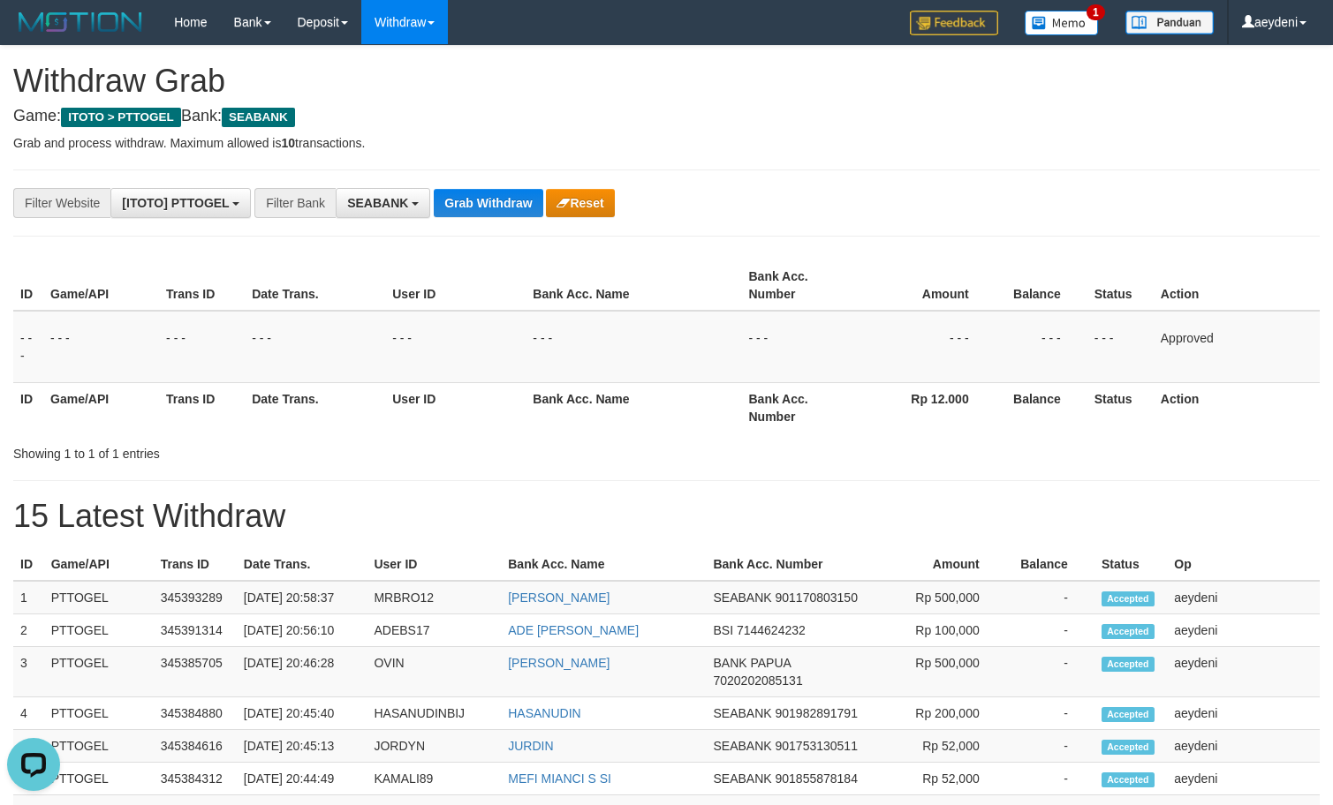
click at [852, 523] on div "**********" at bounding box center [666, 789] width 1333 height 1486
click at [679, 411] on th "Bank Acc. Name" at bounding box center [634, 407] width 216 height 50
click at [478, 204] on button "Grab Withdraw" at bounding box center [488, 203] width 109 height 28
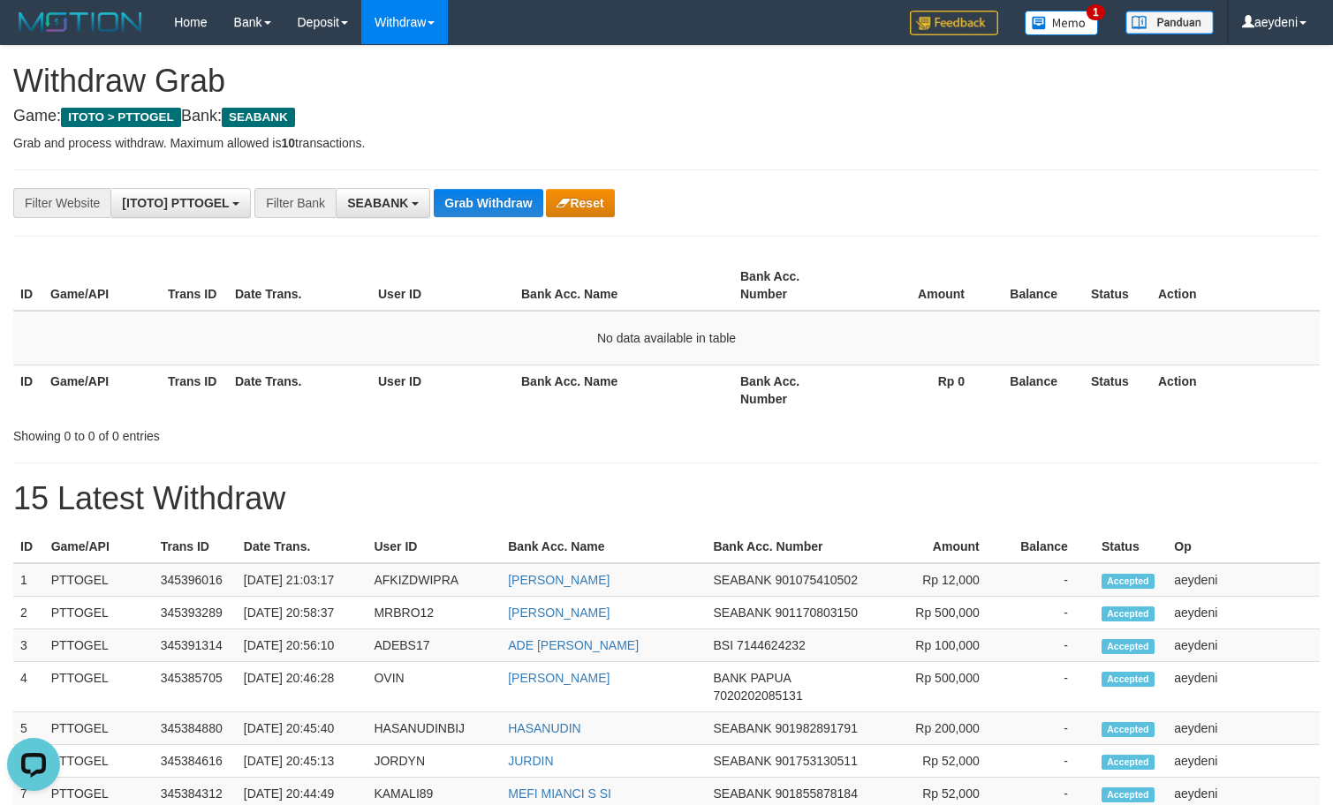
click at [804, 416] on div "ID Game/API Trans ID Date Trans. User ID Bank Acc. Name Bank Acc. Number Amount…" at bounding box center [666, 337] width 1333 height 165
drag, startPoint x: 492, startPoint y: 181, endPoint x: 495, endPoint y: 197, distance: 16.1
click at [493, 192] on div "**********" at bounding box center [666, 780] width 1333 height 1468
click at [496, 197] on button "Grab Withdraw" at bounding box center [488, 203] width 109 height 28
drag, startPoint x: 822, startPoint y: 389, endPoint x: 813, endPoint y: 437, distance: 48.7
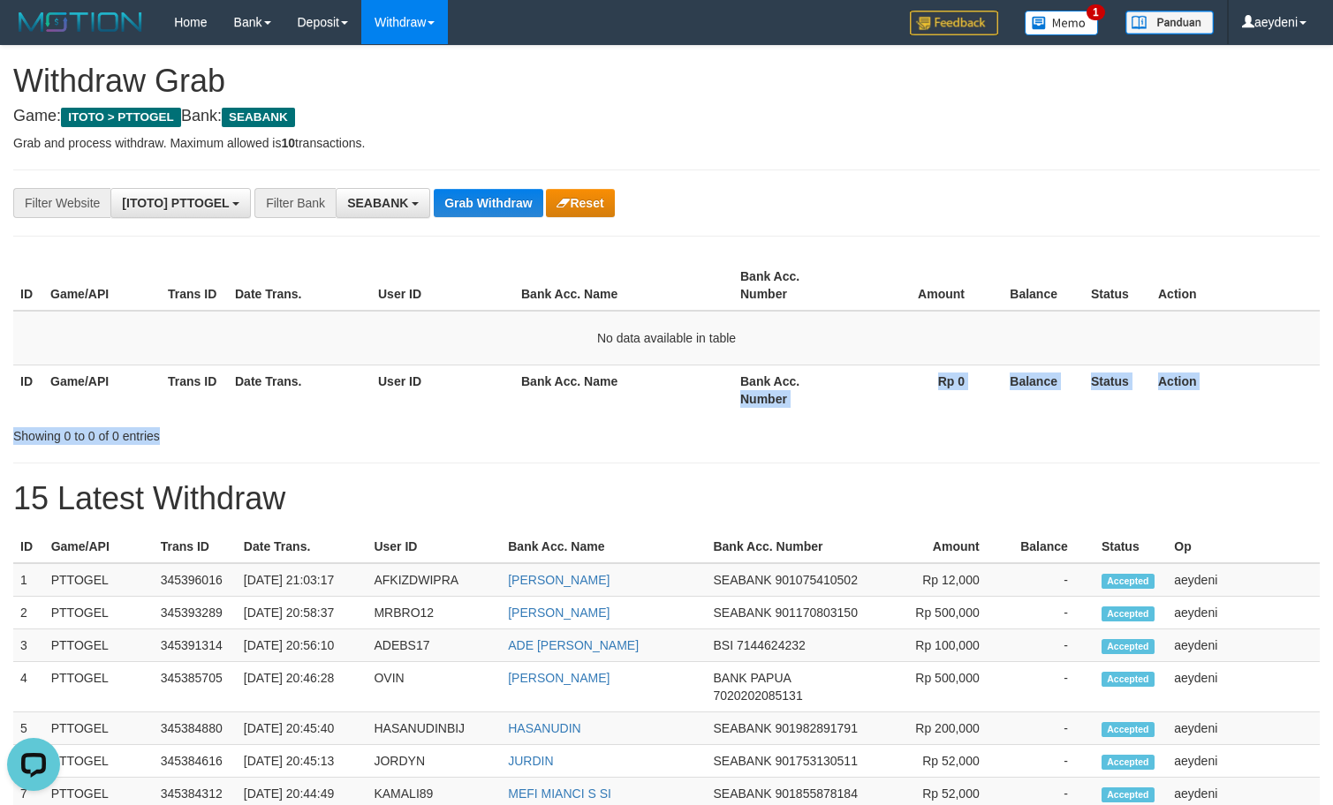
click at [813, 437] on div "ID Game/API Trans ID Date Trans. User ID Bank Acc. Name Bank Acc. Number Amount…" at bounding box center [666, 349] width 1306 height 191
drag, startPoint x: 756, startPoint y: 431, endPoint x: 756, endPoint y: 449, distance: 17.7
click at [756, 429] on div "Showing 0 to 0 of 0 entries" at bounding box center [666, 432] width 1333 height 25
click at [494, 186] on div "**********" at bounding box center [666, 780] width 1333 height 1468
click at [412, 203] on b "button" at bounding box center [415, 204] width 7 height 4
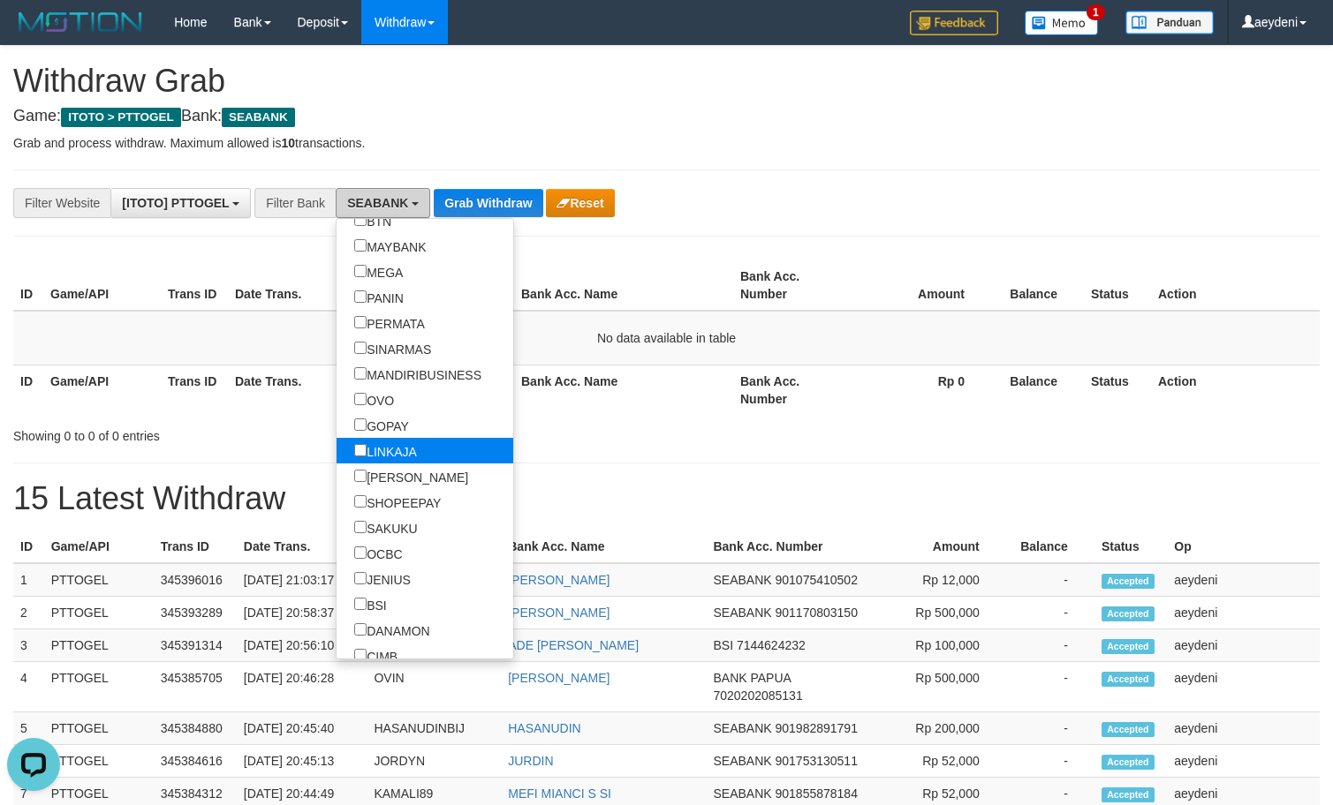
scroll to position [283, 0]
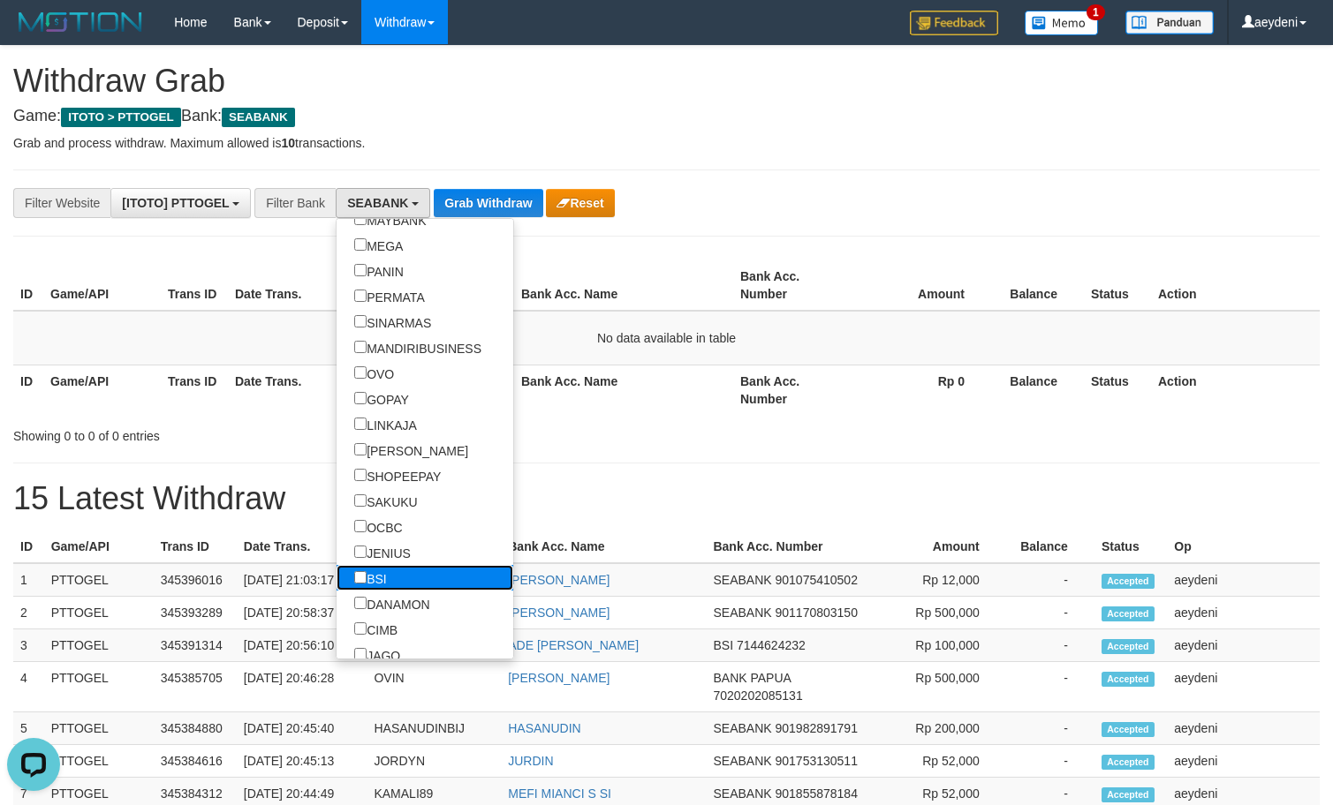
click at [336, 578] on label "BSI" at bounding box center [370, 578] width 68 height 26
select select "***"
click at [488, 185] on div "**********" at bounding box center [666, 780] width 1333 height 1468
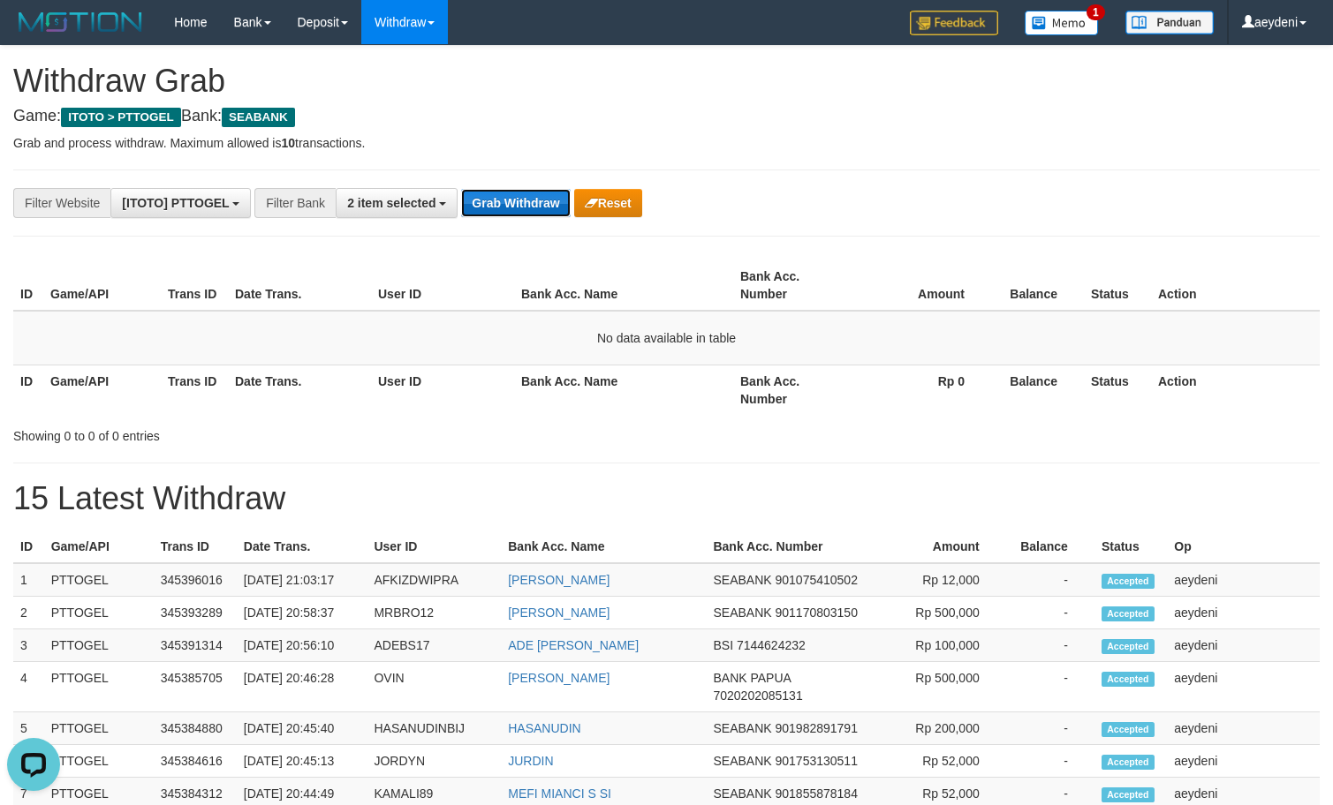
click at [494, 213] on button "Grab Withdraw" at bounding box center [515, 203] width 109 height 28
click at [495, 213] on button "Grab Withdraw" at bounding box center [515, 203] width 109 height 28
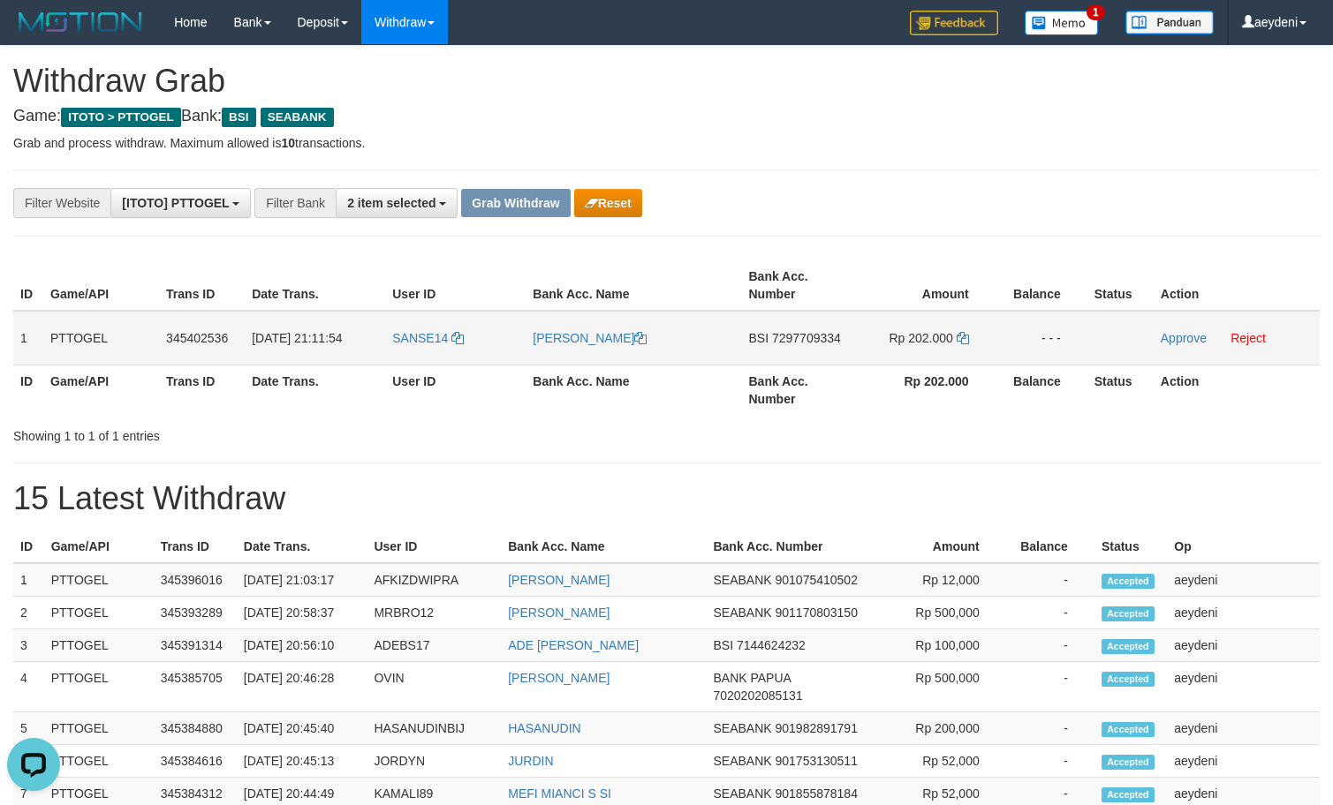
drag, startPoint x: 429, startPoint y: 354, endPoint x: 924, endPoint y: 326, distance: 495.4
click at [903, 326] on tr "1 PTTOGEL 345402536 01/10/2025 21:11:54 SANSE14 SANDI SETYAWAN BSI 7297709334 R…" at bounding box center [666, 338] width 1306 height 55
click at [806, 356] on td "BSI 7297709334" at bounding box center [800, 338] width 116 height 55
copy td "7297709334"
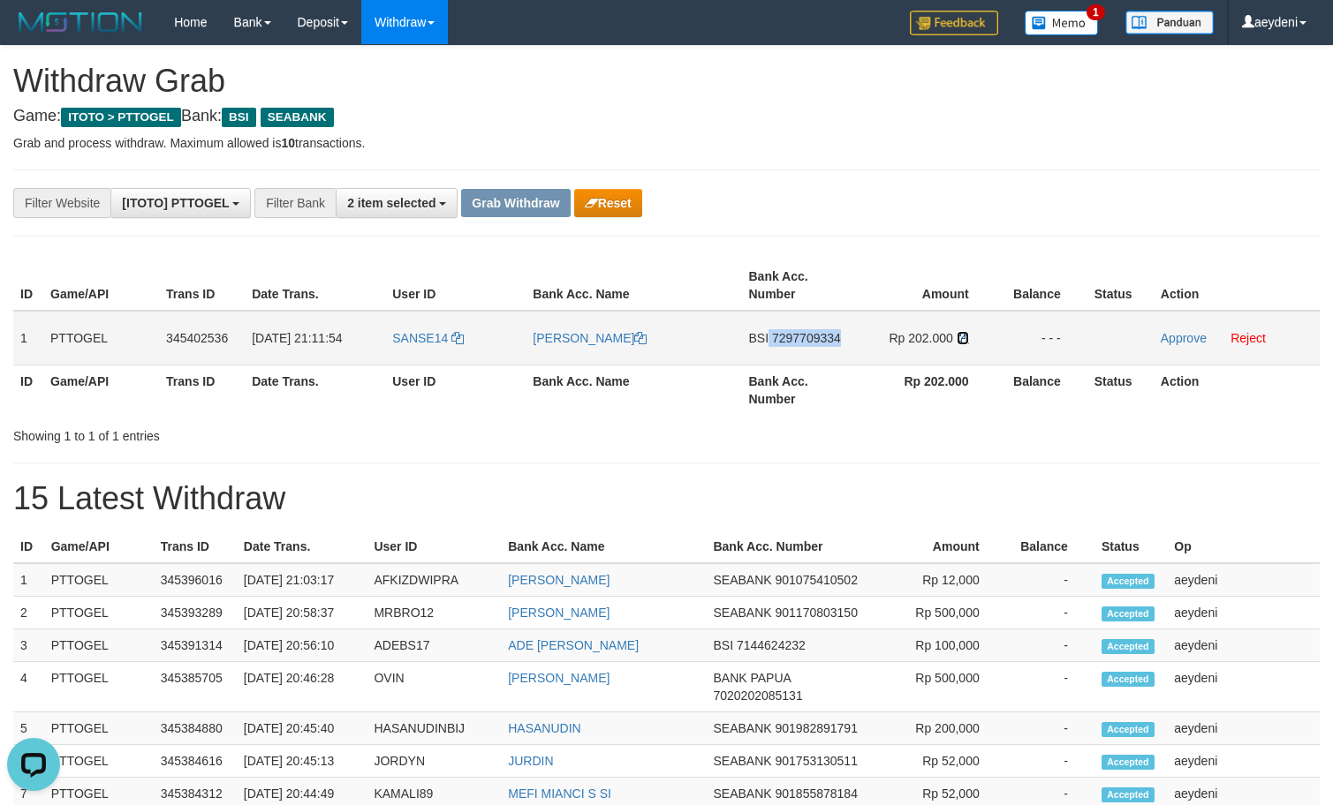
click at [968, 337] on icon at bounding box center [963, 338] width 12 height 12
copy td "7297709334"
click at [968, 337] on icon at bounding box center [963, 338] width 12 height 12
click at [1181, 335] on link "Approve" at bounding box center [1184, 338] width 46 height 14
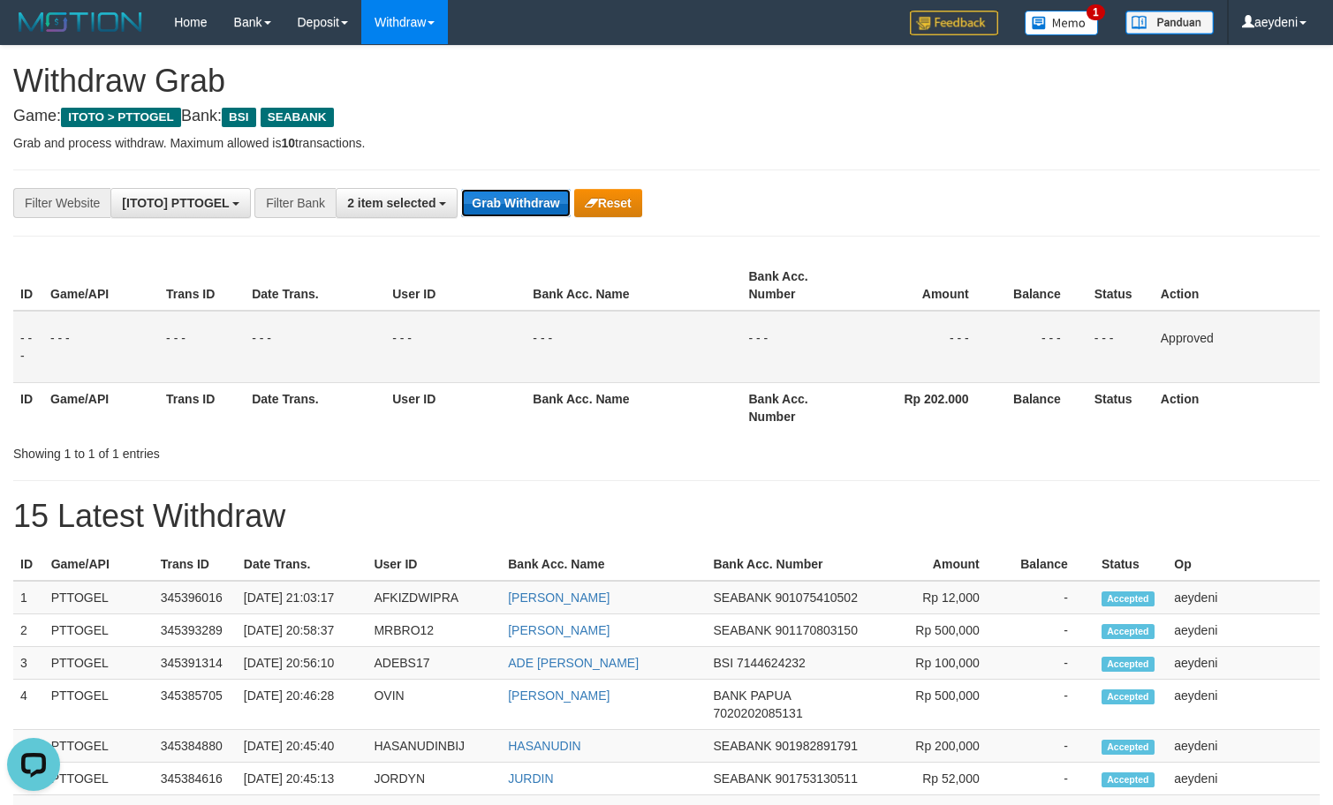
click at [510, 200] on button "Grab Withdraw" at bounding box center [515, 203] width 109 height 28
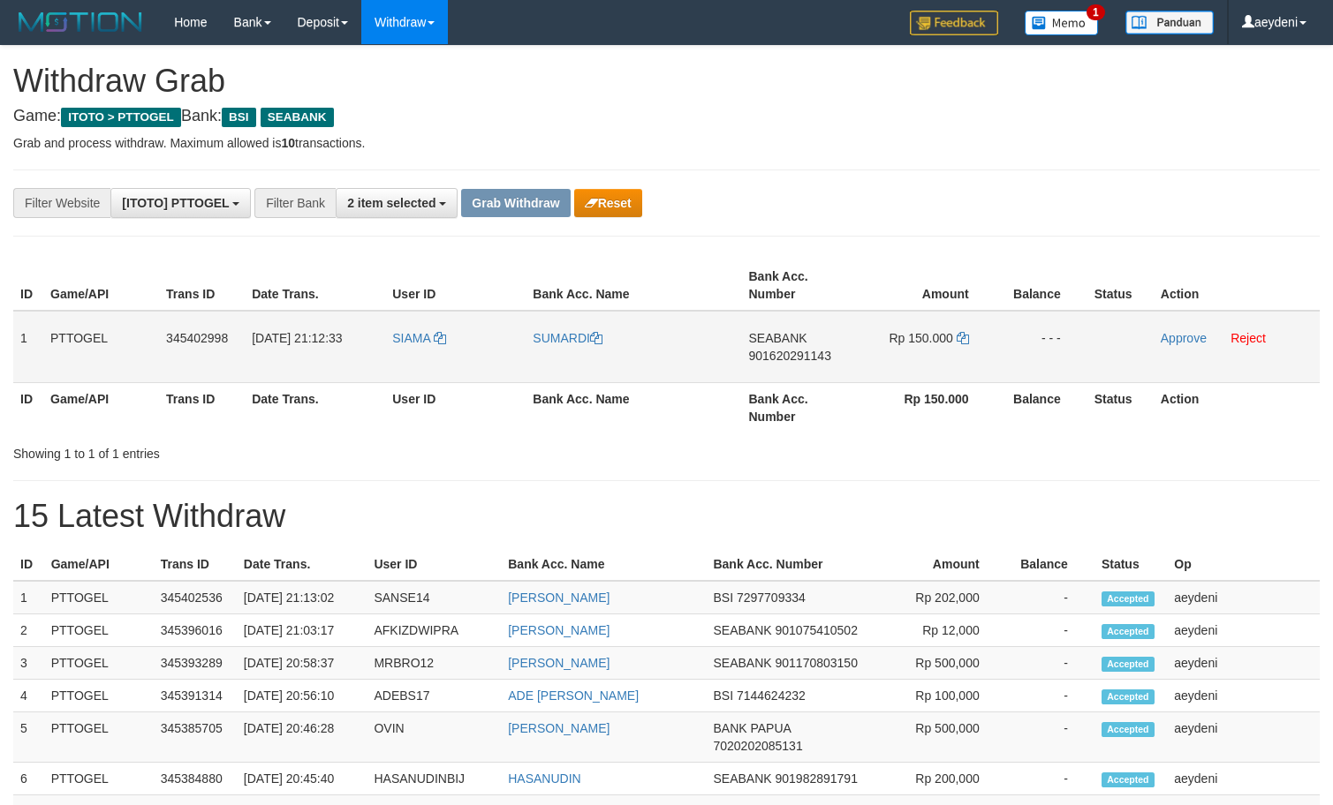
click at [697, 571] on th "Bank Acc. Name" at bounding box center [603, 564] width 205 height 33
drag, startPoint x: 450, startPoint y: 355, endPoint x: 948, endPoint y: 362, distance: 497.3
click at [948, 362] on tr "1 PTTOGEL 345402998 01/10/2025 21:12:33 SIAMA SUMARDI SEABANK 901620291143 Rp 1…" at bounding box center [666, 347] width 1306 height 72
copy tr
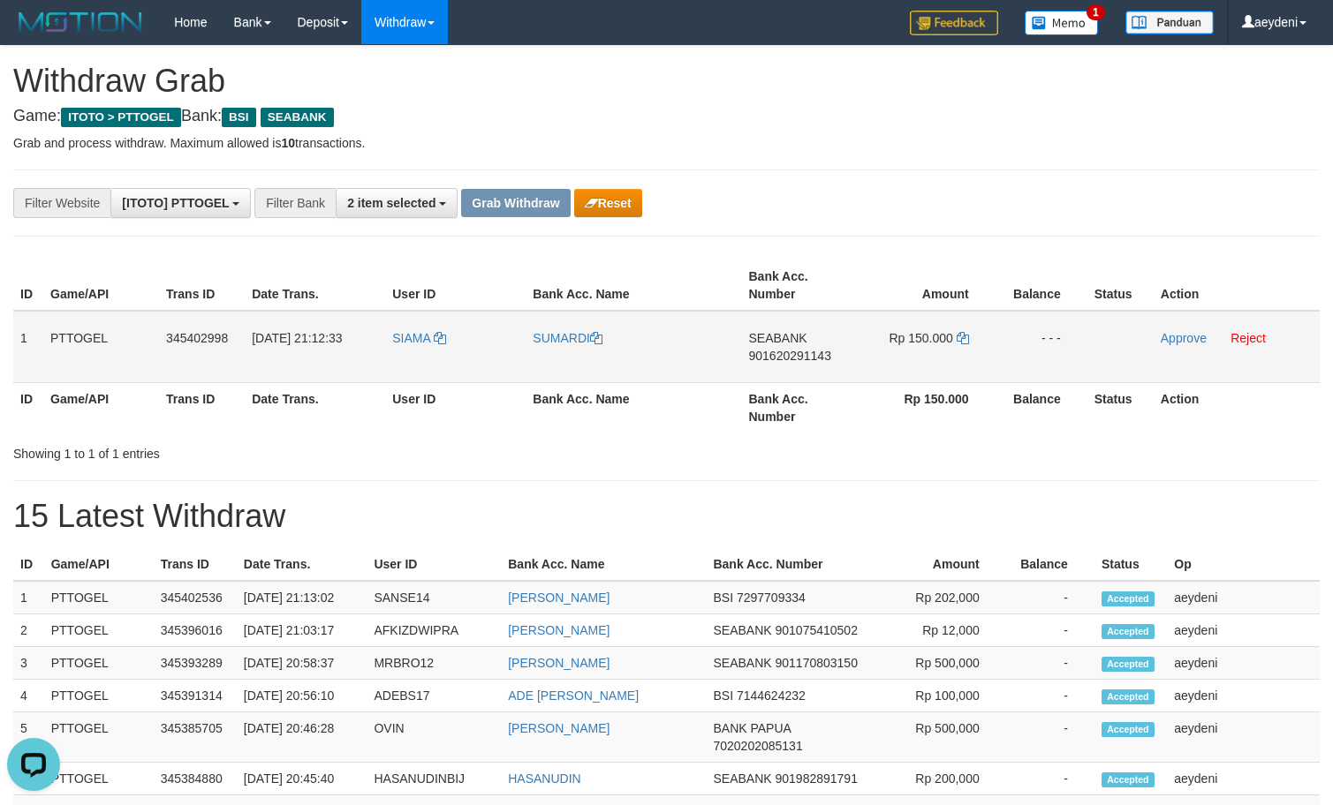
scroll to position [0, 0]
click at [813, 367] on td "SEABANK 901620291143" at bounding box center [800, 347] width 116 height 72
copy span "901620291143"
click at [973, 336] on td "Rp 150.000" at bounding box center [927, 347] width 138 height 72
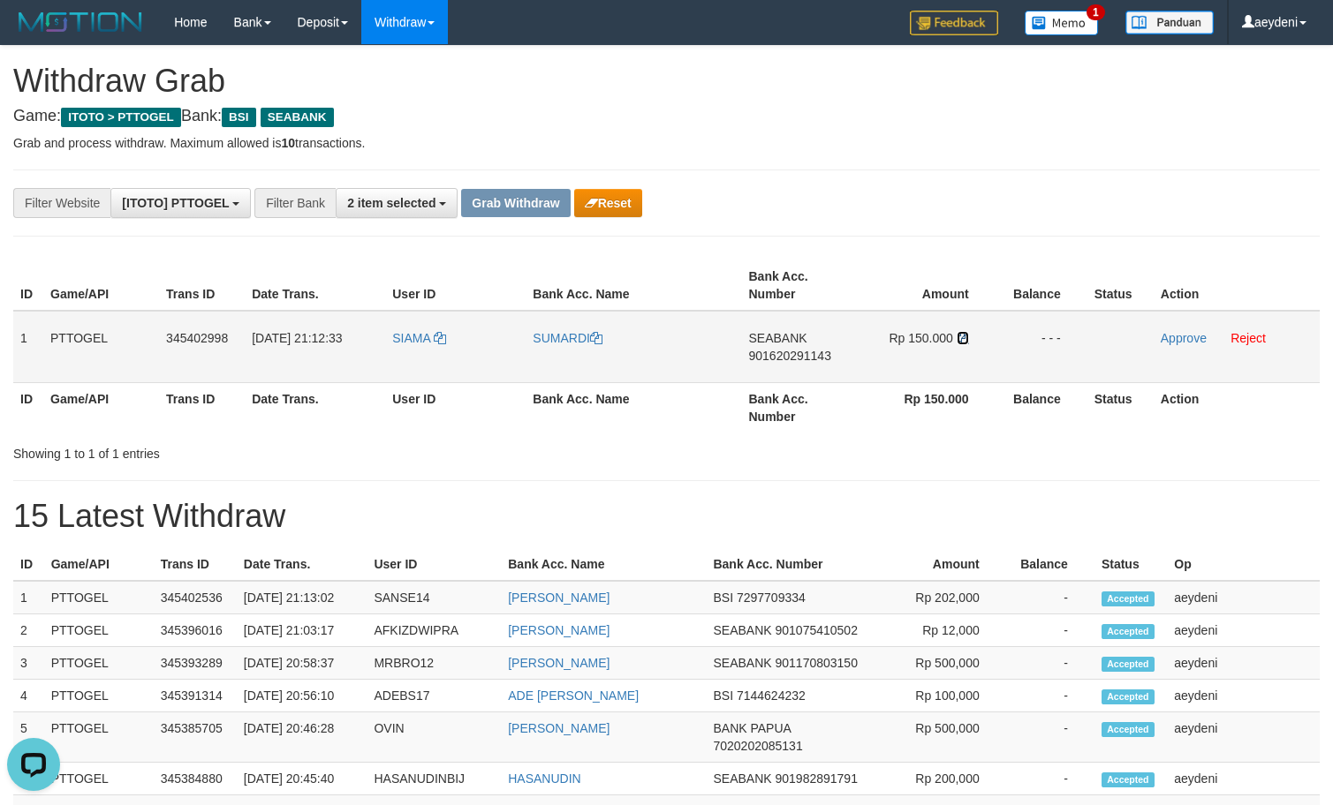
click at [968, 338] on icon at bounding box center [963, 338] width 12 height 12
click at [1175, 341] on link "Approve" at bounding box center [1184, 338] width 46 height 14
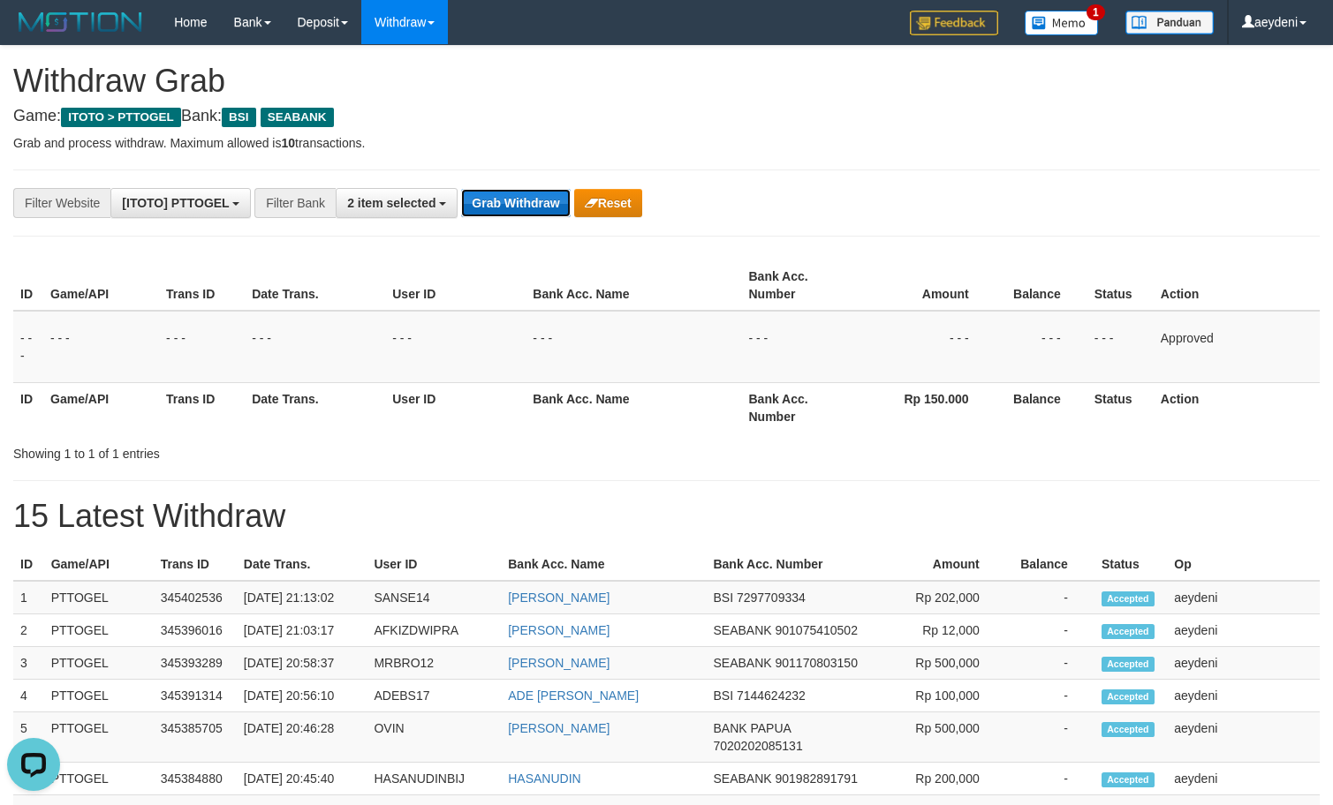
click at [508, 199] on button "Grab Withdraw" at bounding box center [515, 203] width 109 height 28
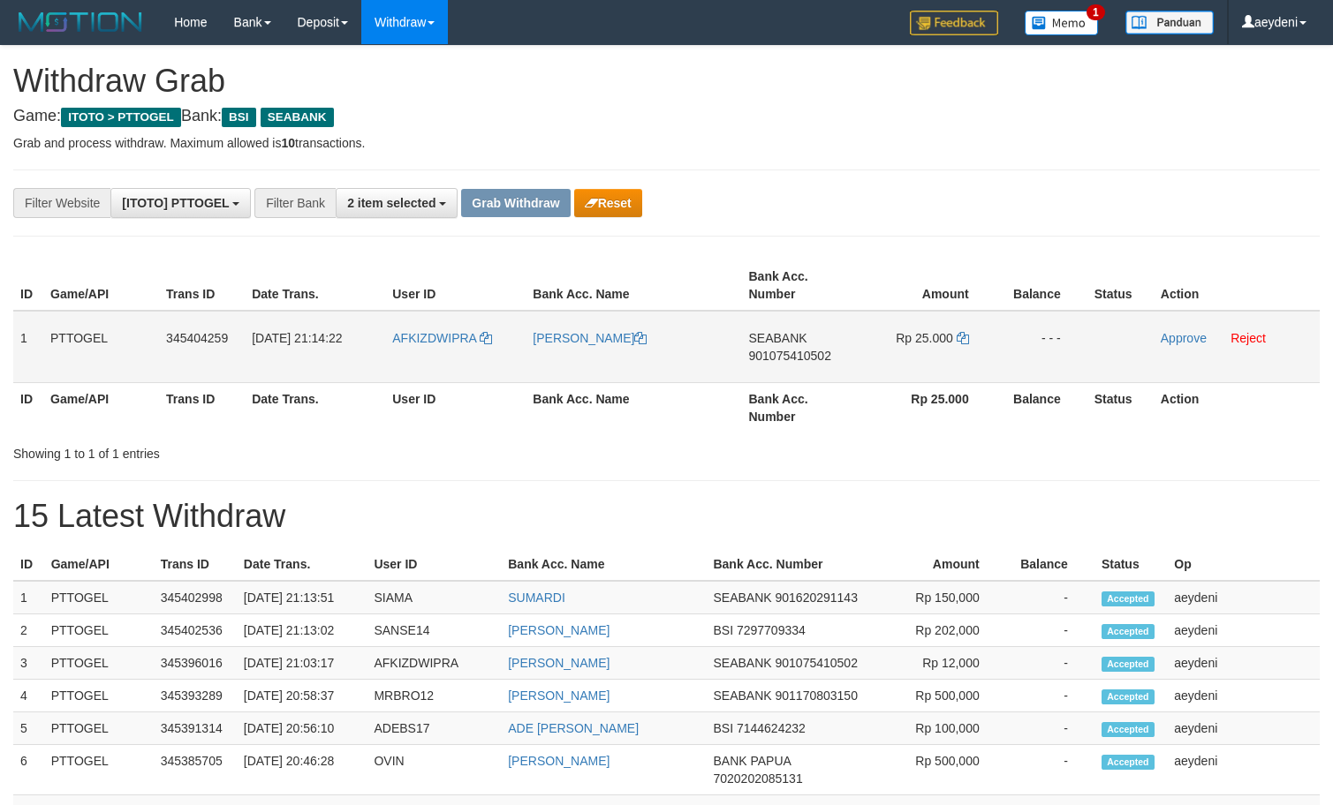
scroll to position [405, 0]
drag, startPoint x: 449, startPoint y: 371, endPoint x: 940, endPoint y: 352, distance: 491.4
click at [940, 352] on tr "1 PTTOGEL 345404259 [DATE] 21:14:22 AFKIZDWIPRA [PERSON_NAME][GEOGRAPHIC_DATA] …" at bounding box center [666, 347] width 1306 height 72
click at [777, 374] on td "SEABANK 901075410502" at bounding box center [800, 347] width 116 height 72
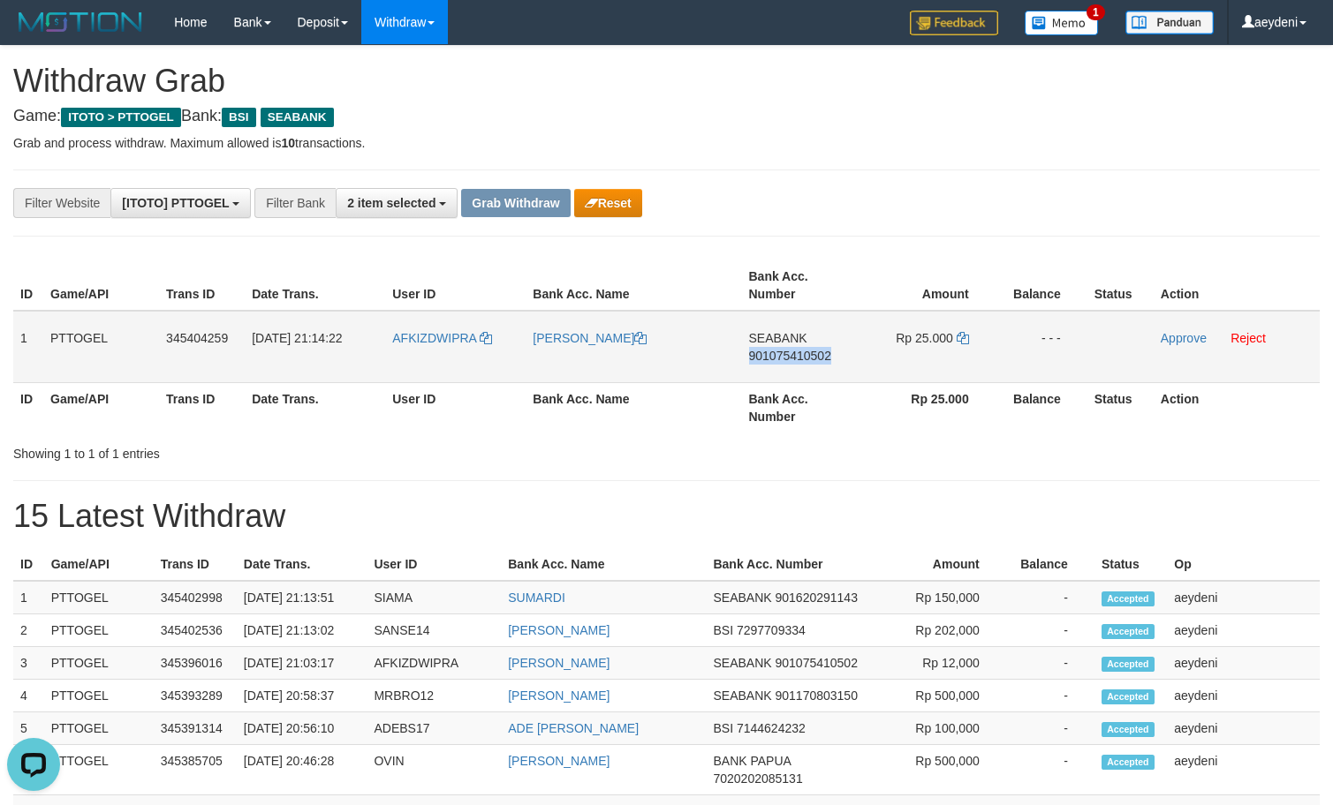
copy span "901075410502"
click at [777, 374] on td "SEABANK 901075410502" at bounding box center [800, 347] width 116 height 72
click at [959, 339] on icon at bounding box center [963, 338] width 12 height 12
copy span "901075410502"
click at [959, 339] on icon at bounding box center [963, 338] width 12 height 12
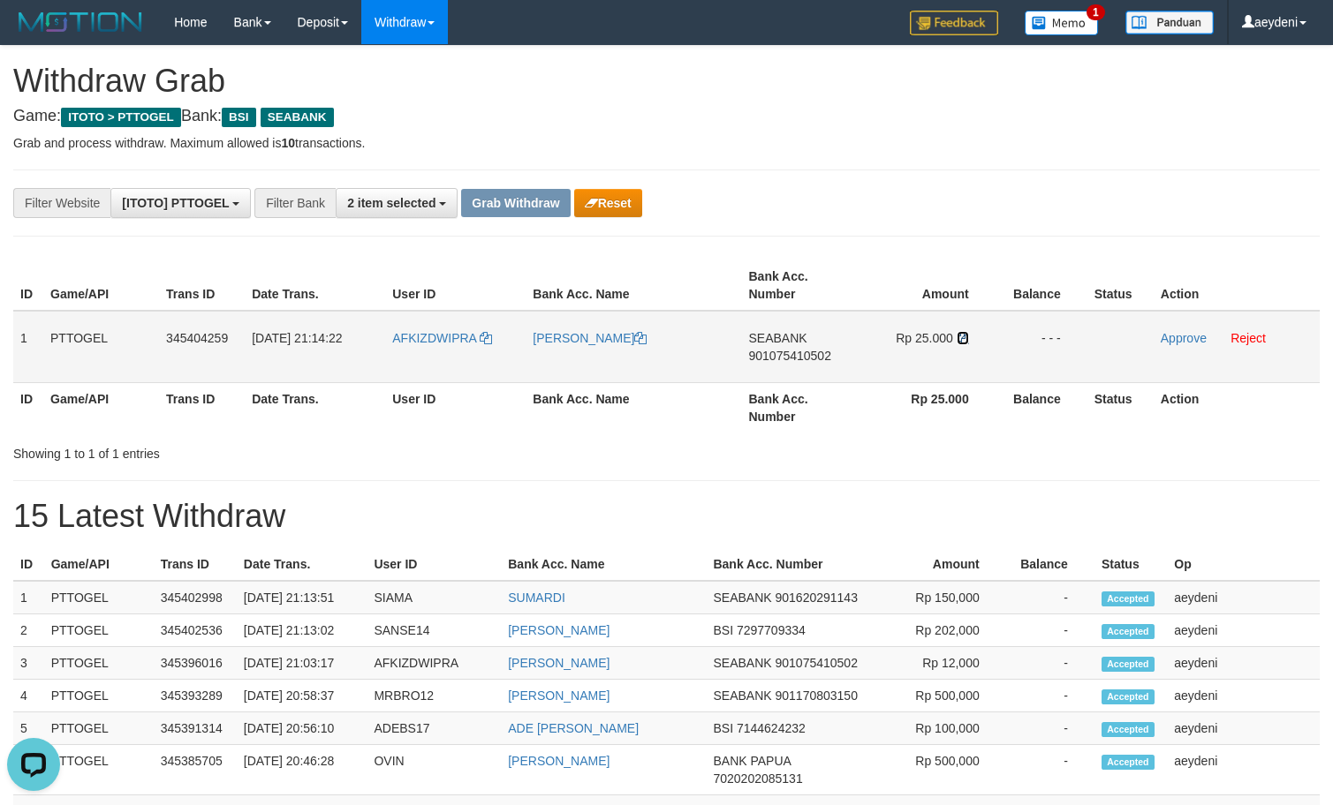
drag, startPoint x: 959, startPoint y: 339, endPoint x: 972, endPoint y: 339, distance: 12.4
click at [972, 339] on td "Rp 25.000" at bounding box center [927, 347] width 138 height 72
click at [1191, 339] on link "Approve" at bounding box center [1184, 338] width 46 height 14
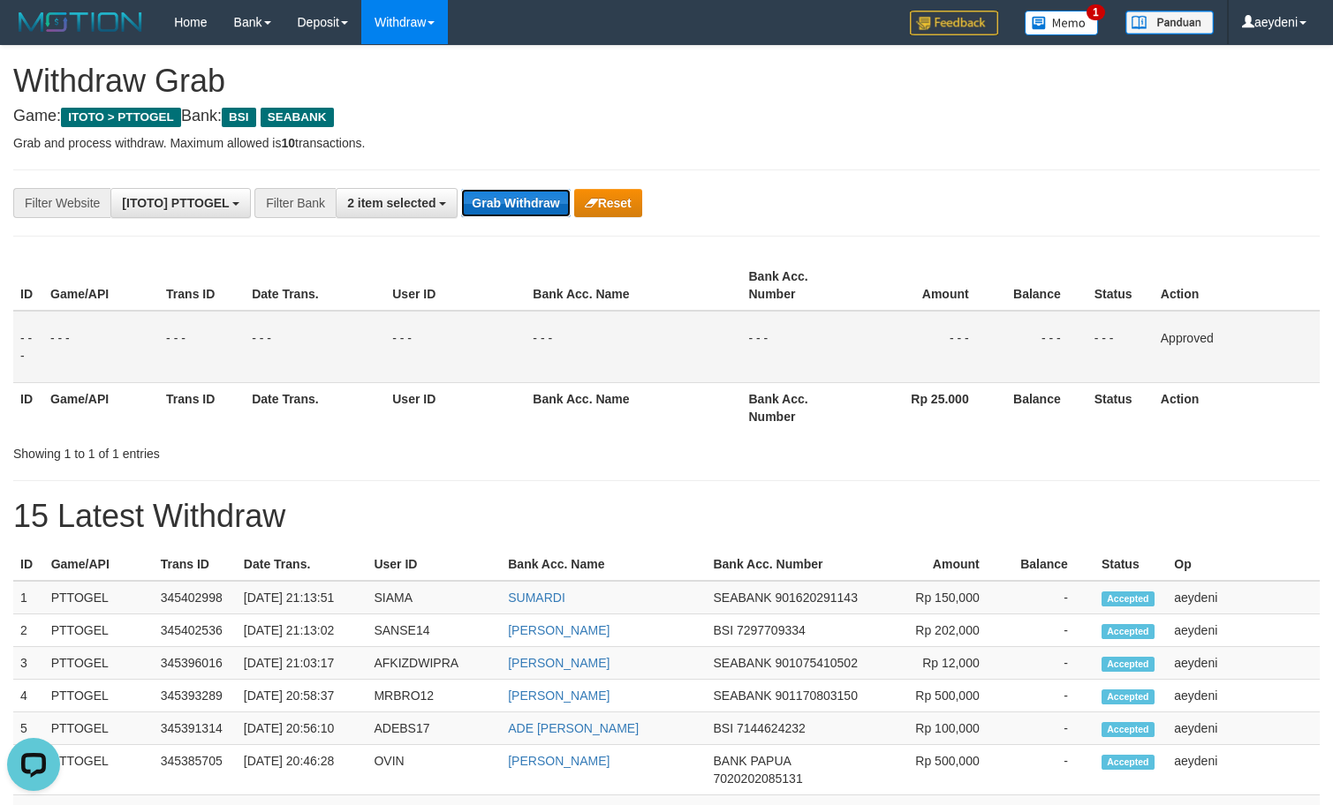
click at [499, 201] on button "Grab Withdraw" at bounding box center [515, 203] width 109 height 28
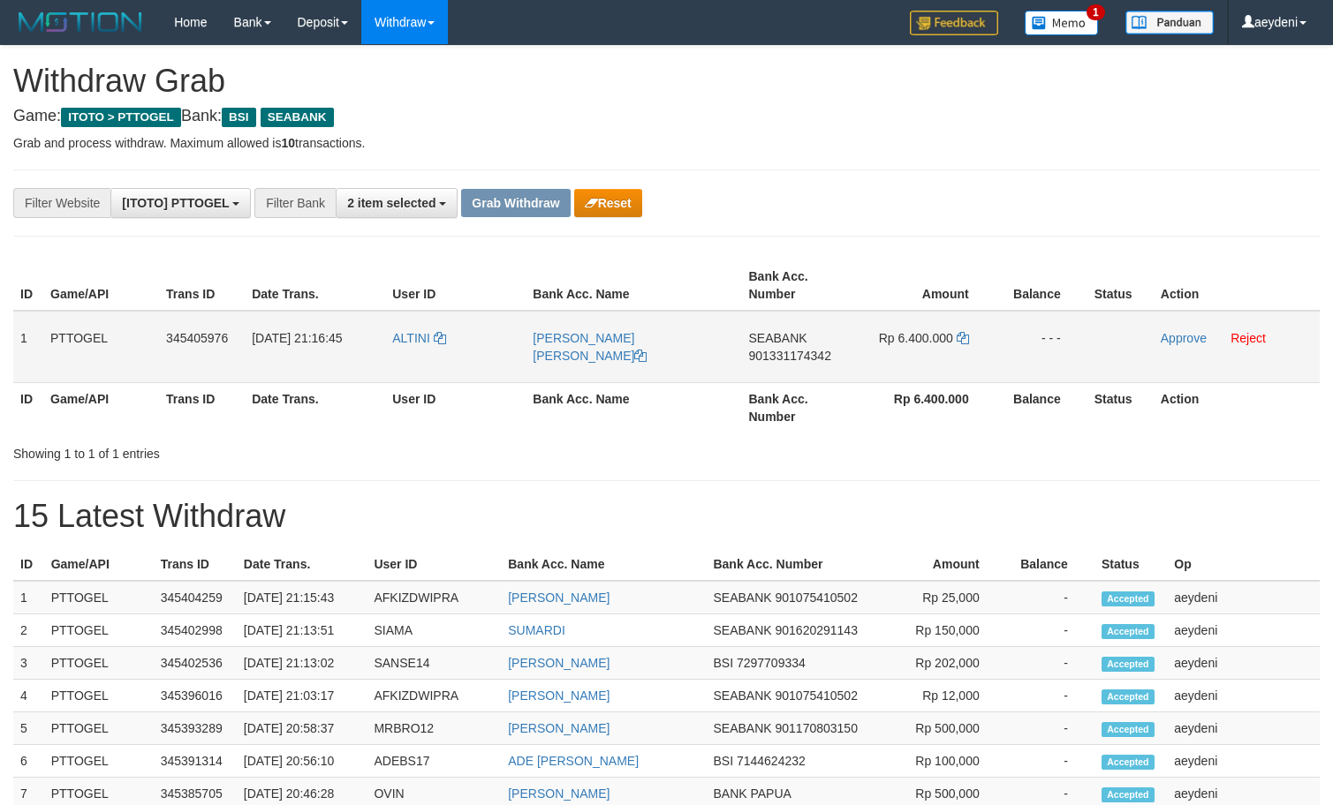
scroll to position [405, 0]
drag, startPoint x: 414, startPoint y: 373, endPoint x: 965, endPoint y: 364, distance: 551.2
click at [965, 364] on tr "1 PTTOGEL 345405976 [DATE] 21:16:45 [GEOGRAPHIC_DATA] [PERSON_NAME] [PERSON_NAM…" at bounding box center [666, 347] width 1306 height 72
click at [803, 362] on span "901331174342" at bounding box center [790, 356] width 82 height 14
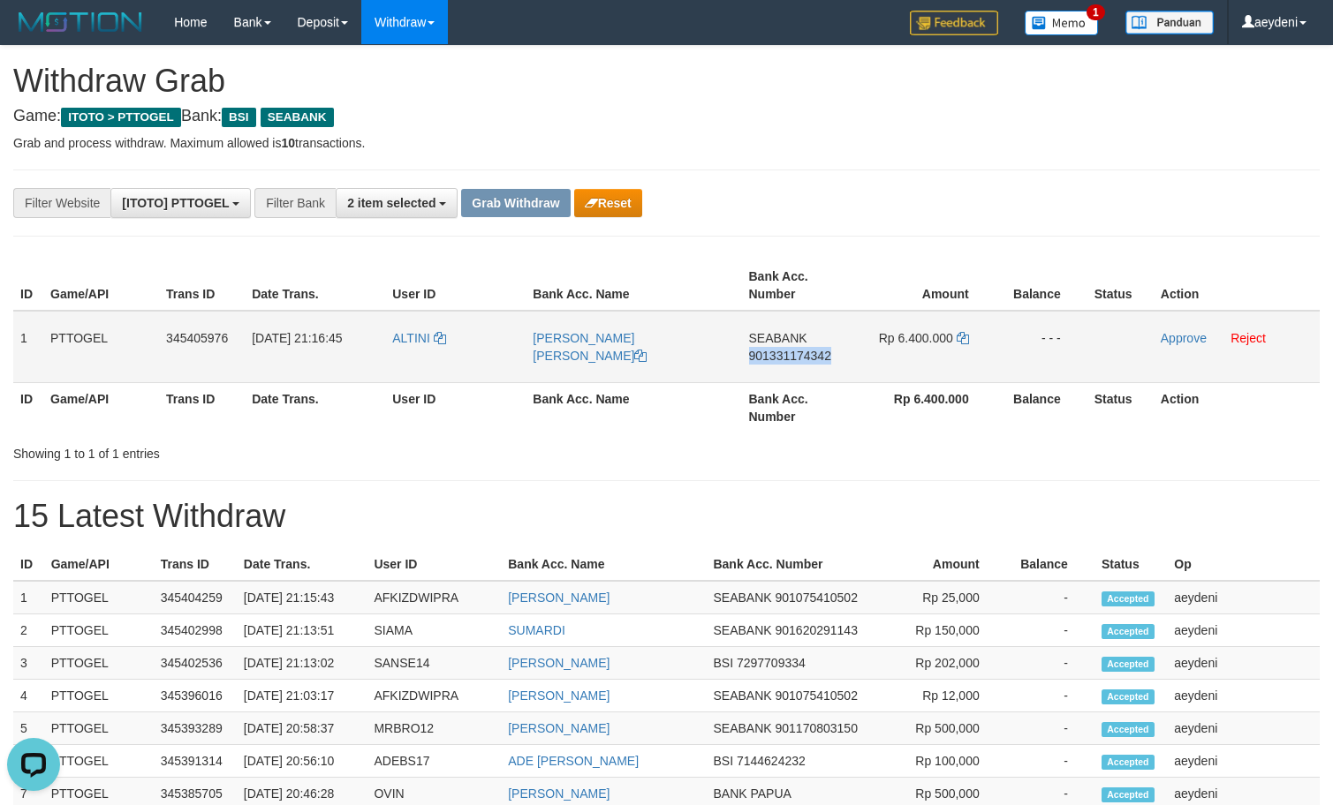
click at [803, 362] on span "901331174342" at bounding box center [790, 356] width 82 height 14
copy span "901331174342"
click at [803, 370] on td "SEABANK 901331174342" at bounding box center [800, 347] width 116 height 72
copy span "901331174342"
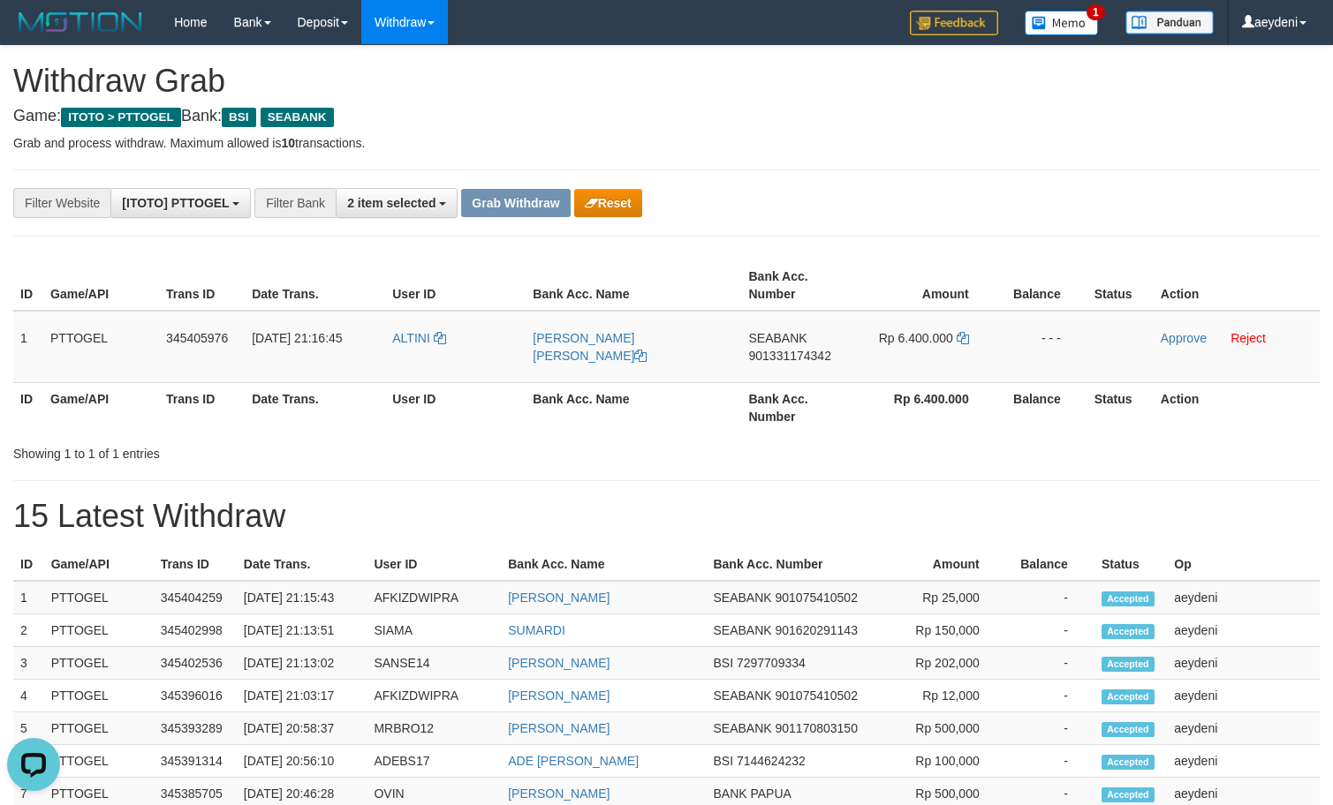
click at [813, 472] on div "**********" at bounding box center [666, 789] width 1333 height 1486
click at [931, 213] on div "**********" at bounding box center [555, 203] width 1111 height 30
click at [962, 336] on icon at bounding box center [963, 338] width 12 height 12
copy span "901331174342"
click at [962, 336] on icon at bounding box center [963, 338] width 12 height 12
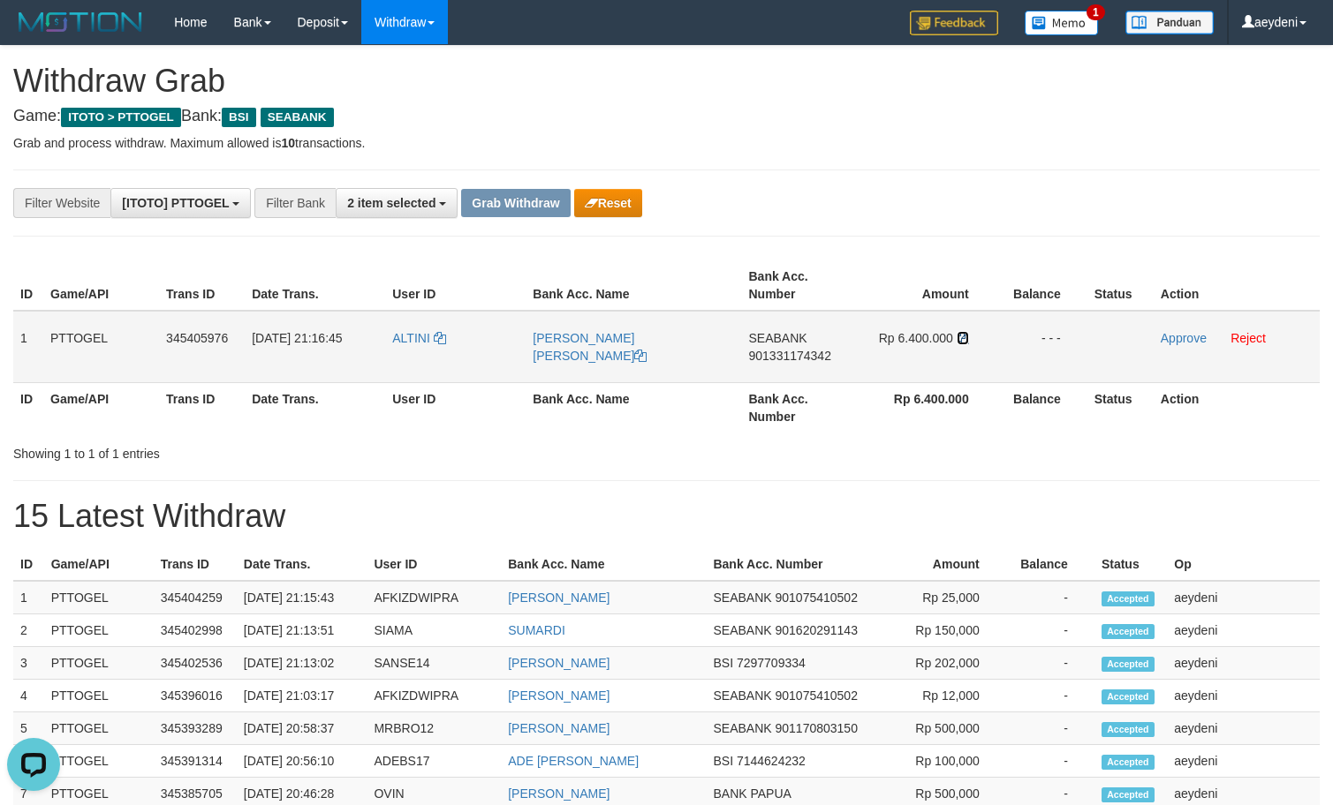
click at [962, 336] on icon at bounding box center [963, 338] width 12 height 12
drag, startPoint x: 962, startPoint y: 336, endPoint x: 1093, endPoint y: 340, distance: 130.8
click at [965, 338] on icon at bounding box center [963, 338] width 12 height 12
click at [1174, 340] on link "Approve" at bounding box center [1184, 338] width 46 height 14
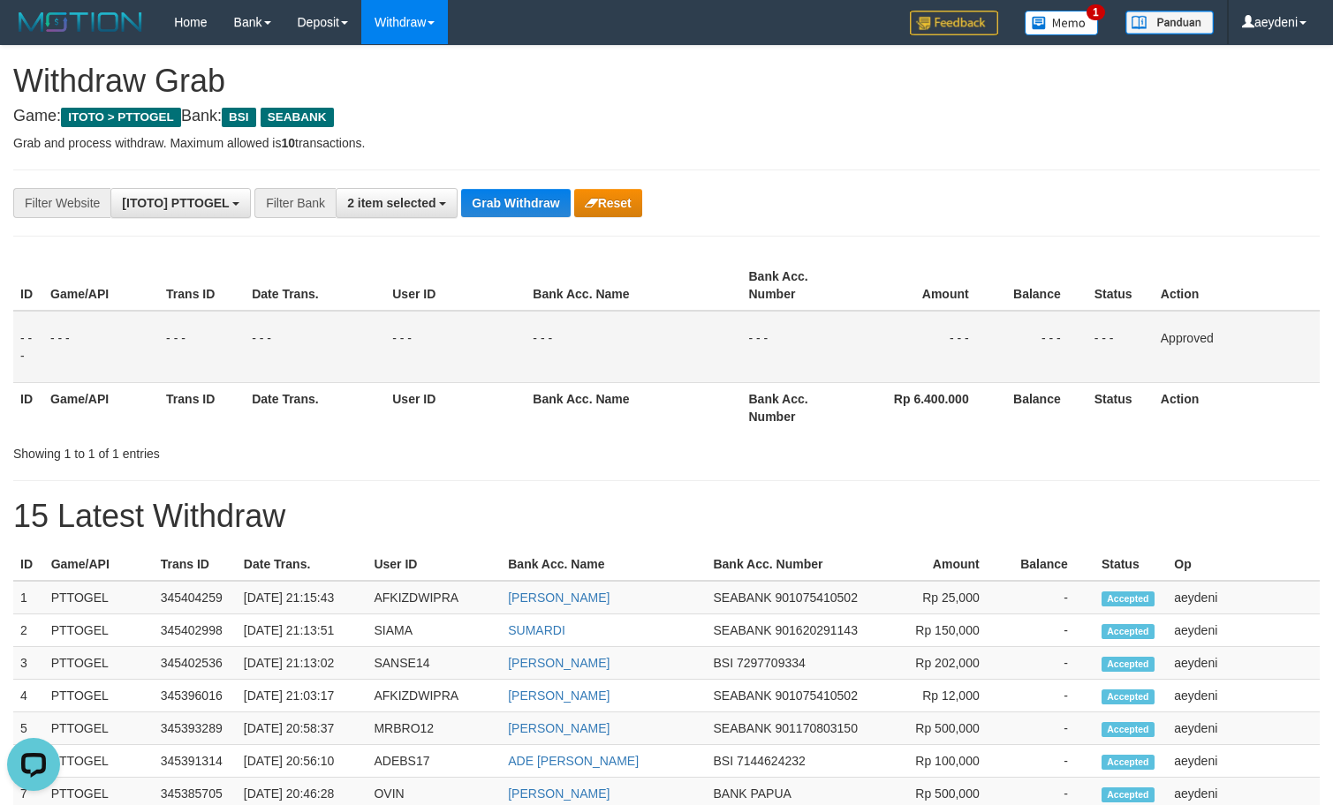
click at [707, 367] on td "- - -" at bounding box center [634, 347] width 216 height 72
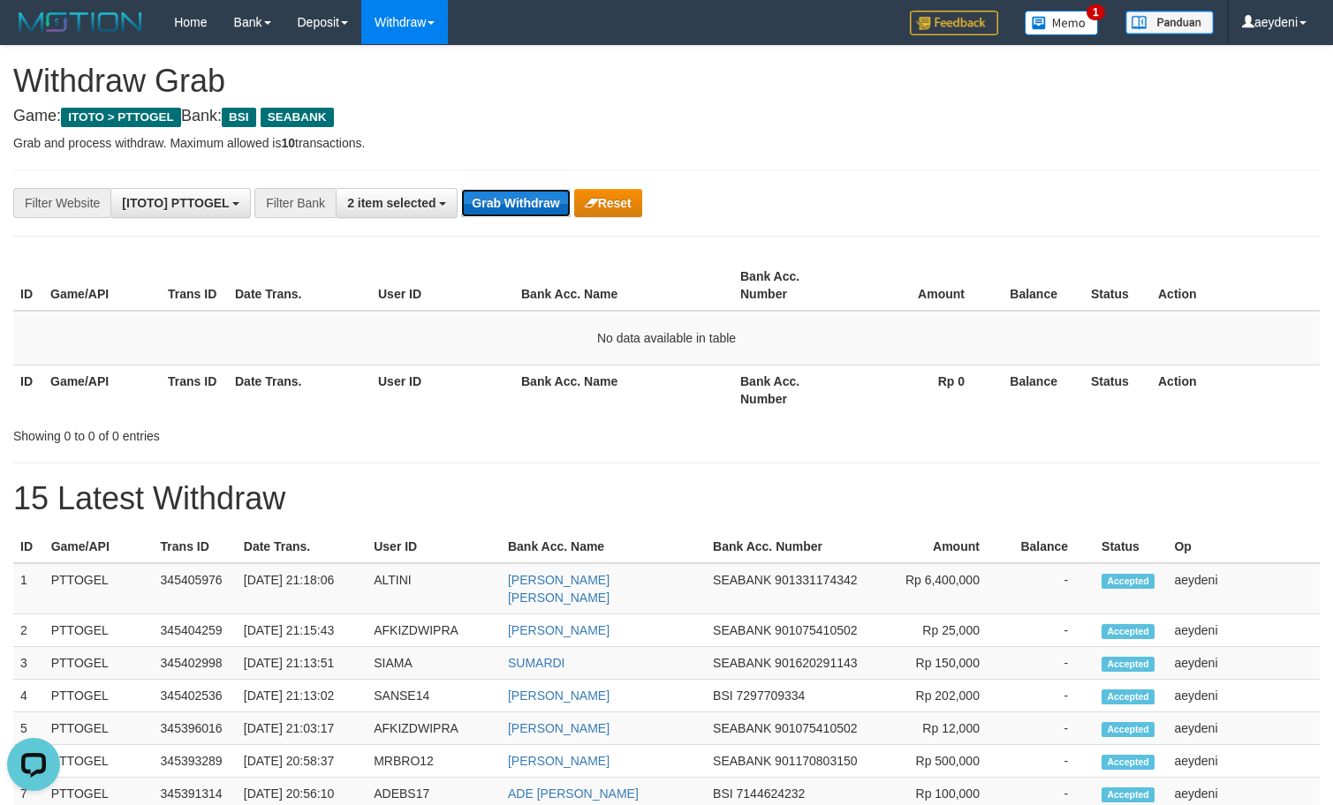
click at [557, 202] on button "Grab Withdraw" at bounding box center [515, 203] width 109 height 28
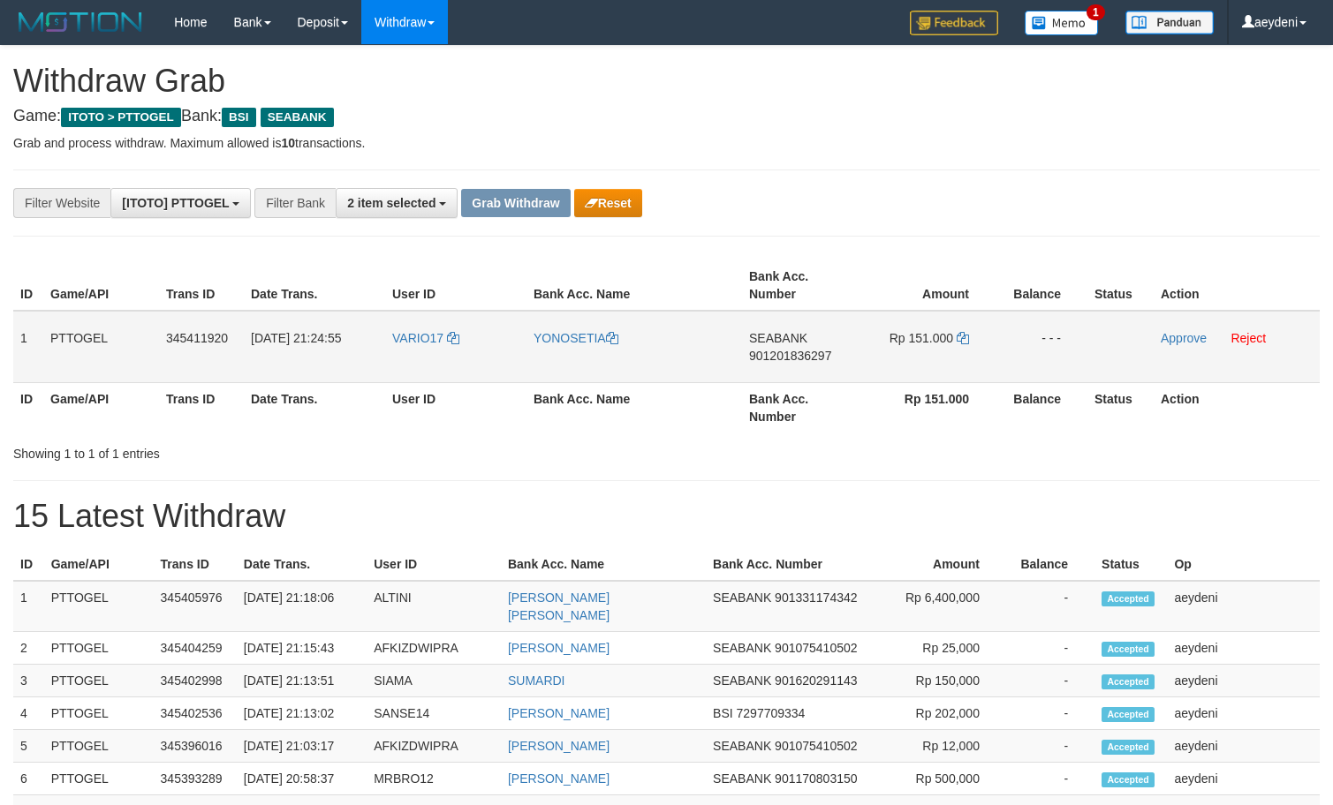
scroll to position [405, 0]
drag, startPoint x: 417, startPoint y: 364, endPoint x: 960, endPoint y: 356, distance: 543.2
click at [974, 341] on tr "1 PTTOGEL 345411920 [DATE] 21:24:55 VARIO17 [GEOGRAPHIC_DATA] SEABANK 901201836…" at bounding box center [666, 347] width 1306 height 72
click at [765, 385] on th "Bank Acc. Number" at bounding box center [800, 407] width 116 height 50
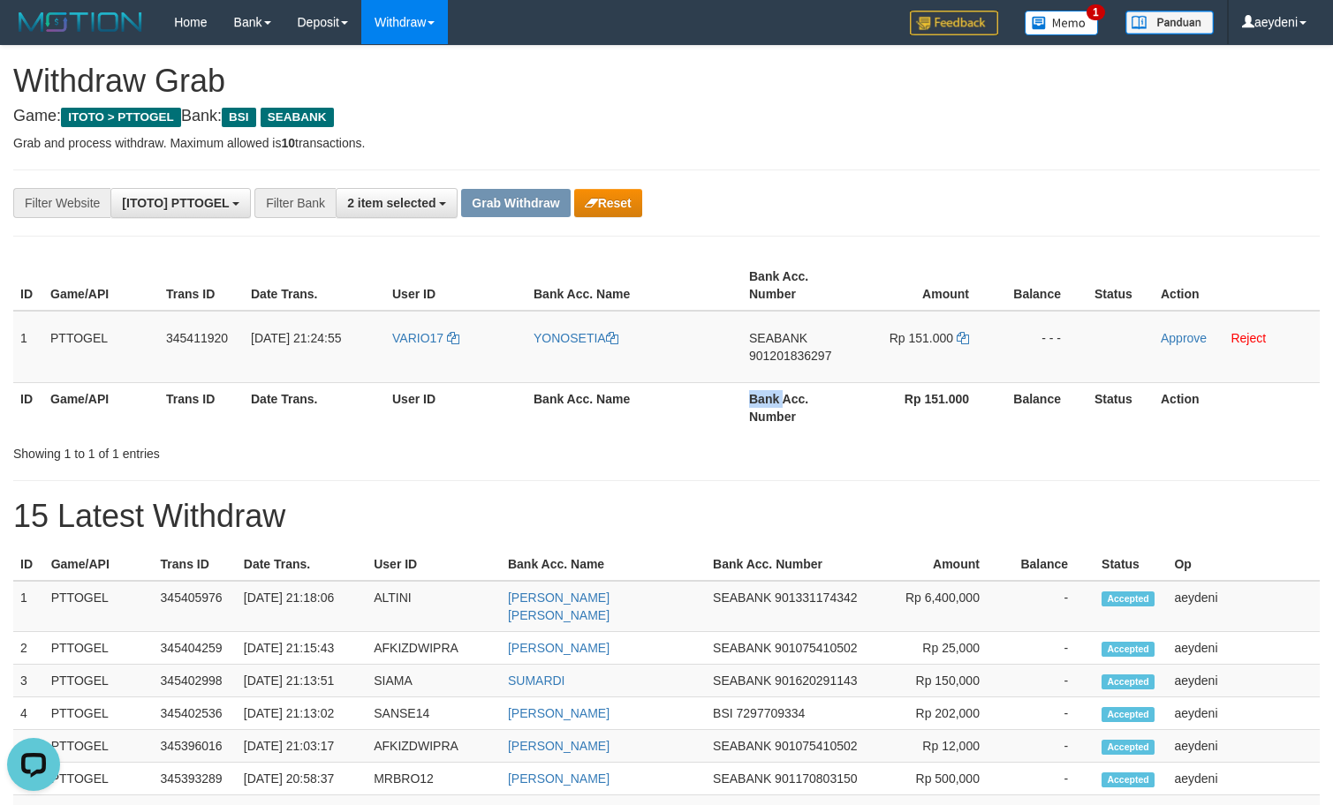
click at [765, 385] on th "Bank Acc. Number" at bounding box center [800, 407] width 116 height 50
copy th "Bank"
click at [801, 374] on td "SEABANK 901201836297" at bounding box center [800, 347] width 116 height 72
copy span "901201836297"
click at [801, 374] on td "SEABANK 901201836297" at bounding box center [800, 347] width 116 height 72
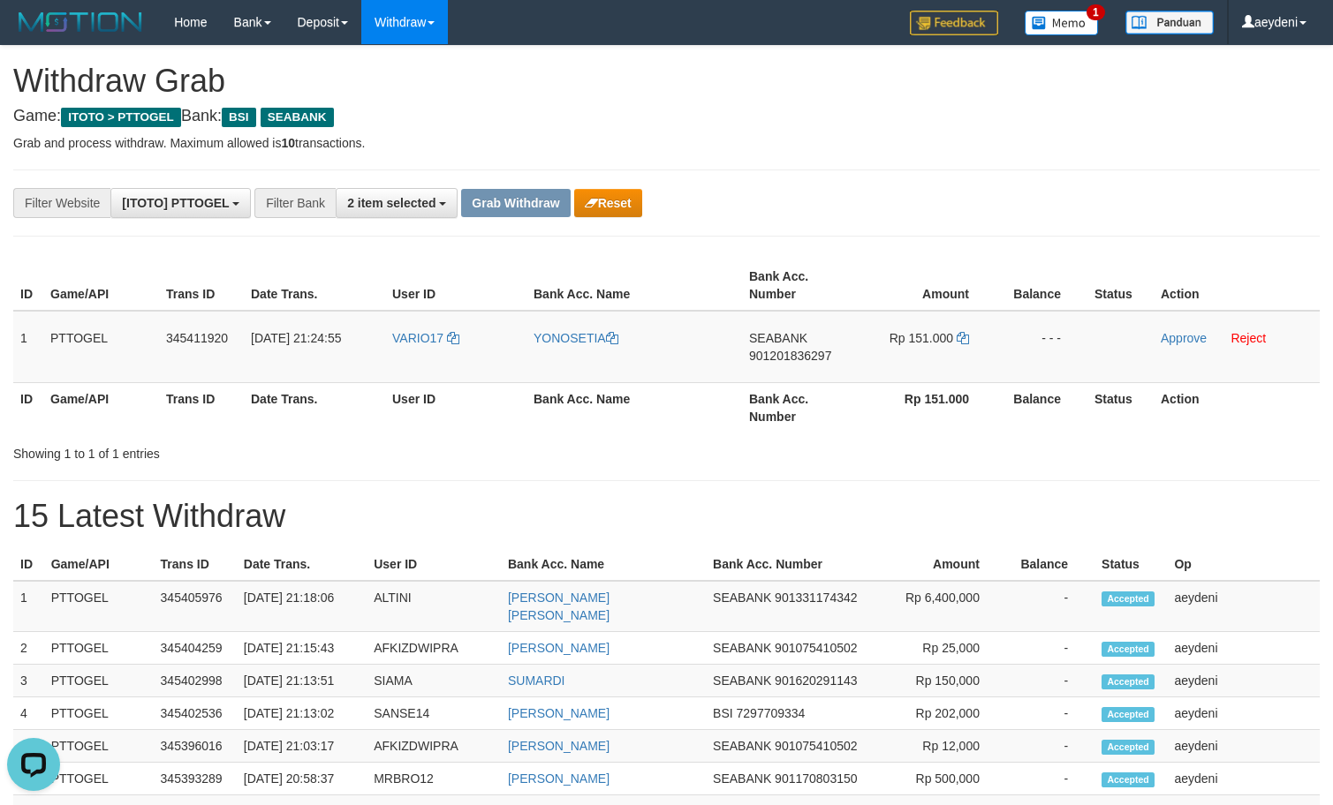
click at [938, 246] on div "**********" at bounding box center [666, 797] width 1333 height 1503
click at [967, 336] on icon at bounding box center [963, 338] width 12 height 12
copy span "901201836297"
click at [967, 336] on icon at bounding box center [963, 338] width 12 height 12
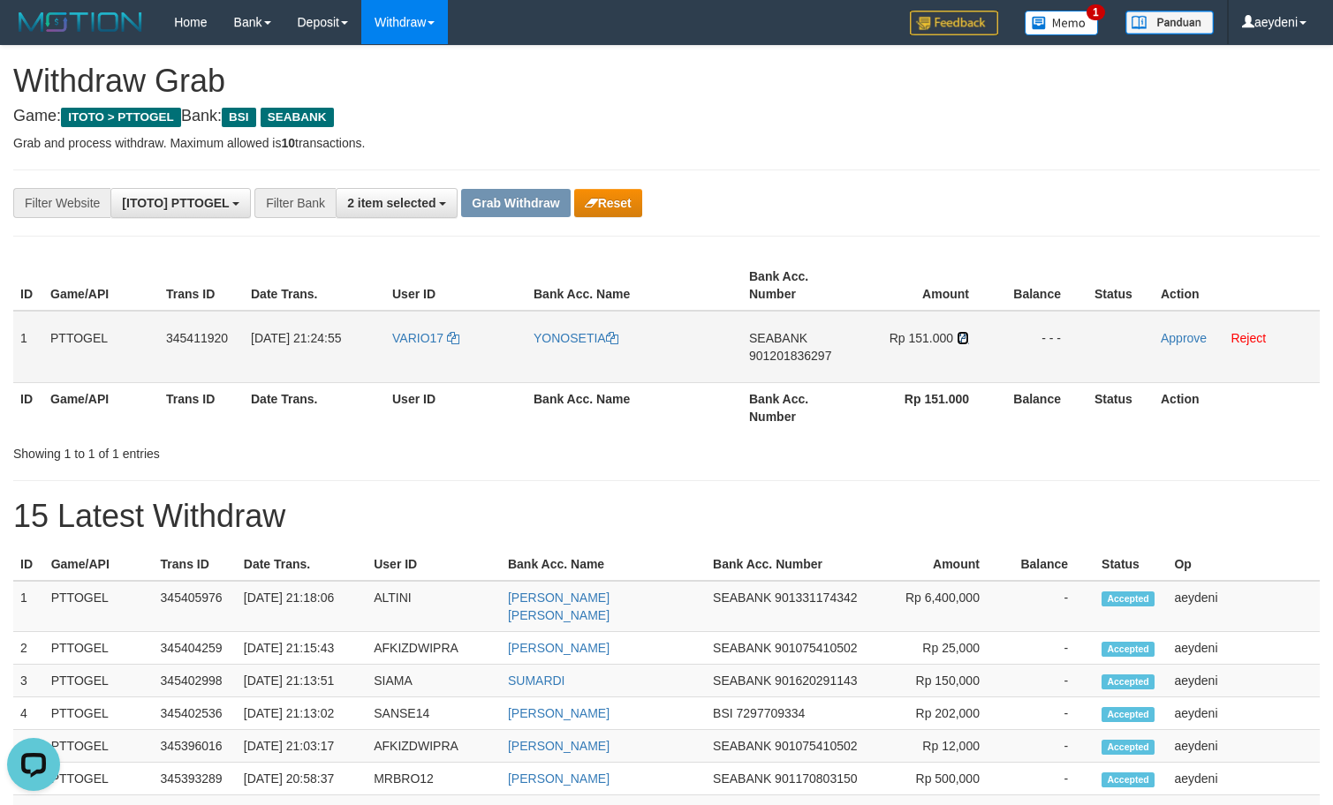
click at [967, 336] on icon at bounding box center [963, 338] width 12 height 12
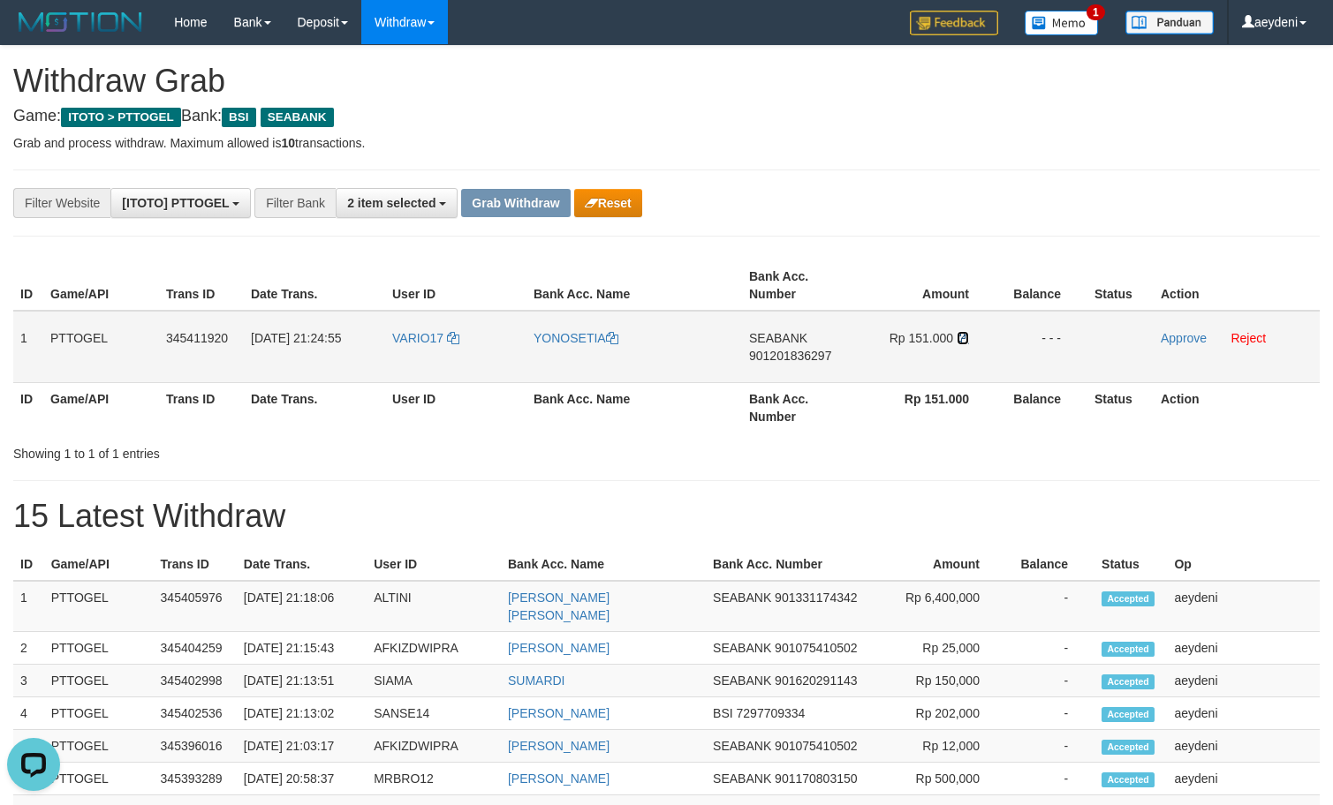
click at [967, 336] on icon at bounding box center [963, 338] width 12 height 12
click at [966, 336] on icon at bounding box center [963, 338] width 12 height 12
click at [965, 336] on icon at bounding box center [963, 338] width 12 height 12
click at [1198, 343] on link "Approve" at bounding box center [1184, 338] width 46 height 14
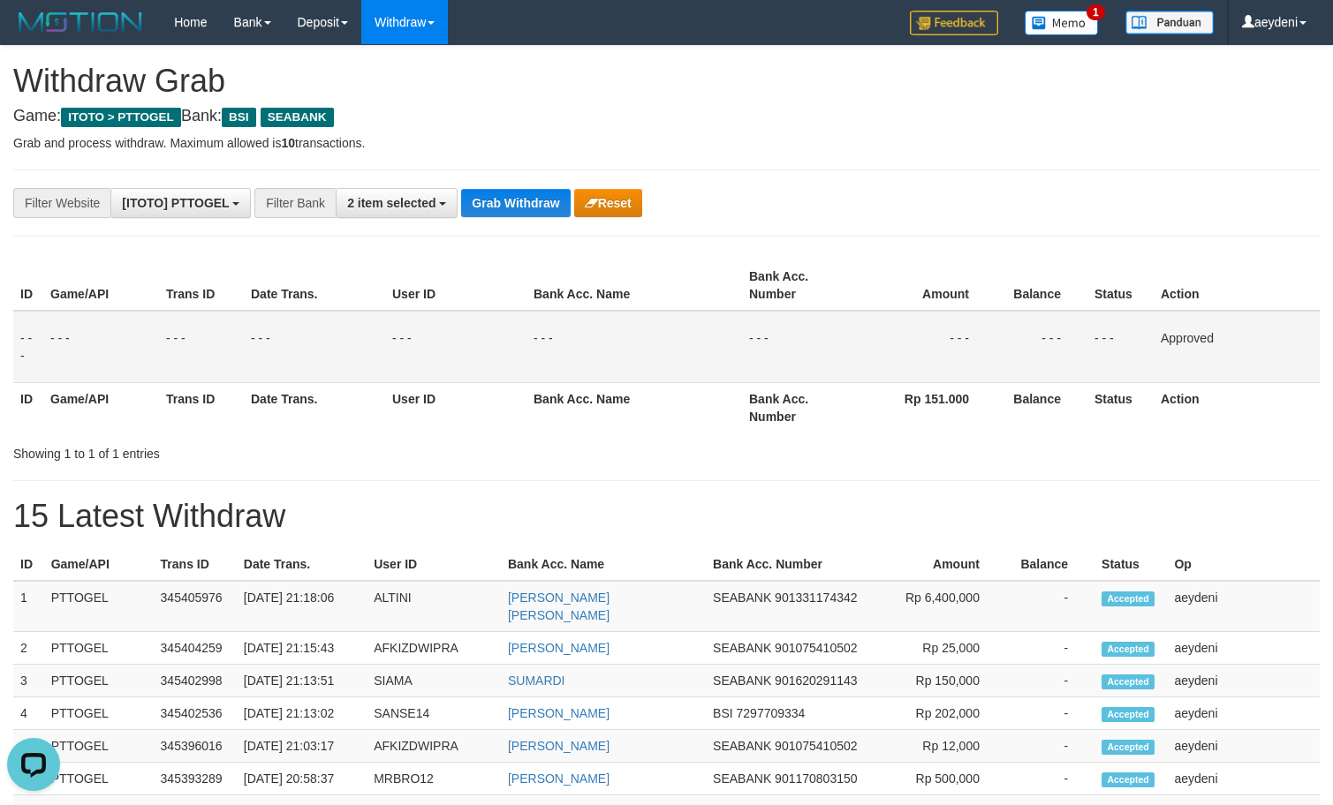
click at [407, 336] on td "- - -" at bounding box center [455, 347] width 141 height 72
click at [880, 313] on td "- - -" at bounding box center [927, 347] width 138 height 72
click at [905, 457] on div "Showing 1 to 1 of 1 entries" at bounding box center [666, 450] width 1333 height 25
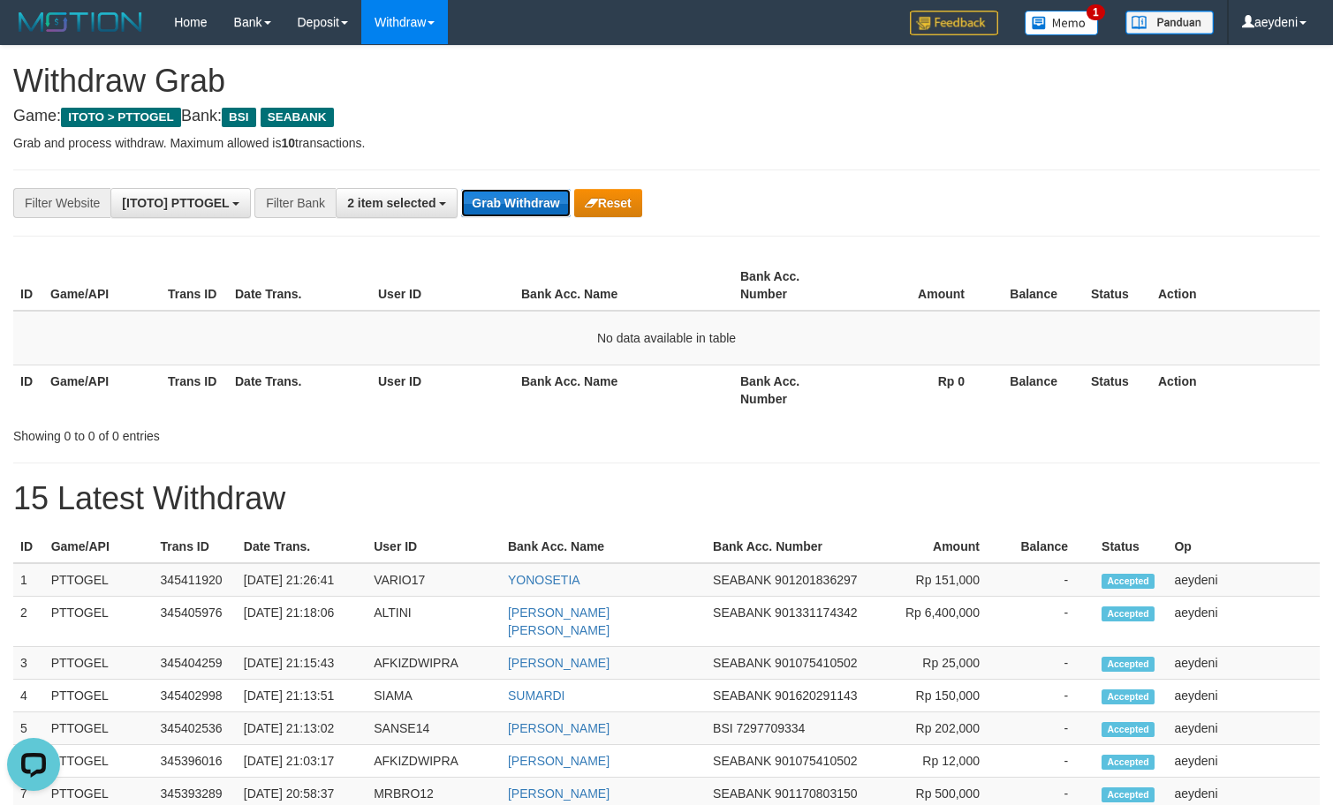
click at [520, 216] on button "Grab Withdraw" at bounding box center [515, 203] width 109 height 28
click at [520, 209] on button "Grab Withdraw" at bounding box center [515, 203] width 109 height 28
click at [461, 198] on div "**********" at bounding box center [555, 203] width 1111 height 30
click at [469, 198] on button "Grab Withdraw" at bounding box center [515, 203] width 109 height 28
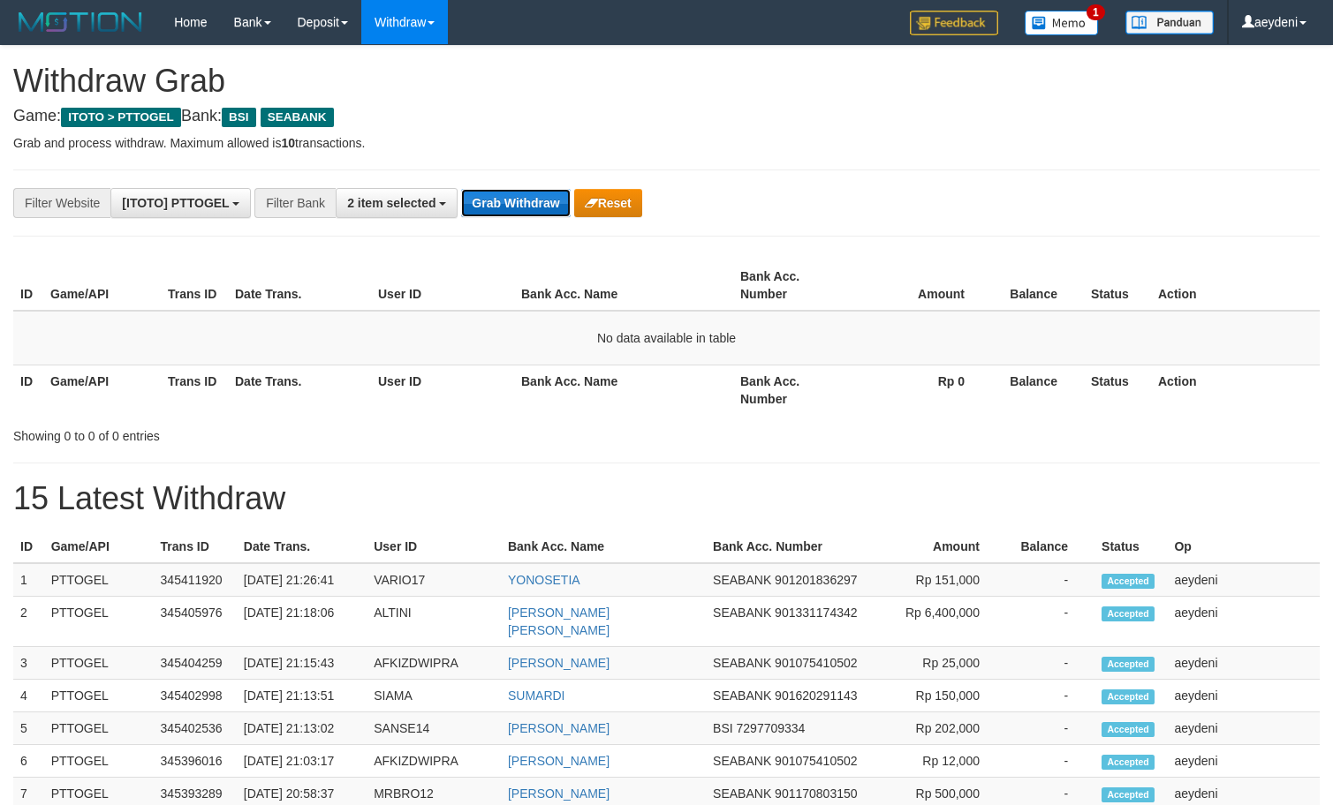
click at [469, 198] on button "Grab Withdraw" at bounding box center [515, 203] width 109 height 28
click at [532, 220] on div "**********" at bounding box center [666, 780] width 1333 height 1468
click at [530, 224] on div "**********" at bounding box center [666, 780] width 1333 height 1468
click at [528, 225] on div "**********" at bounding box center [666, 780] width 1333 height 1468
click at [427, 211] on button "2 item selected" at bounding box center [397, 203] width 122 height 30
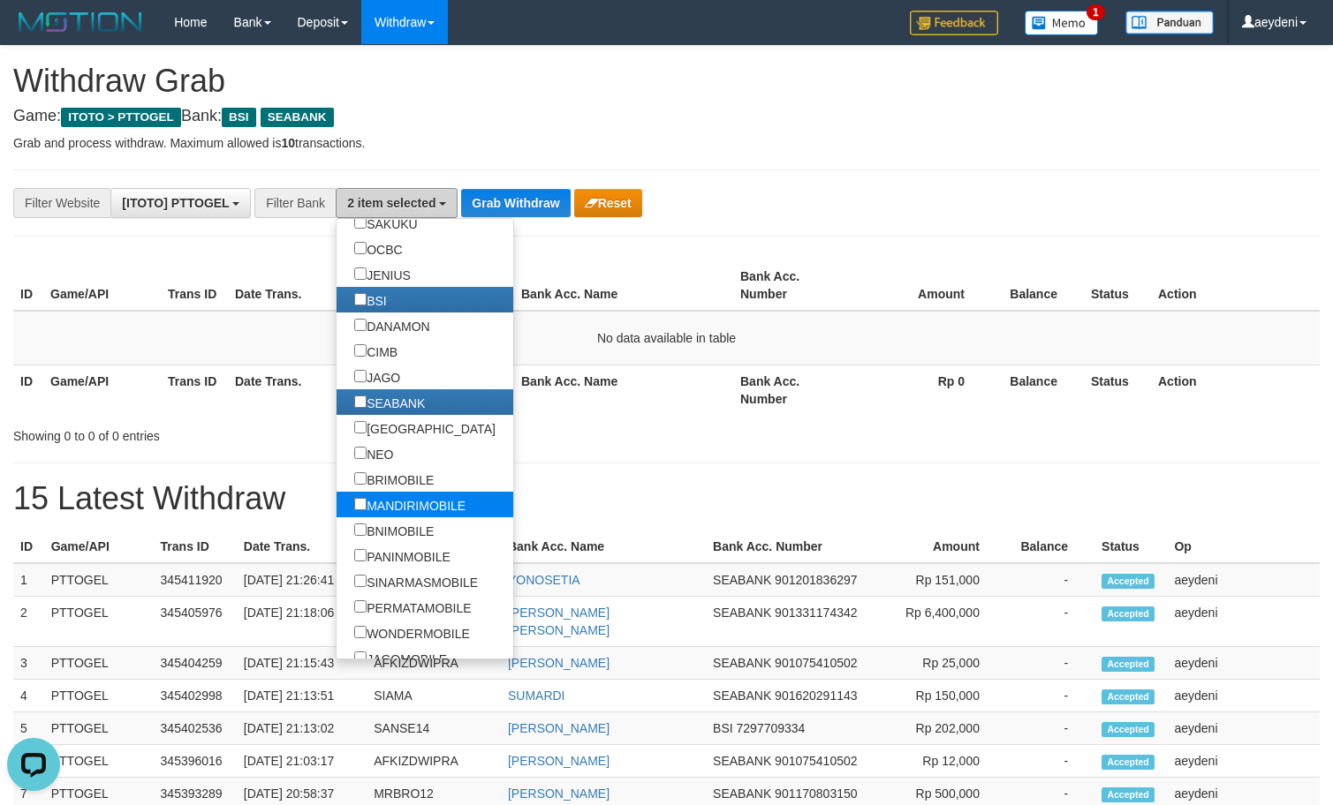
scroll to position [565, 0]
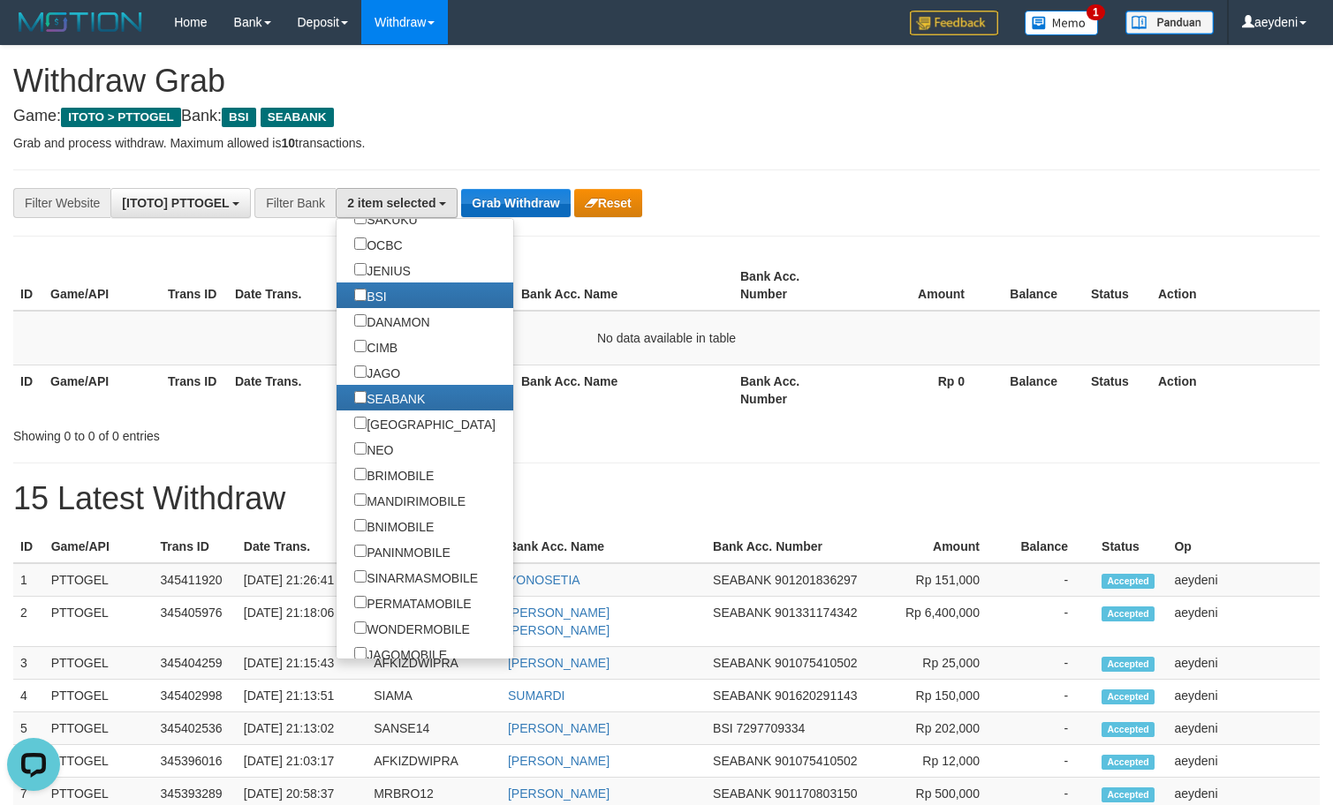
drag, startPoint x: 496, startPoint y: 224, endPoint x: 502, endPoint y: 209, distance: 15.9
click at [496, 219] on div "**********" at bounding box center [666, 780] width 1333 height 1468
click at [502, 209] on button "Grab Withdraw" at bounding box center [515, 203] width 109 height 28
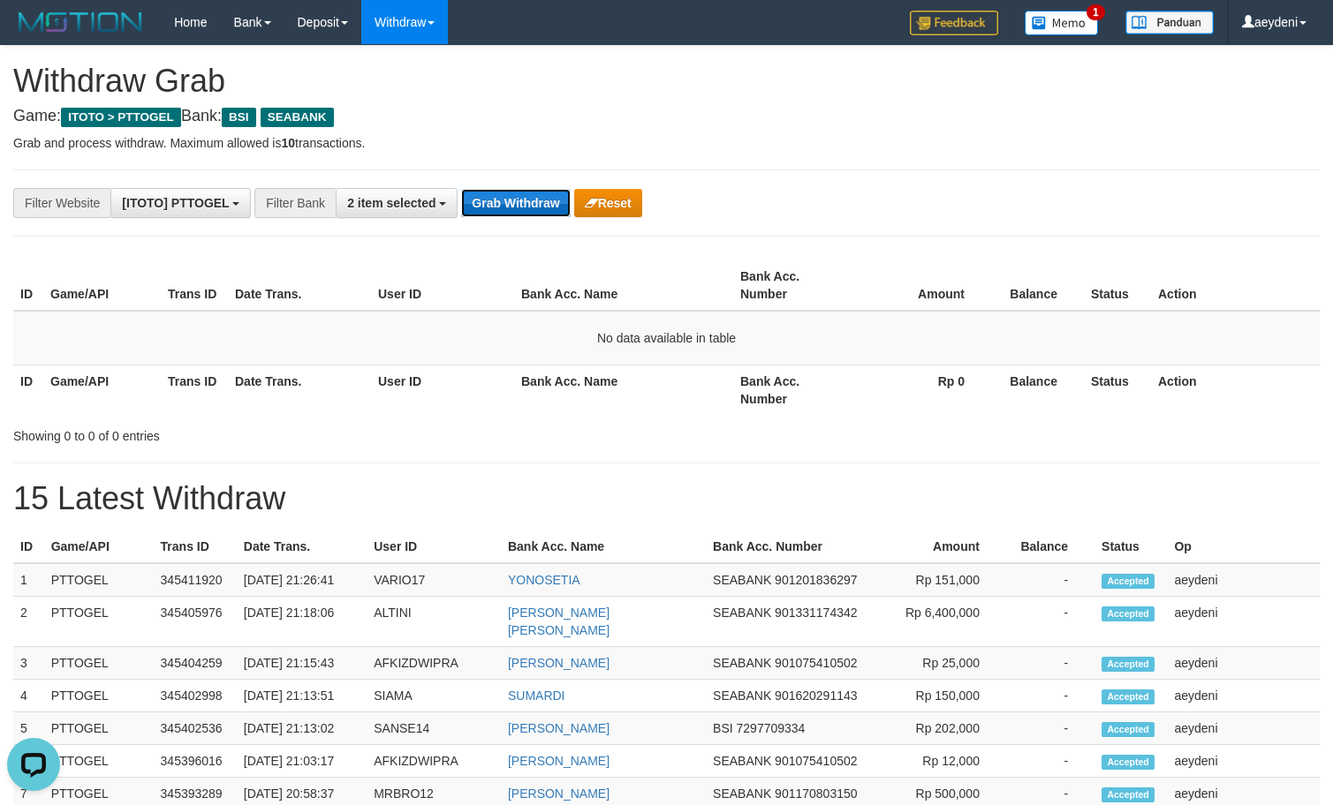
click at [503, 203] on button "Grab Withdraw" at bounding box center [515, 203] width 109 height 28
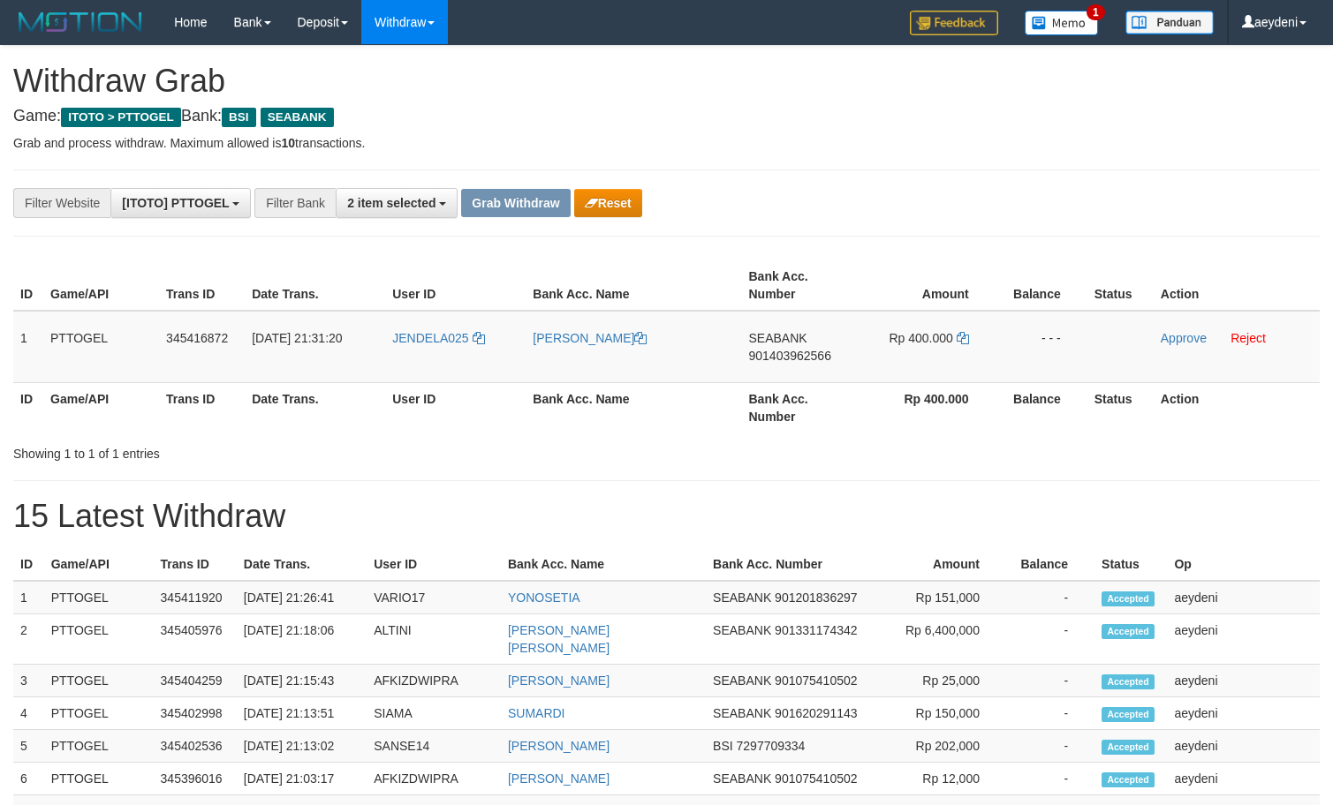
scroll to position [405, 0]
drag, startPoint x: 460, startPoint y: 380, endPoint x: 888, endPoint y: 338, distance: 430.4
click at [888, 338] on tr "1 PTTOGEL 345416872 01/10/2025 21:31:20 JENDELA025 CAHYA NANDA TAMA SEABANK 901…" at bounding box center [666, 347] width 1306 height 72
click at [747, 373] on td "SEABANK 901403962566" at bounding box center [800, 347] width 116 height 72
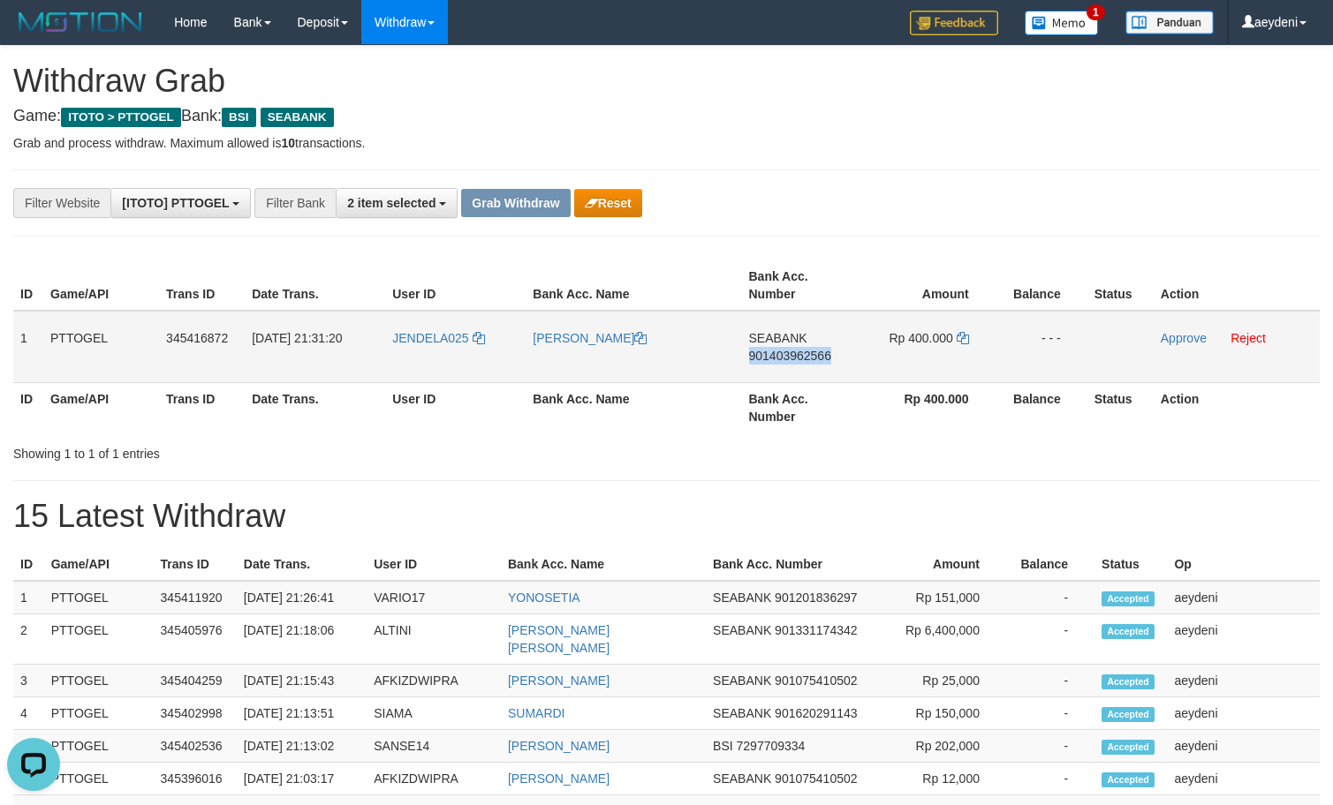
click at [747, 373] on td "SEABANK 901403962566" at bounding box center [800, 347] width 116 height 72
copy span "901403962566"
click at [793, 382] on td "SEABANK 901403962566" at bounding box center [800, 347] width 116 height 72
click at [804, 365] on td "SEABANK 901403962566" at bounding box center [800, 347] width 116 height 72
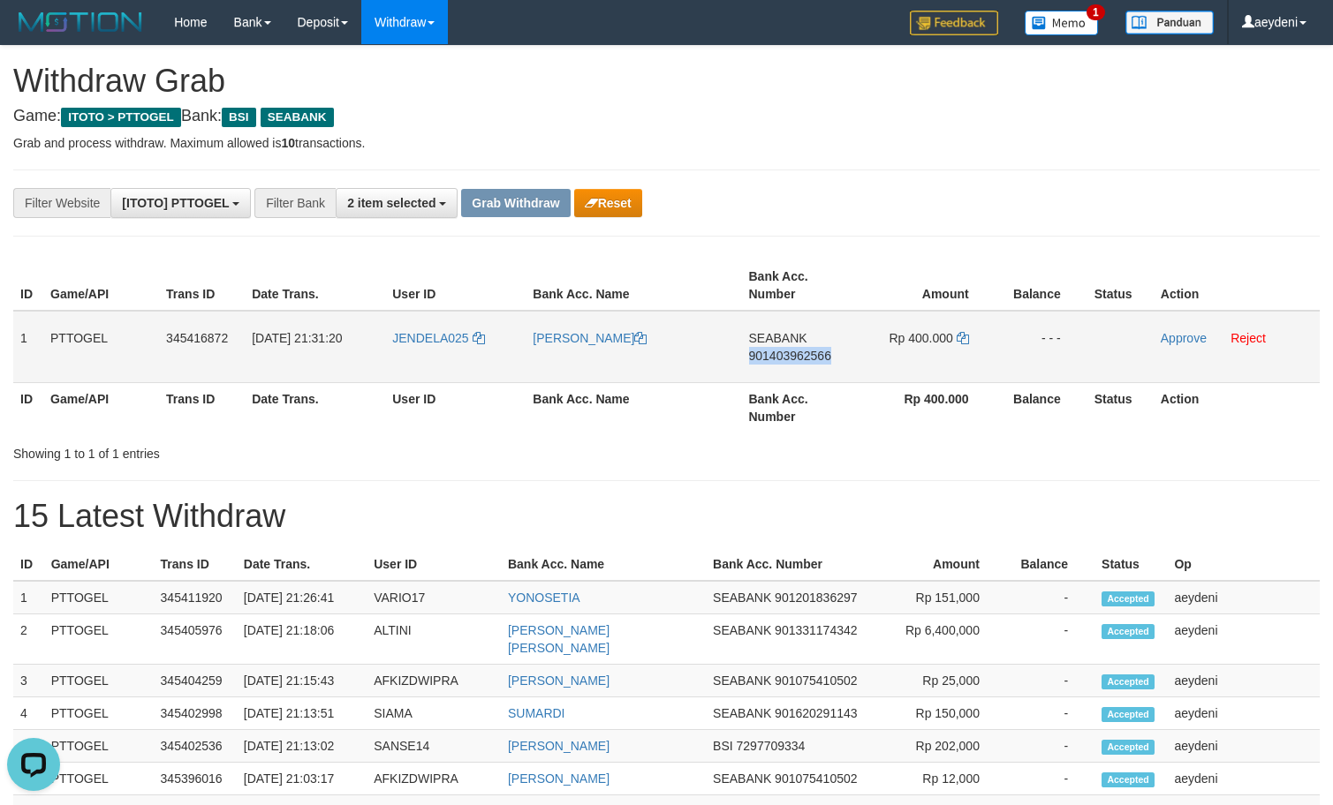
copy span "901403962566"
click at [957, 335] on icon at bounding box center [963, 338] width 12 height 12
copy span "901403962566"
click at [962, 334] on icon at bounding box center [963, 338] width 12 height 12
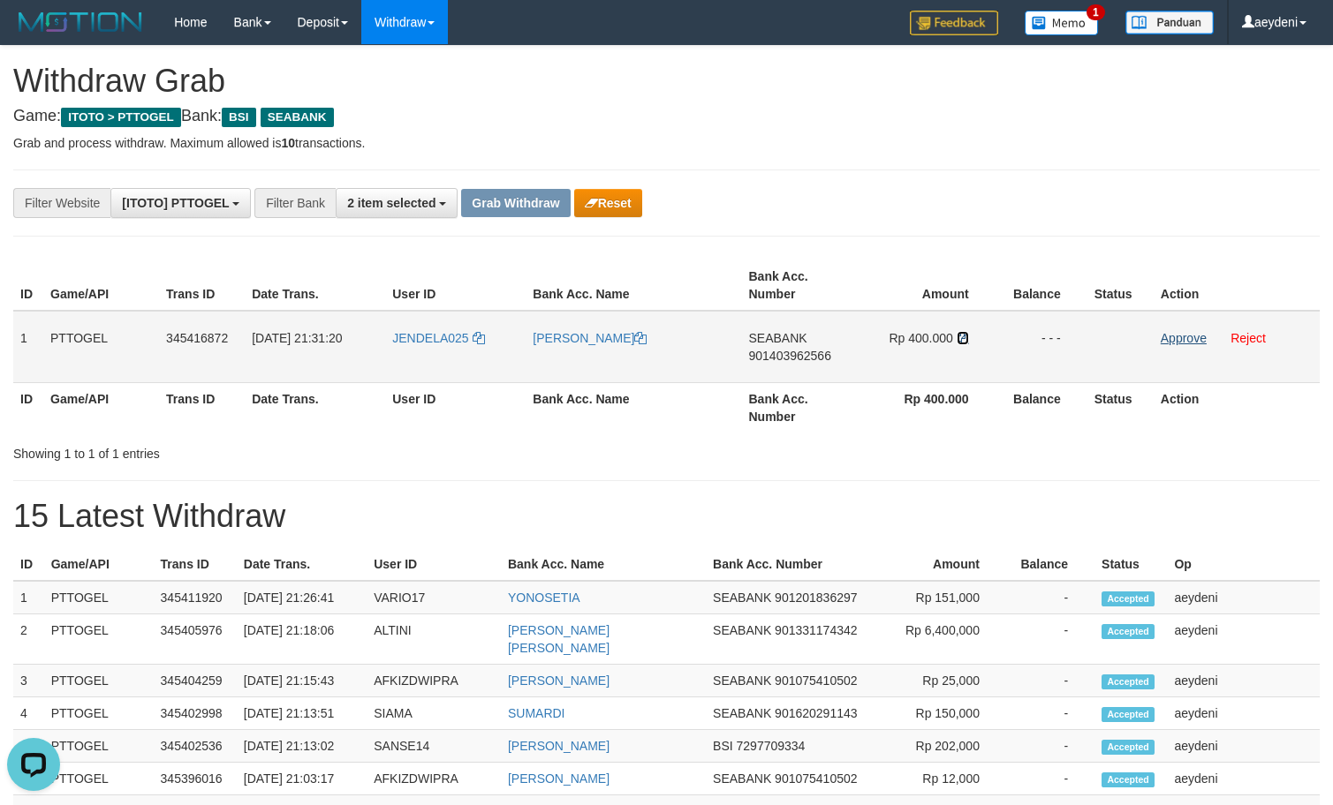
drag, startPoint x: 962, startPoint y: 334, endPoint x: 1190, endPoint y: 338, distance: 227.9
click at [964, 334] on icon at bounding box center [963, 338] width 12 height 12
click at [1190, 338] on link "Approve" at bounding box center [1184, 338] width 46 height 14
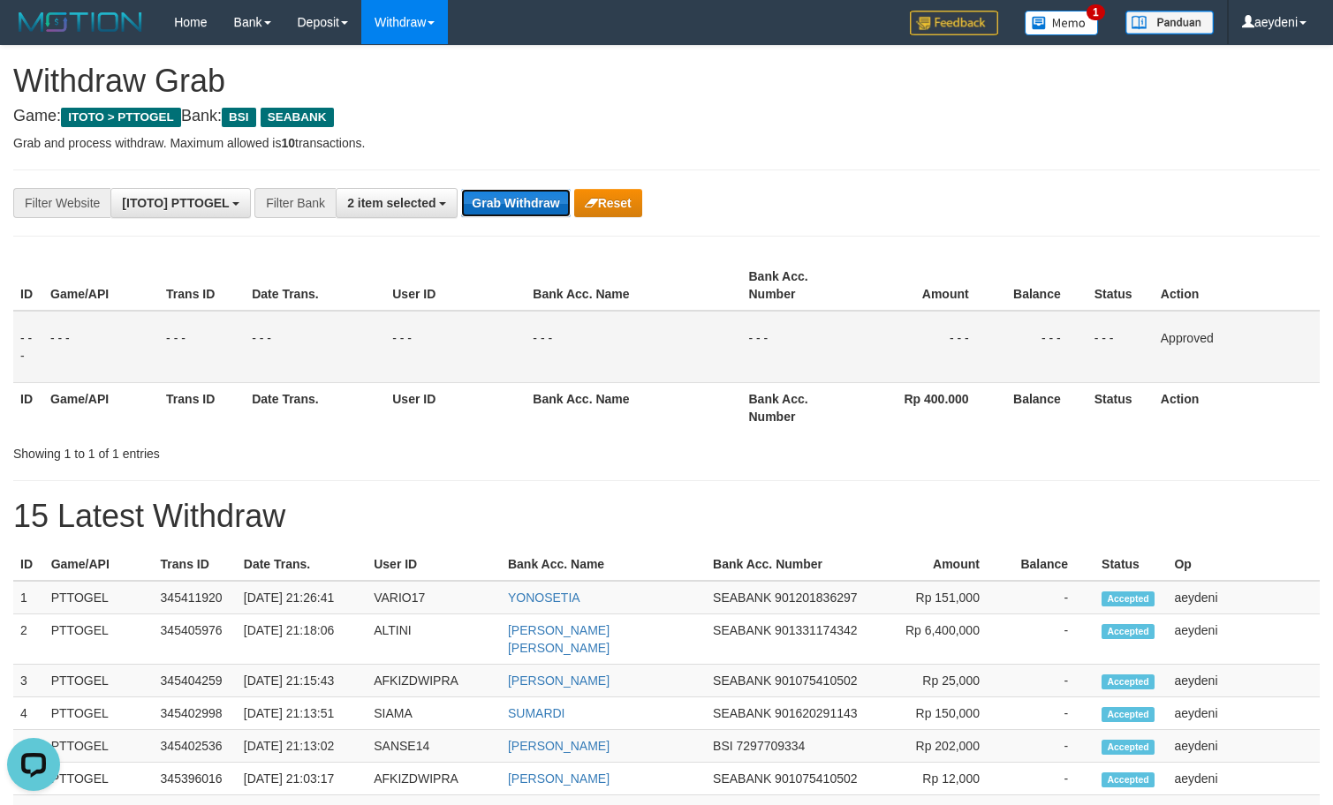
click at [525, 198] on button "Grab Withdraw" at bounding box center [515, 203] width 109 height 28
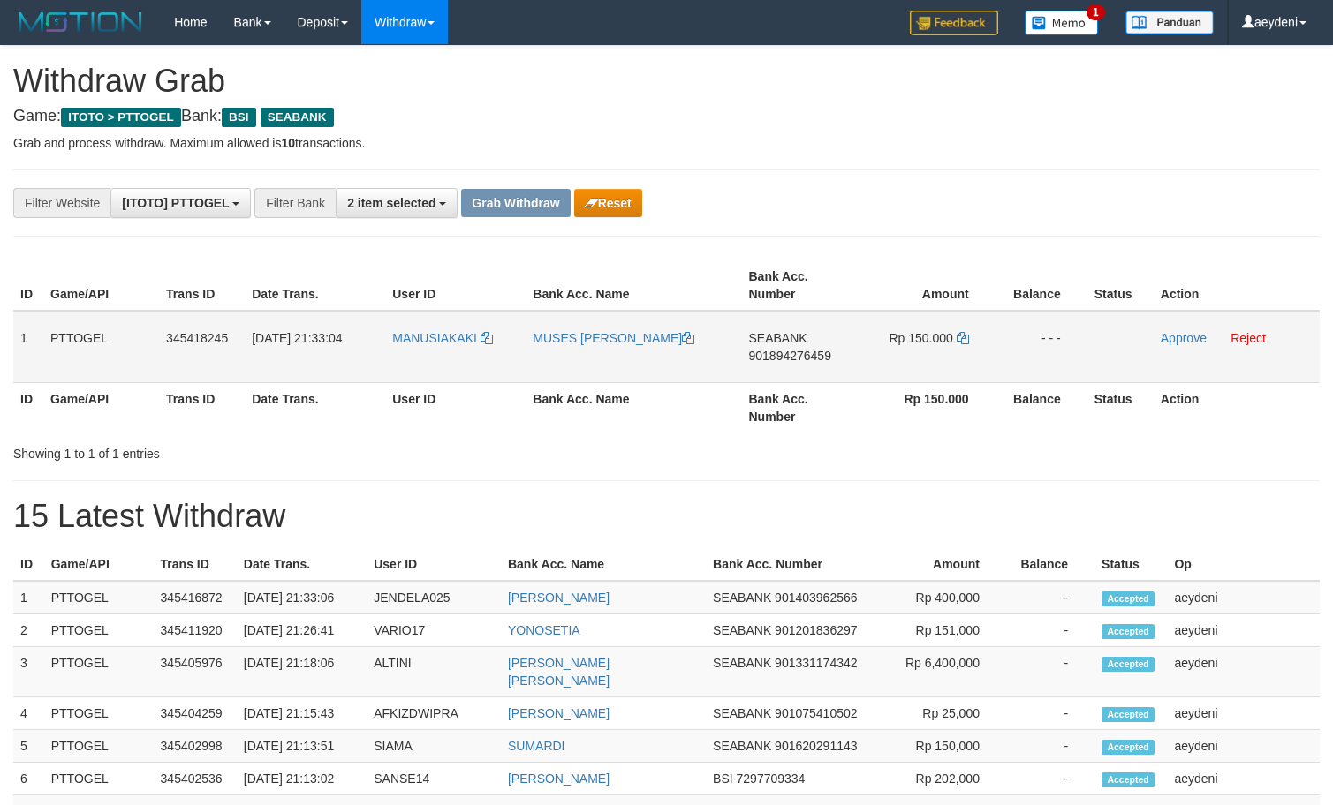
scroll to position [405, 0]
drag, startPoint x: 556, startPoint y: 360, endPoint x: 843, endPoint y: 319, distance: 290.0
click at [843, 319] on tr "1 PTTOGEL 345418245 [DATE] 21:33:04 MANUSIAKAKI MUSES ZENI SUMARDI SEABANK 9018…" at bounding box center [666, 347] width 1306 height 72
click at [906, 351] on td "Rp 150.000" at bounding box center [927, 347] width 138 height 72
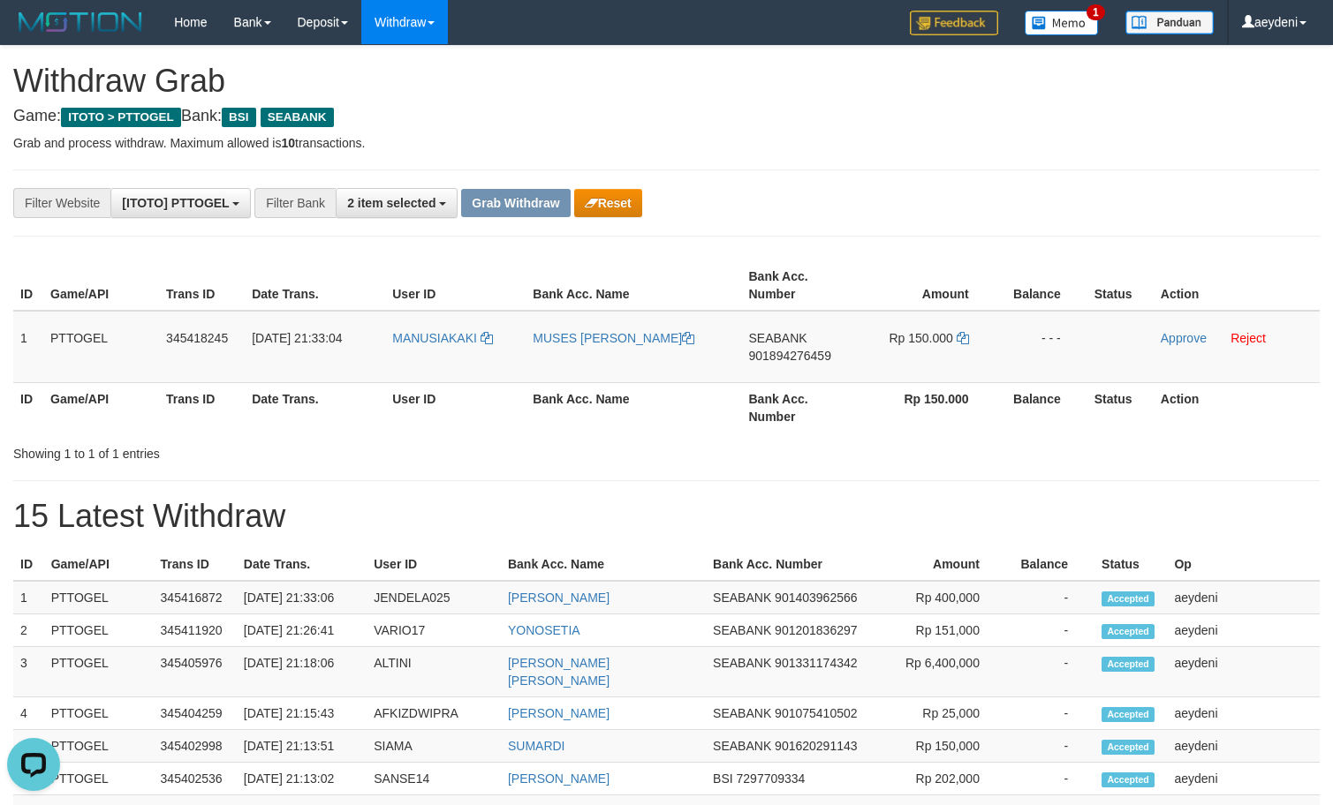
click at [719, 397] on th "Bank Acc. Name" at bounding box center [634, 407] width 216 height 50
click at [775, 353] on span "901894276459" at bounding box center [790, 356] width 82 height 14
copy span "901894276459"
click at [776, 374] on td "SEABANK 901894276459" at bounding box center [800, 347] width 116 height 72
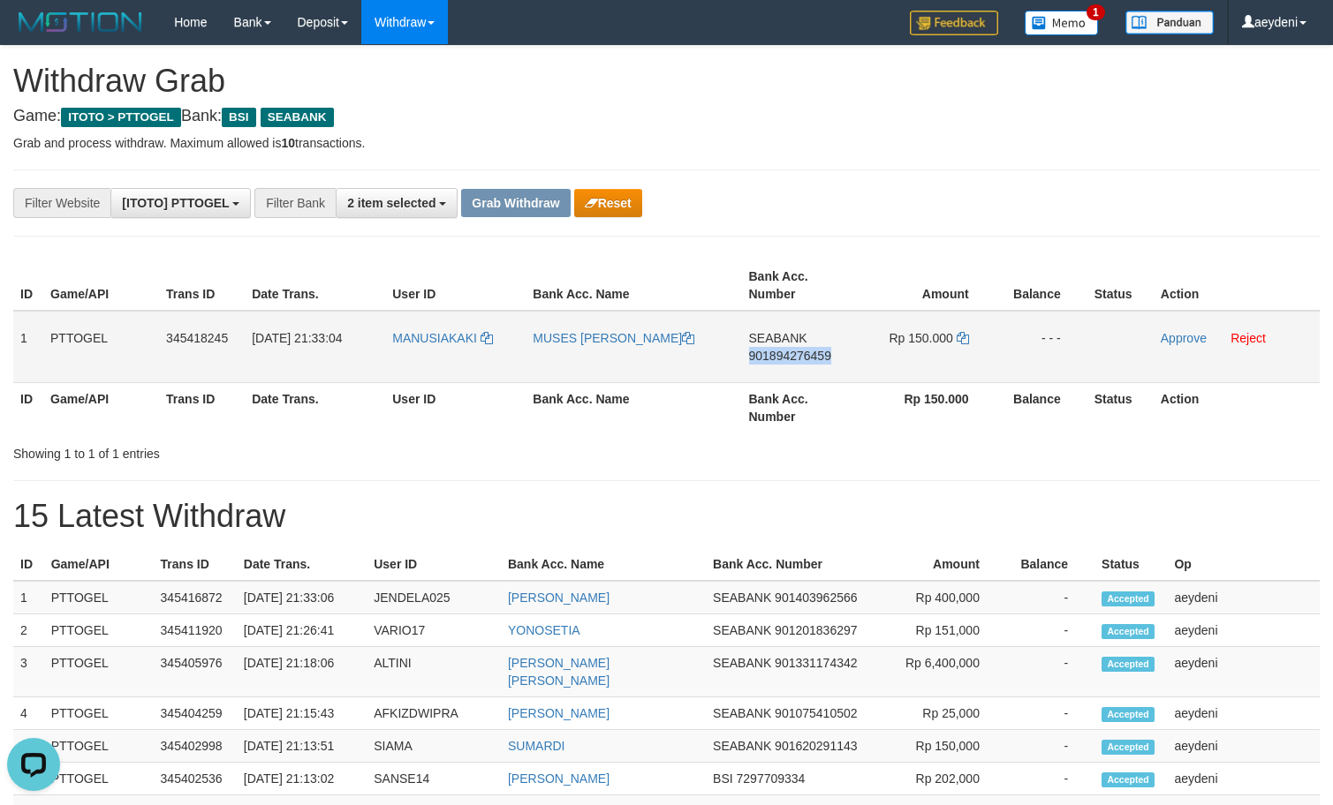
click at [776, 374] on td "SEABANK 901894276459" at bounding box center [800, 347] width 116 height 72
copy span "901894276459"
click at [962, 339] on icon at bounding box center [963, 338] width 12 height 12
copy span "901894276459"
click at [962, 339] on icon at bounding box center [963, 338] width 12 height 12
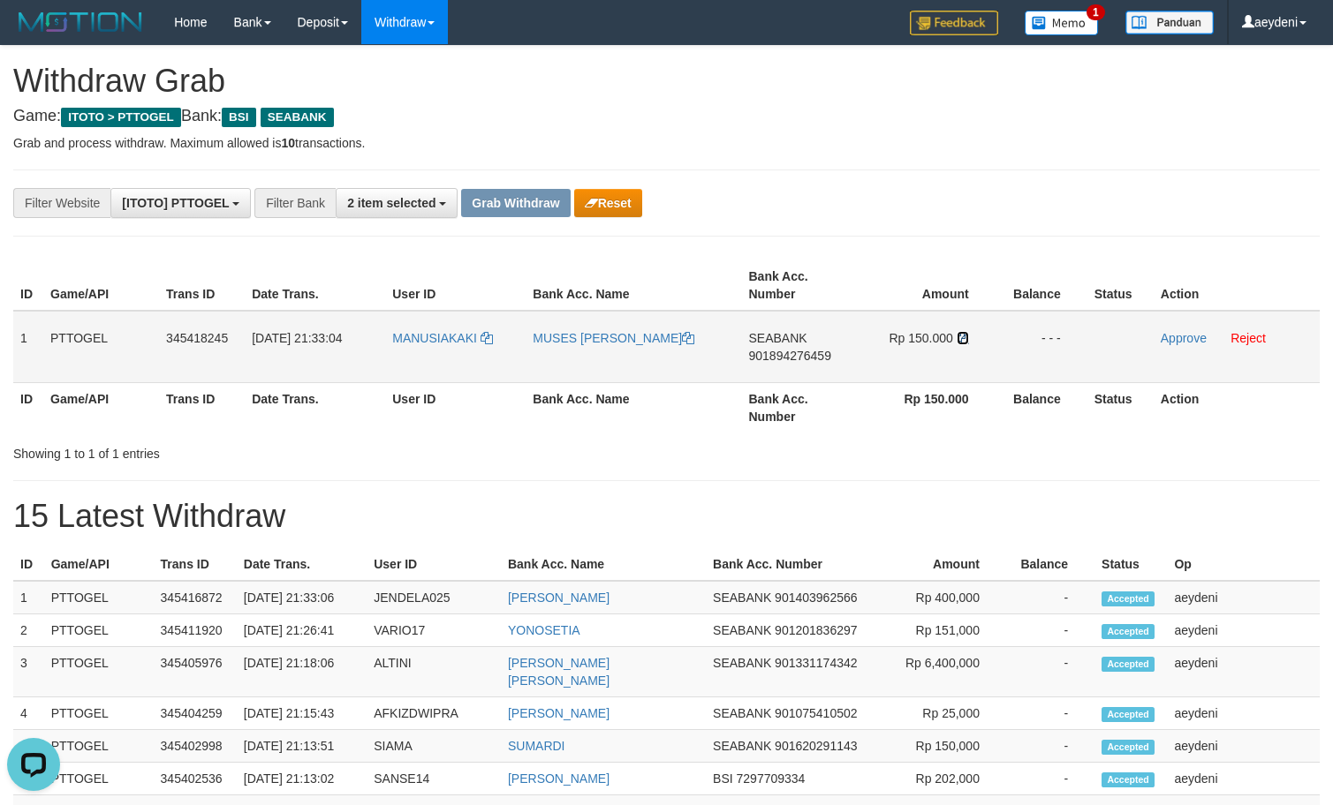
drag, startPoint x: 962, startPoint y: 339, endPoint x: 1188, endPoint y: 315, distance: 227.4
click at [969, 339] on td "Rp 150.000" at bounding box center [927, 347] width 138 height 72
click at [1198, 348] on td "Approve Reject" at bounding box center [1236, 347] width 166 height 72
click at [1191, 336] on link "Approve" at bounding box center [1184, 338] width 46 height 14
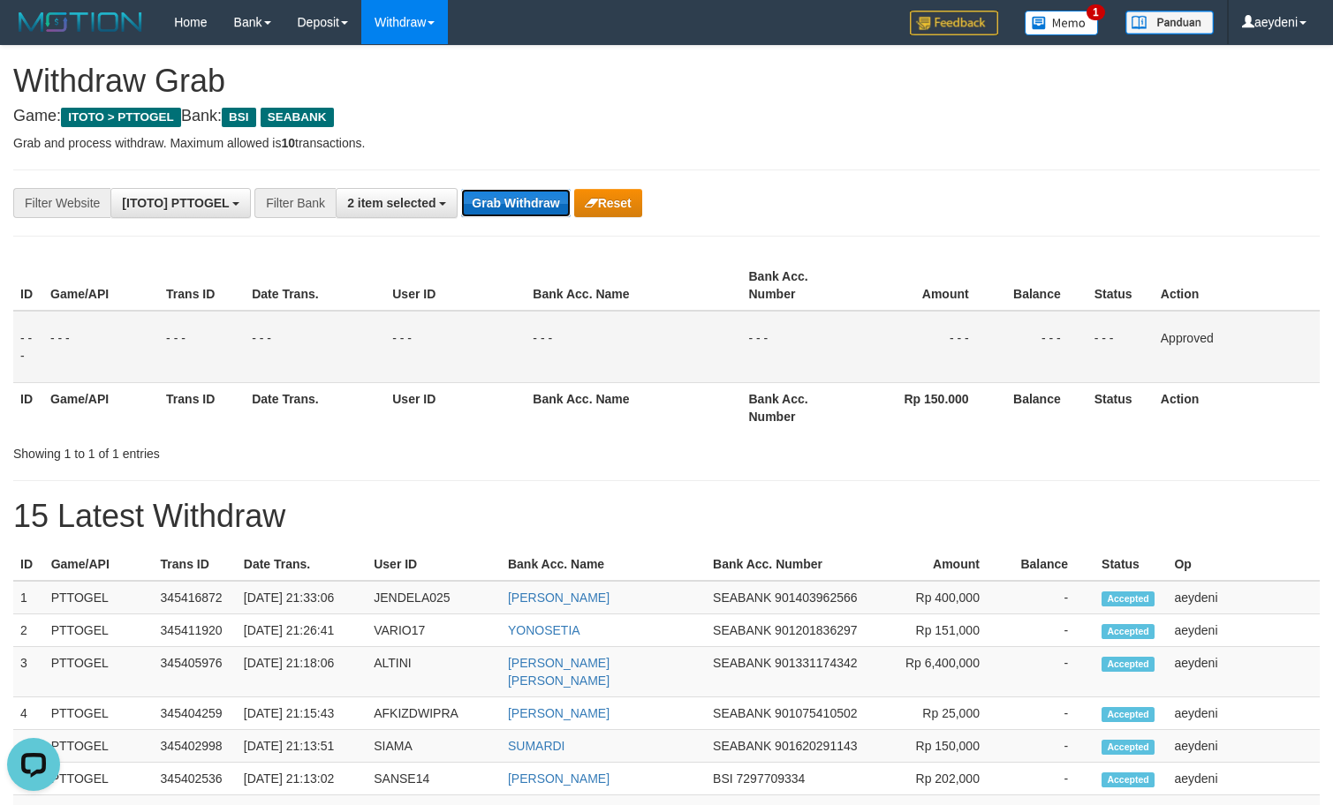
click at [523, 215] on button "Grab Withdraw" at bounding box center [515, 203] width 109 height 28
click at [524, 207] on button "Grab Withdraw" at bounding box center [515, 203] width 109 height 28
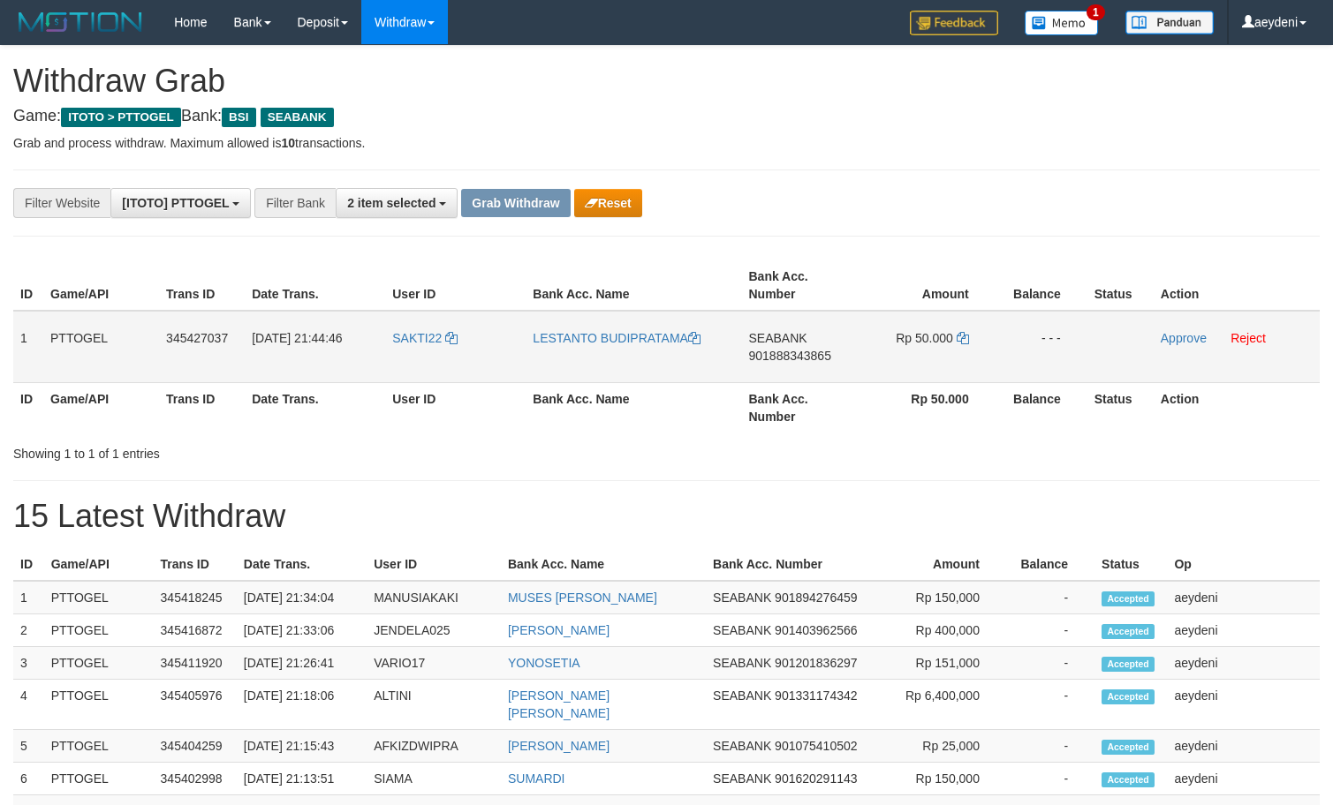
scroll to position [405, 0]
click at [898, 333] on tr "1 PTTOGEL 345427037 [DATE] 21:44:46 SAKTI22 LESTANTO BUDIPRATAMA SEABANK 901888…" at bounding box center [666, 347] width 1306 height 72
click at [789, 368] on td "SEABANK 901888343865" at bounding box center [800, 347] width 116 height 72
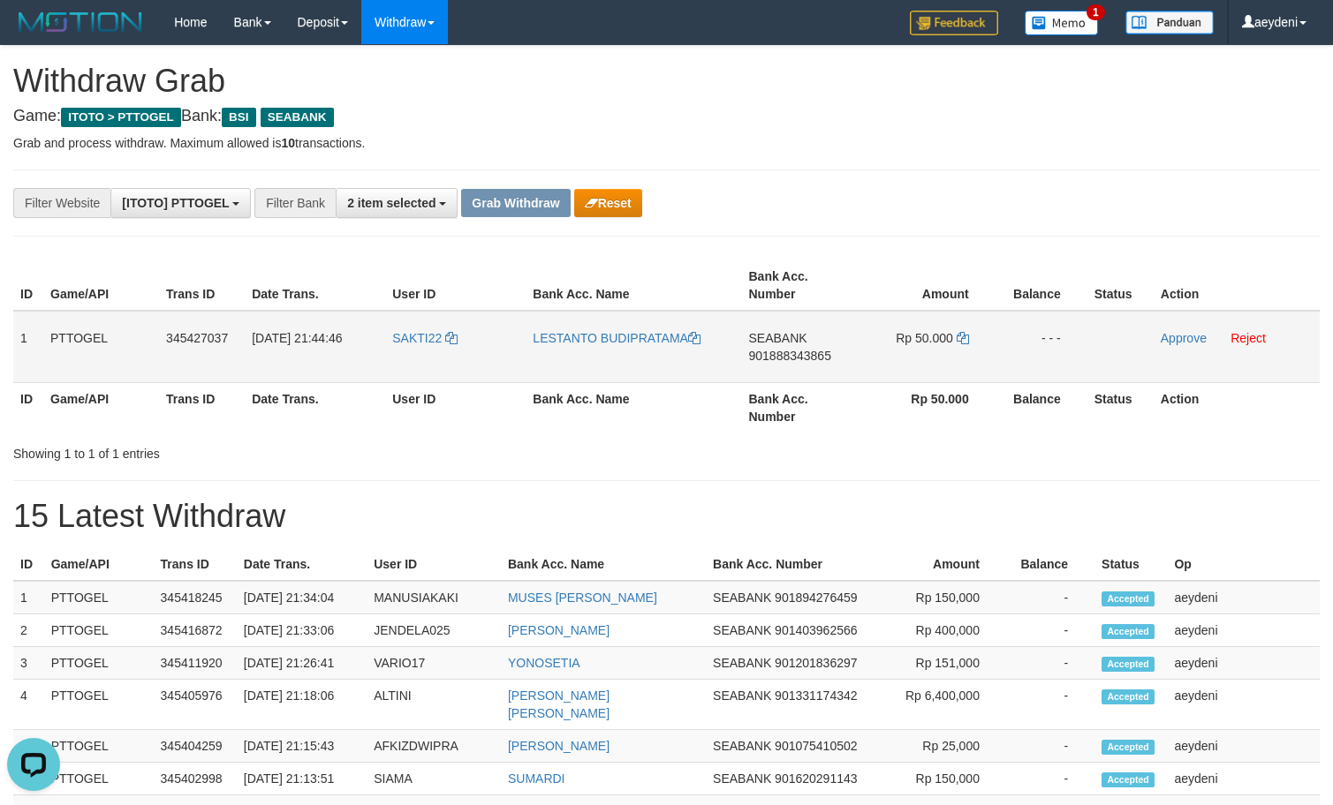
copy tr
click at [794, 370] on td "SEABANK 901888343865" at bounding box center [800, 347] width 116 height 72
copy span "901888343865"
click at [965, 337] on icon at bounding box center [963, 338] width 12 height 12
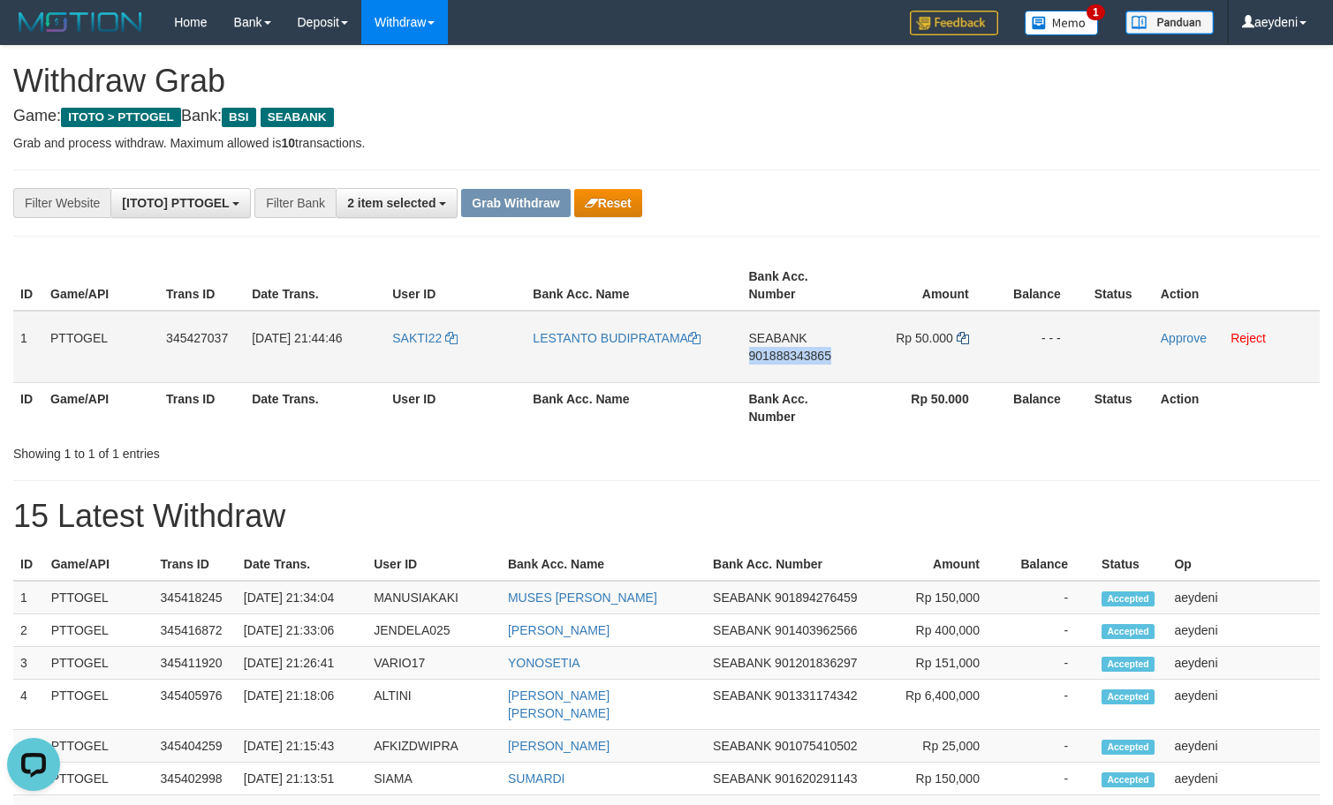
copy span "901888343865"
click at [965, 337] on icon at bounding box center [963, 338] width 12 height 12
click at [1197, 342] on link "Approve" at bounding box center [1184, 338] width 46 height 14
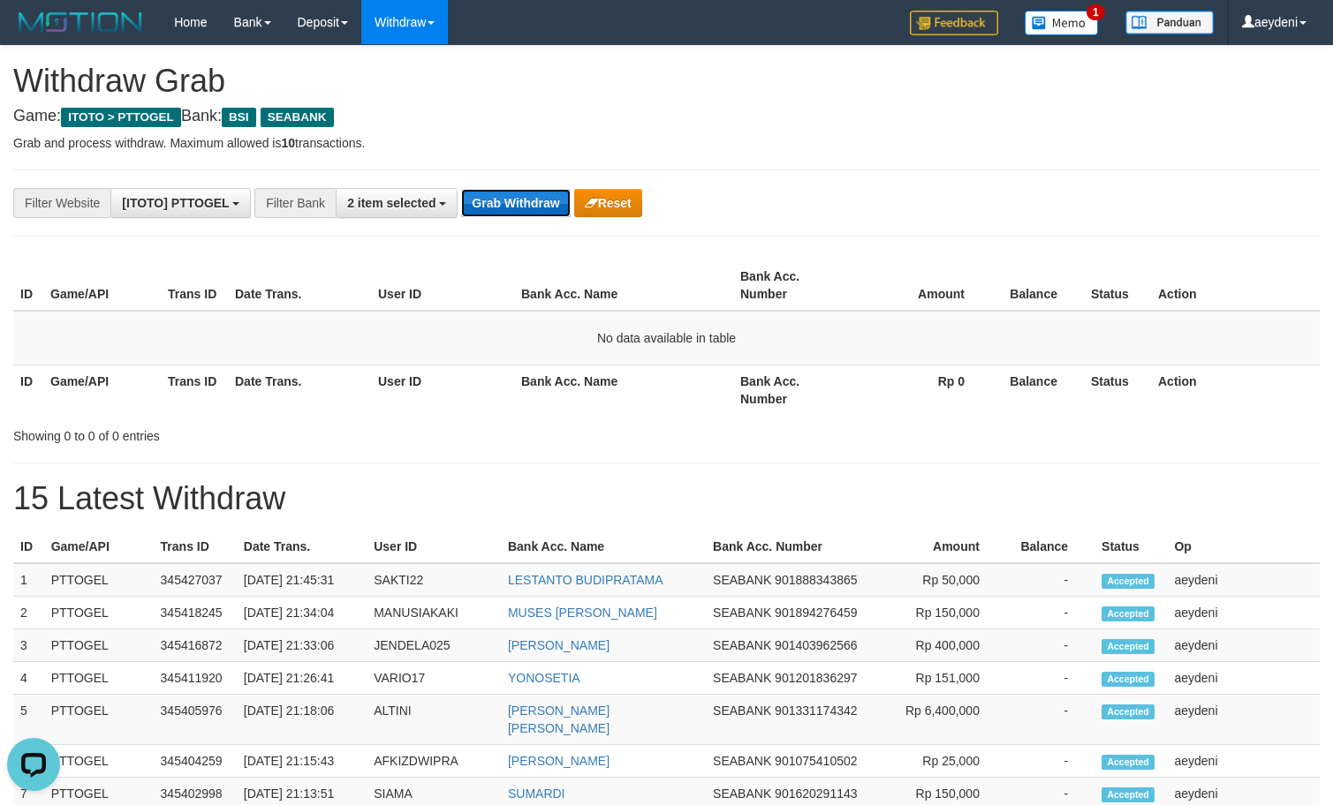
click at [545, 203] on button "Grab Withdraw" at bounding box center [515, 203] width 109 height 28
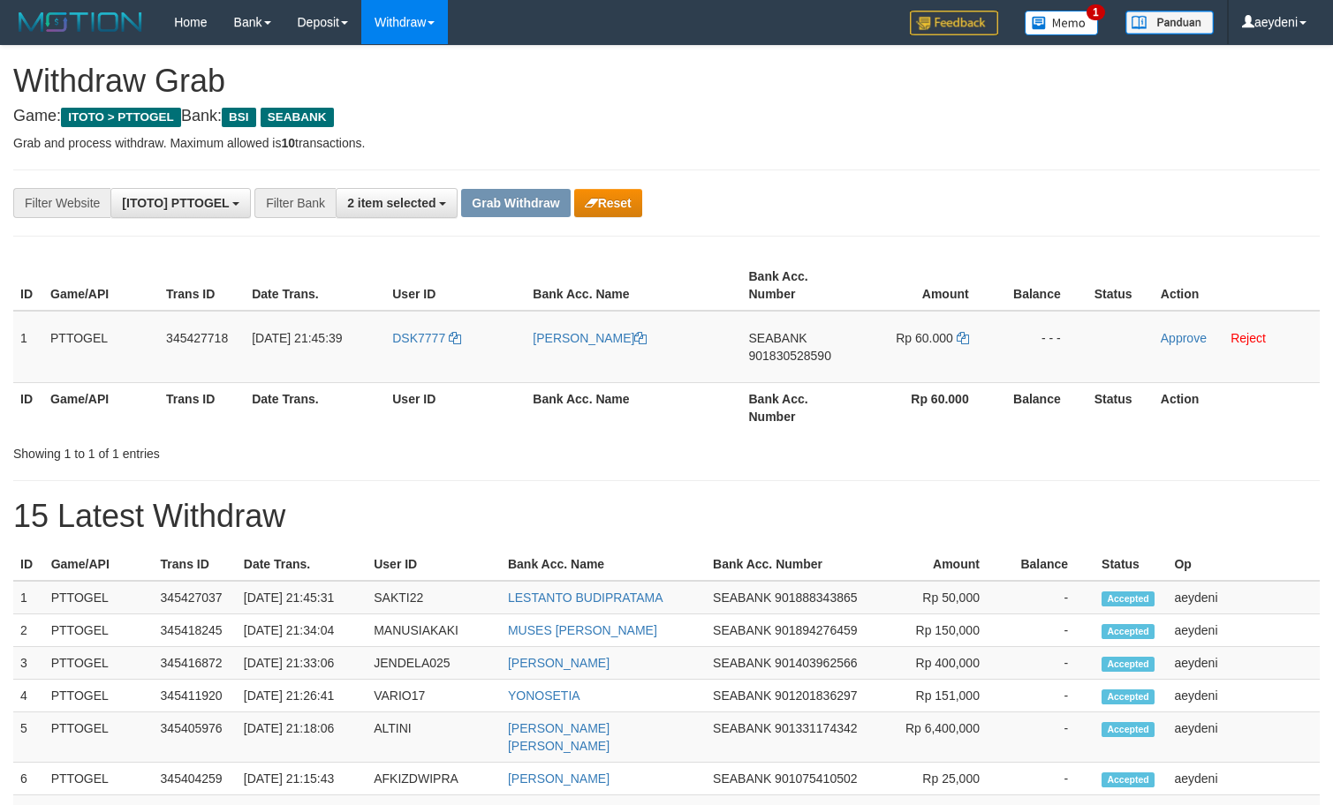
scroll to position [405, 0]
drag, startPoint x: 780, startPoint y: 436, endPoint x: 592, endPoint y: 371, distance: 199.2
click at [780, 423] on div "ID Game/API Trans ID Date Trans. User ID Bank Acc. Name Bank Acc. Number Amount…" at bounding box center [666, 346] width 1333 height 183
copy tr
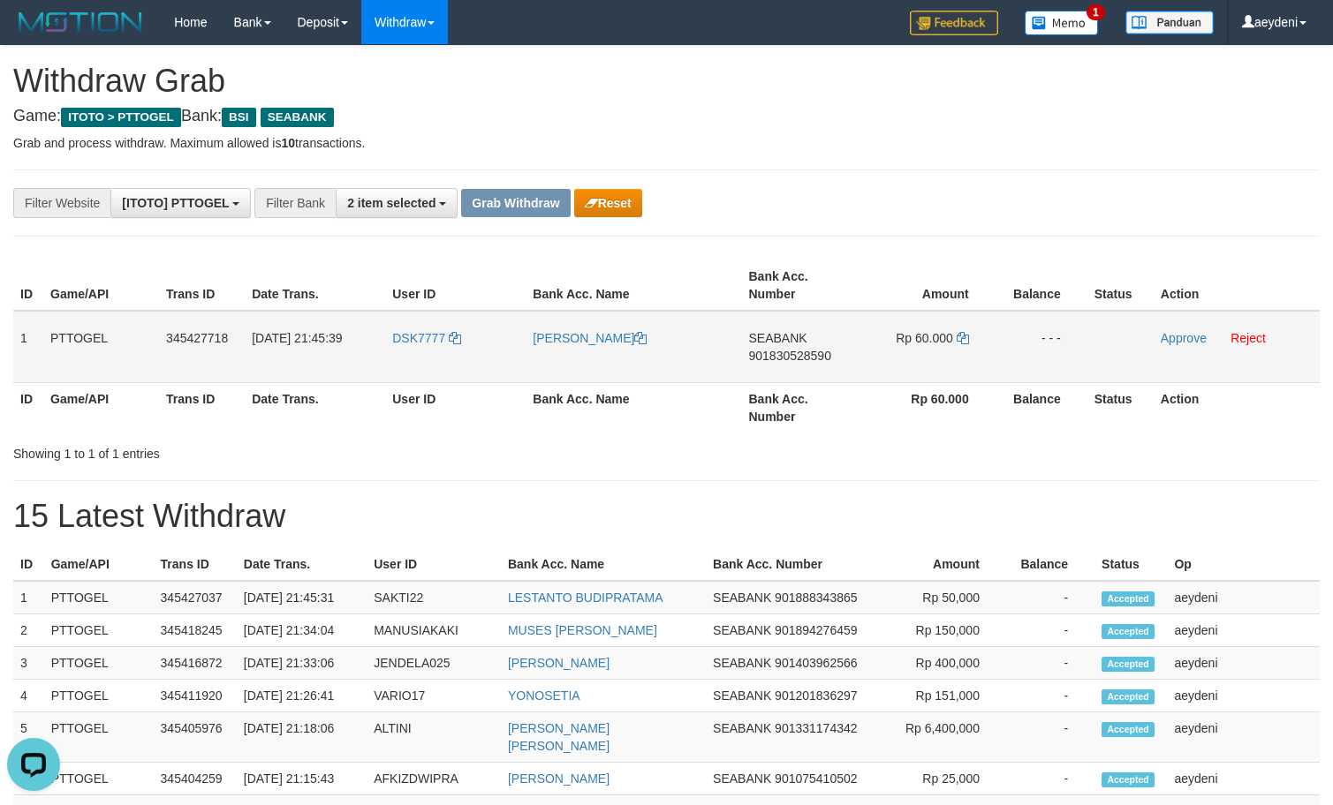
drag, startPoint x: 425, startPoint y: 345, endPoint x: 899, endPoint y: 318, distance: 475.1
click at [899, 318] on tr "1 PTTOGEL 345427718 [DATE] 21:45:39 DSK7777 [PERSON_NAME] SEABANK 901830528590 …" at bounding box center [666, 347] width 1306 height 72
click at [790, 394] on th "Bank Acc. Number" at bounding box center [800, 407] width 116 height 50
click at [804, 381] on td "SEABANK 901830528590" at bounding box center [800, 347] width 116 height 72
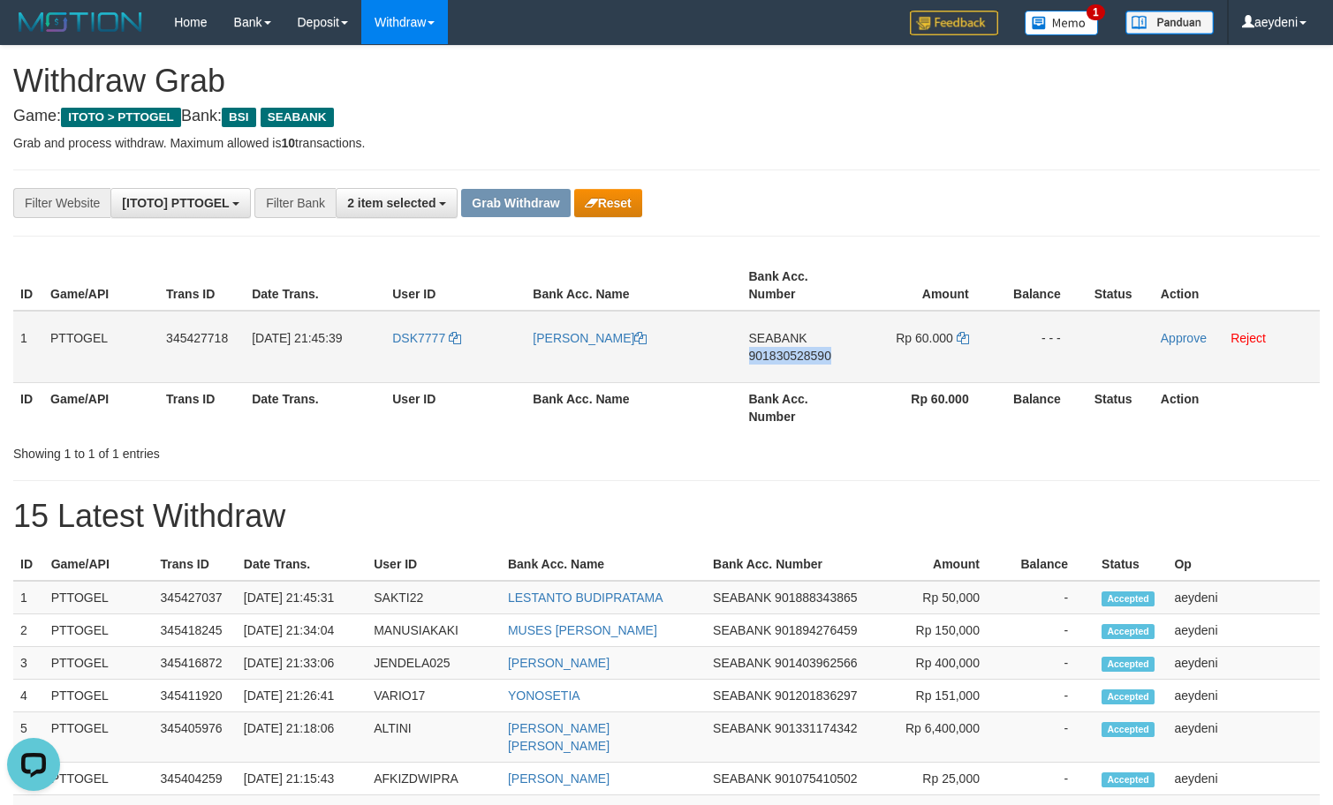
copy span "901830528590"
click at [961, 343] on icon at bounding box center [963, 338] width 12 height 12
copy span "901830528590"
click at [961, 343] on icon at bounding box center [963, 338] width 12 height 12
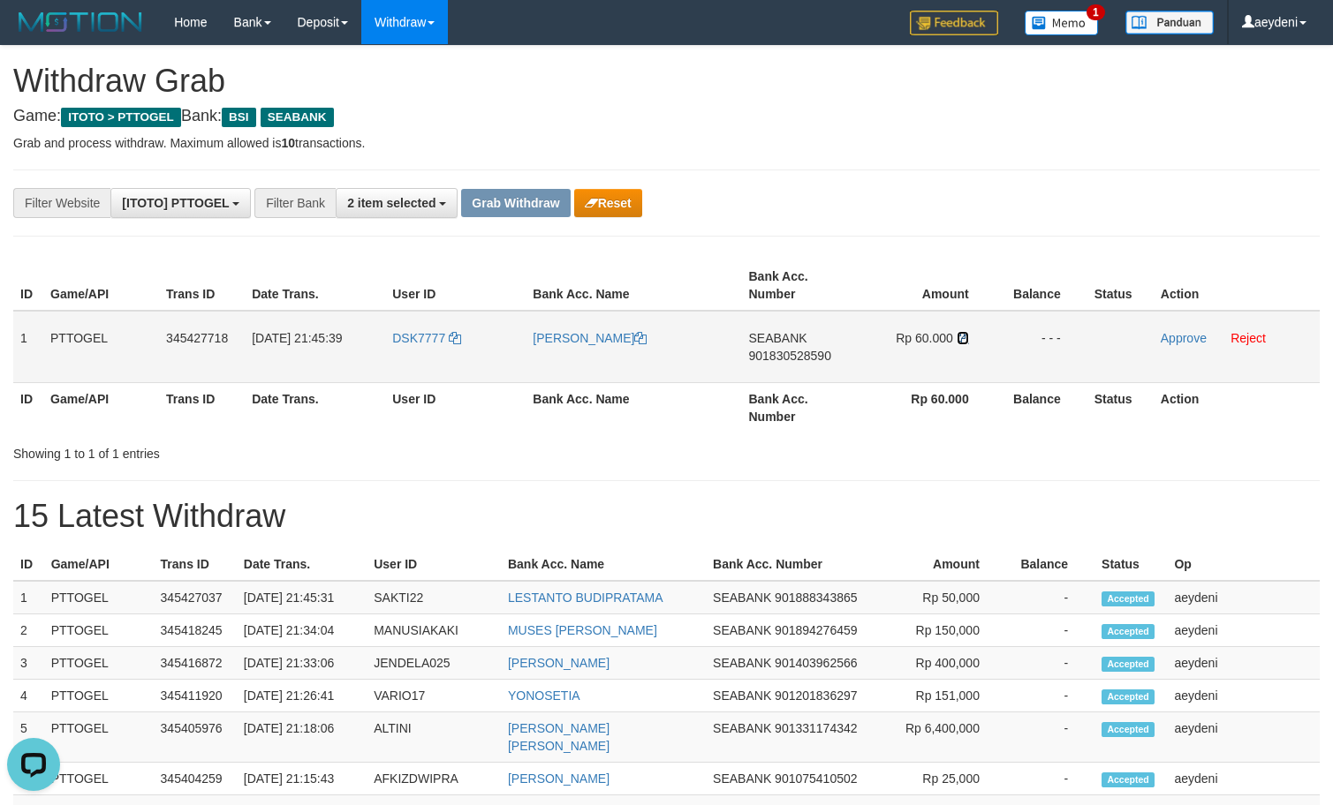
click at [962, 342] on icon at bounding box center [963, 338] width 12 height 12
click at [964, 341] on icon at bounding box center [963, 338] width 12 height 12
drag, startPoint x: 1187, startPoint y: 352, endPoint x: 1186, endPoint y: 338, distance: 14.2
click at [1188, 352] on td "Approve Reject" at bounding box center [1236, 347] width 166 height 72
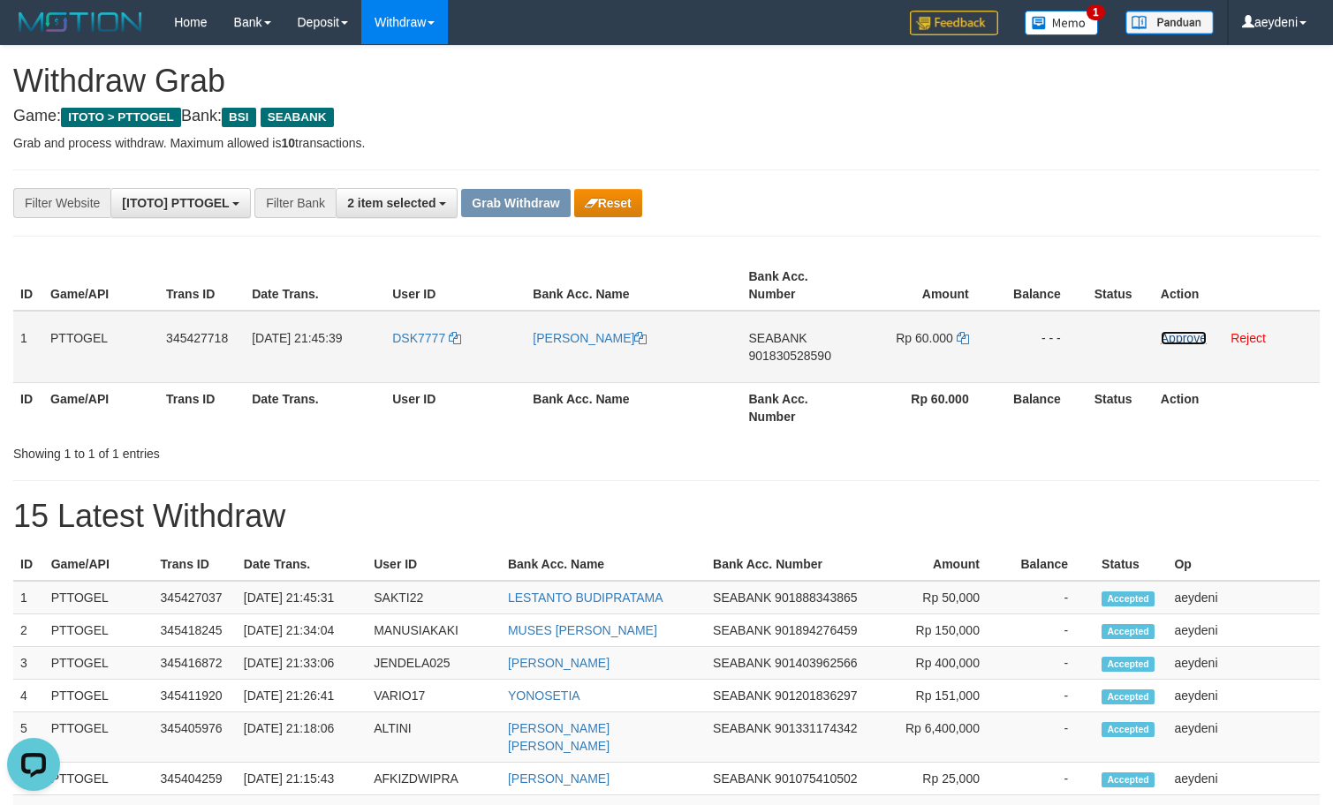
click at [1184, 336] on link "Approve" at bounding box center [1184, 338] width 46 height 14
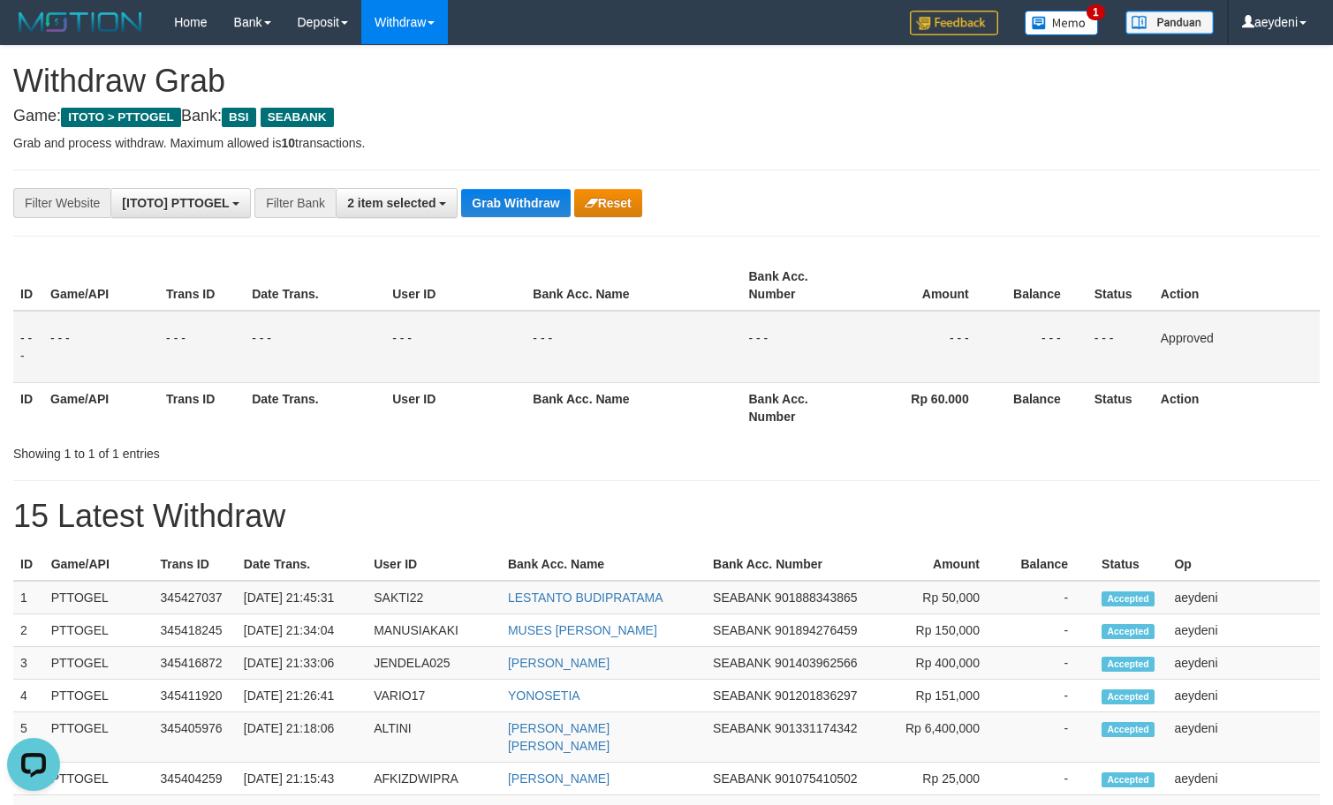
click at [508, 186] on div "**********" at bounding box center [666, 780] width 1333 height 1468
click at [510, 205] on button "Grab Withdraw" at bounding box center [515, 203] width 109 height 28
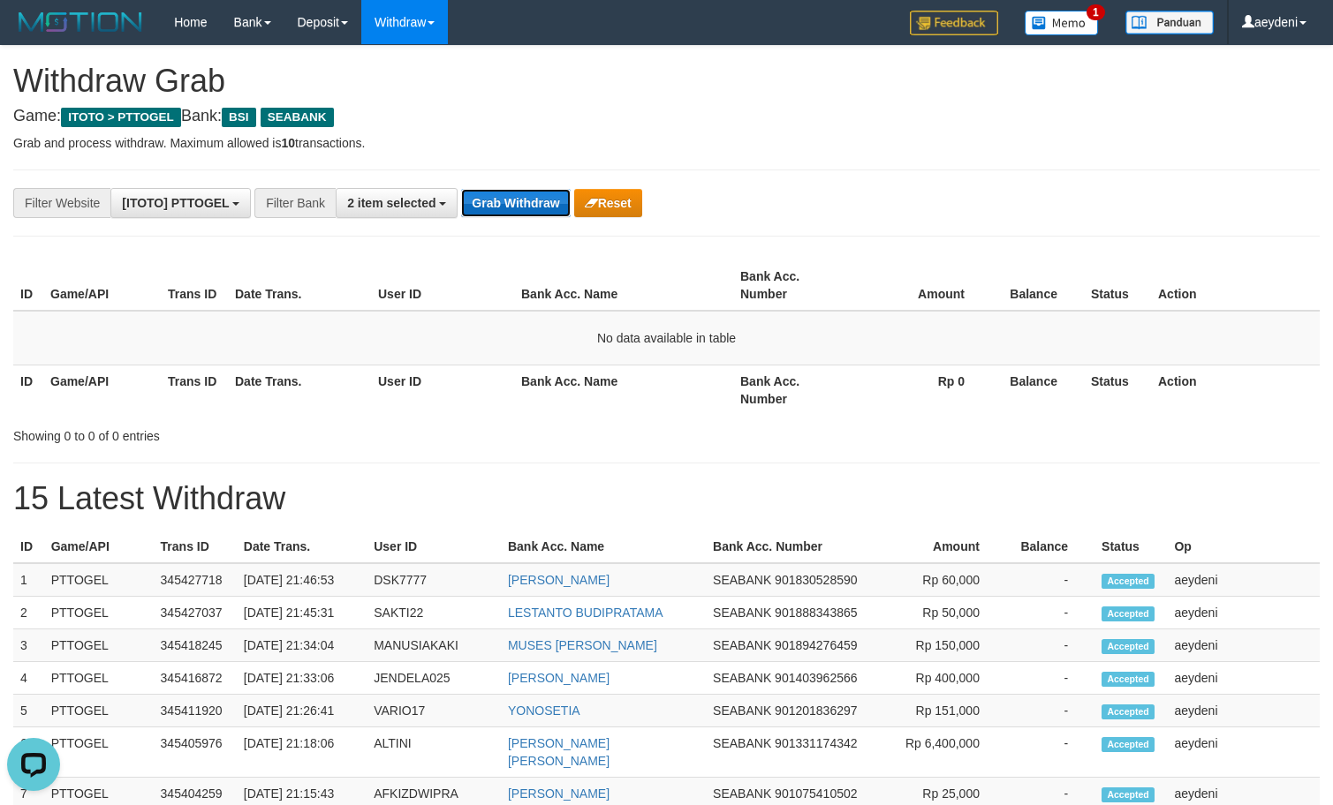
click at [503, 212] on button "Grab Withdraw" at bounding box center [515, 203] width 109 height 28
click at [523, 216] on button "Grab Withdraw" at bounding box center [515, 203] width 109 height 28
click at [397, 206] on span "2 item selected" at bounding box center [391, 203] width 88 height 14
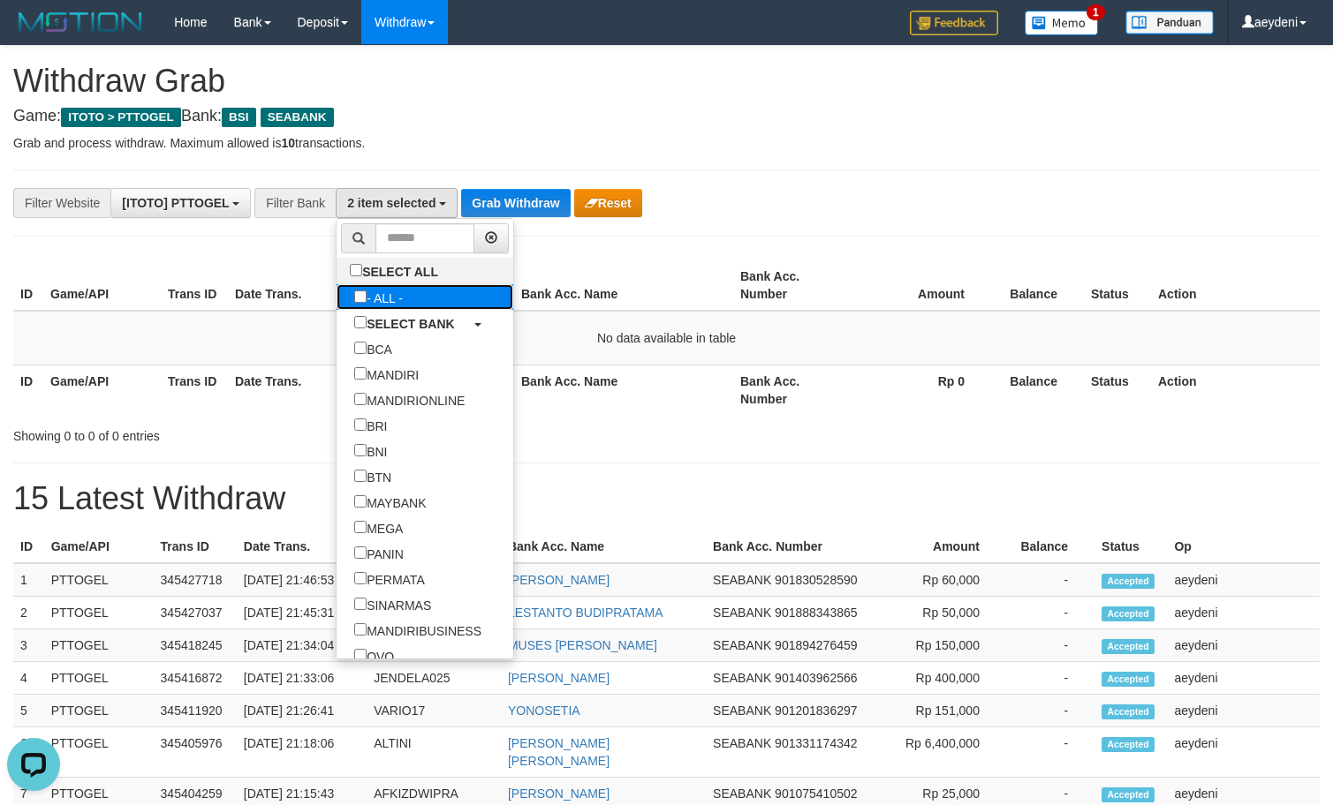
click at [336, 291] on label "- ALL -" at bounding box center [378, 297] width 84 height 26
select select "***"
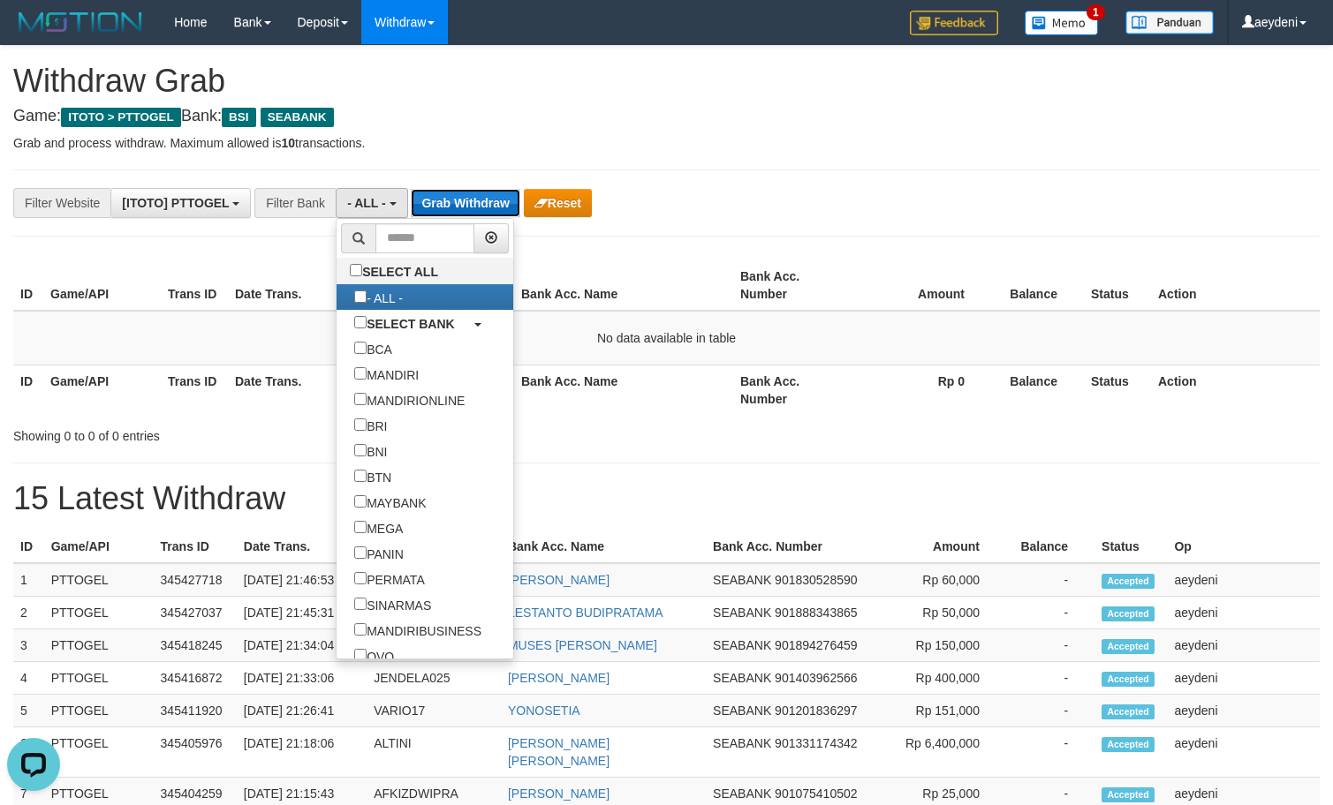
click at [499, 202] on button "Grab Withdraw" at bounding box center [465, 203] width 109 height 28
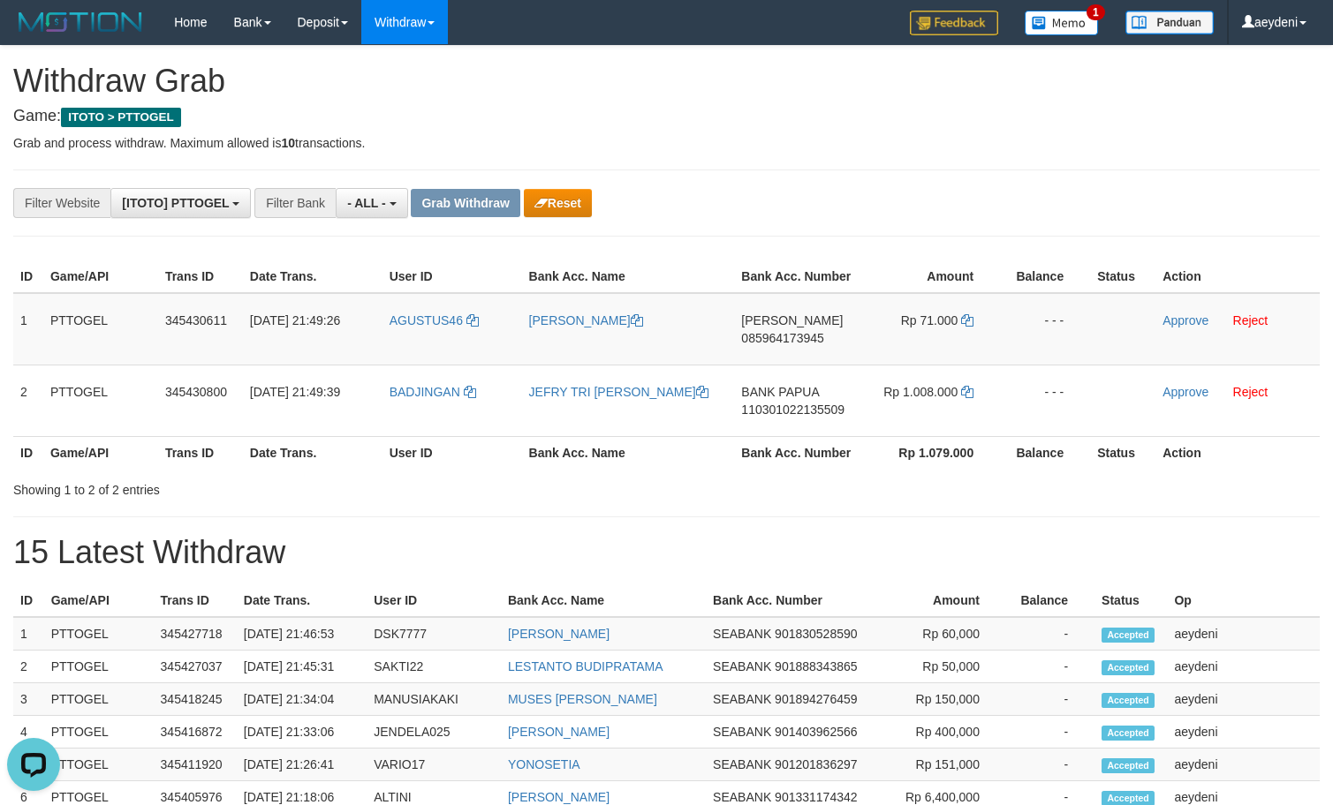
click at [814, 476] on div "Showing 1 to 2 of 2 entries" at bounding box center [666, 486] width 1333 height 25
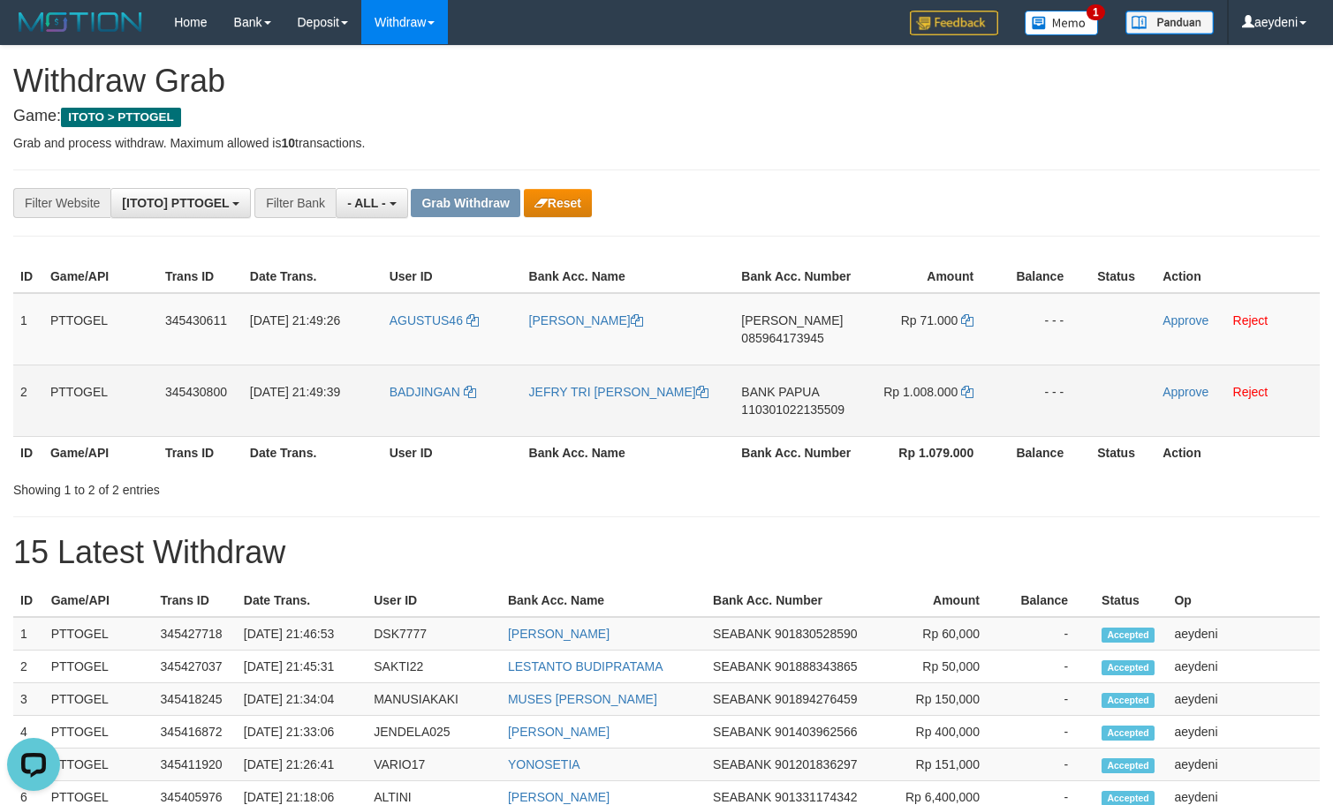
drag, startPoint x: 435, startPoint y: 427, endPoint x: 937, endPoint y: 382, distance: 503.6
click at [937, 382] on tr "2 PTTOGEL 345430800 01/10/2025 21:49:39 BADJINGAN JEFRY TRI RANDA BANK PAPUA 11…" at bounding box center [666, 401] width 1306 height 72
copy tr
click at [797, 435] on td "BANK PAPUA 110301022135509" at bounding box center [799, 401] width 130 height 72
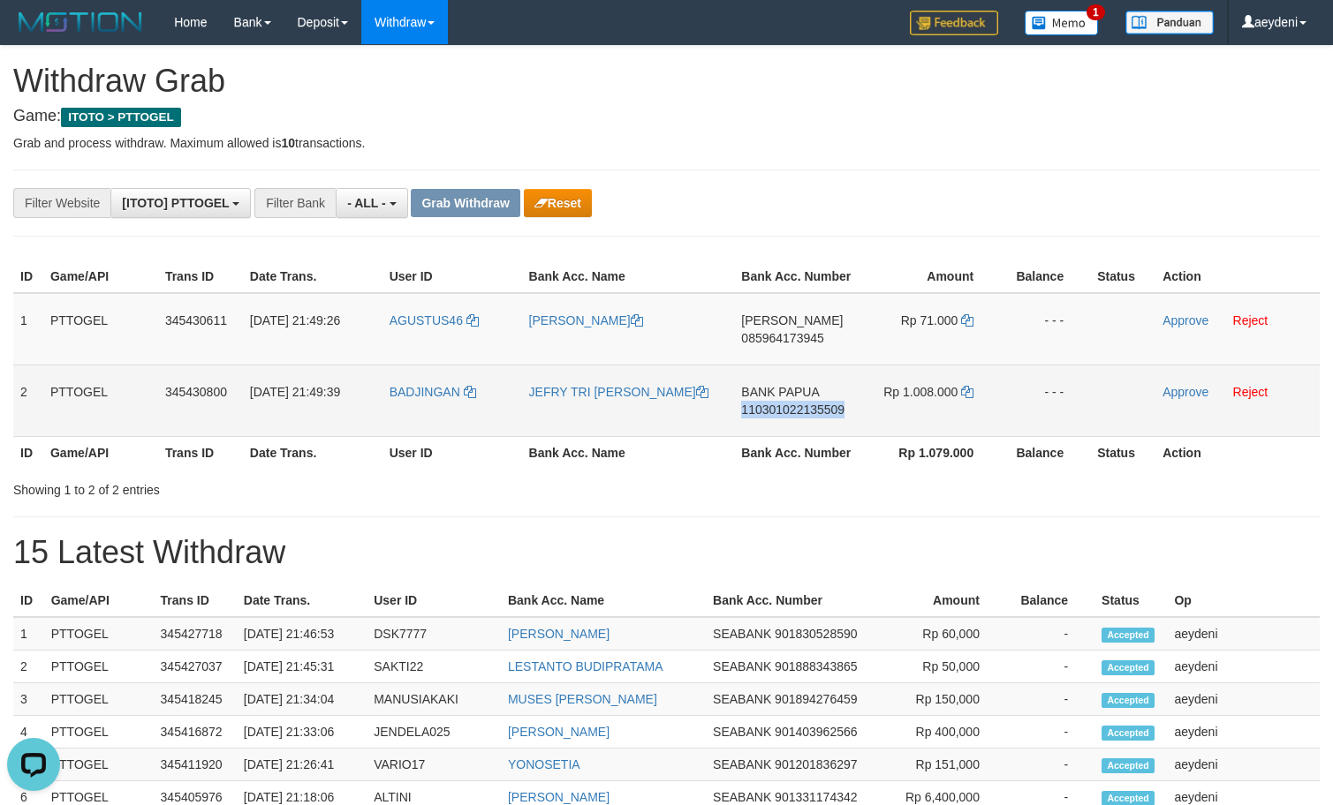
copy span "110301022135509"
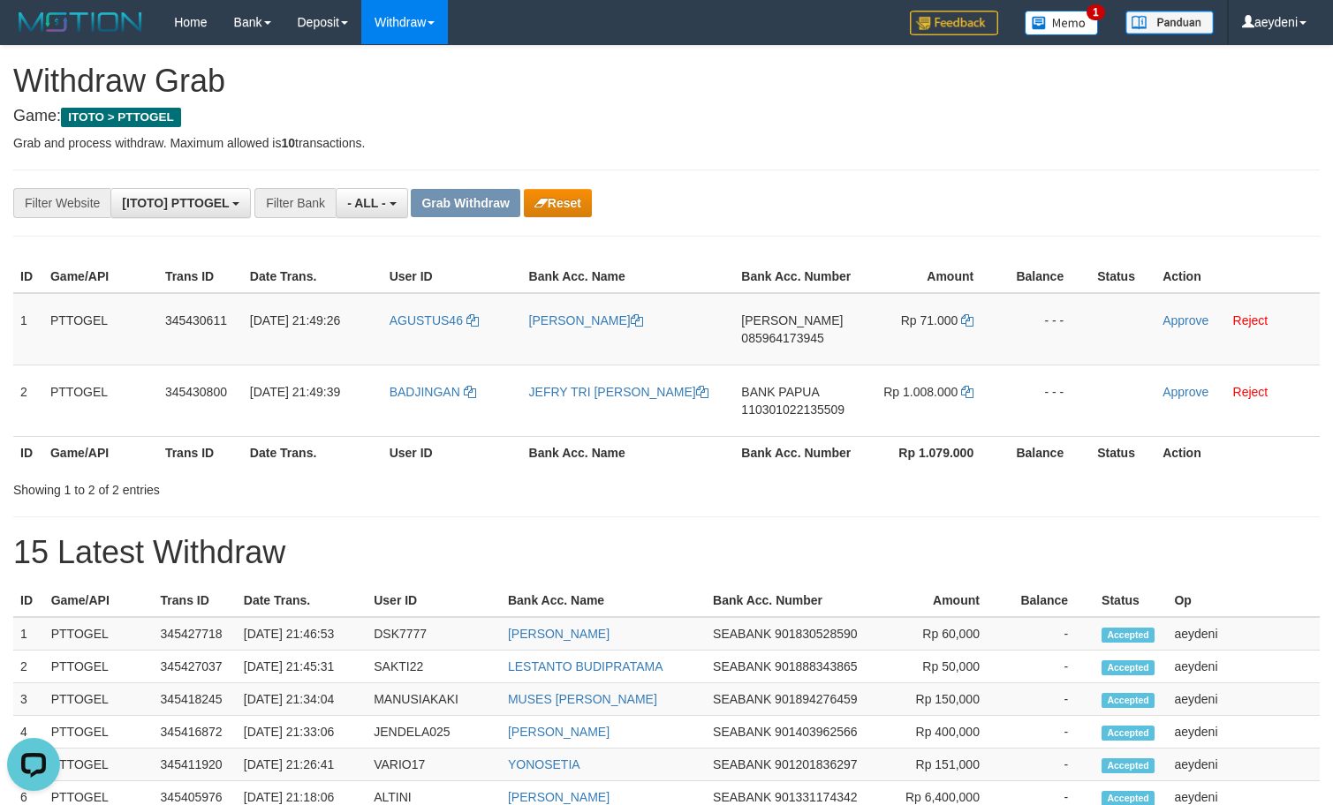
click at [806, 437] on th "Bank Acc. Number" at bounding box center [799, 452] width 130 height 33
copy th "Number"
click at [806, 437] on th "Bank Acc. Number" at bounding box center [799, 452] width 130 height 33
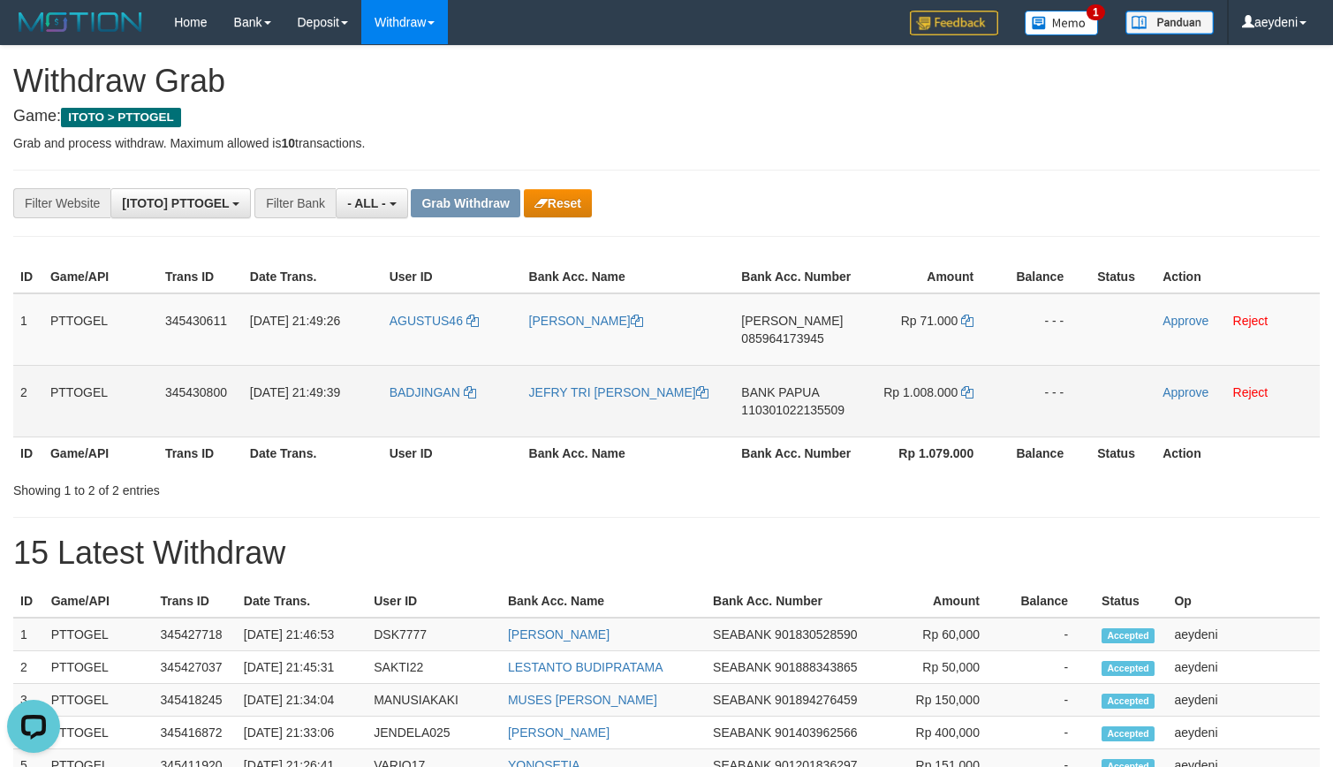
click at [827, 423] on td "BANK PAPUA 110301022135509" at bounding box center [799, 401] width 130 height 72
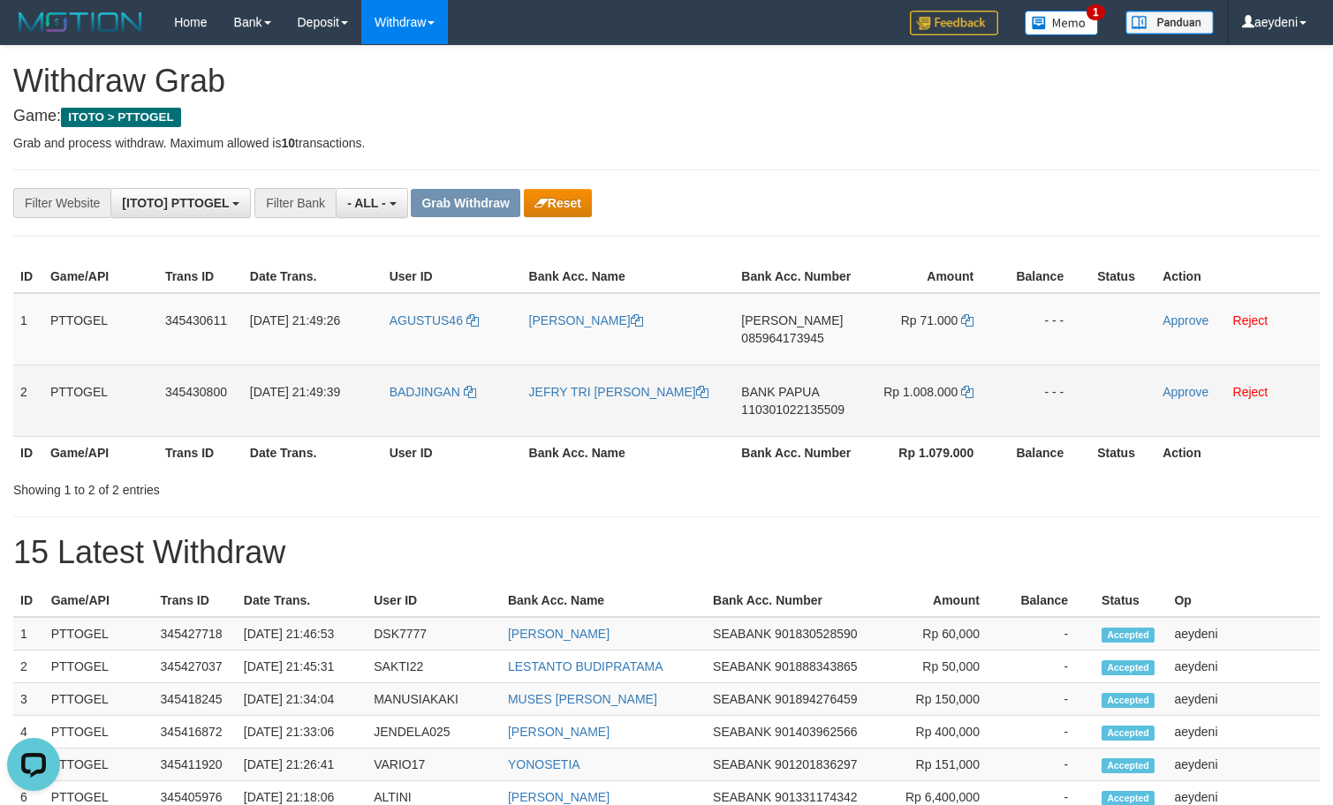
click at [815, 435] on td "BANK PAPUA 110301022135509" at bounding box center [799, 401] width 130 height 72
click at [816, 424] on td "BANK PAPUA 110301022135509" at bounding box center [799, 401] width 130 height 72
copy span "110301022135509"
click at [463, 410] on td "BADJINGAN" at bounding box center [452, 401] width 140 height 72
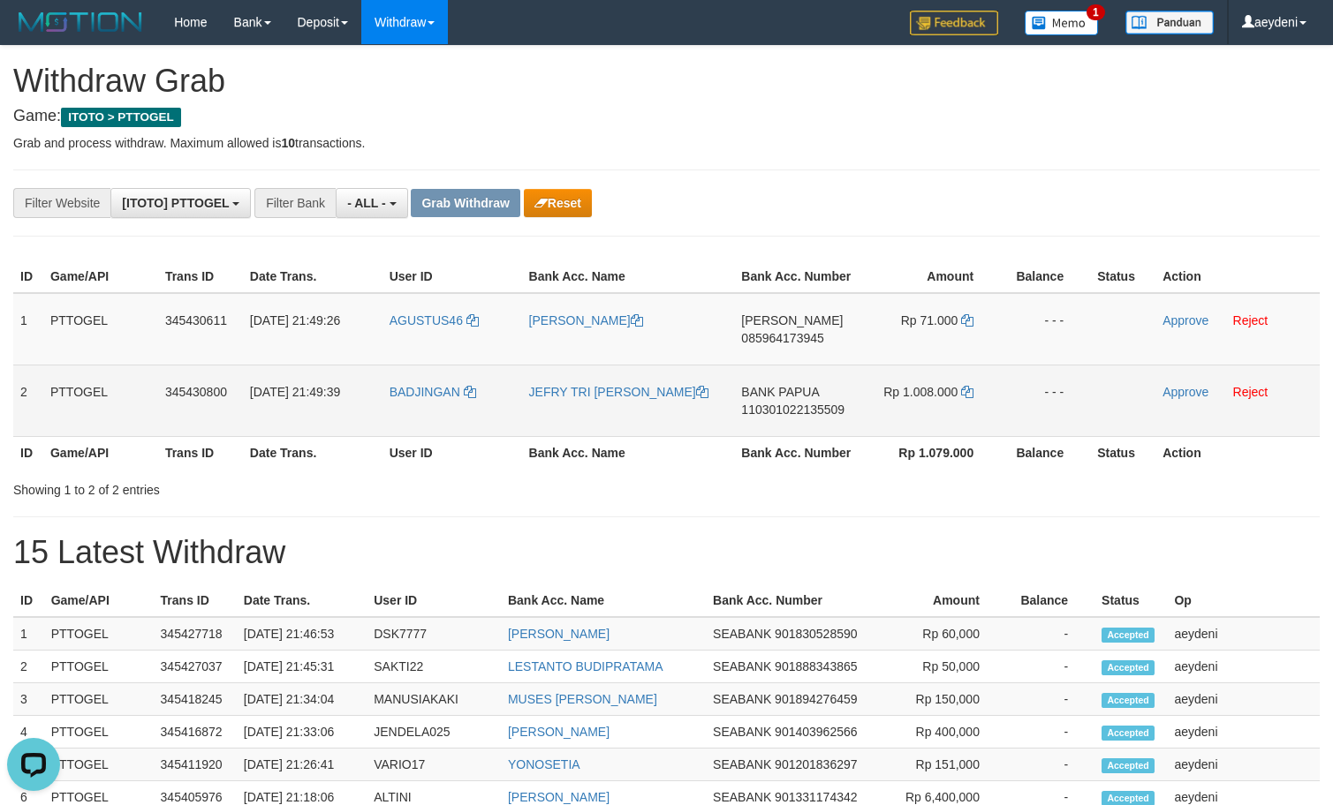
click at [463, 410] on td "BADJINGAN" at bounding box center [452, 401] width 140 height 72
click at [438, 416] on td "BADJINGAN" at bounding box center [452, 401] width 140 height 72
copy link "BADJINGAN"
click at [397, 416] on td "BADJINGAN" at bounding box center [452, 401] width 140 height 72
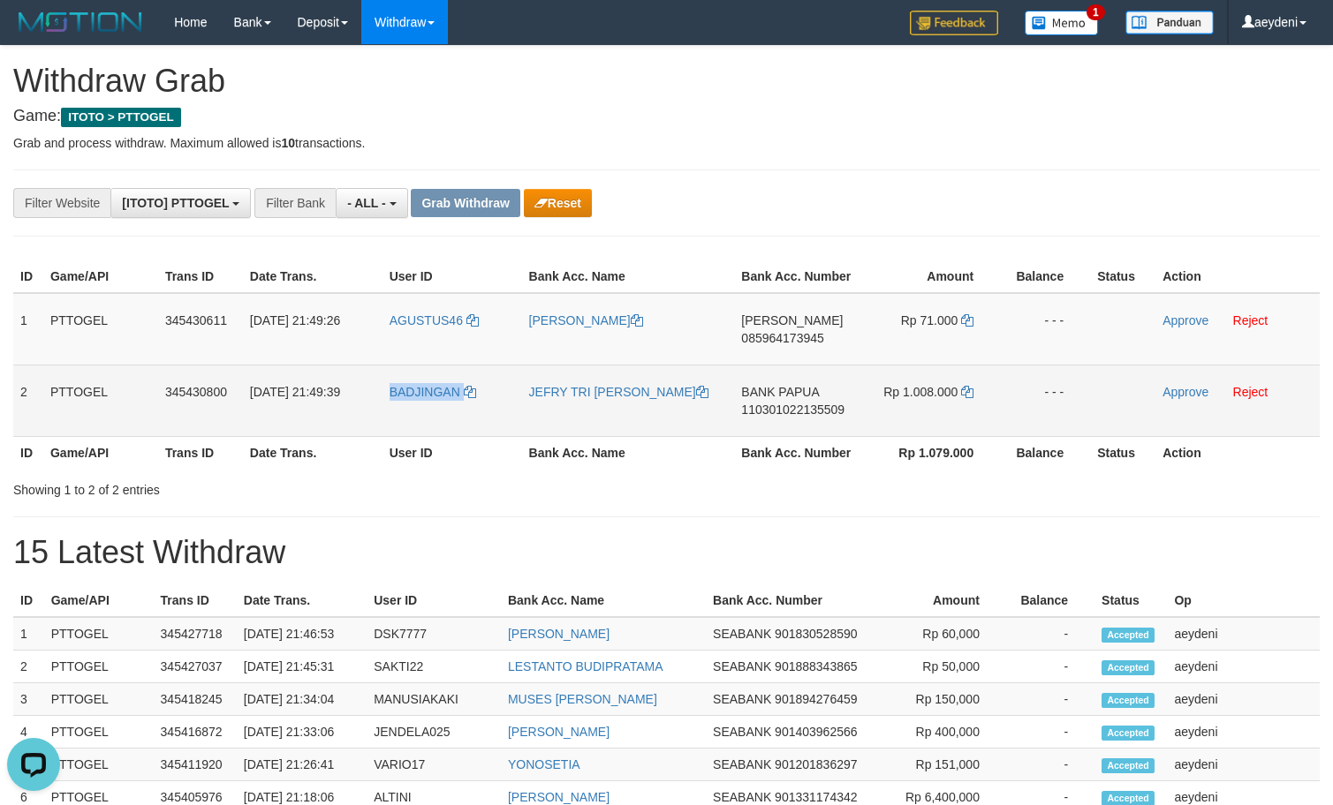
copy link "BADJINGAN"
click at [397, 416] on td "BADJINGAN" at bounding box center [452, 401] width 140 height 72
click at [1259, 395] on link "Reject" at bounding box center [1250, 392] width 35 height 14
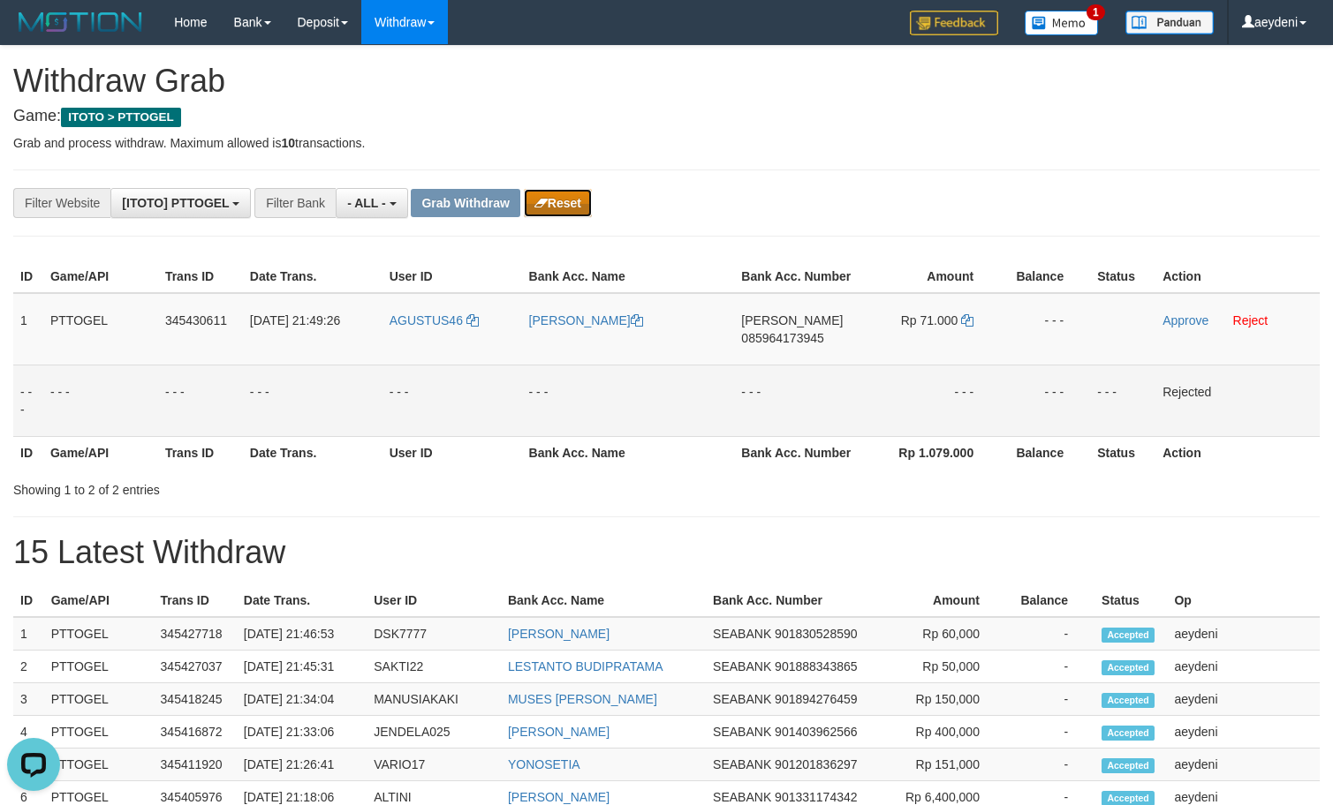
click at [579, 193] on button "Reset" at bounding box center [558, 203] width 68 height 28
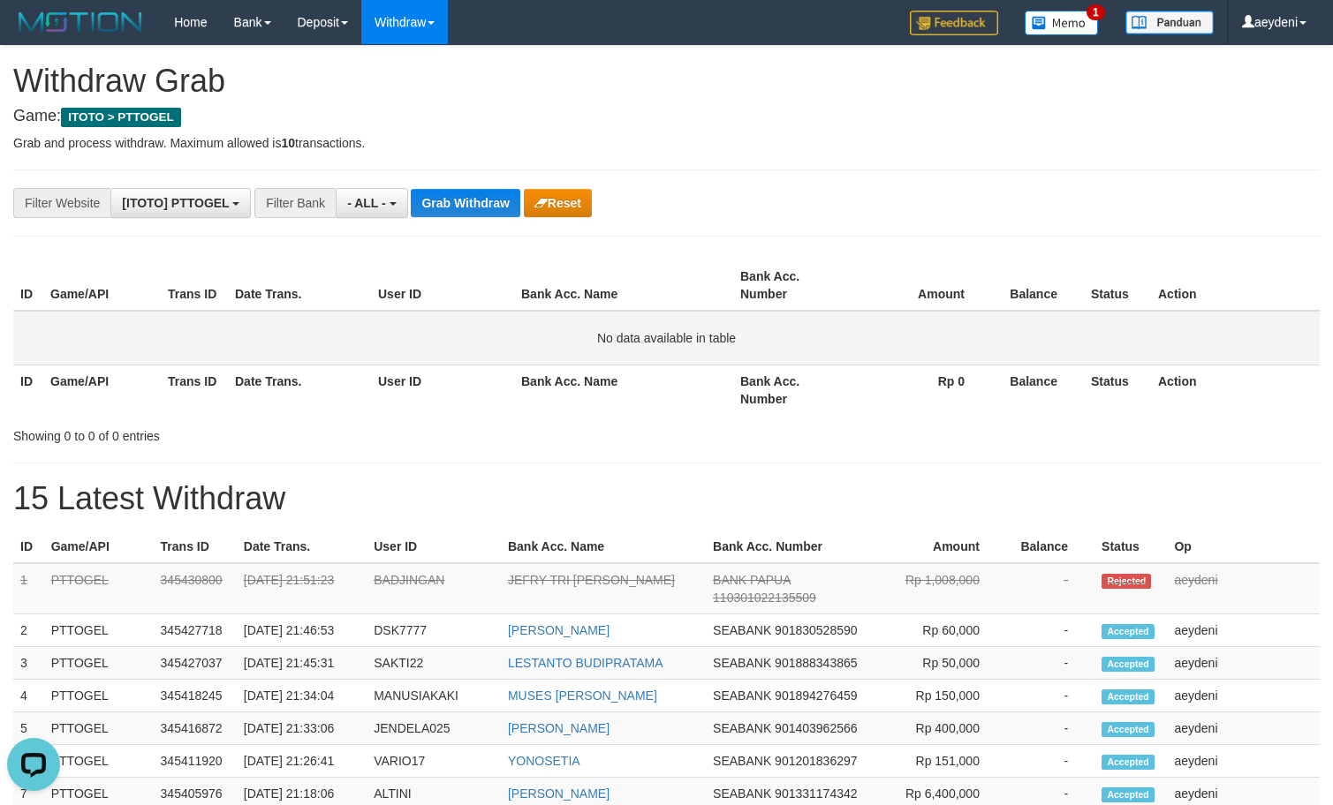
click at [831, 344] on td "No data available in table" at bounding box center [666, 338] width 1306 height 55
click at [864, 450] on div "**********" at bounding box center [666, 780] width 1333 height 1468
click at [448, 203] on button "Grab Withdraw" at bounding box center [465, 203] width 109 height 28
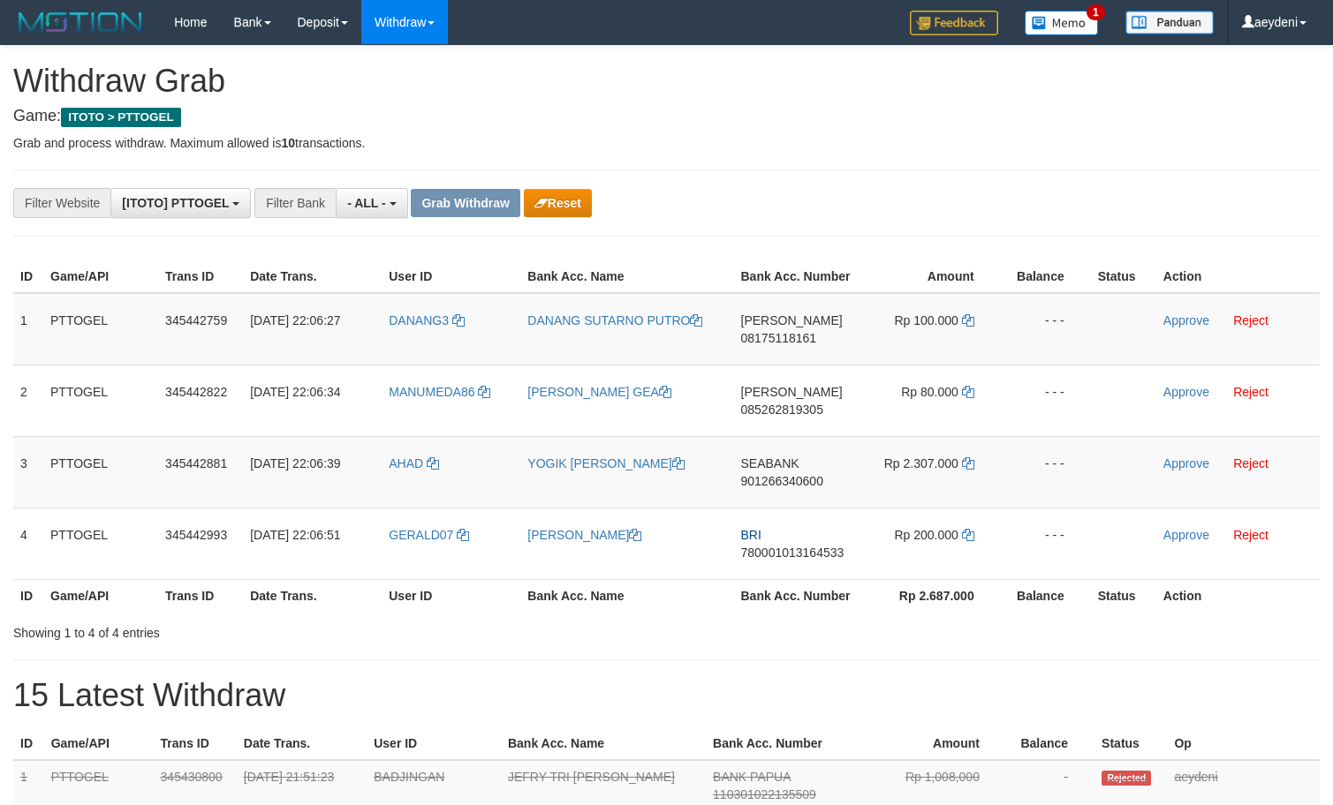
scroll to position [15, 0]
click at [582, 214] on button "Reset" at bounding box center [558, 203] width 68 height 28
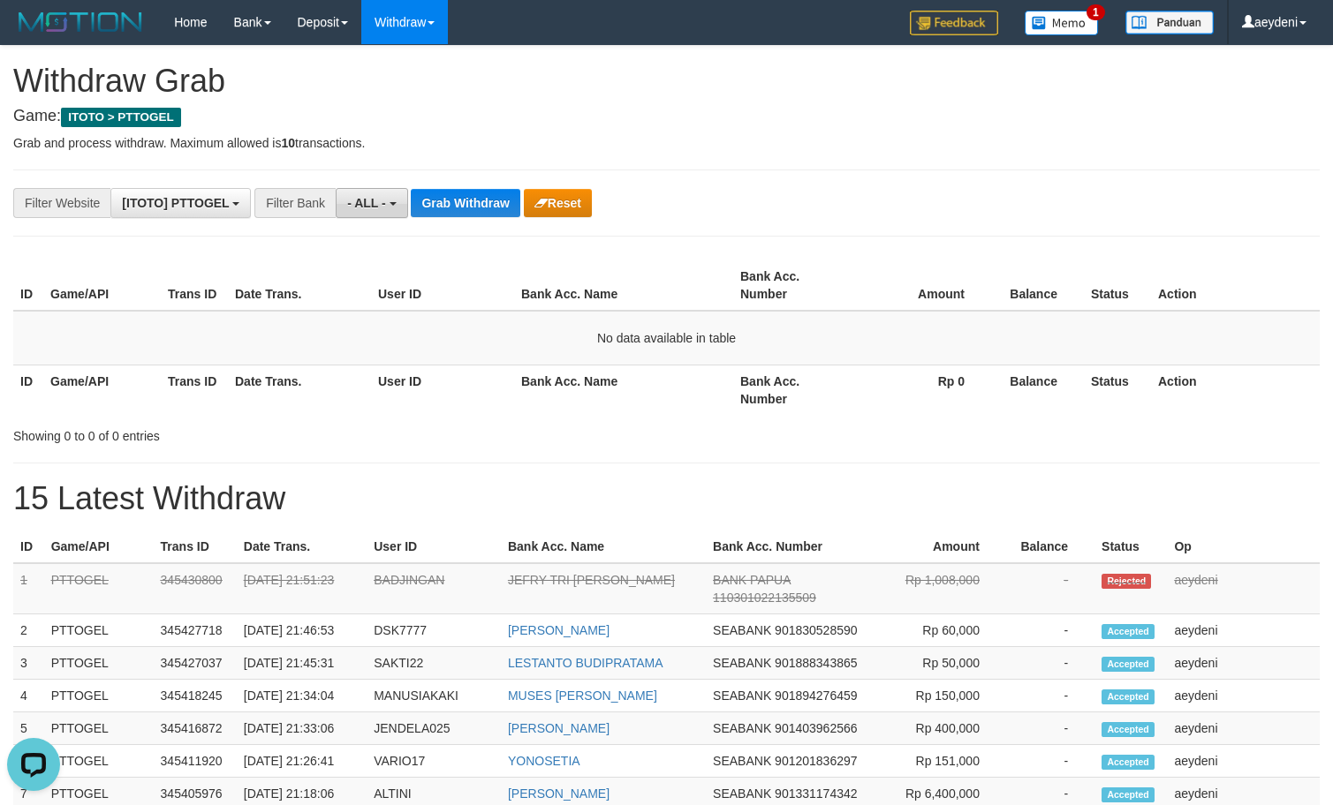
click at [376, 205] on span "- ALL -" at bounding box center [366, 203] width 39 height 14
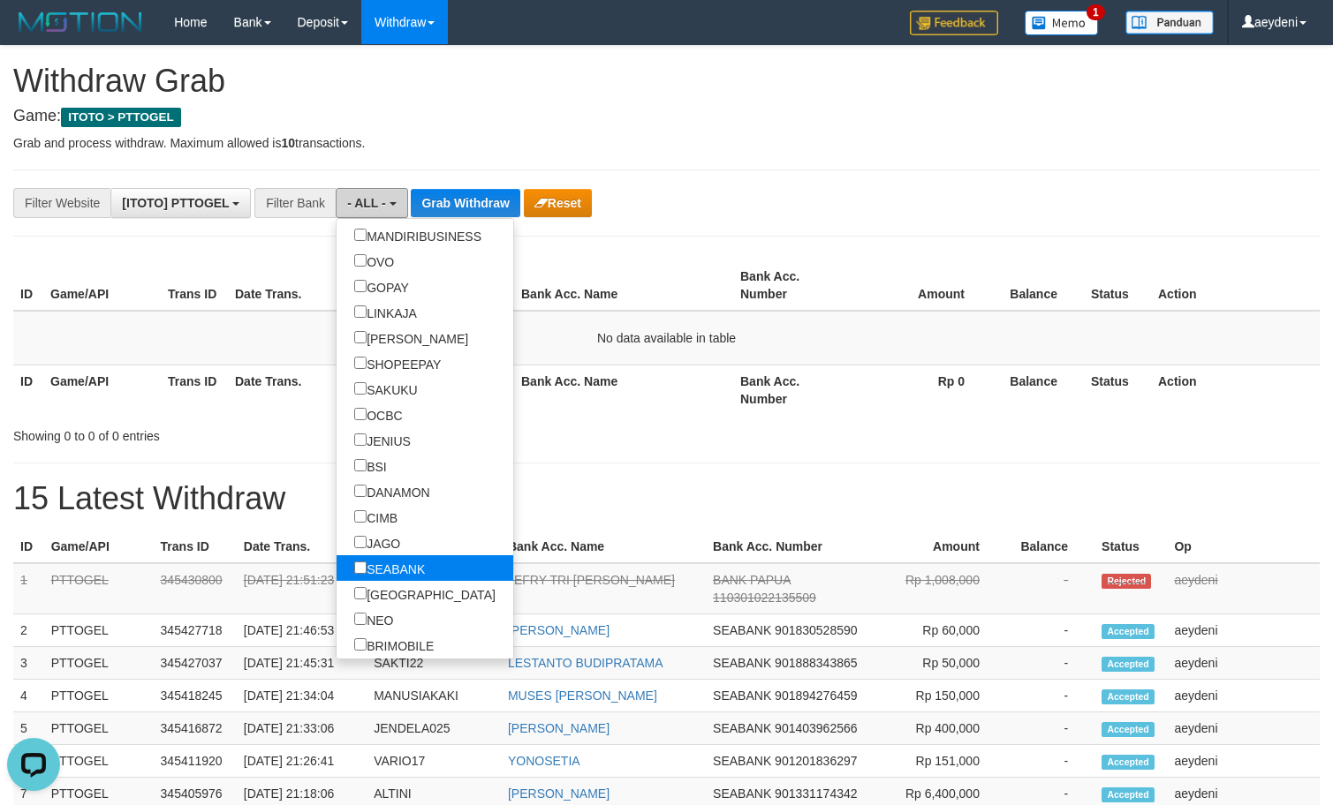
scroll to position [396, 0]
click at [336, 571] on label "SEABANK" at bounding box center [389, 568] width 106 height 26
select select "*******"
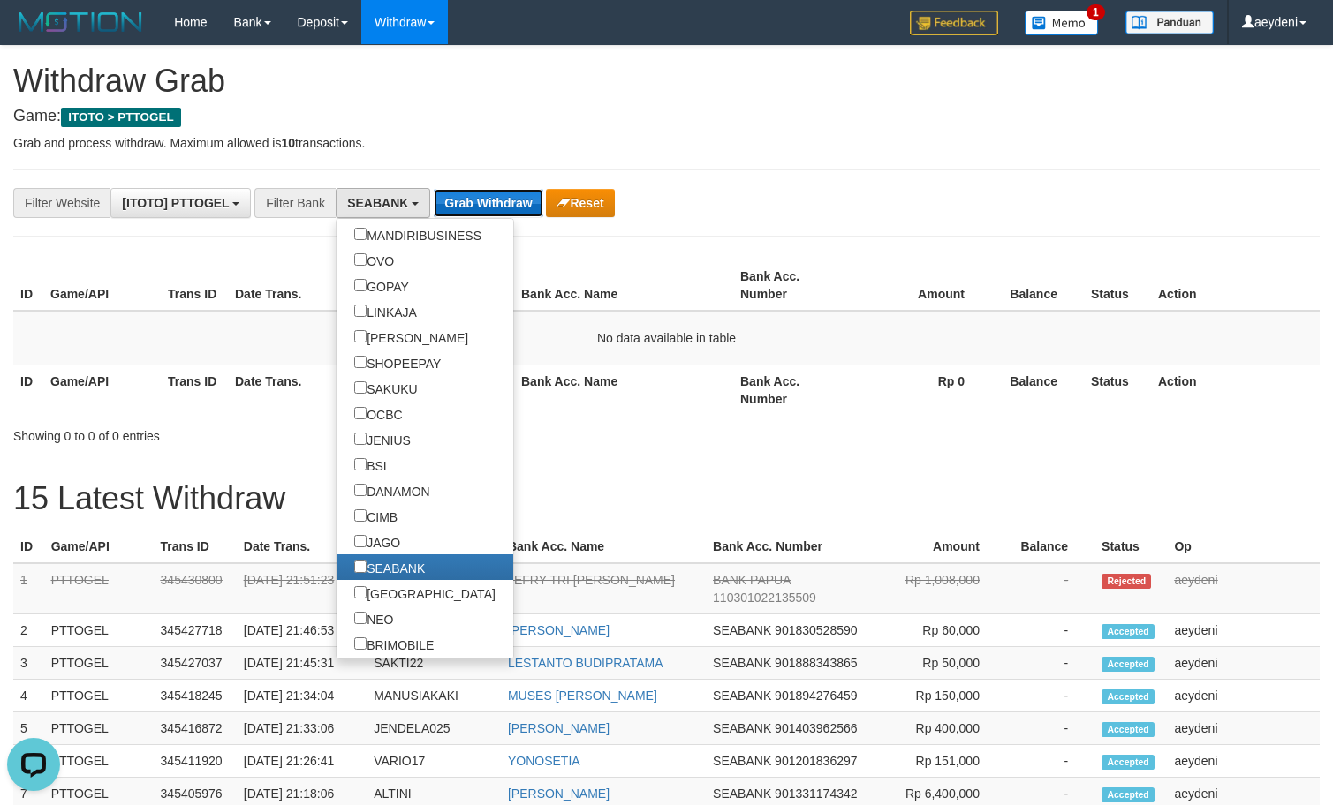
click at [493, 191] on button "Grab Withdraw" at bounding box center [488, 203] width 109 height 28
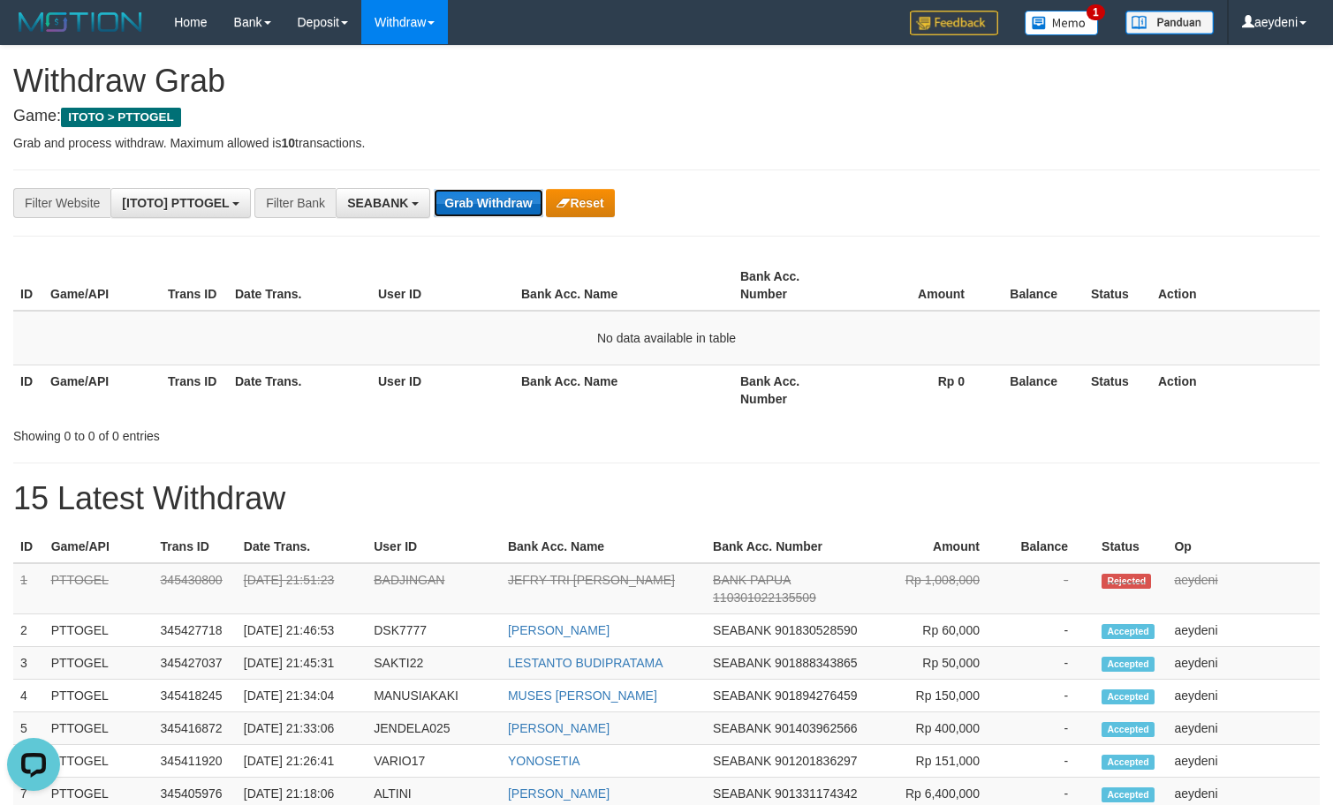
click at [493, 191] on button "Grab Withdraw" at bounding box center [488, 203] width 109 height 28
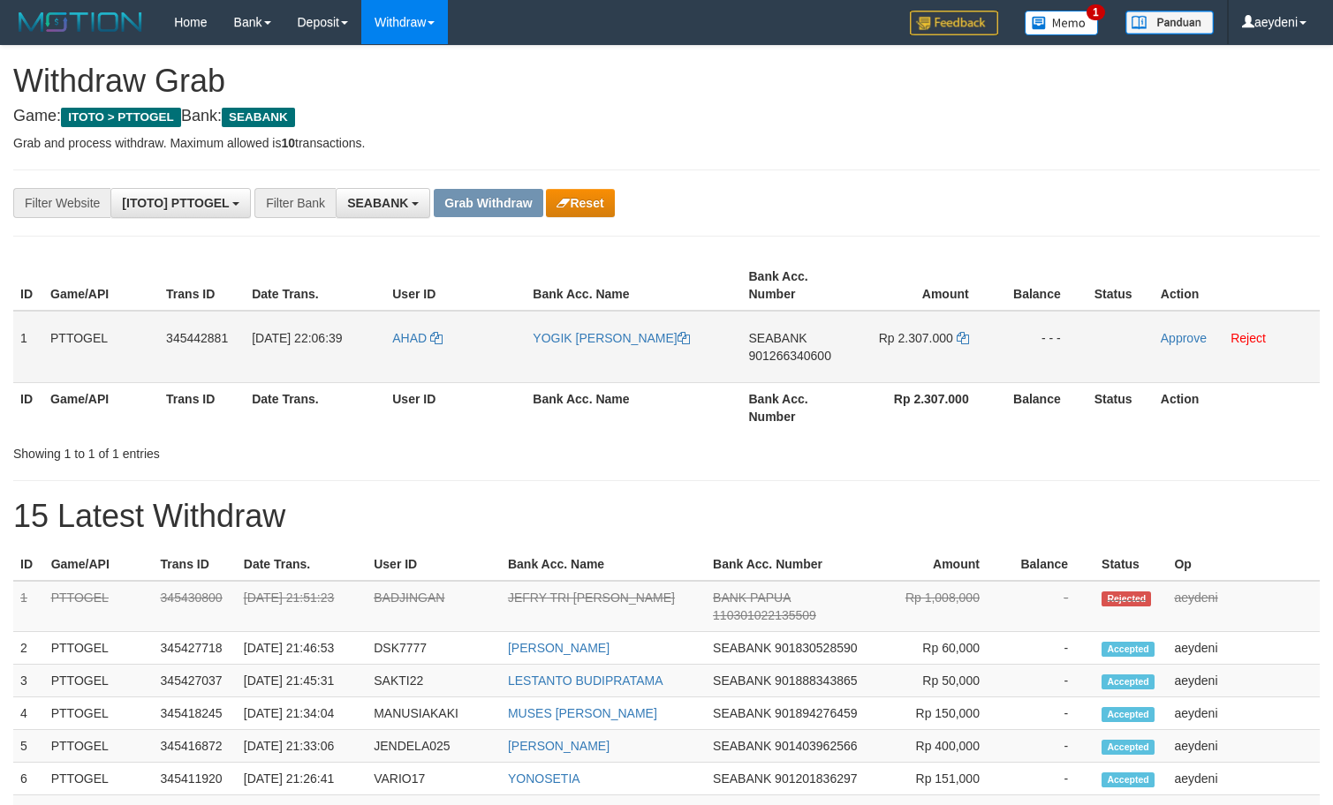
scroll to position [479, 0]
drag, startPoint x: 460, startPoint y: 381, endPoint x: 896, endPoint y: 348, distance: 436.6
click at [896, 348] on tr "1 PTTOGEL 345442881 01/10/2025 22:06:39 AHAD YOGIK AHMAD AQROHI SEABANK 9012663…" at bounding box center [666, 347] width 1306 height 72
click at [788, 372] on td "SEABANK 901266340600" at bounding box center [800, 347] width 116 height 72
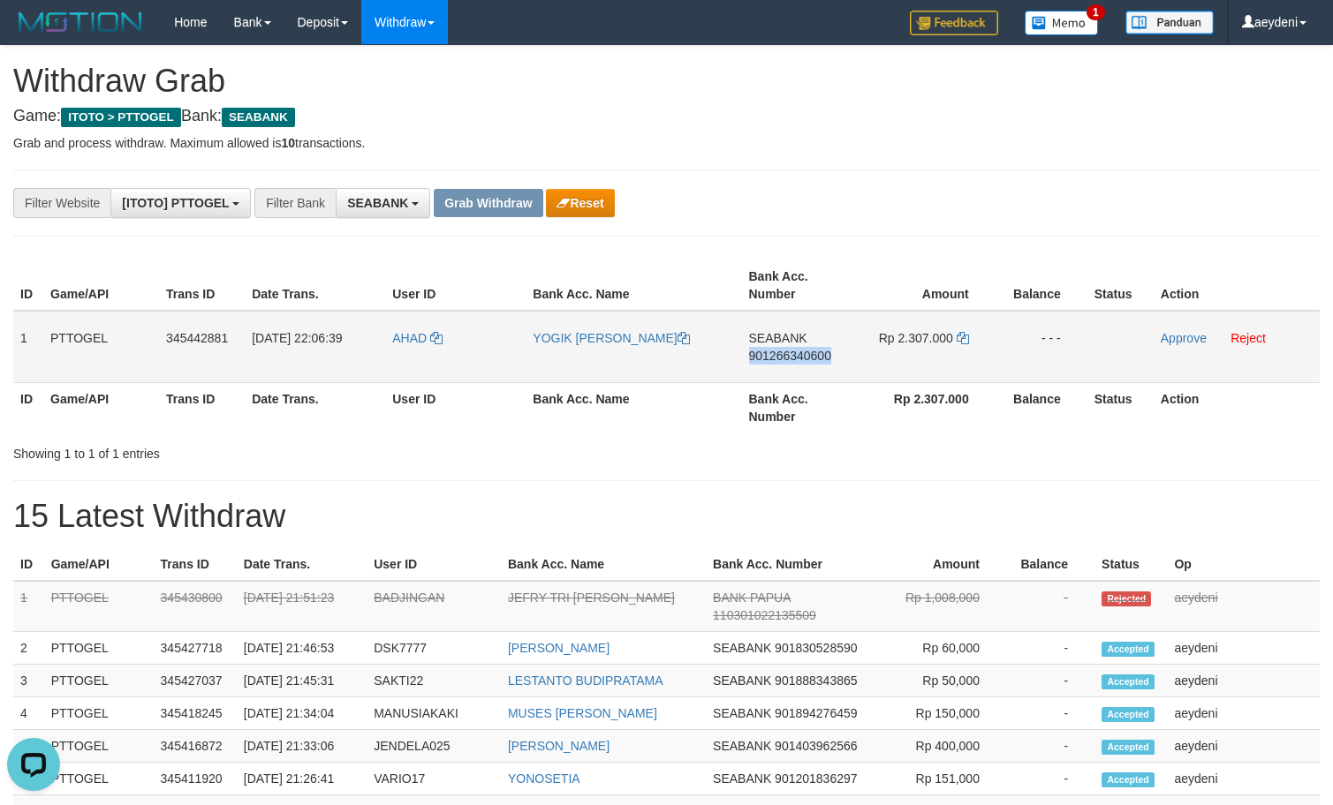
click at [788, 372] on td "SEABANK 901266340600" at bounding box center [800, 347] width 116 height 72
copy span "901266340600"
click at [885, 399] on th "Rp 2.307.000" at bounding box center [927, 407] width 138 height 50
click at [962, 333] on icon at bounding box center [963, 338] width 12 height 12
copy span "901266340600"
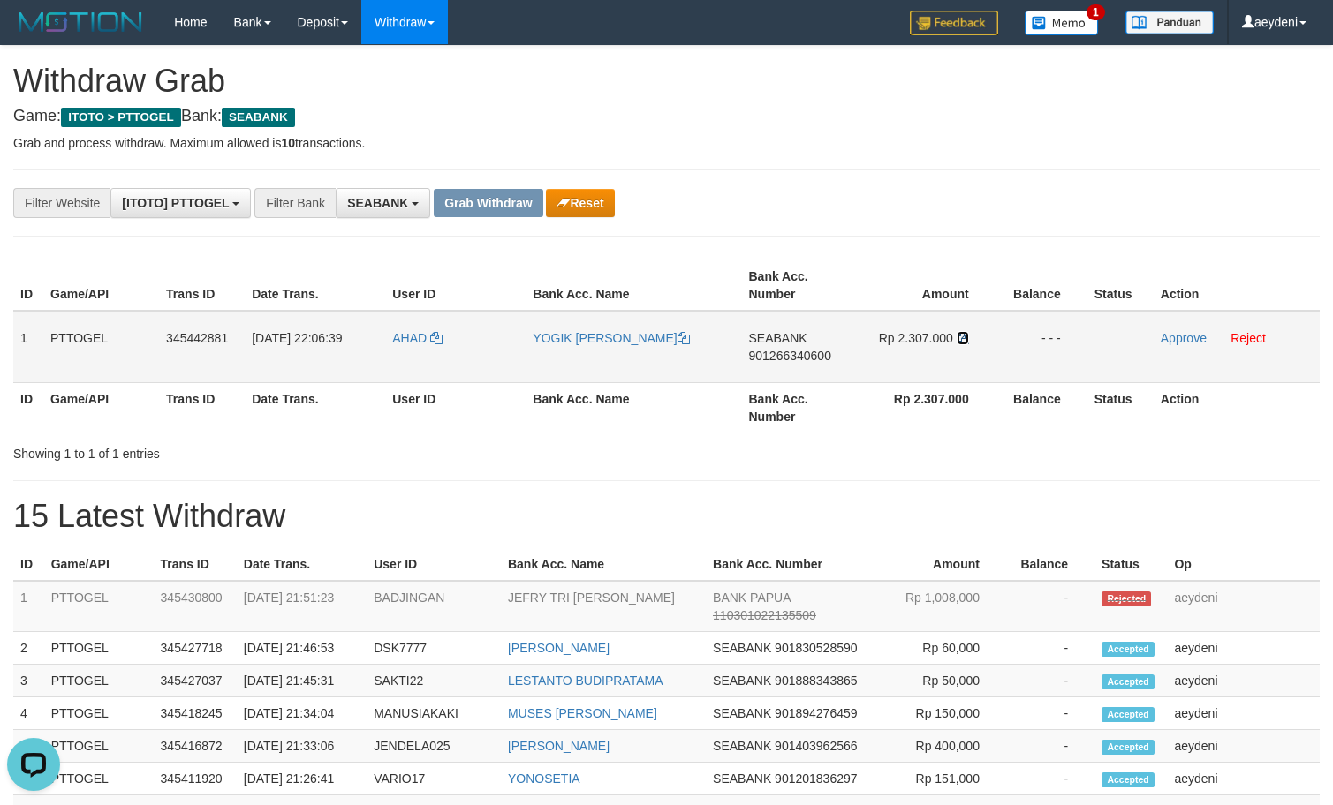
click at [962, 333] on icon at bounding box center [963, 338] width 12 height 12
click at [962, 332] on icon at bounding box center [963, 338] width 12 height 12
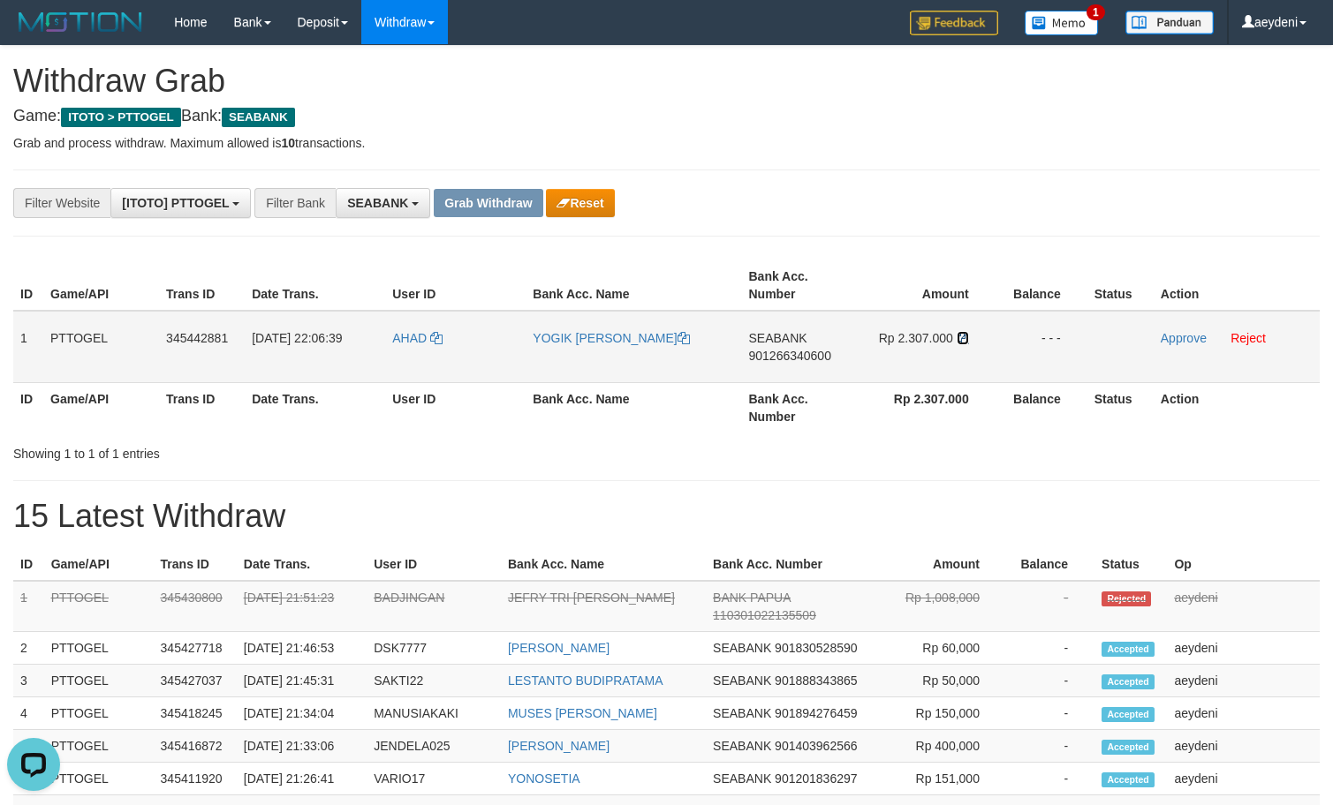
click at [962, 332] on icon at bounding box center [963, 338] width 12 height 12
click at [1183, 335] on link "Approve" at bounding box center [1184, 338] width 46 height 14
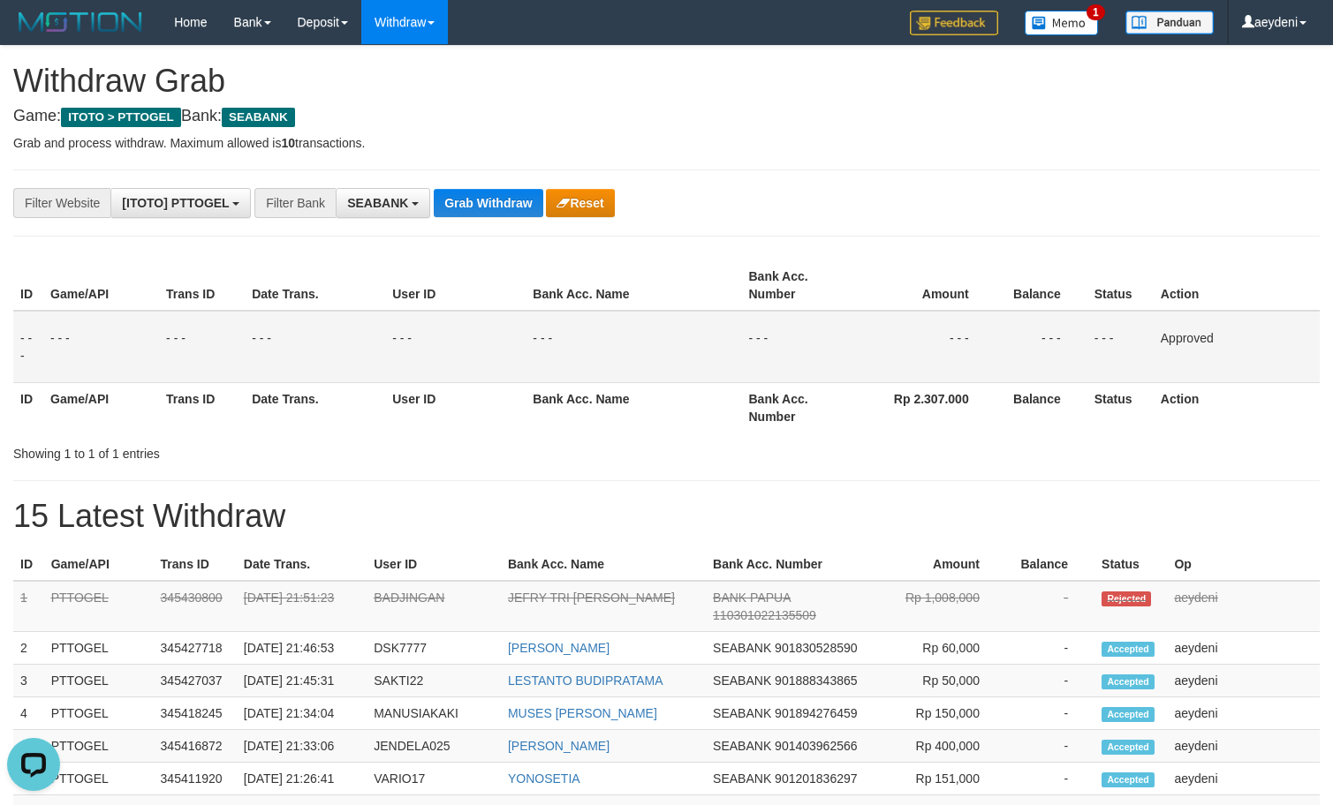
click at [645, 365] on td "- - -" at bounding box center [634, 347] width 216 height 72
click at [752, 292] on th "Bank Acc. Number" at bounding box center [800, 286] width 116 height 50
click at [898, 639] on td "Rp 60,000" at bounding box center [940, 648] width 131 height 33
click at [462, 216] on div "**********" at bounding box center [666, 789] width 1333 height 1486
click at [462, 216] on button "Grab Withdraw" at bounding box center [488, 203] width 109 height 28
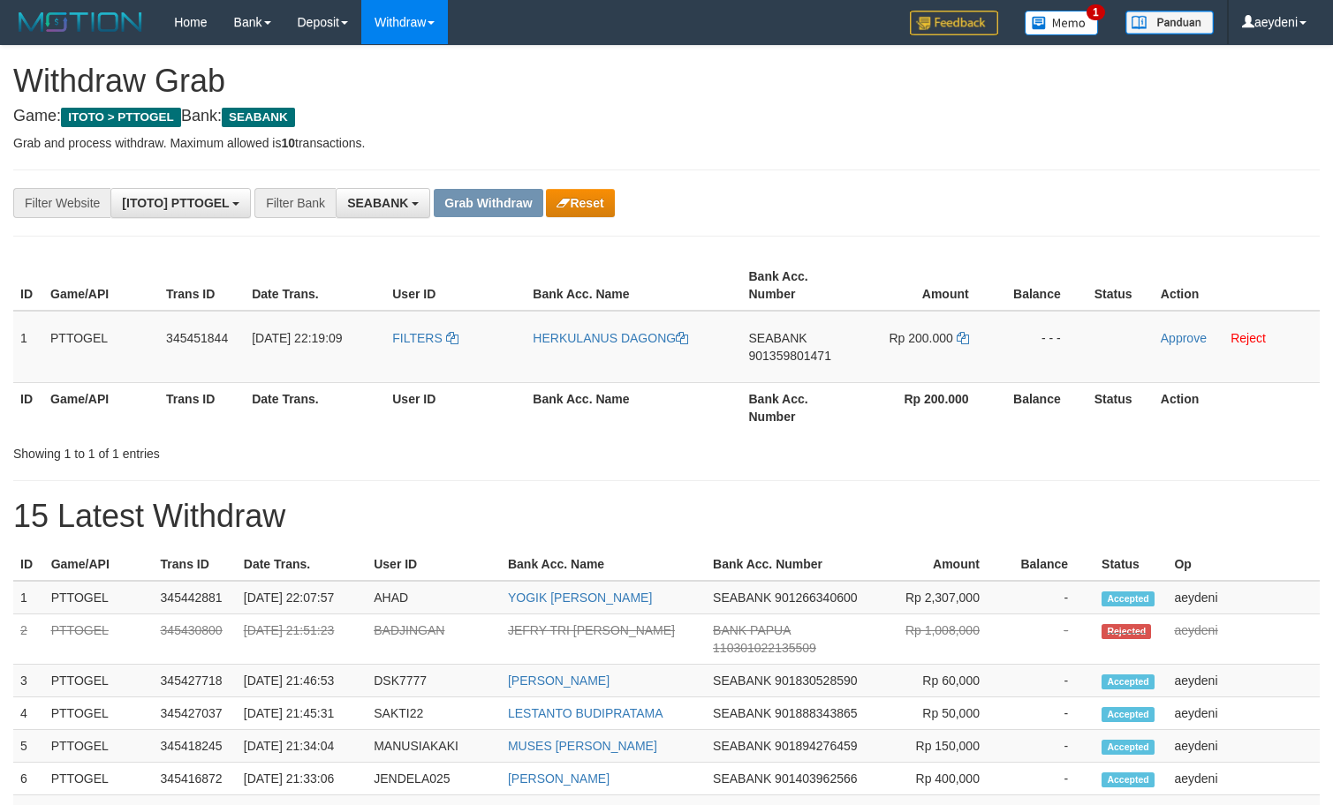
scroll to position [479, 0]
drag, startPoint x: 407, startPoint y: 526, endPoint x: 395, endPoint y: 357, distance: 169.1
click at [406, 508] on h1 "15 Latest Withdraw" at bounding box center [666, 516] width 1306 height 35
drag, startPoint x: 494, startPoint y: 364, endPoint x: 931, endPoint y: 364, distance: 437.2
click at [931, 364] on tr "1 PTTOGEL 345451844 [DATE] 22:19:09 FILTERS HERKULANUS DAGONG SEABANK 901359801…" at bounding box center [666, 347] width 1306 height 72
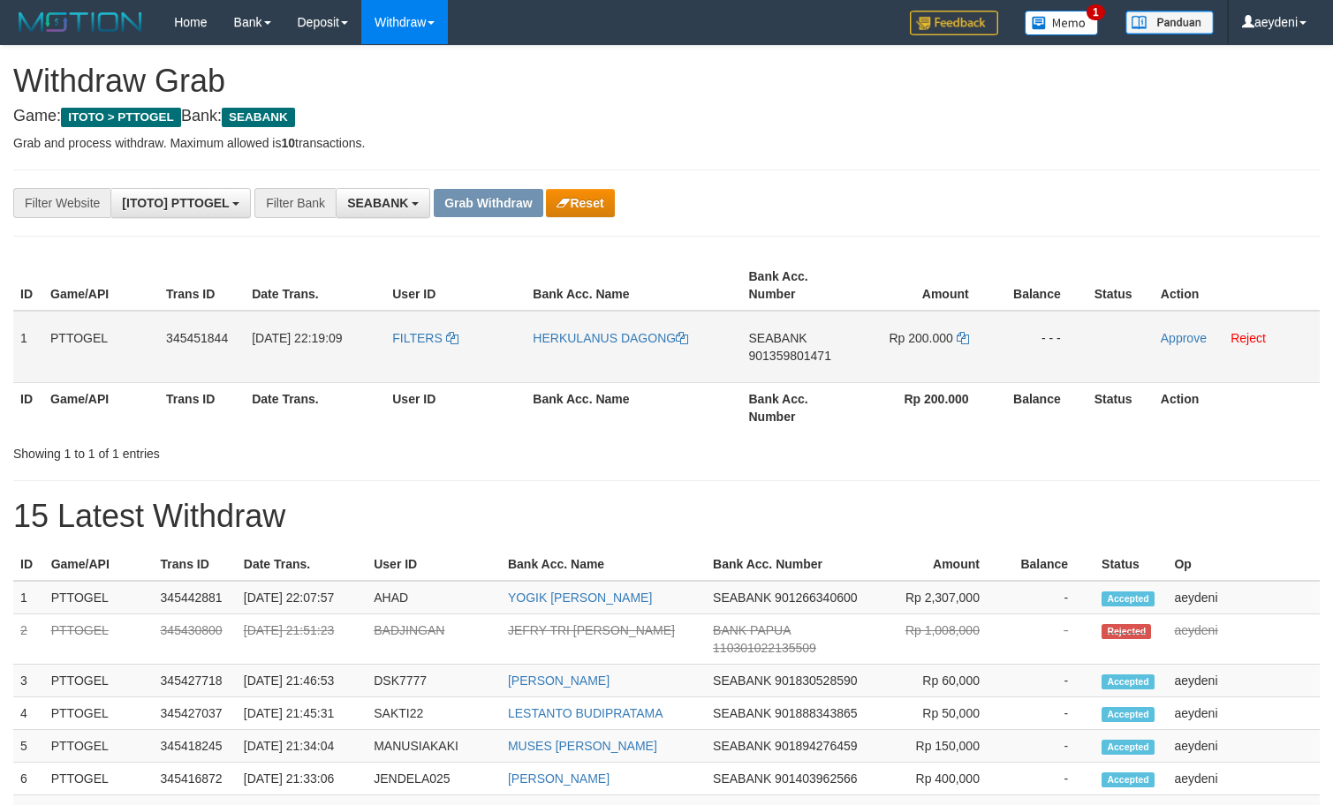
copy tr
click at [794, 367] on td "SEABANK 901359801471" at bounding box center [800, 347] width 116 height 72
copy span "901359801471"
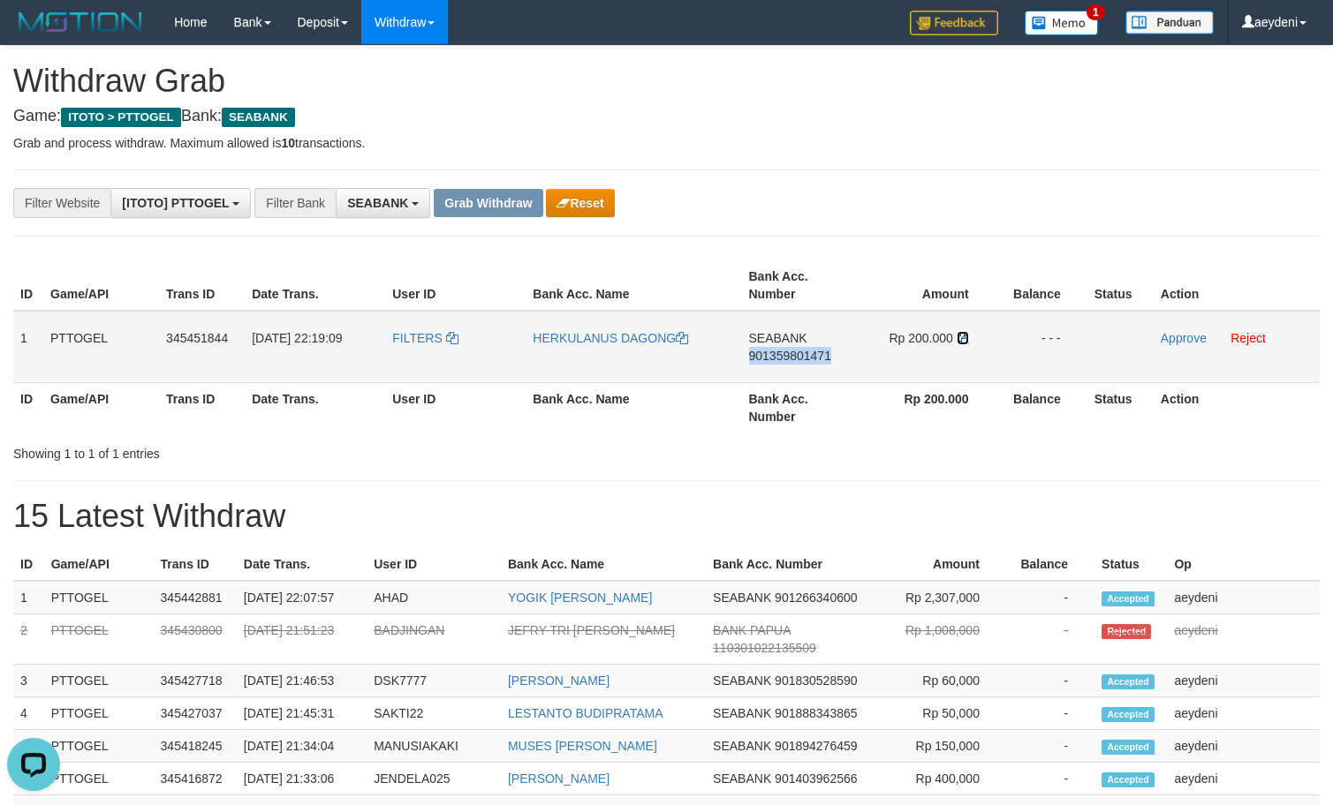
click at [964, 337] on icon at bounding box center [963, 338] width 12 height 12
copy span "901359801471"
click at [964, 337] on icon at bounding box center [963, 338] width 12 height 12
click at [1181, 333] on link "Approve" at bounding box center [1184, 338] width 46 height 14
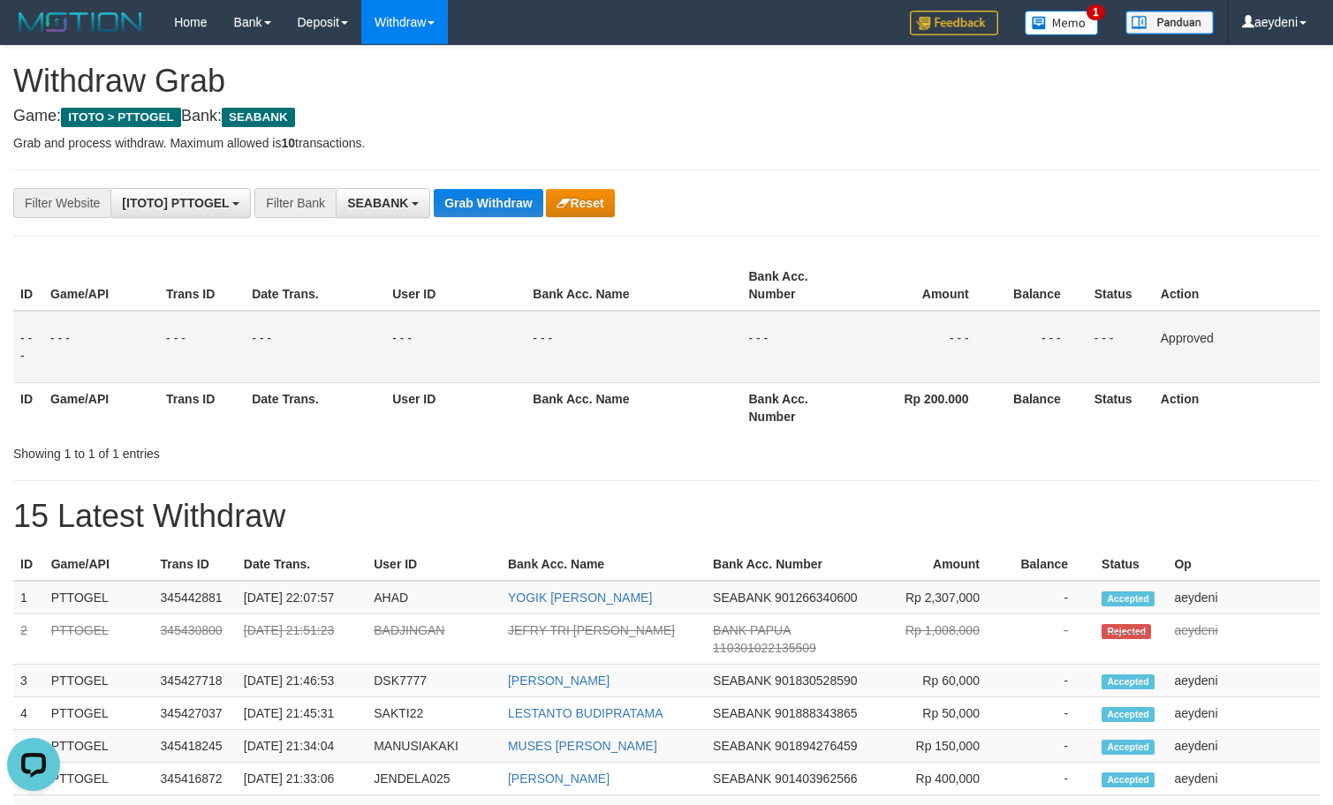
click at [812, 502] on h1 "15 Latest Withdraw" at bounding box center [666, 516] width 1306 height 35
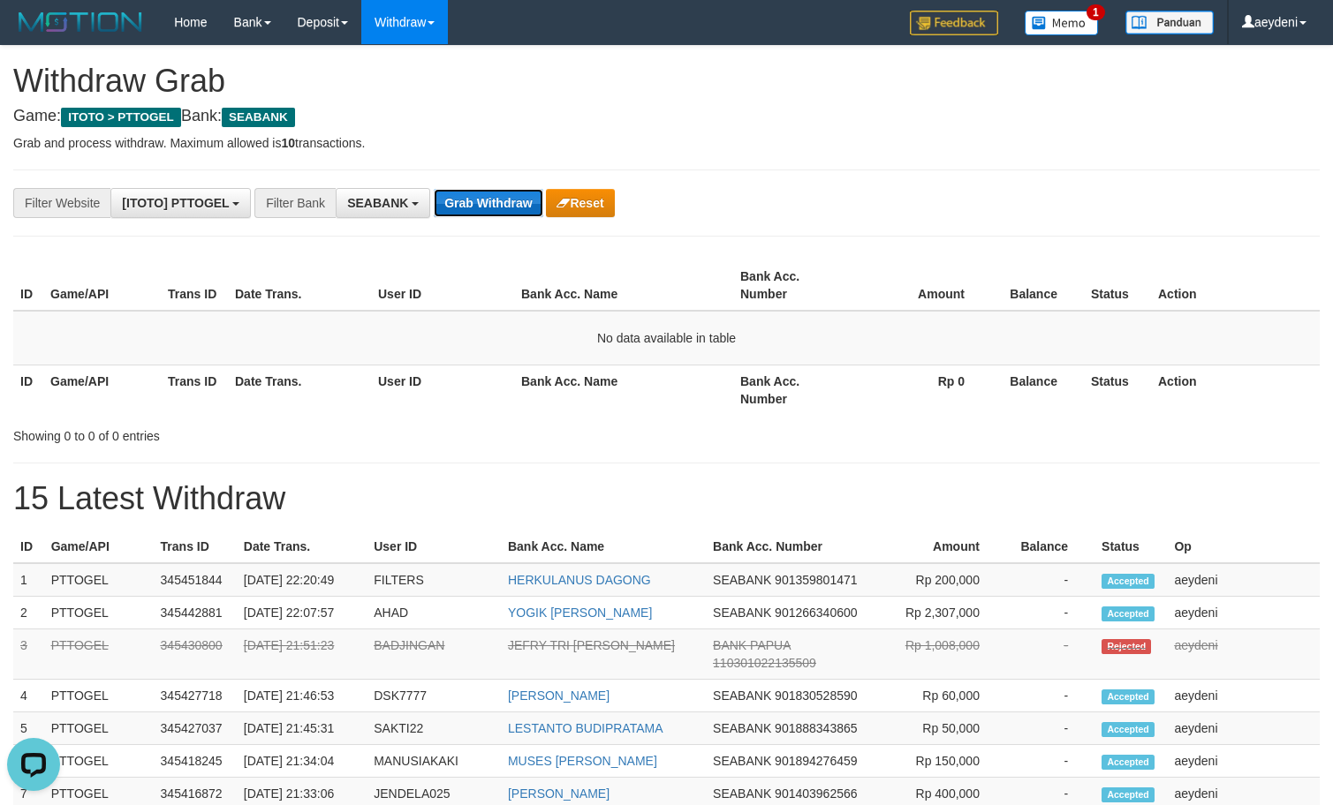
click at [503, 202] on button "Grab Withdraw" at bounding box center [488, 203] width 109 height 28
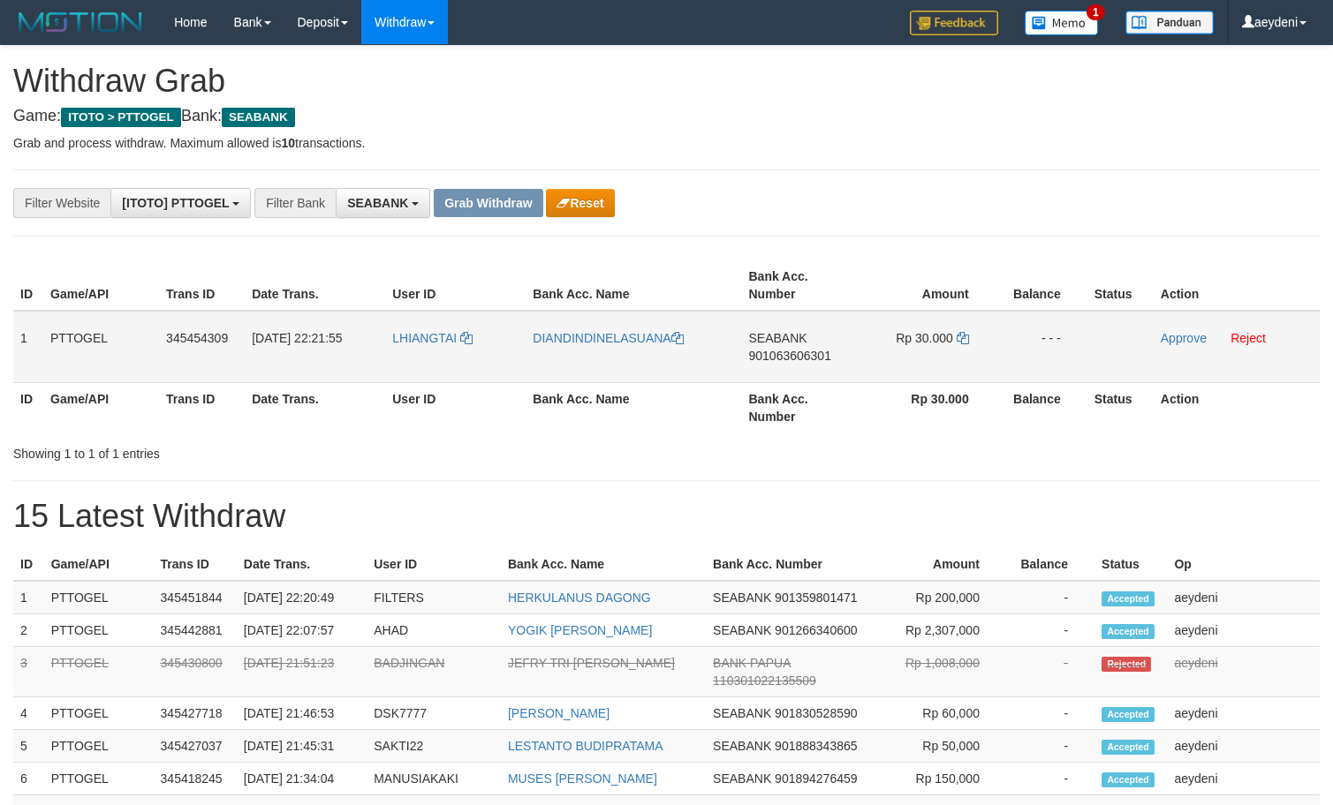
scroll to position [479, 0]
drag, startPoint x: 432, startPoint y: 352, endPoint x: 954, endPoint y: 344, distance: 522.0
click at [955, 345] on tr "1 PTTOGEL 345454309 [DATE] 22:21:55 [GEOGRAPHIC_DATA] DIANDINDINELASUANA SEABAN…" at bounding box center [666, 347] width 1306 height 72
click at [787, 382] on td "SEABANK 901063606301" at bounding box center [800, 347] width 116 height 72
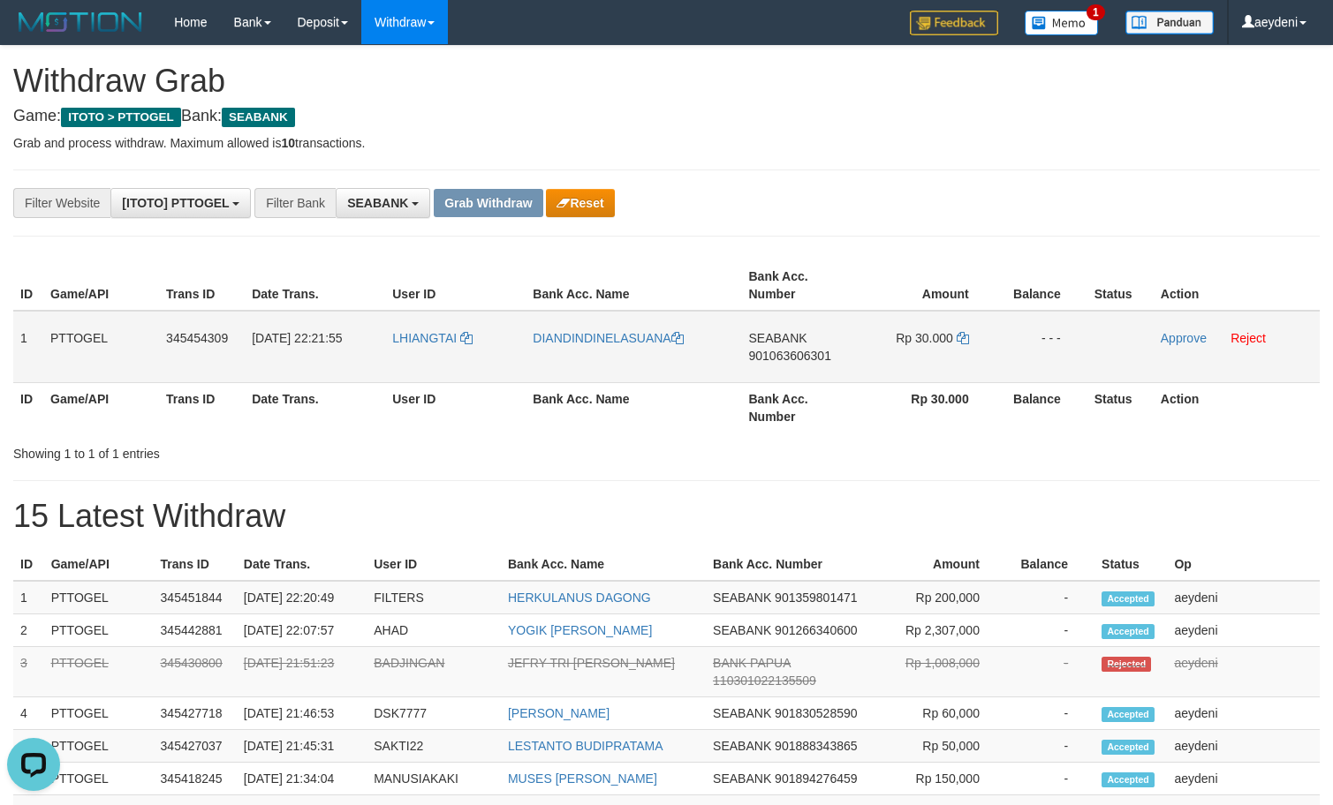
click at [794, 372] on td "SEABANK 901063606301" at bounding box center [800, 347] width 116 height 72
copy span "901063606301"
click at [962, 336] on icon at bounding box center [963, 338] width 12 height 12
copy span "901063606301"
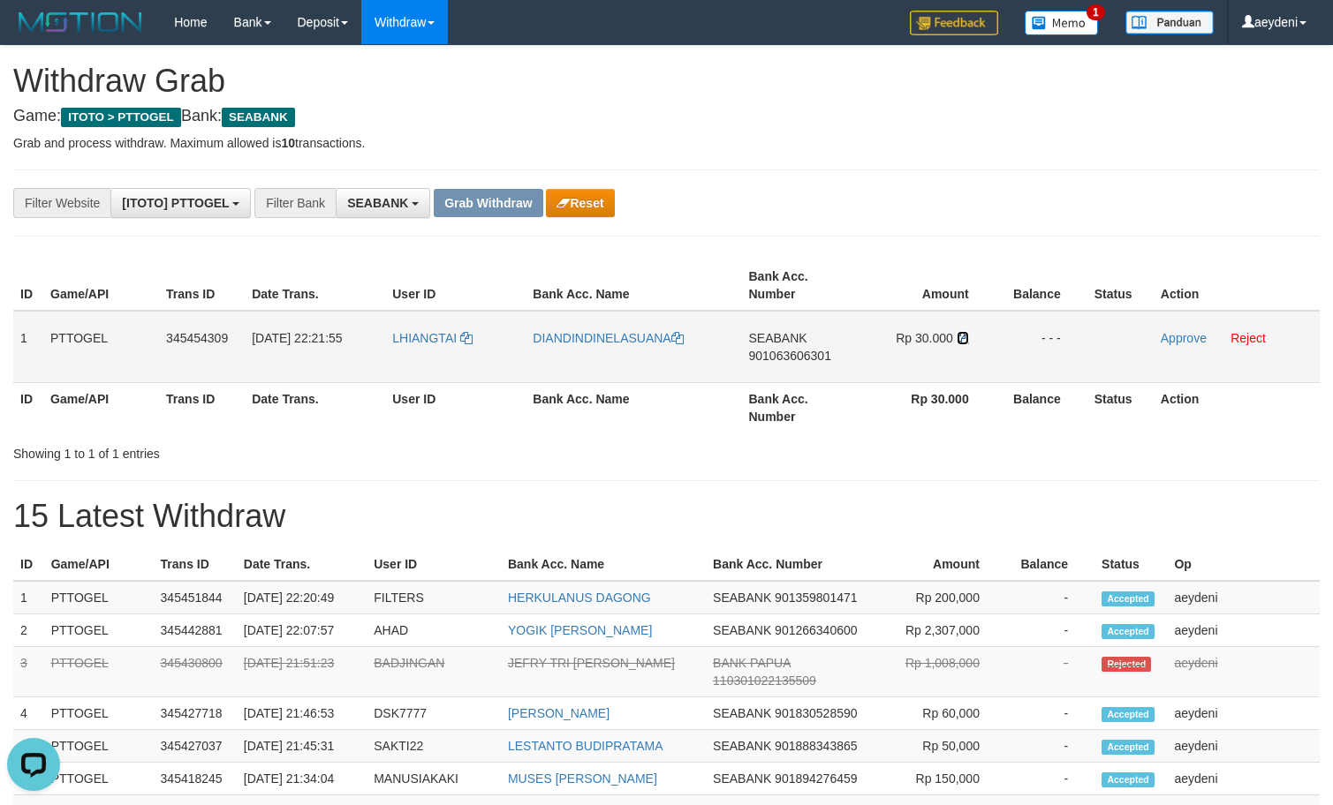
click at [962, 336] on icon at bounding box center [963, 338] width 12 height 12
click at [1191, 333] on link "Approve" at bounding box center [1184, 338] width 46 height 14
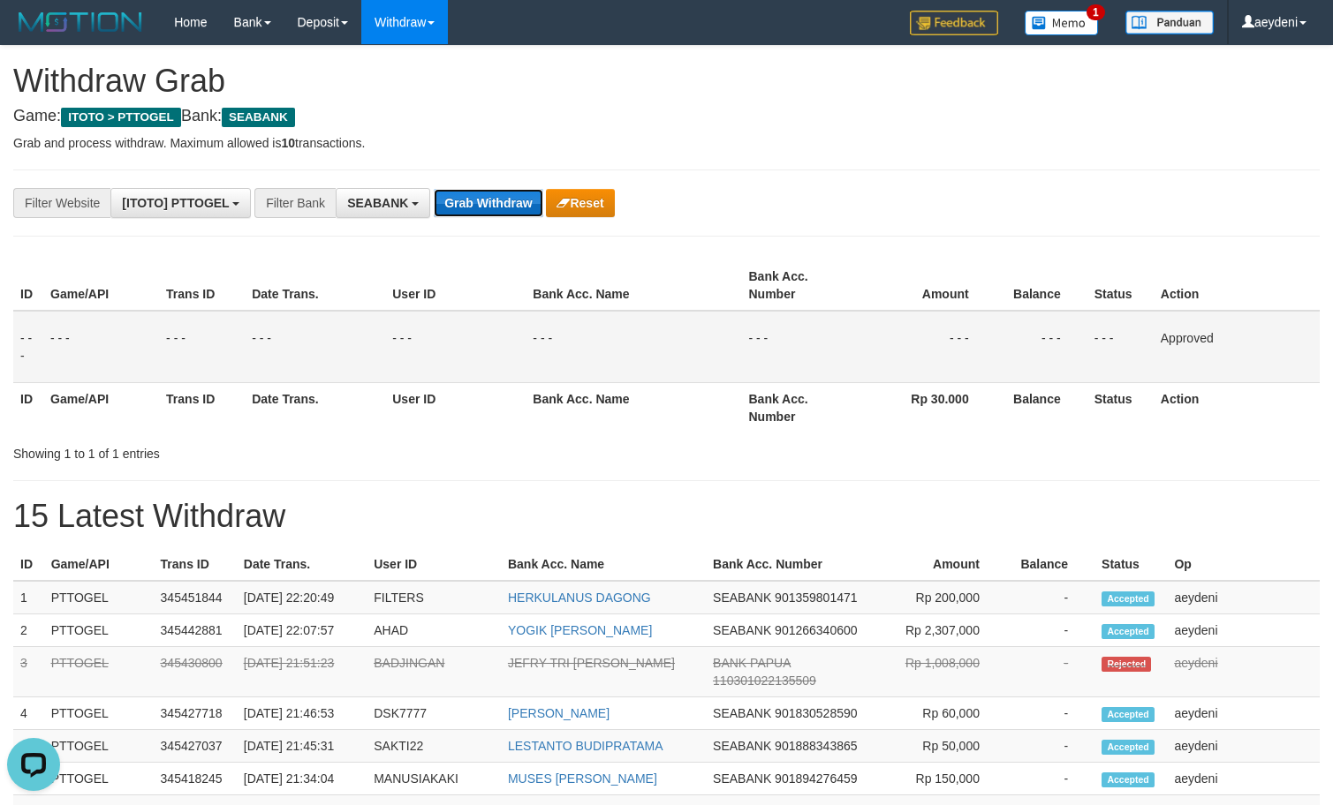
click at [501, 203] on button "Grab Withdraw" at bounding box center [488, 203] width 109 height 28
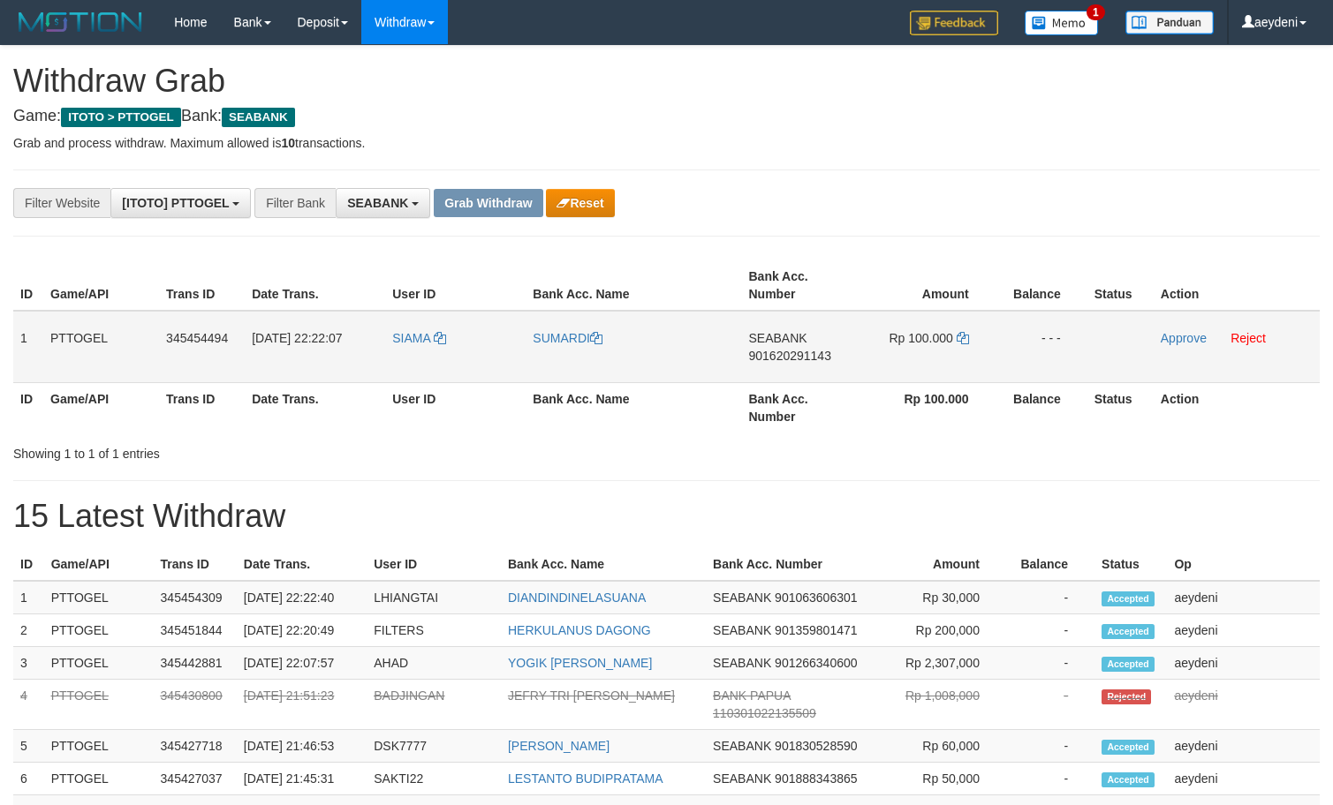
scroll to position [479, 0]
drag, startPoint x: 438, startPoint y: 375, endPoint x: 876, endPoint y: 344, distance: 439.2
click at [876, 344] on tr "1 PTTOGEL 345454494 [DATE] 22:22:07 [GEOGRAPHIC_DATA][PERSON_NAME] SEABANK 9016…" at bounding box center [666, 347] width 1306 height 72
click at [780, 370] on td "SEABANK 901620291143" at bounding box center [800, 347] width 116 height 72
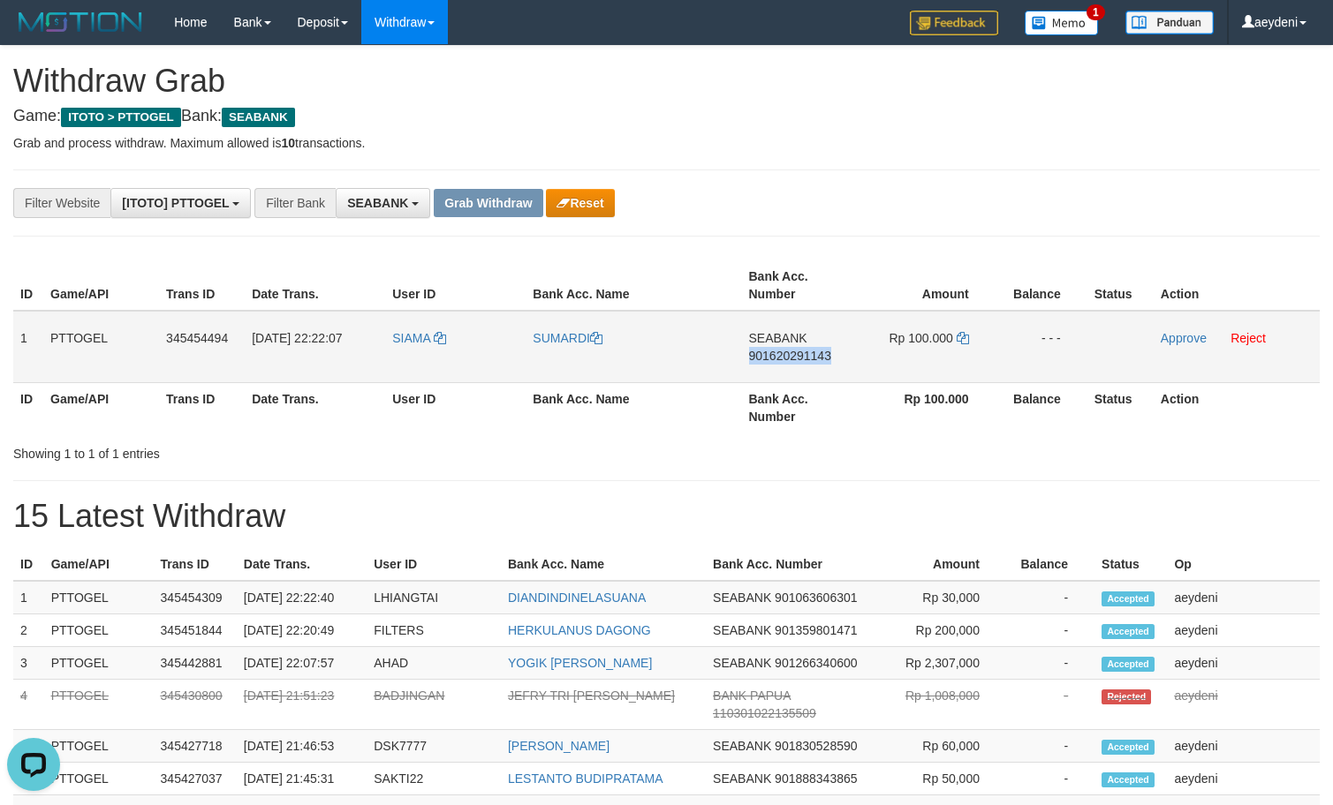
copy span "901620291143"
click at [780, 370] on td "SEABANK 901620291143" at bounding box center [800, 347] width 116 height 72
drag, startPoint x: 866, startPoint y: 359, endPoint x: 941, endPoint y: 347, distance: 75.9
click at [867, 359] on td "Rp 100.000" at bounding box center [927, 347] width 138 height 72
click at [957, 340] on icon at bounding box center [963, 338] width 12 height 12
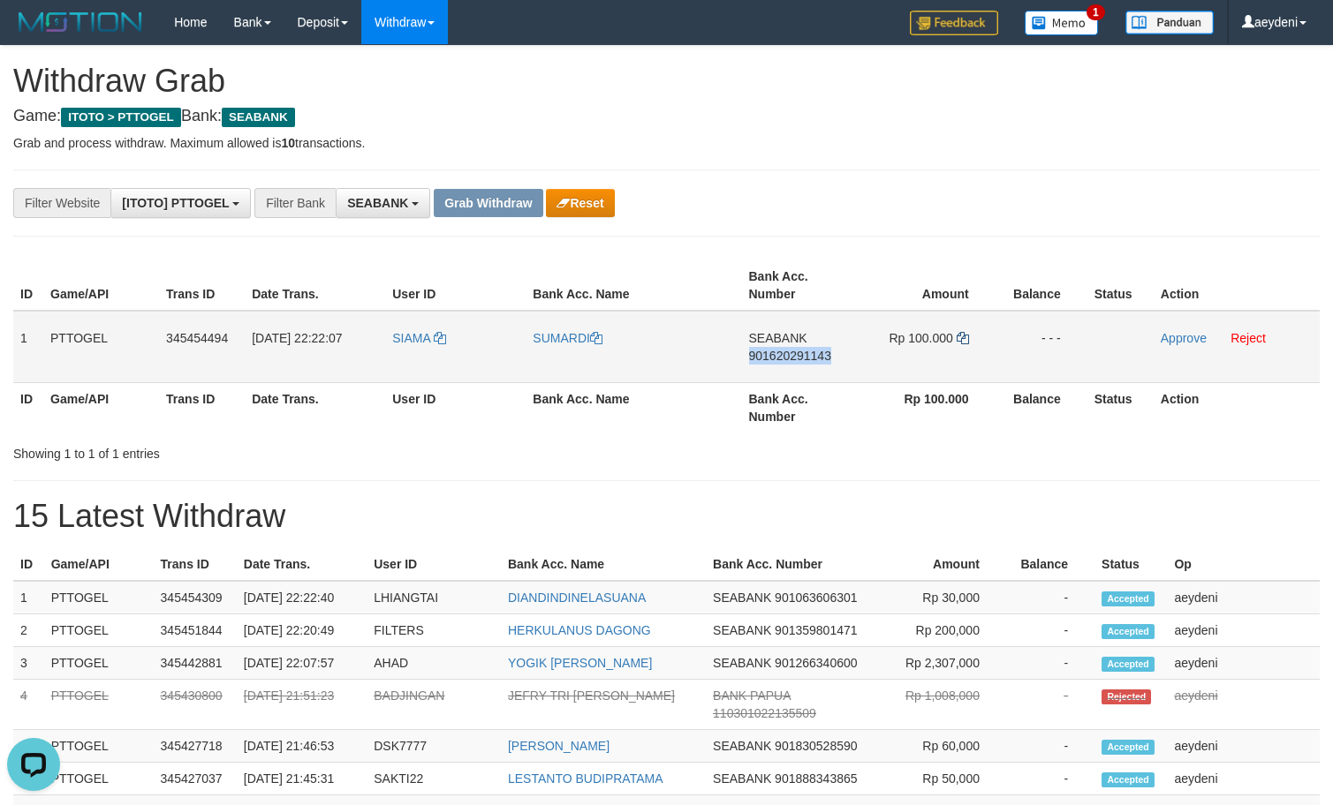
copy span "901620291143"
click at [957, 340] on icon at bounding box center [963, 338] width 12 height 12
click at [956, 341] on td "Rp 100.000" at bounding box center [927, 347] width 138 height 72
click at [1172, 338] on link "Approve" at bounding box center [1184, 338] width 46 height 14
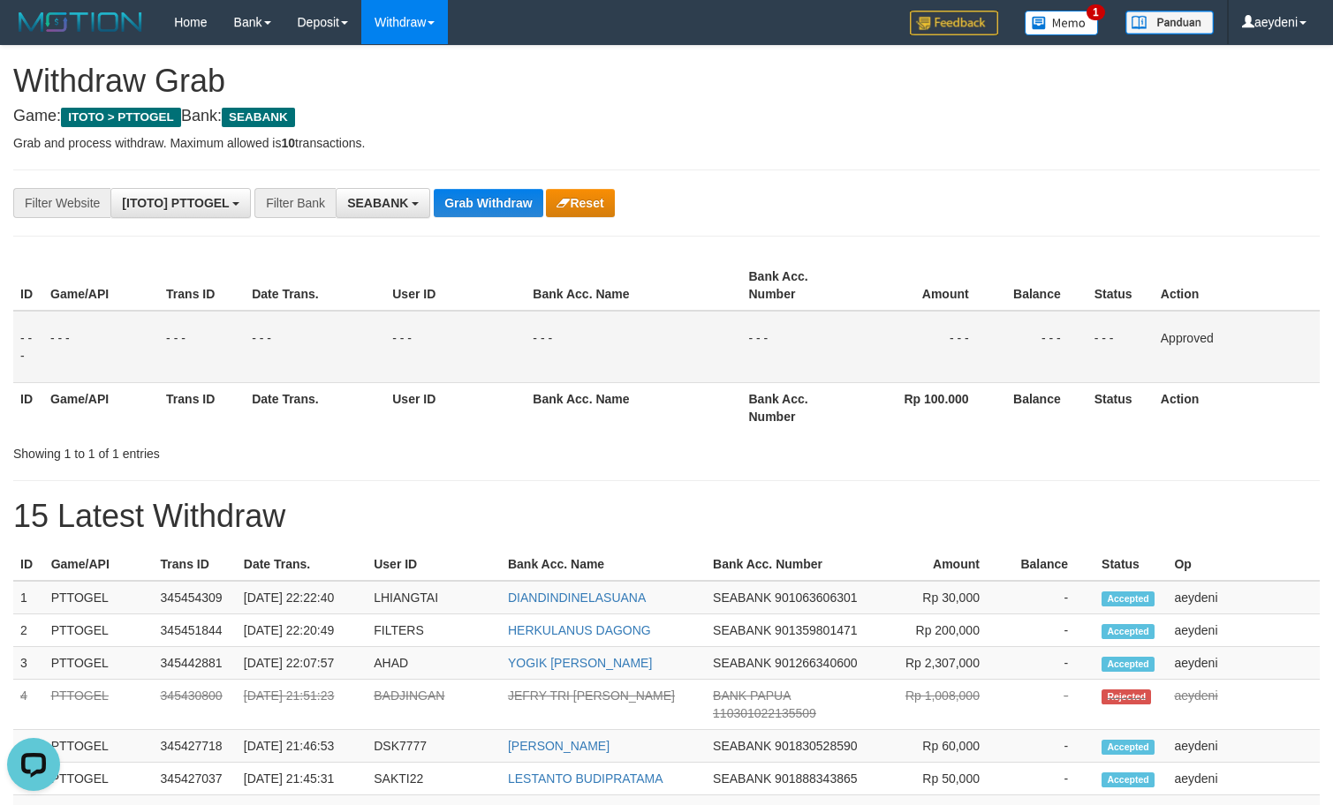
click at [488, 184] on div "**********" at bounding box center [666, 789] width 1333 height 1486
click at [489, 184] on div "**********" at bounding box center [666, 789] width 1333 height 1486
click at [489, 190] on button "Grab Withdraw" at bounding box center [488, 203] width 109 height 28
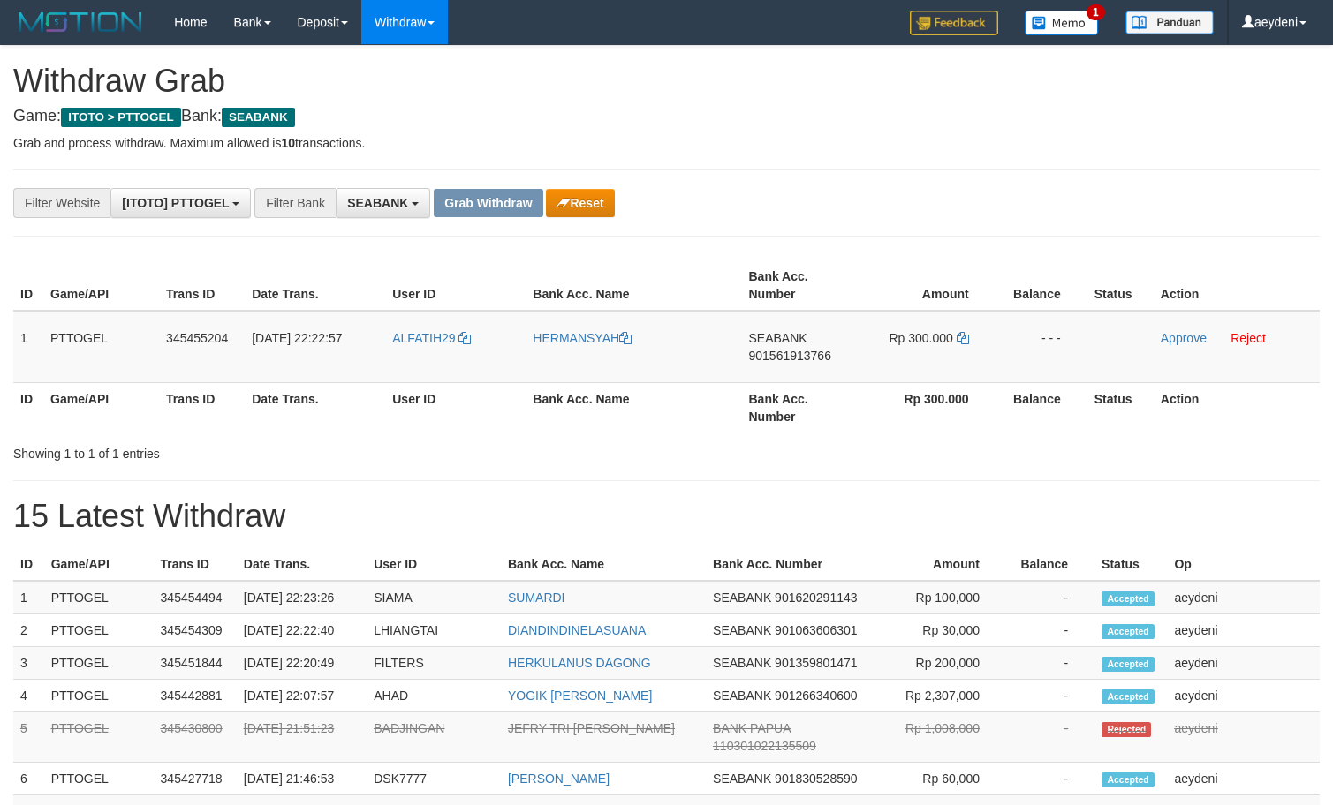
scroll to position [479, 0]
drag, startPoint x: 890, startPoint y: 320, endPoint x: 915, endPoint y: 313, distance: 25.7
click at [915, 313] on tr "1 PTTOGEL 345455204 [DATE] 22:22:57 ALFATIH29 HERMANSYAH SEABANK 901561913766 R…" at bounding box center [666, 347] width 1306 height 72
click at [757, 370] on td "SEABANK 901561913766" at bounding box center [800, 347] width 116 height 72
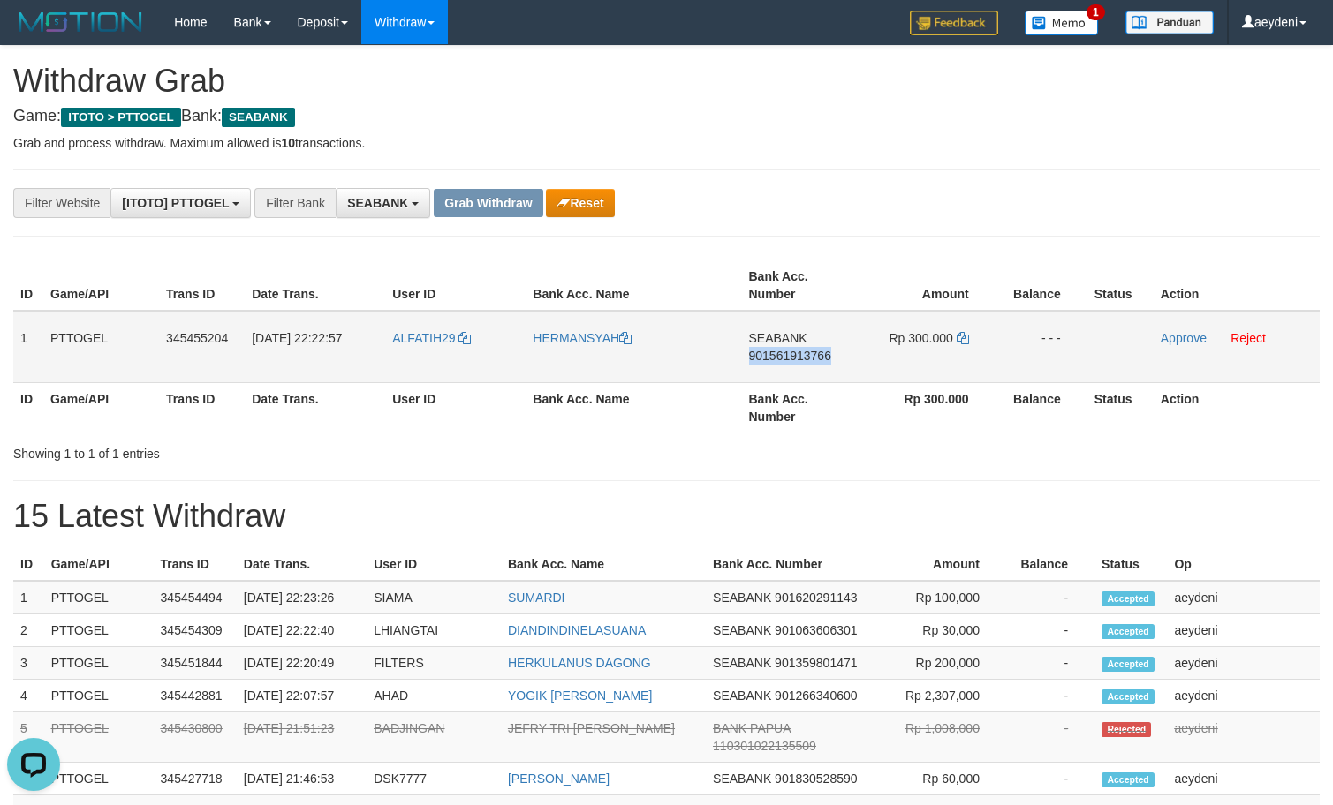
copy span "901561913766"
click at [757, 370] on td "SEABANK 901561913766" at bounding box center [800, 347] width 116 height 72
click at [960, 339] on icon at bounding box center [963, 338] width 12 height 12
copy span "901561913766"
click at [960, 339] on icon at bounding box center [963, 338] width 12 height 12
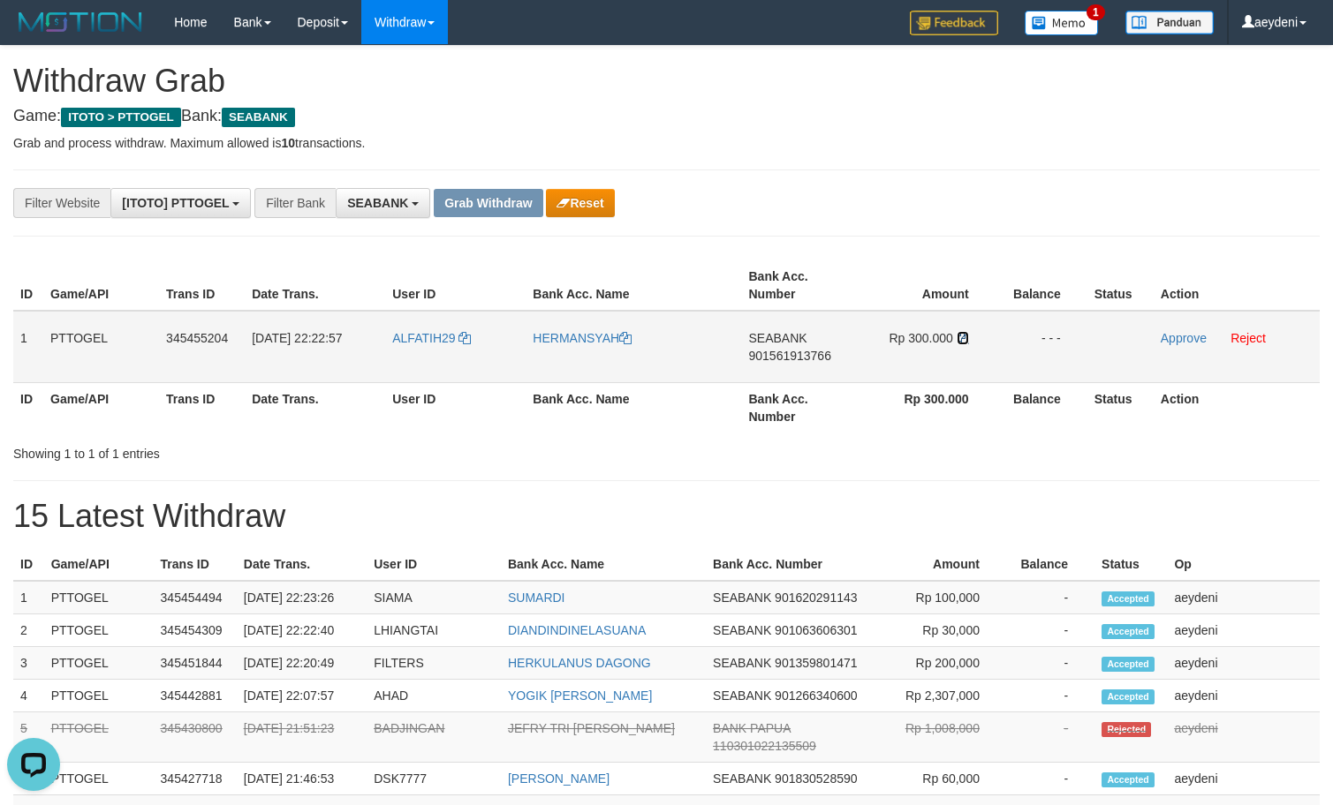
drag, startPoint x: 960, startPoint y: 339, endPoint x: 1161, endPoint y: 349, distance: 200.7
click at [988, 344] on td "Rp 300.000" at bounding box center [927, 347] width 138 height 72
click at [1189, 337] on link "Approve" at bounding box center [1184, 338] width 46 height 14
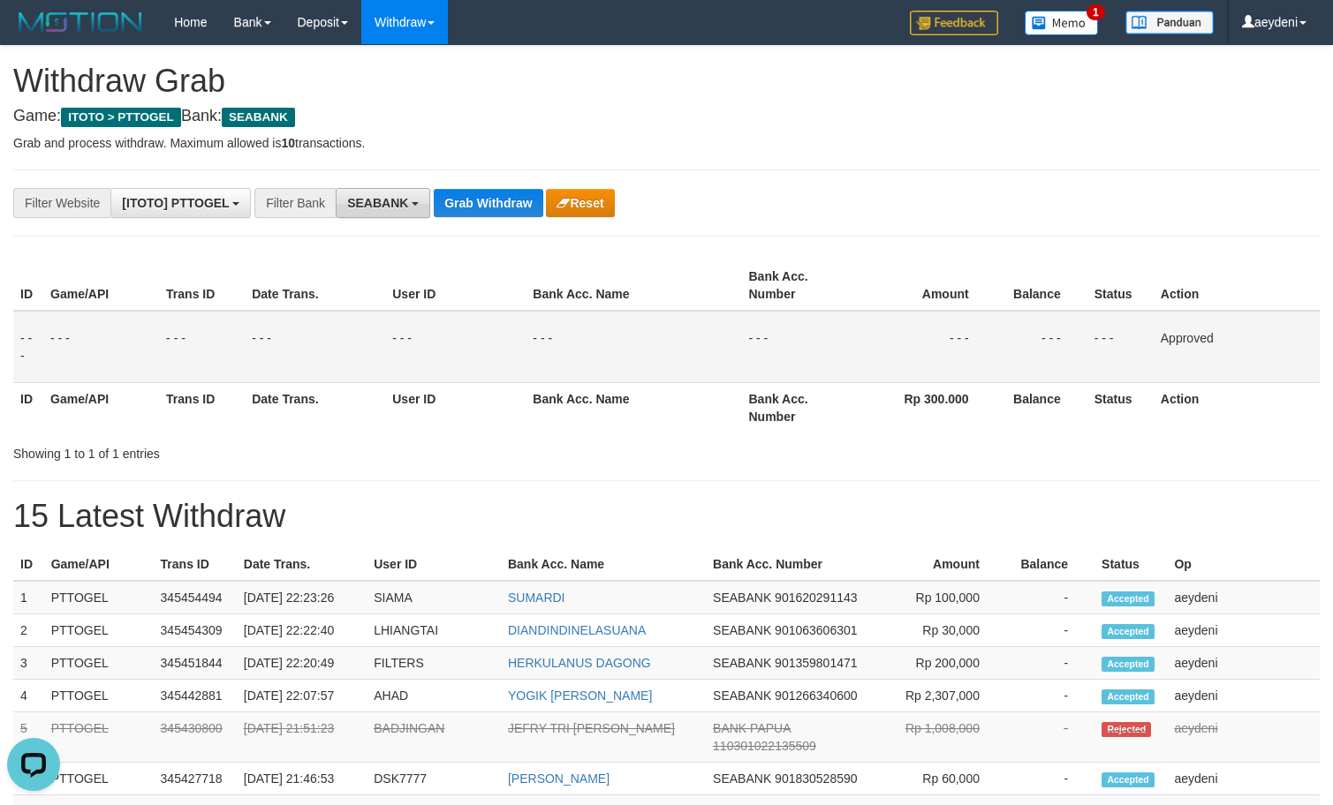
click at [396, 201] on span "SEABANK" at bounding box center [377, 203] width 61 height 14
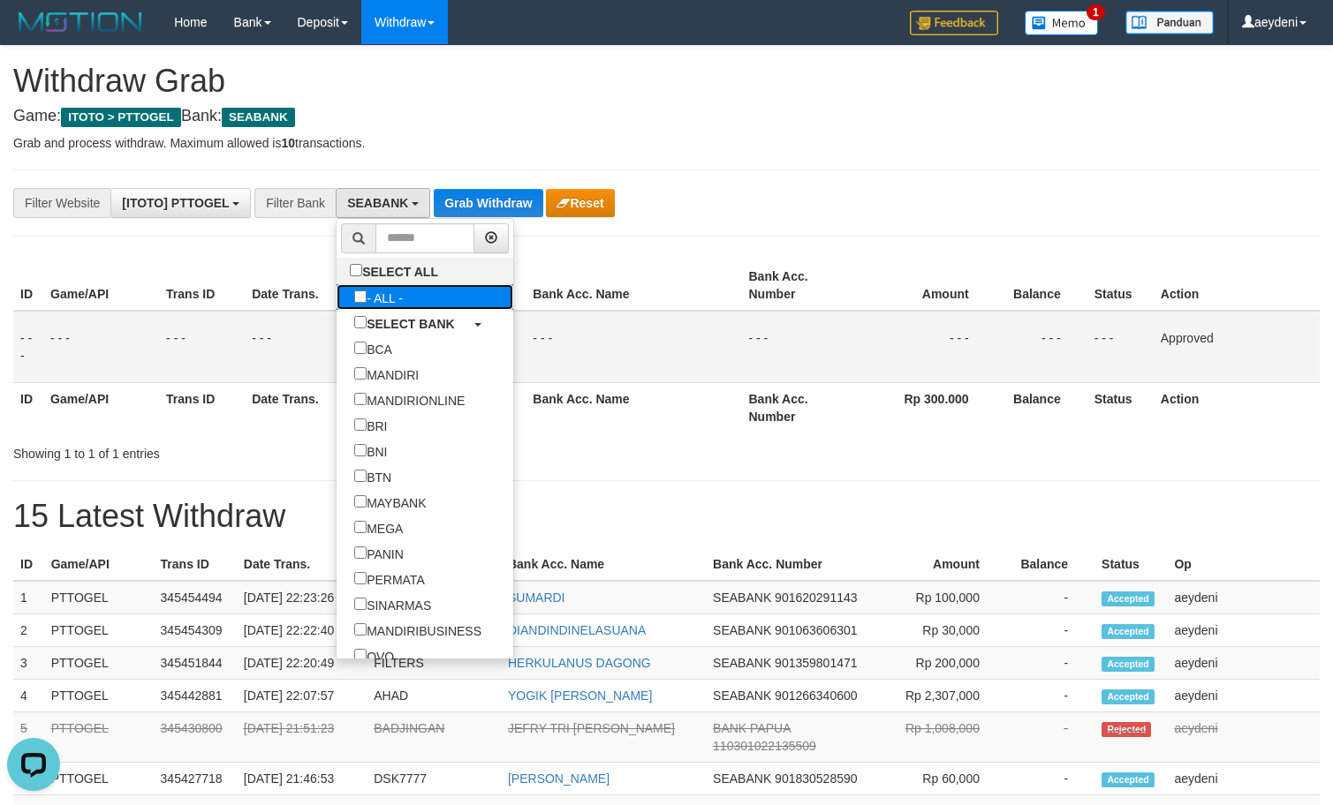
click at [336, 305] on label "- ALL -" at bounding box center [378, 297] width 84 height 26
select select "***"
click at [465, 203] on button "Grab Withdraw" at bounding box center [465, 203] width 109 height 28
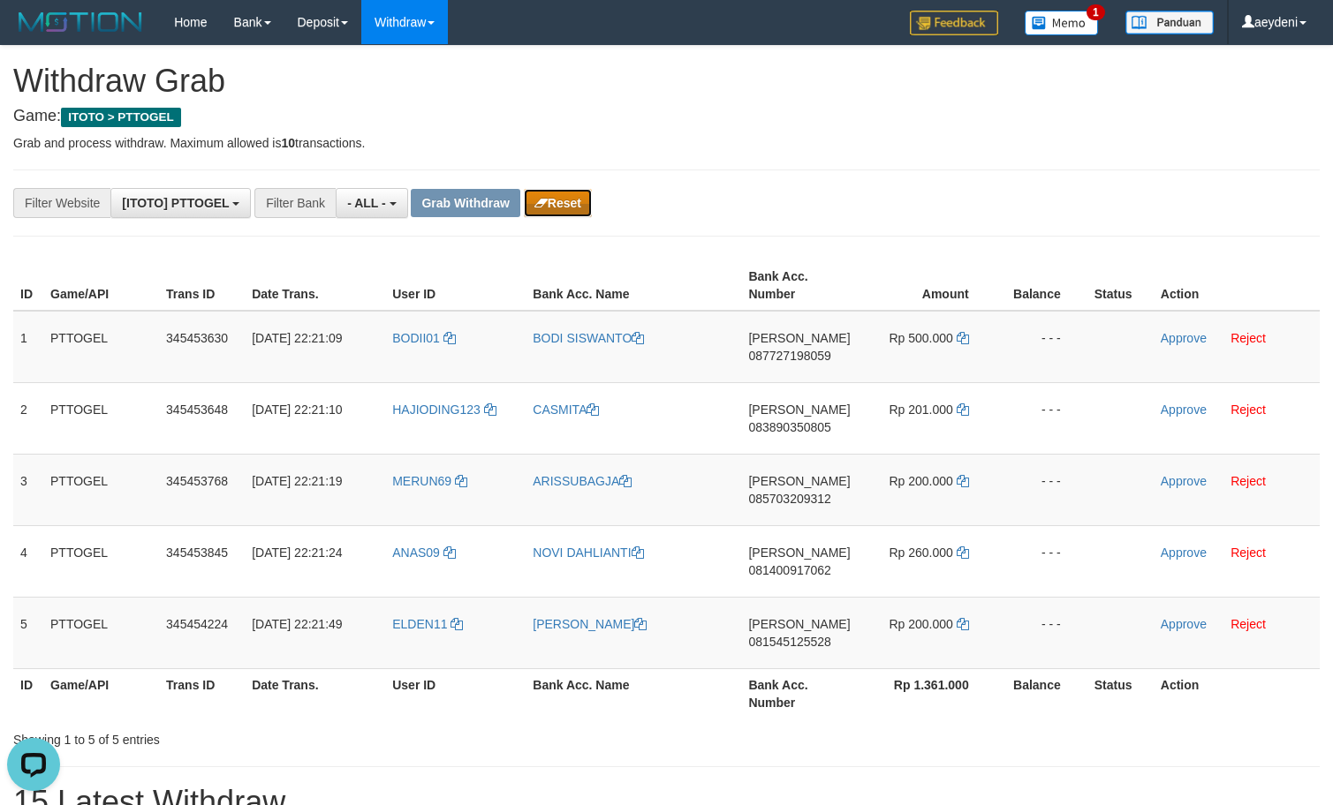
click at [574, 204] on button "Reset" at bounding box center [558, 203] width 68 height 28
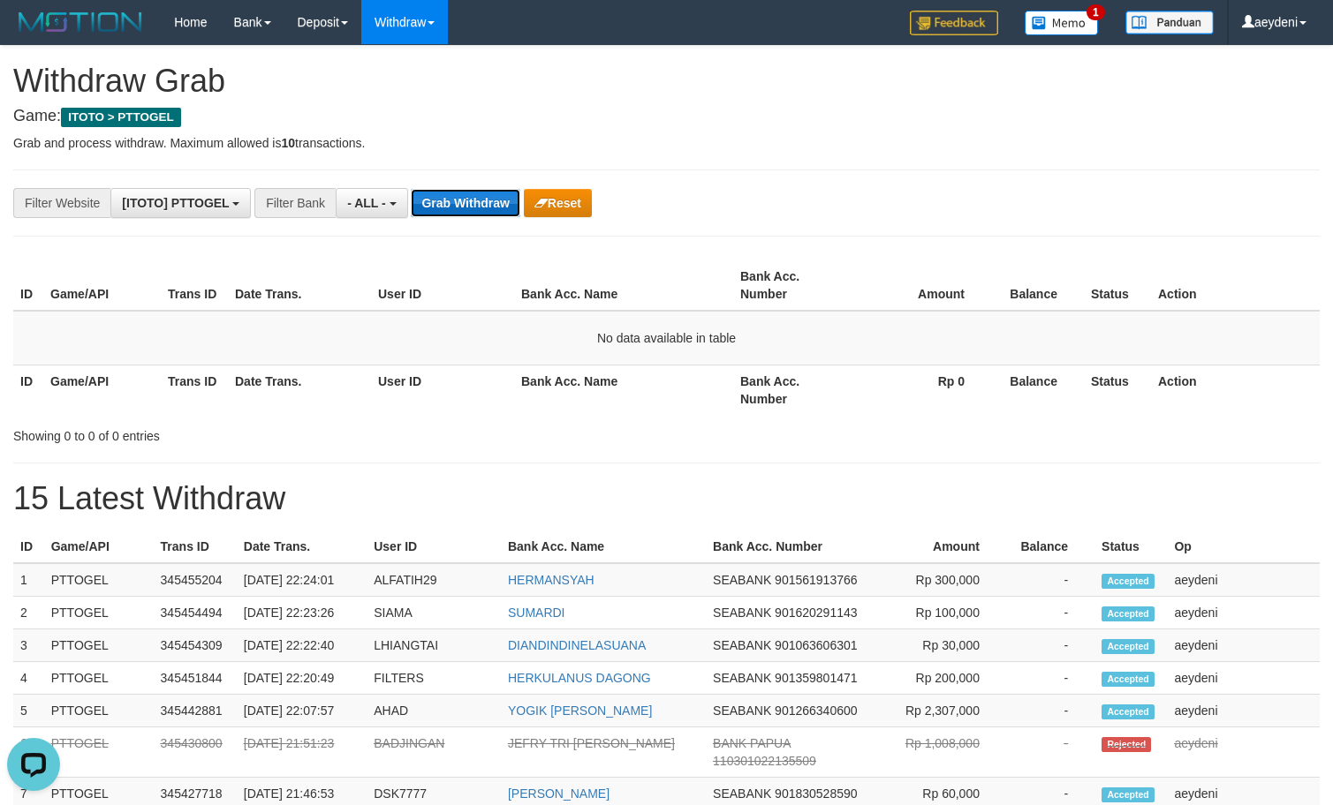
click at [438, 203] on button "Grab Withdraw" at bounding box center [465, 203] width 109 height 28
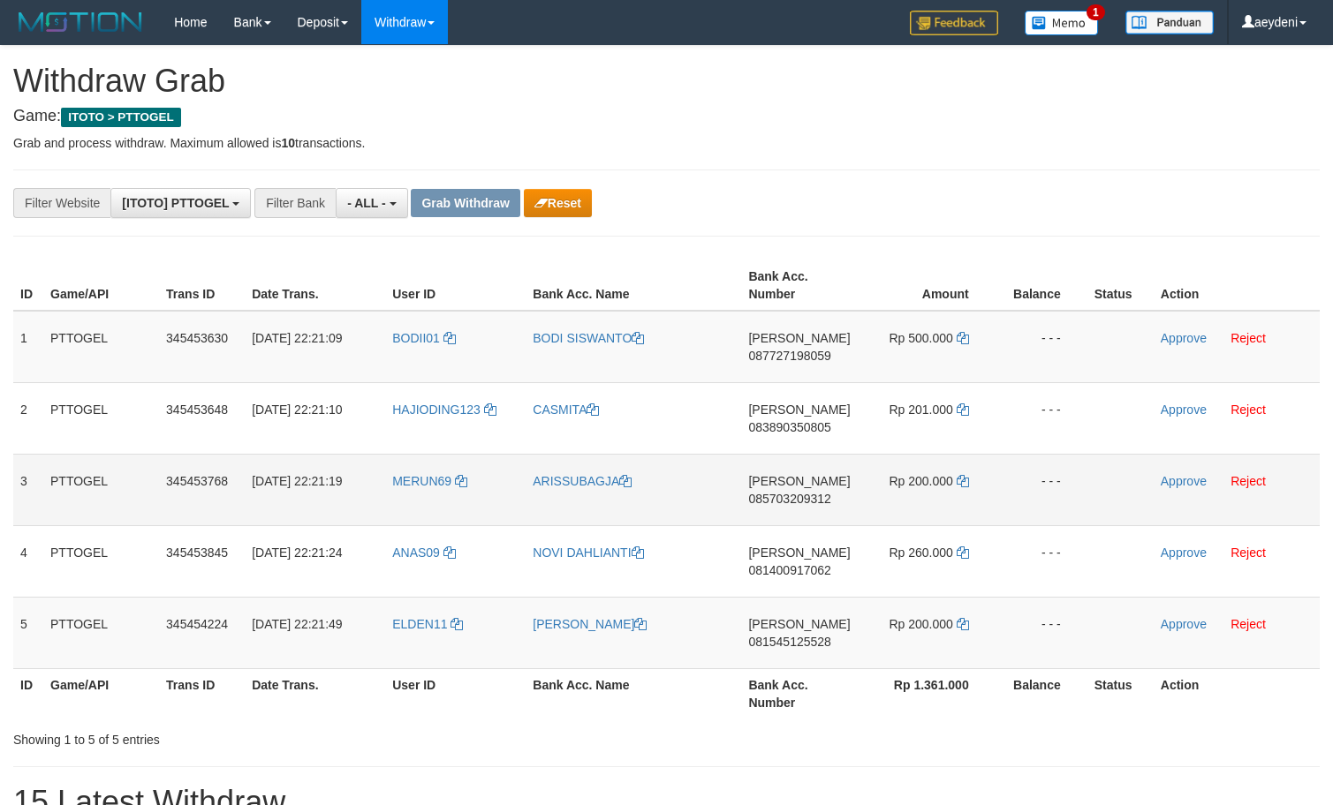
scroll to position [15, 0]
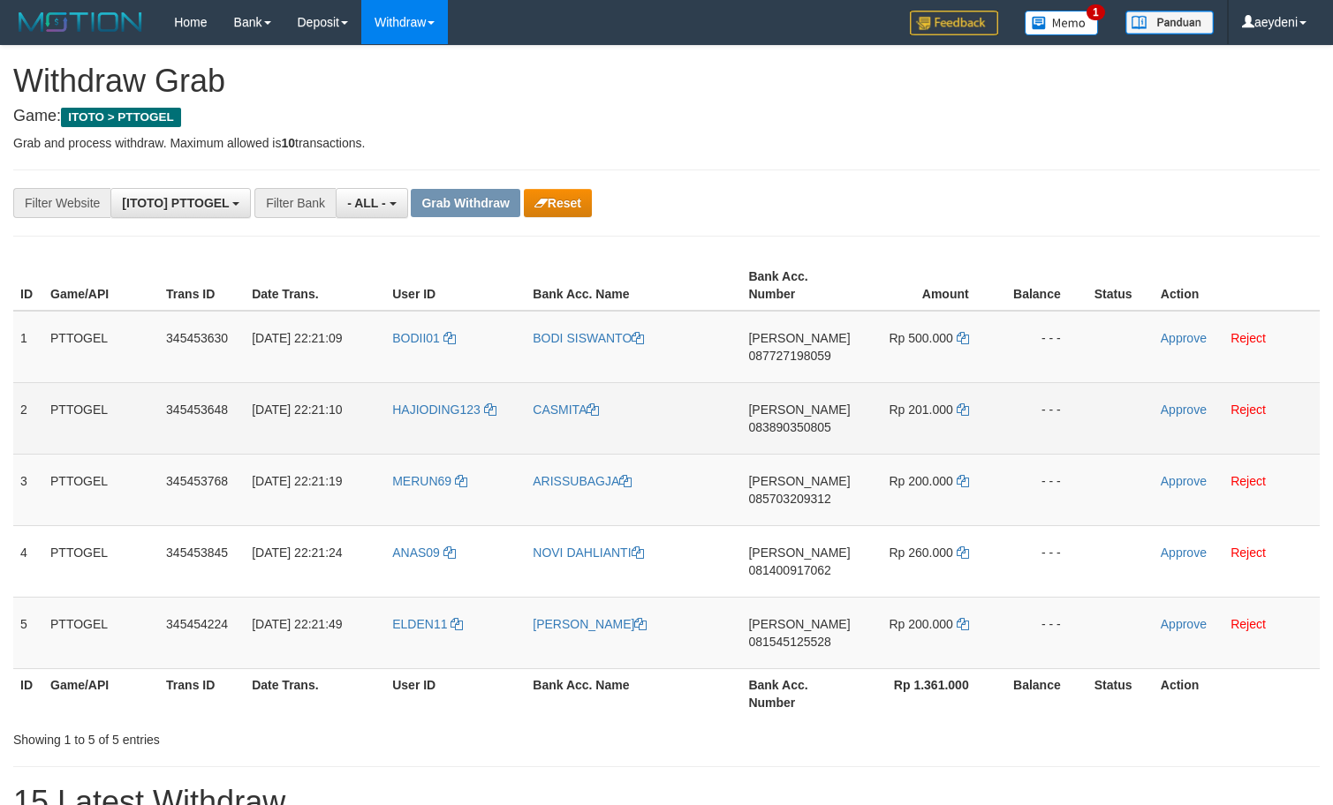
drag, startPoint x: 773, startPoint y: 330, endPoint x: 670, endPoint y: 423, distance: 138.2
click at [765, 608] on tbody "1 PTTOGEL 345453630 01/10/2025 22:21:09 BODII01 BODI SISWANTO DANA 087727198059…" at bounding box center [666, 490] width 1306 height 359
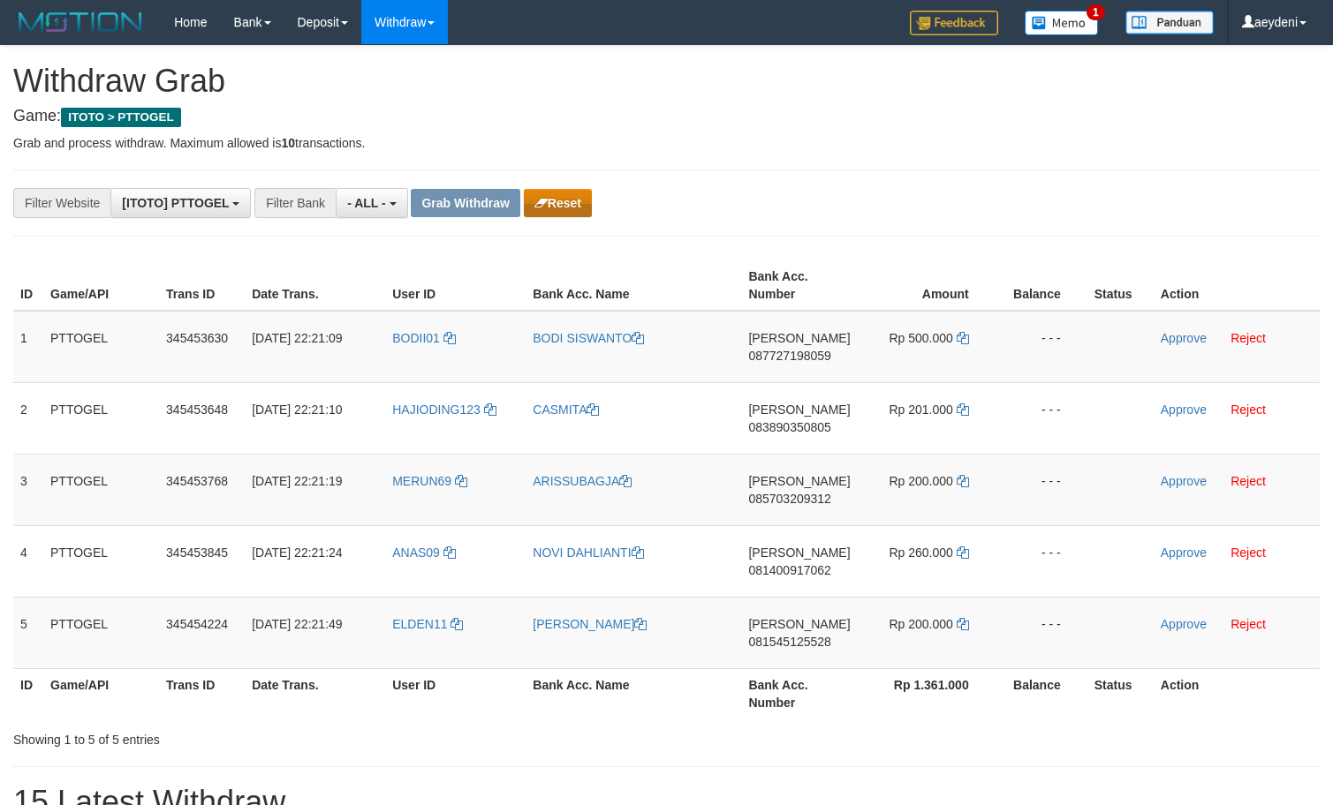
drag, startPoint x: 603, startPoint y: 203, endPoint x: 574, endPoint y: 208, distance: 29.5
click at [586, 205] on div "**********" at bounding box center [555, 203] width 1111 height 30
click at [574, 208] on button "Reset" at bounding box center [558, 203] width 68 height 28
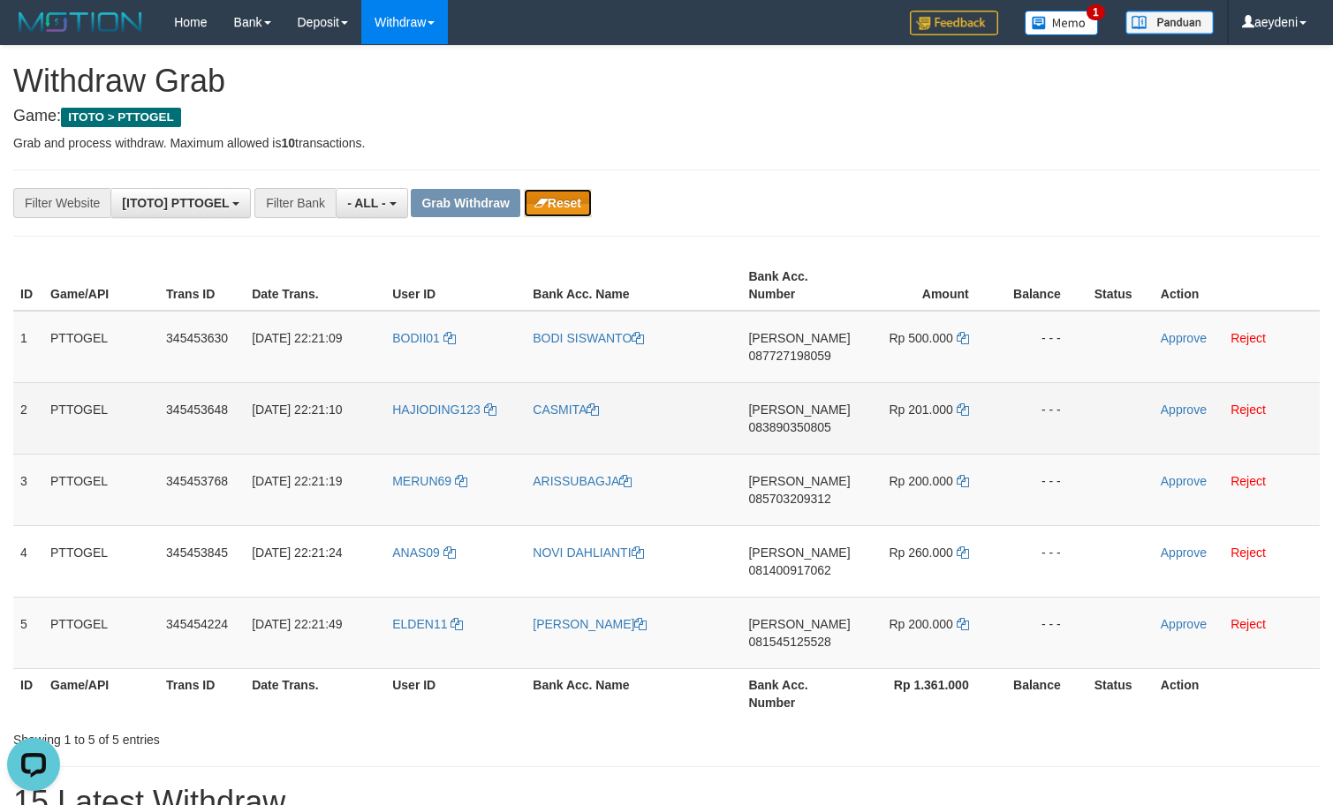
scroll to position [0, 0]
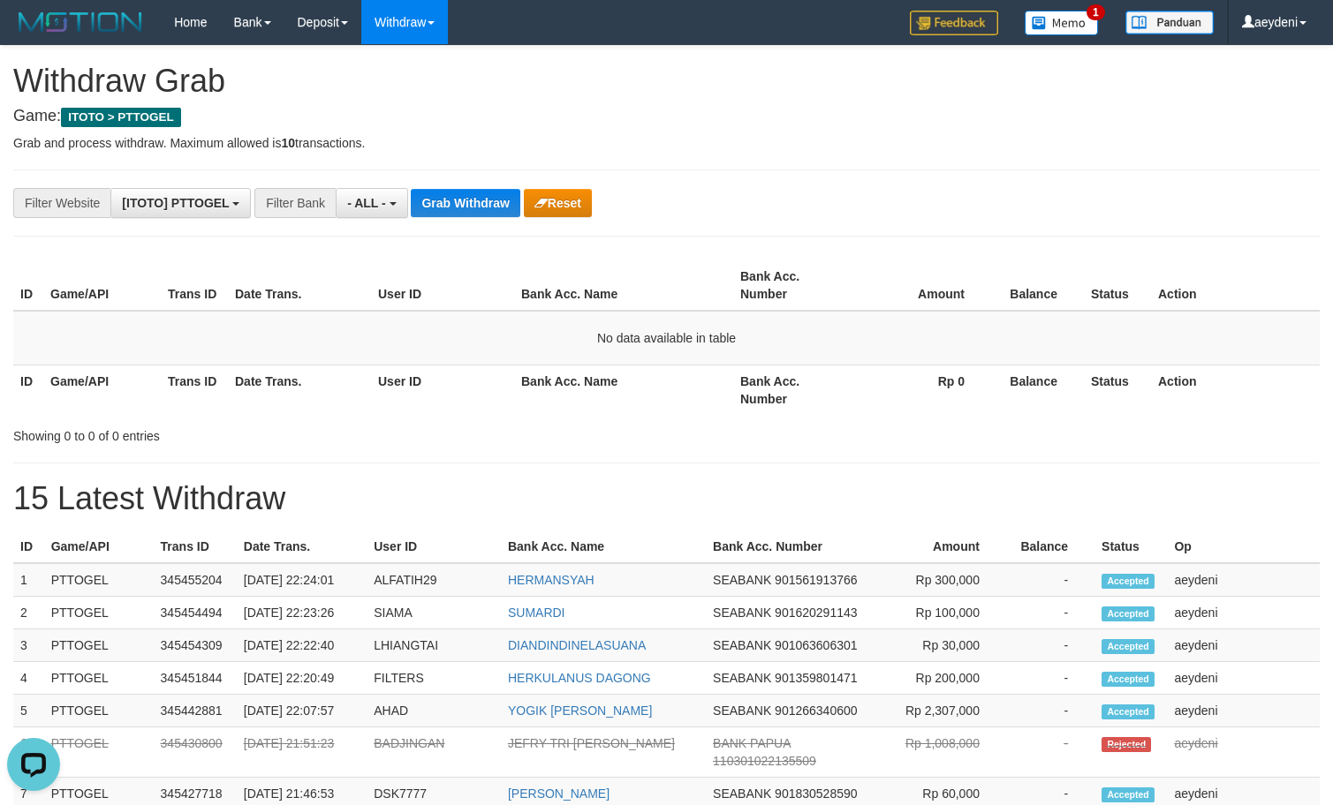
click at [436, 219] on div "**********" at bounding box center [666, 780] width 1333 height 1468
click at [446, 213] on button "Grab Withdraw" at bounding box center [465, 203] width 109 height 28
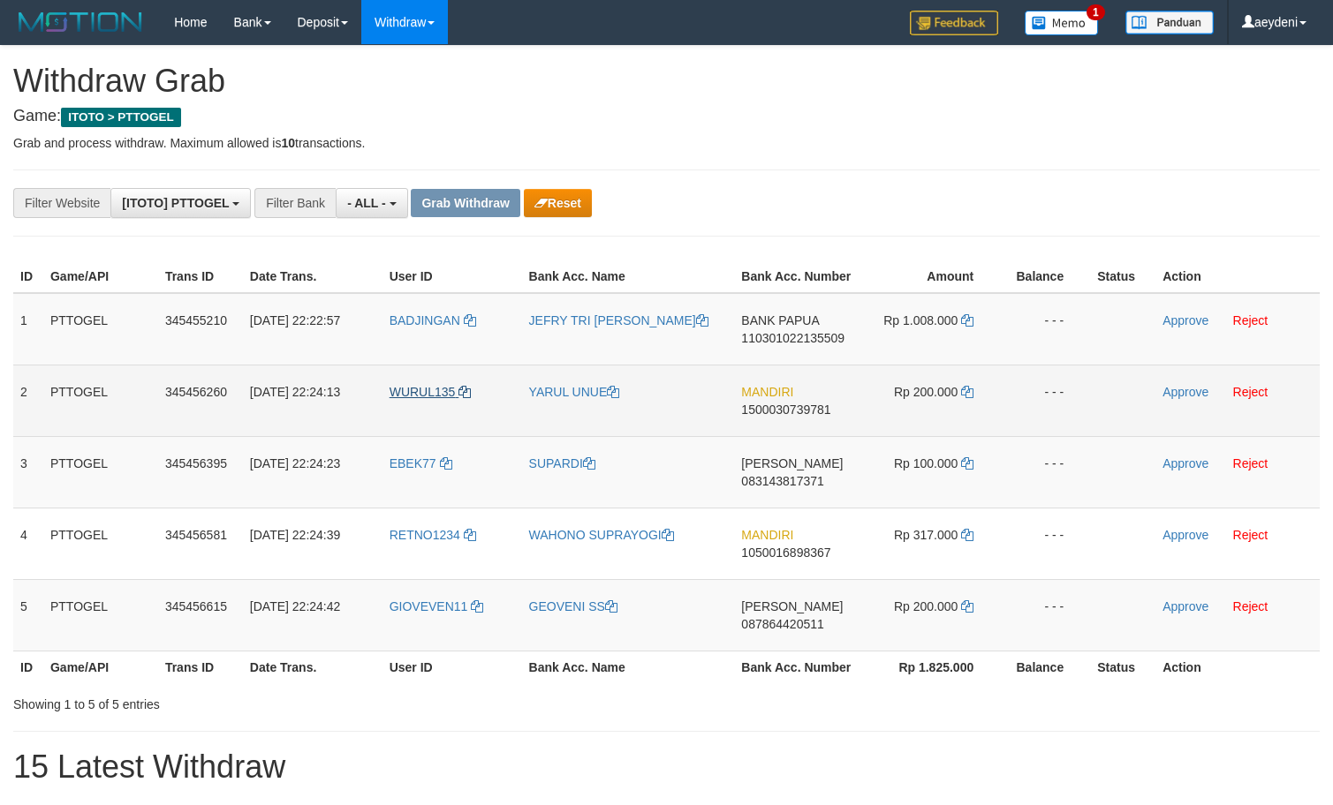
scroll to position [15, 0]
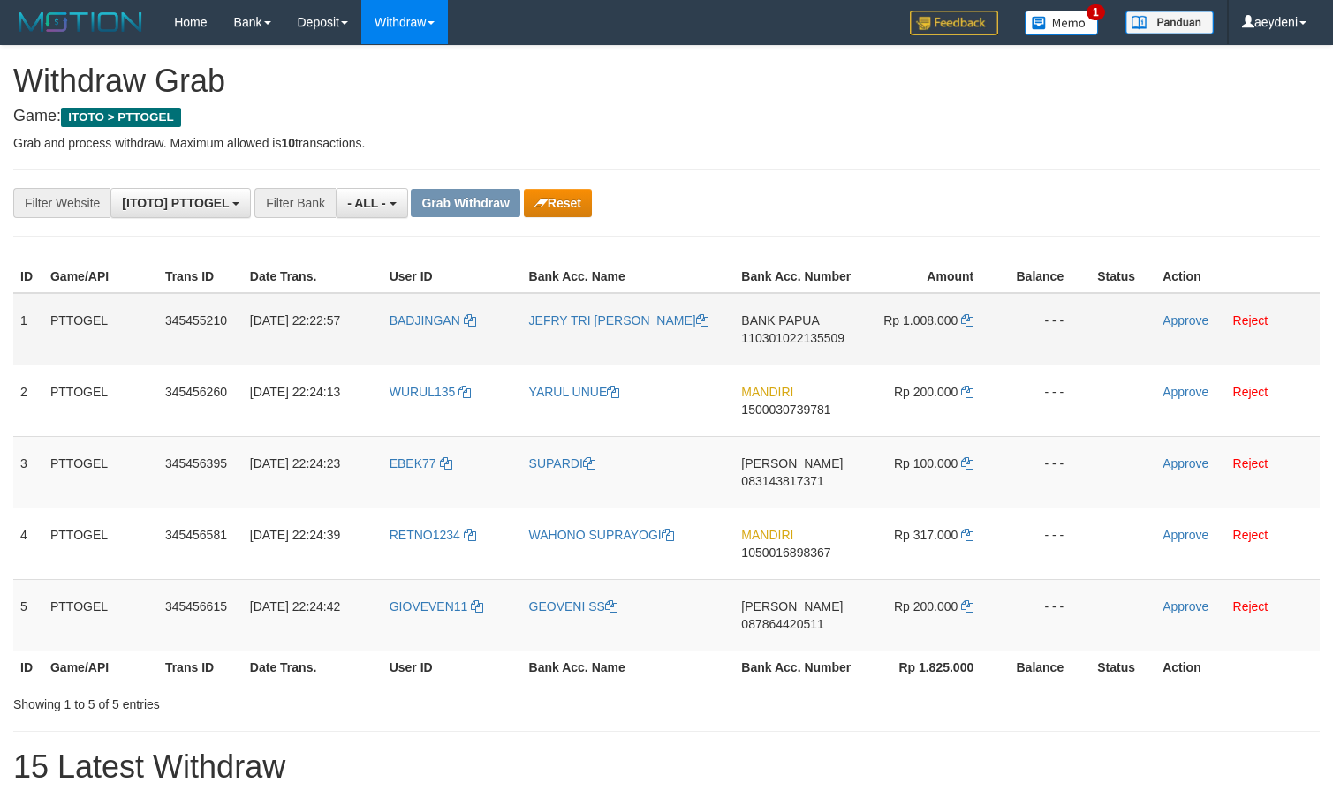
drag, startPoint x: 425, startPoint y: 344, endPoint x: 928, endPoint y: 328, distance: 503.7
click at [858, 316] on tr "1 PTTOGEL 345455210 01/10/2025 22:22:57 BADJINGAN JEFRY TRI RANDA BANK PAPUA 11…" at bounding box center [666, 329] width 1306 height 72
drag, startPoint x: 882, startPoint y: 350, endPoint x: 925, endPoint y: 350, distance: 42.4
click at [925, 350] on td "Rp 1.008.000" at bounding box center [932, 329] width 136 height 72
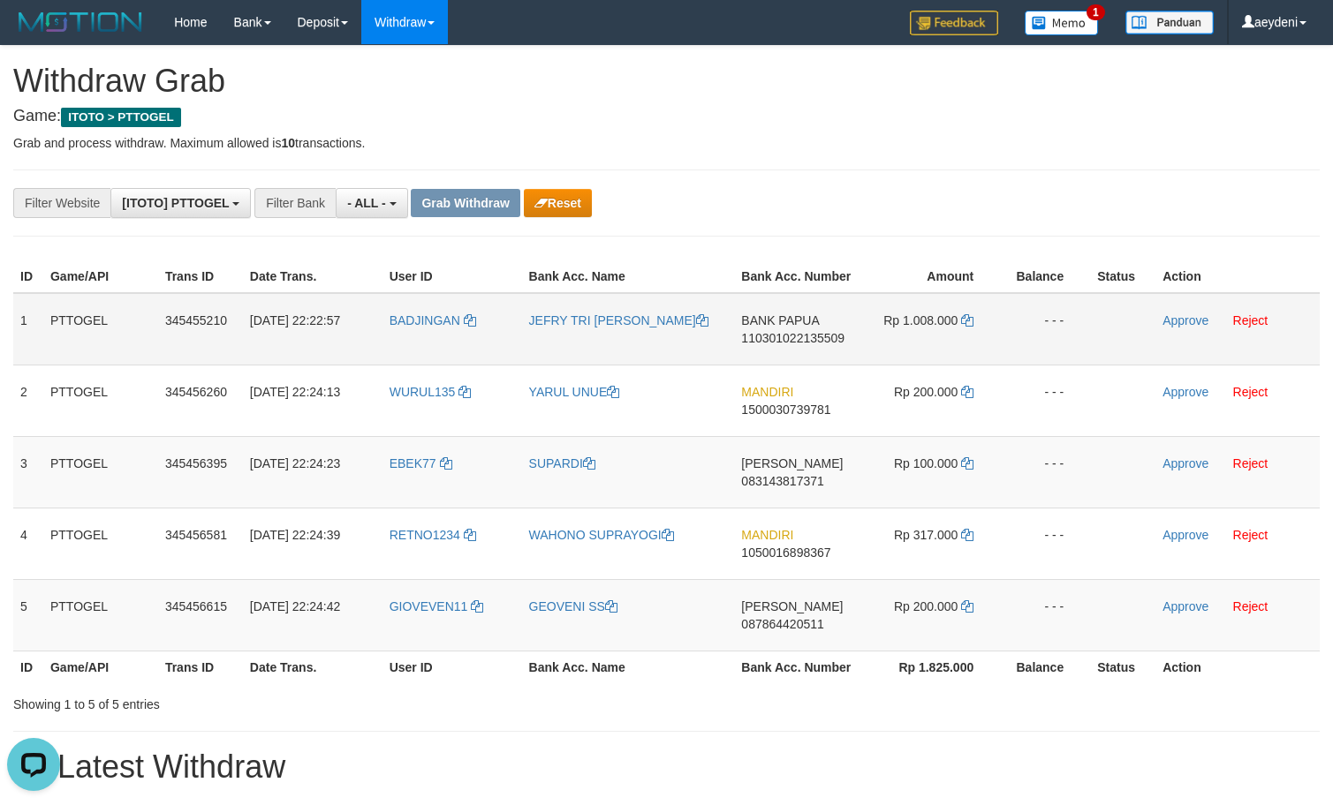
click at [825, 360] on td "BANK PAPUA 110301022135509" at bounding box center [799, 329] width 130 height 72
copy span "110301022135509"
click at [825, 360] on td "BANK PAPUA 110301022135509" at bounding box center [799, 329] width 130 height 72
click at [1251, 324] on link "Reject" at bounding box center [1250, 321] width 35 height 14
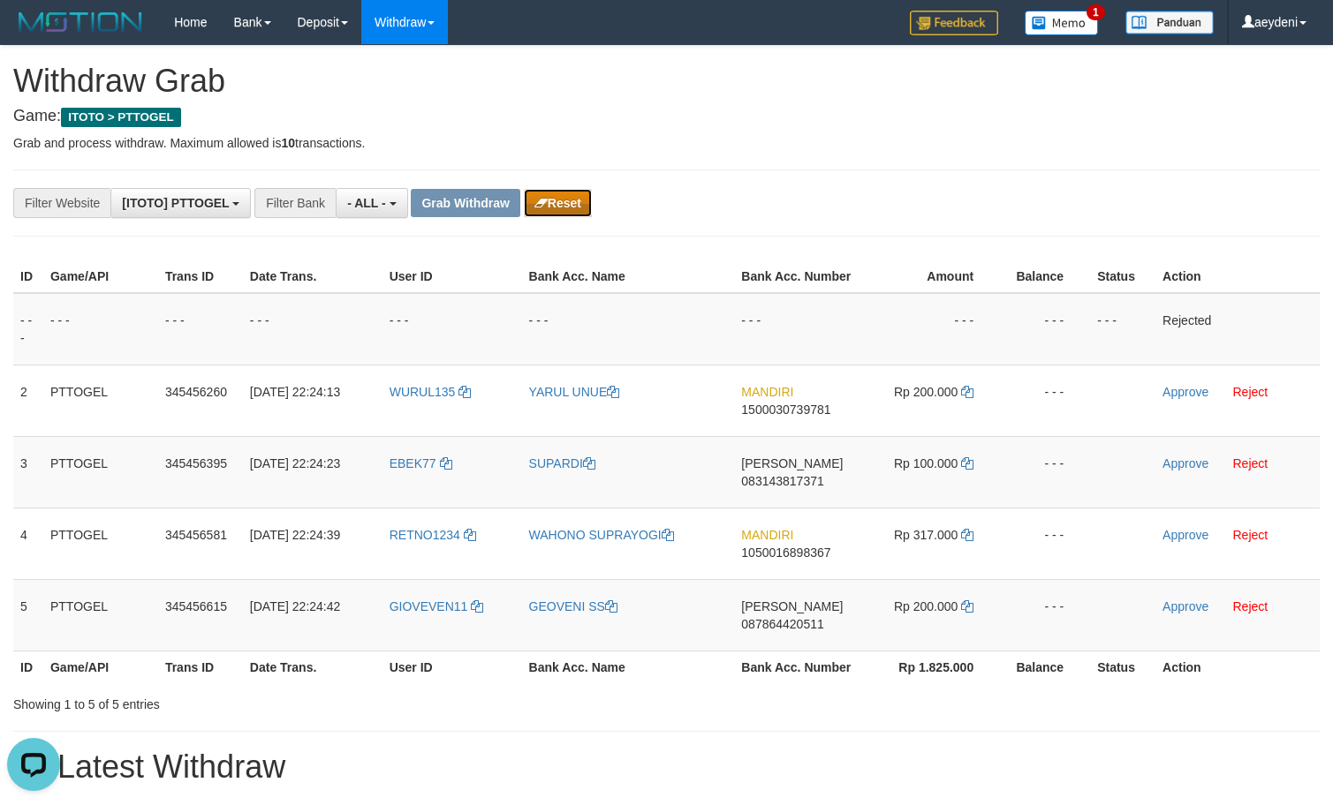
click at [570, 204] on button "Reset" at bounding box center [558, 203] width 68 height 28
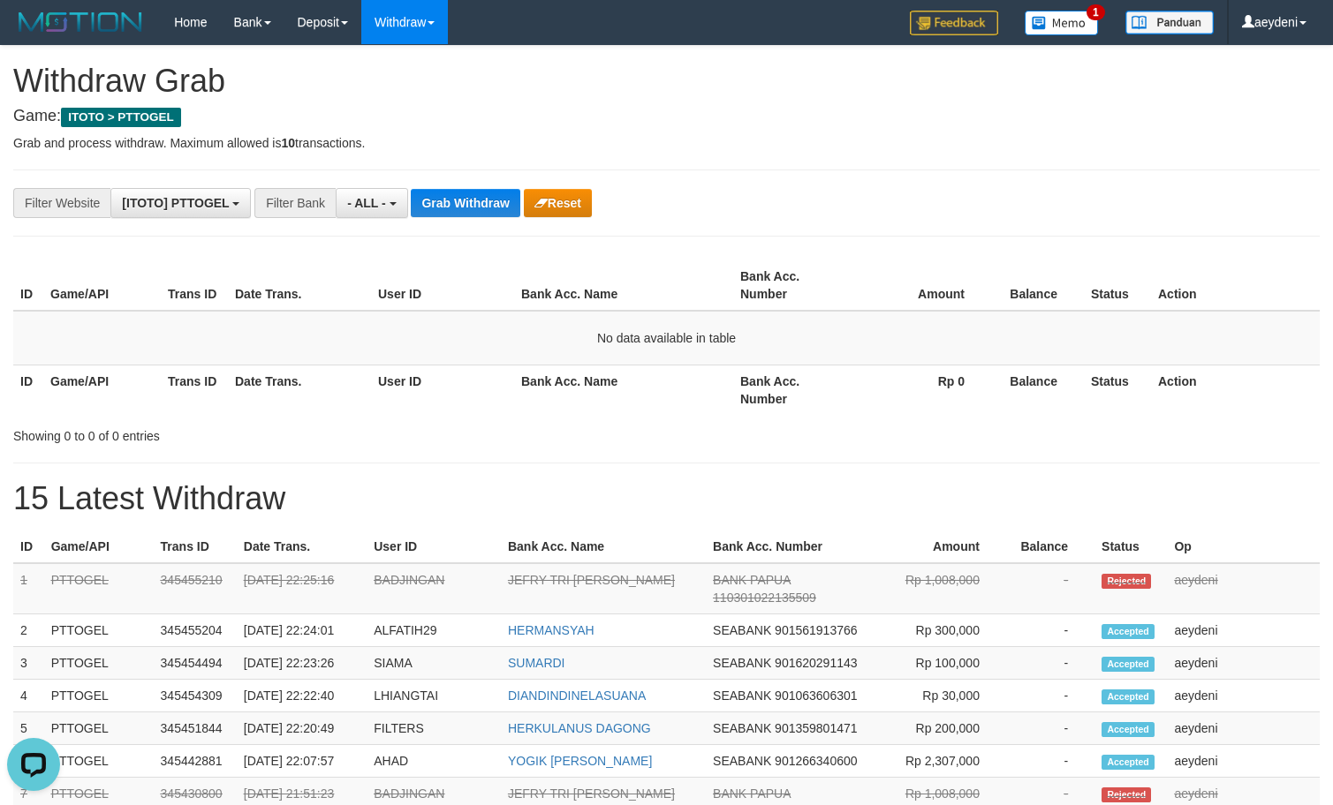
click at [422, 182] on div "**********" at bounding box center [666, 789] width 1333 height 1486
click at [426, 189] on button "Grab Withdraw" at bounding box center [465, 203] width 109 height 28
